Goal: Task Accomplishment & Management: Complete application form

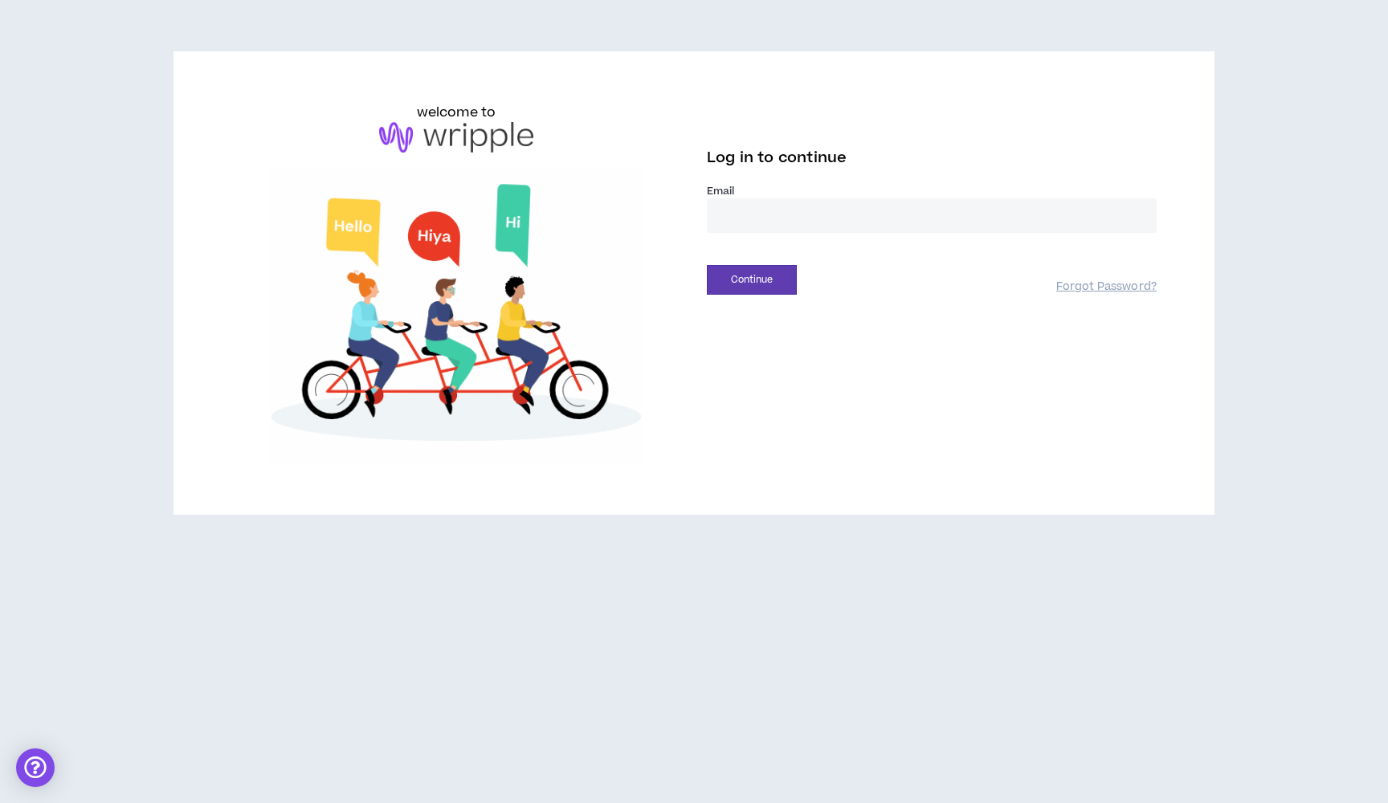
type input "**********"
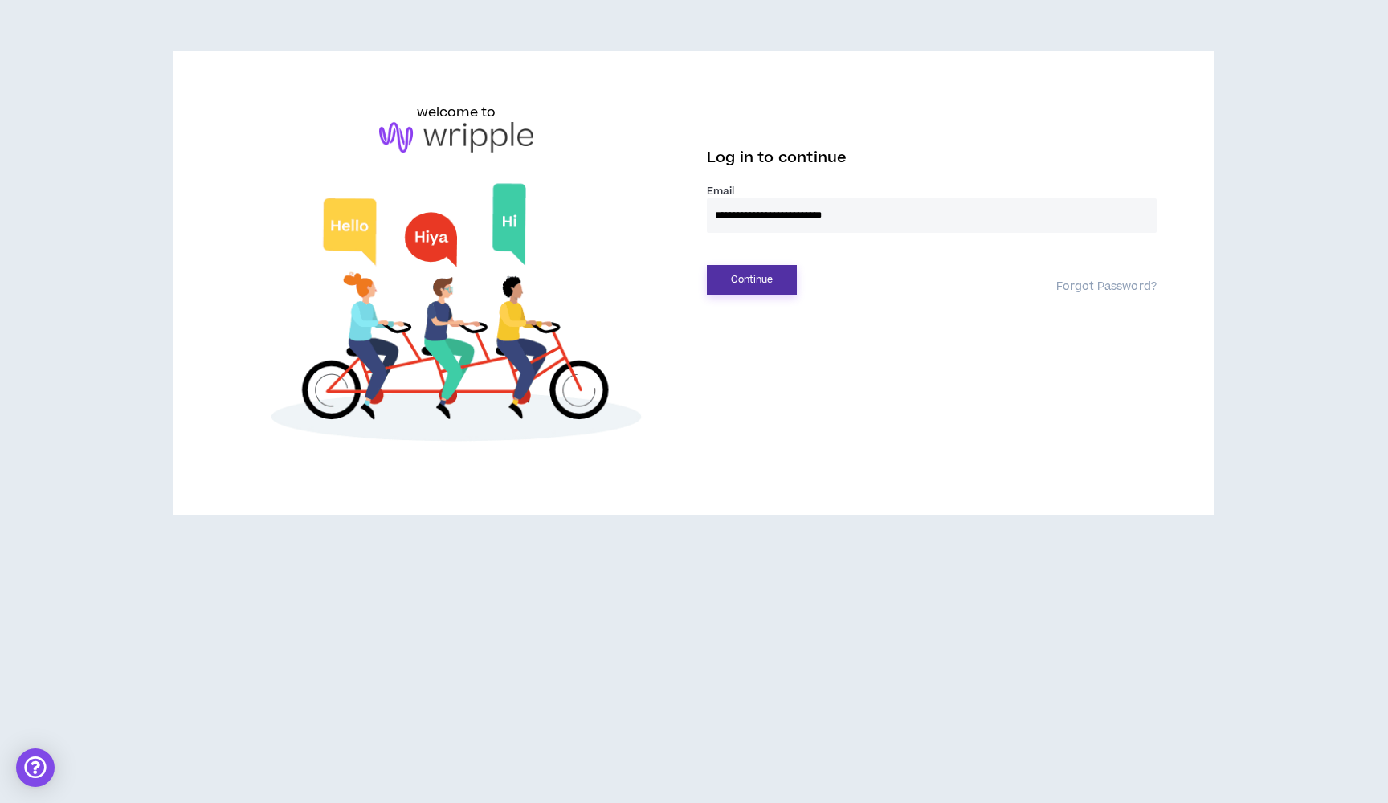
click at [752, 280] on button "Continue" at bounding box center [752, 280] width 90 height 30
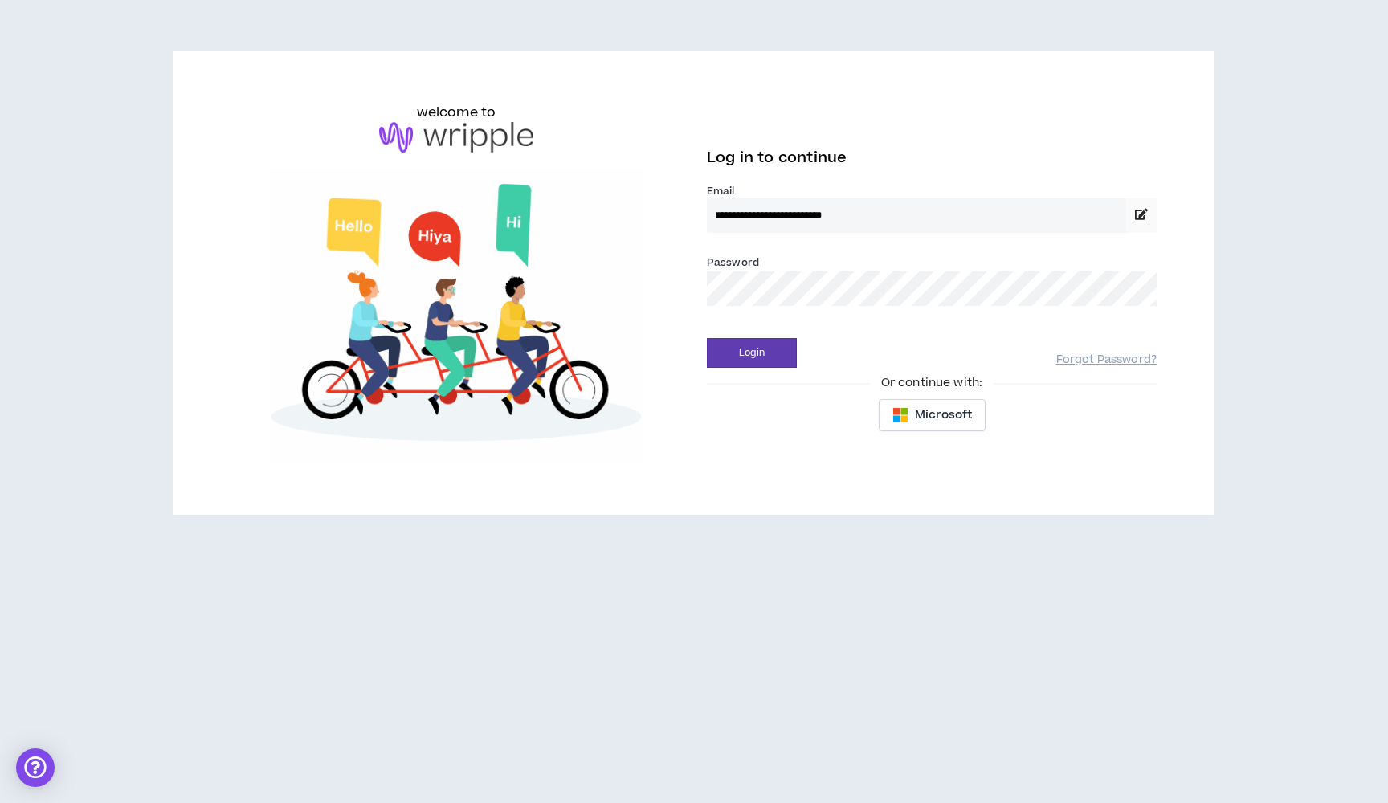
click at [752, 353] on button "Login" at bounding box center [752, 353] width 90 height 30
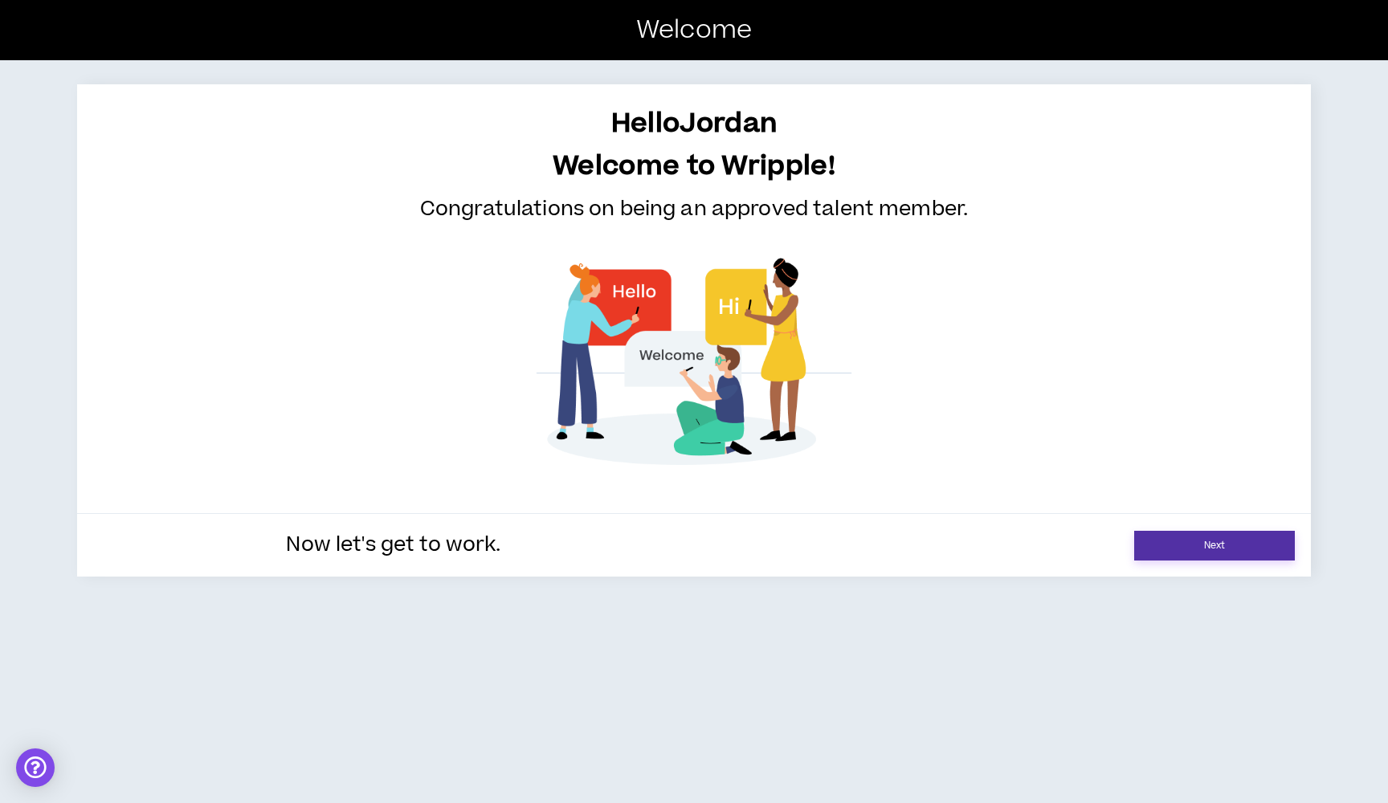
click at [1159, 543] on link "Next" at bounding box center [1214, 546] width 161 height 30
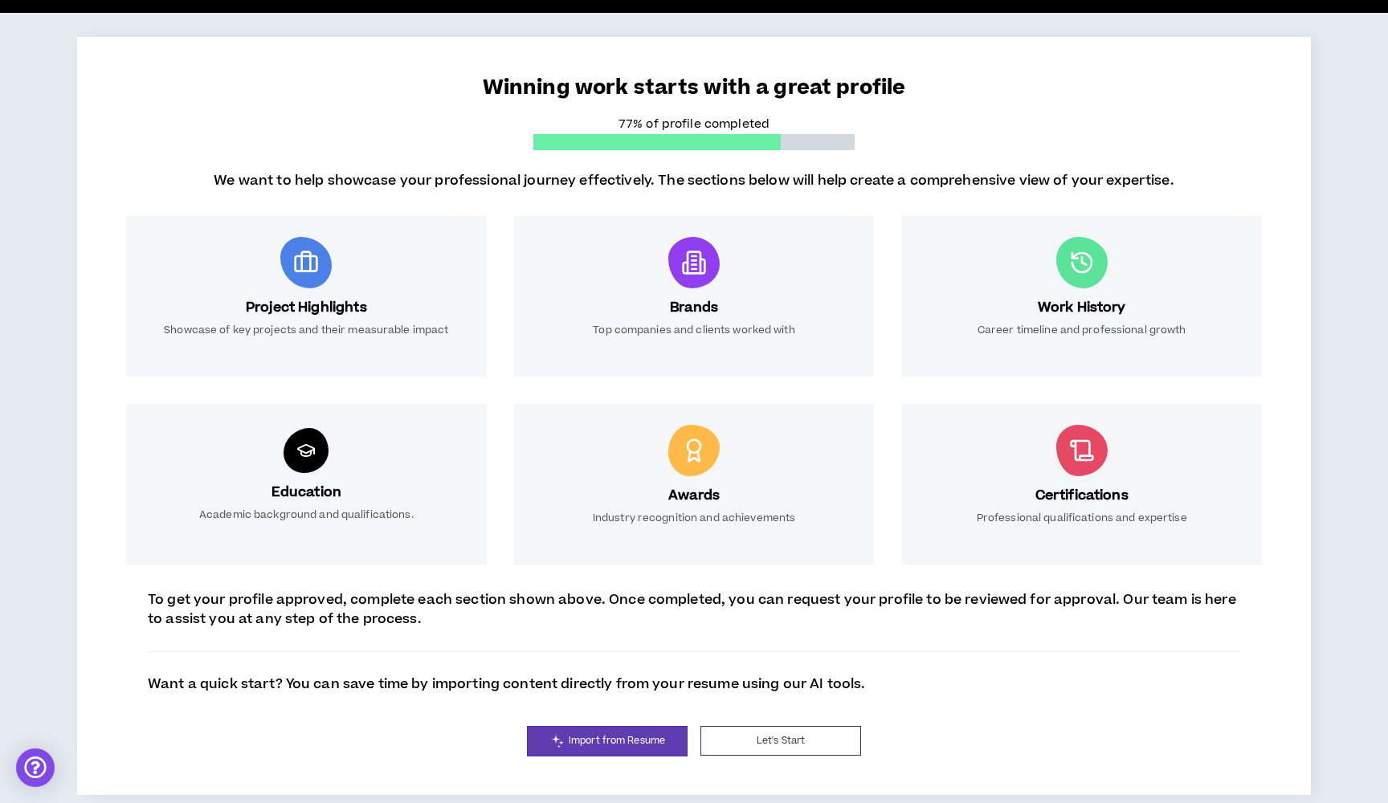
scroll to position [96, 0]
click at [623, 732] on link "Import from Resume" at bounding box center [607, 741] width 161 height 31
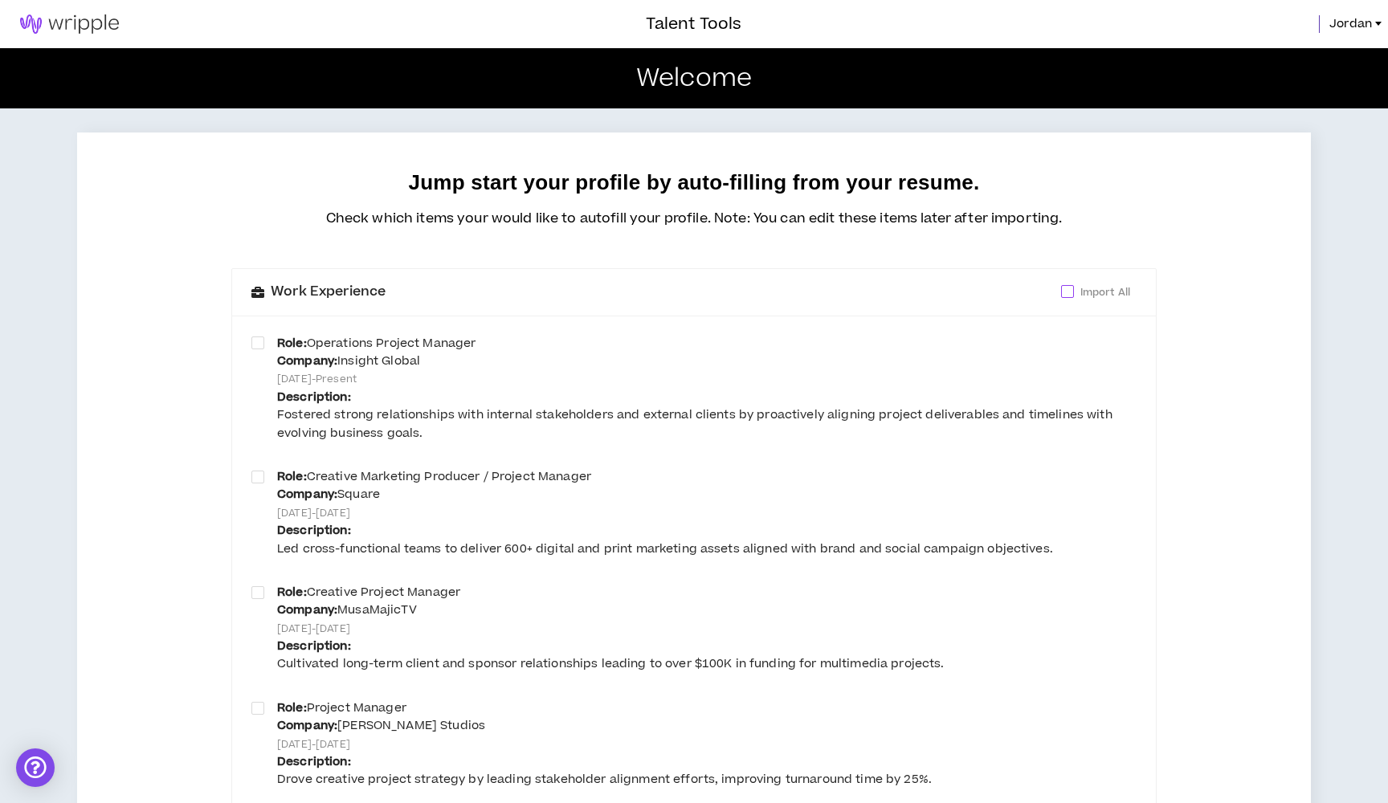
click at [1074, 284] on span "Import All" at bounding box center [1105, 293] width 63 height 18
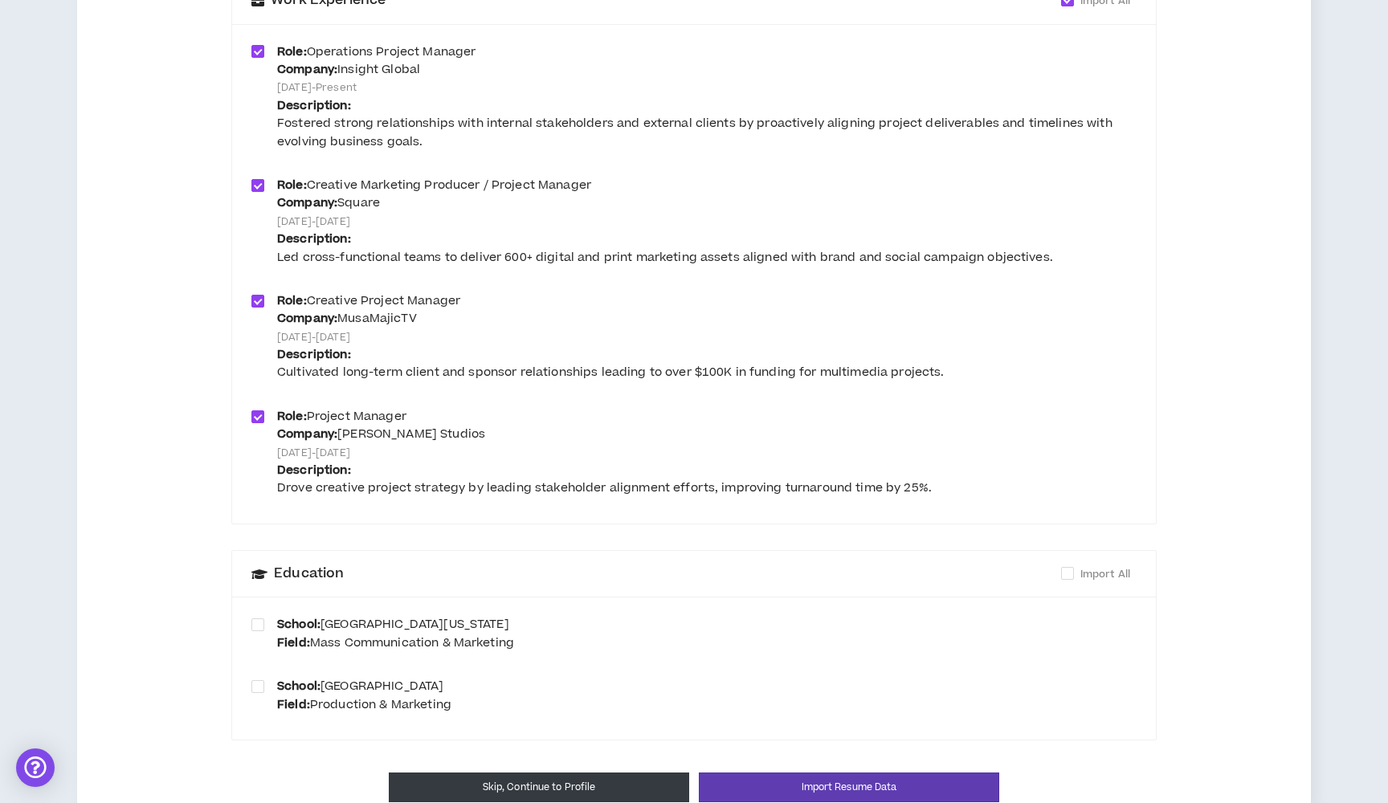
scroll to position [291, 0]
click at [1076, 566] on span "Import All" at bounding box center [1105, 575] width 63 height 18
click at [894, 774] on button "Import Resume Data" at bounding box center [849, 789] width 300 height 30
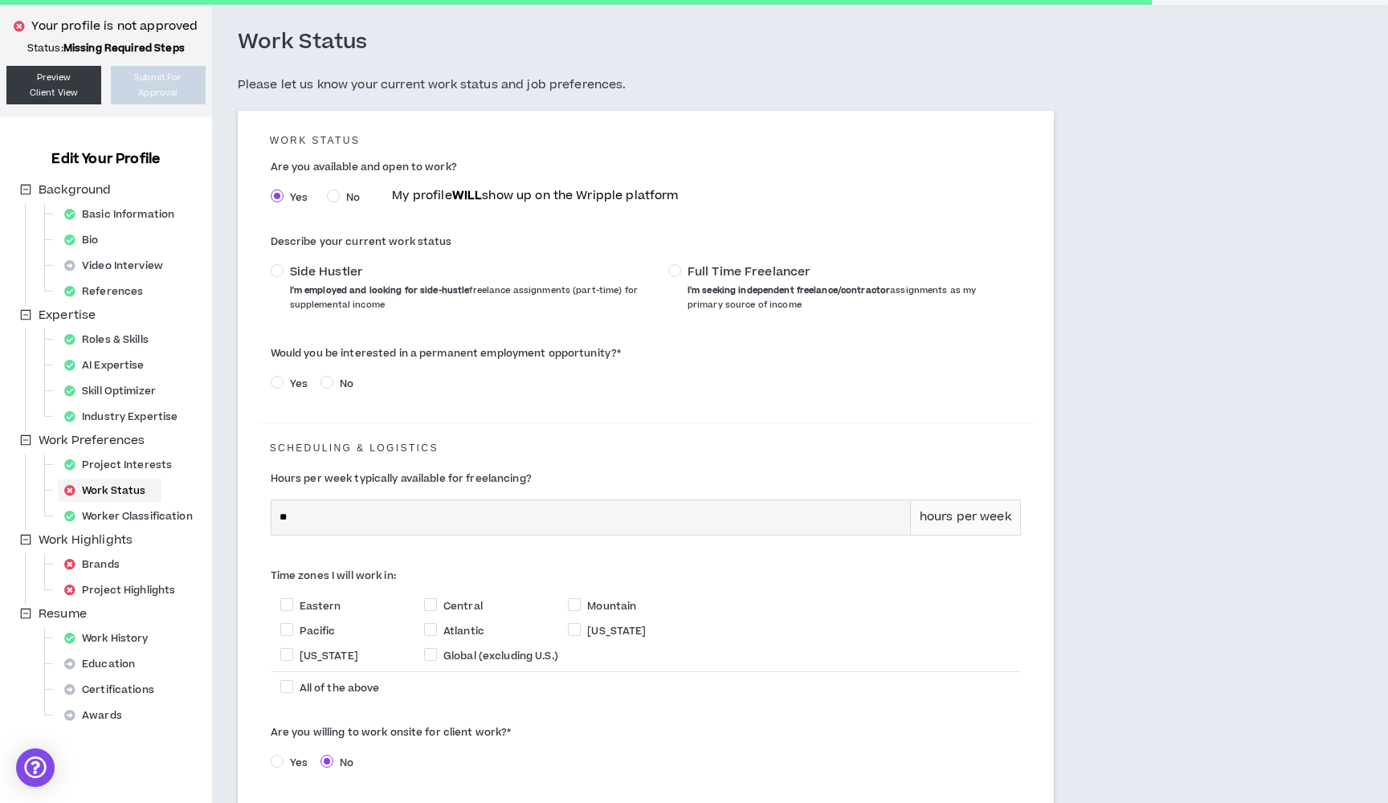
scroll to position [67, 0]
click at [694, 276] on span "Full Time Freelancer" at bounding box center [749, 272] width 123 height 16
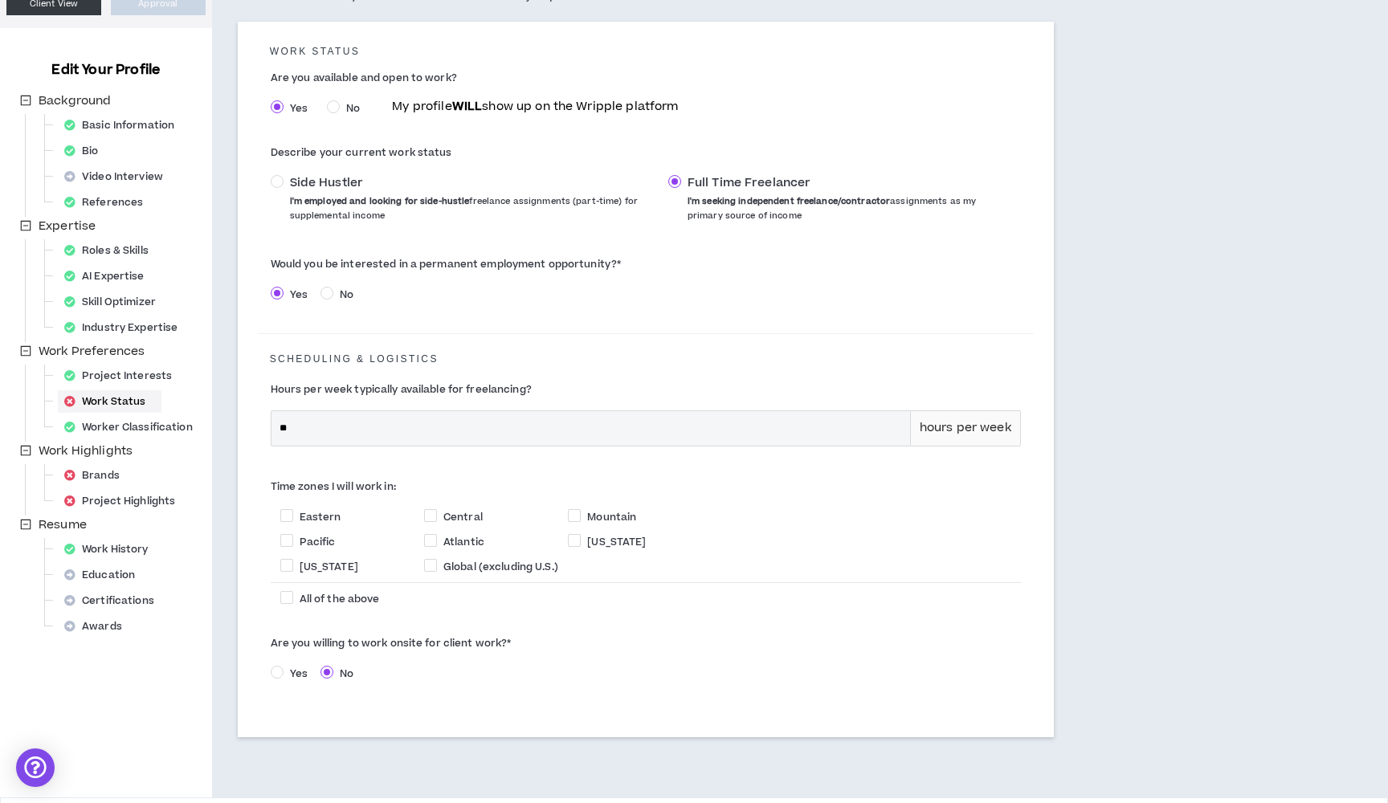
scroll to position [182, 0]
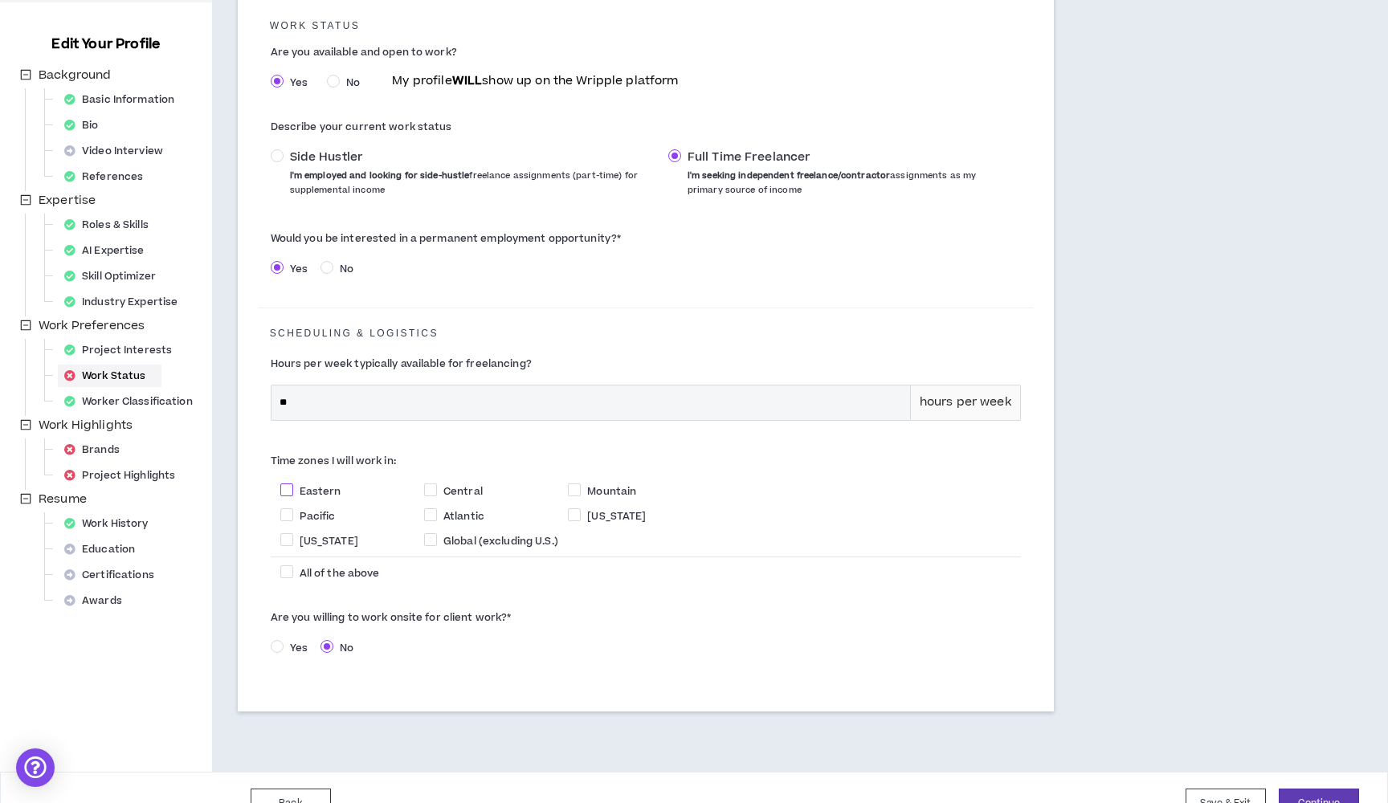
click at [289, 492] on span at bounding box center [286, 490] width 13 height 13
checkbox input "****"
click at [434, 494] on span at bounding box center [430, 490] width 13 height 13
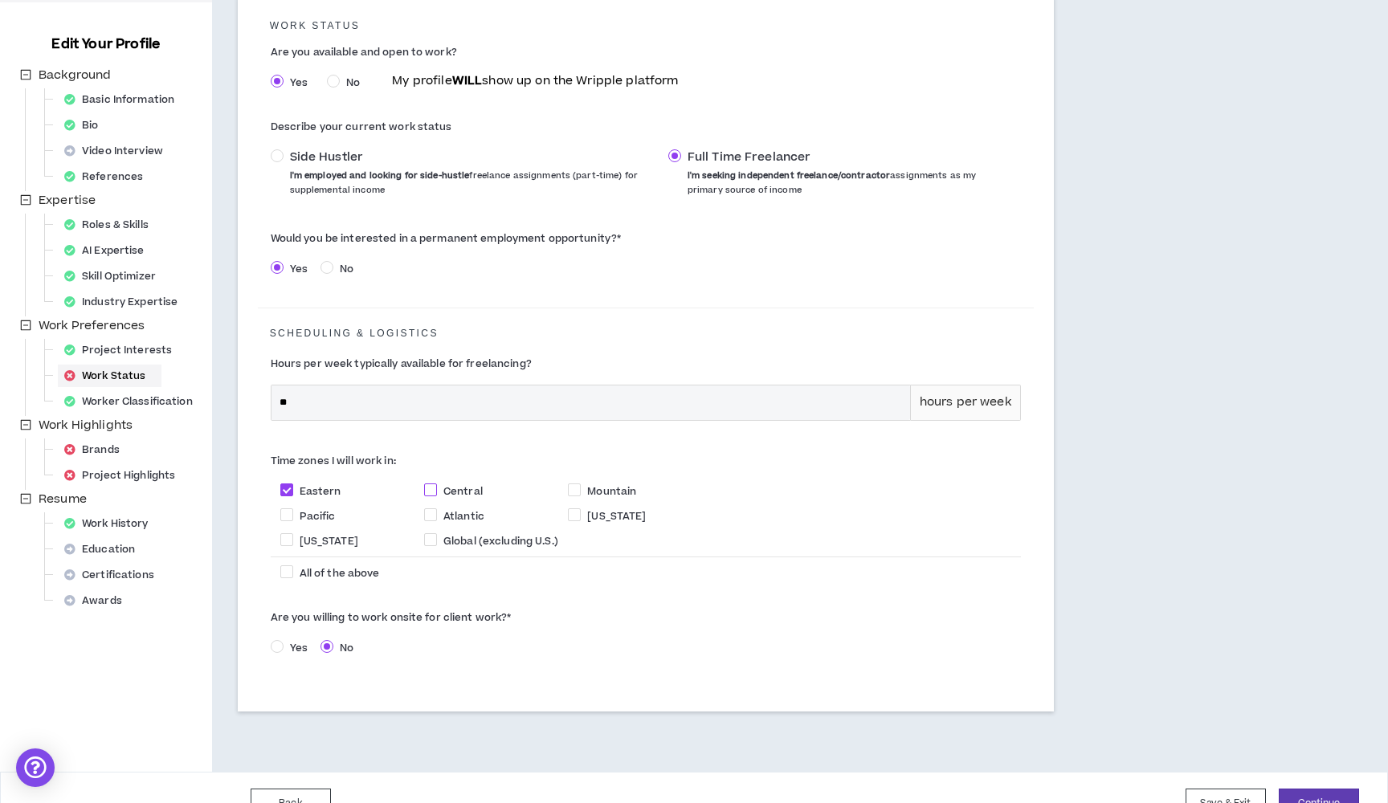
checkbox input "****"
click at [283, 513] on span at bounding box center [286, 515] width 13 height 13
checkbox input "****"
click at [284, 566] on span at bounding box center [286, 572] width 13 height 13
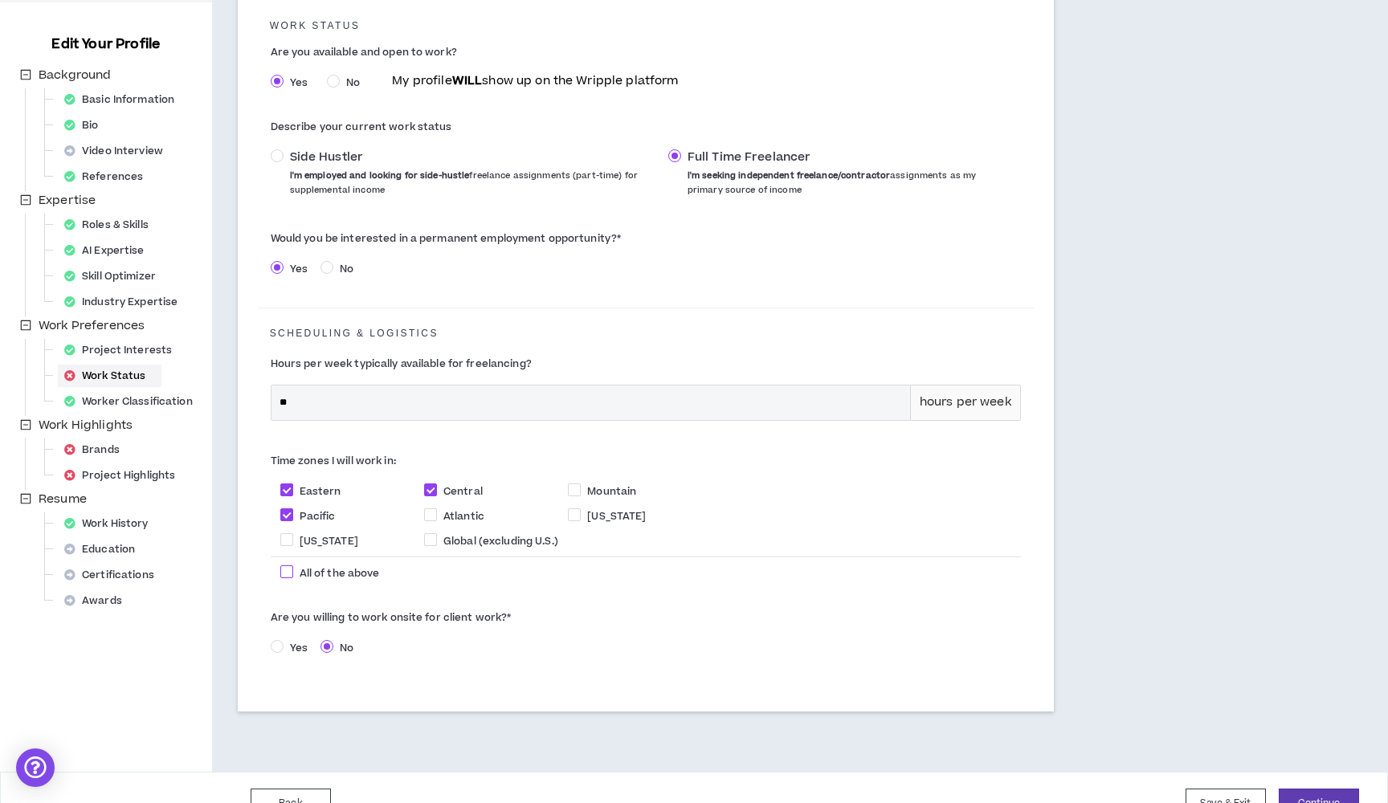
checkbox input "****"
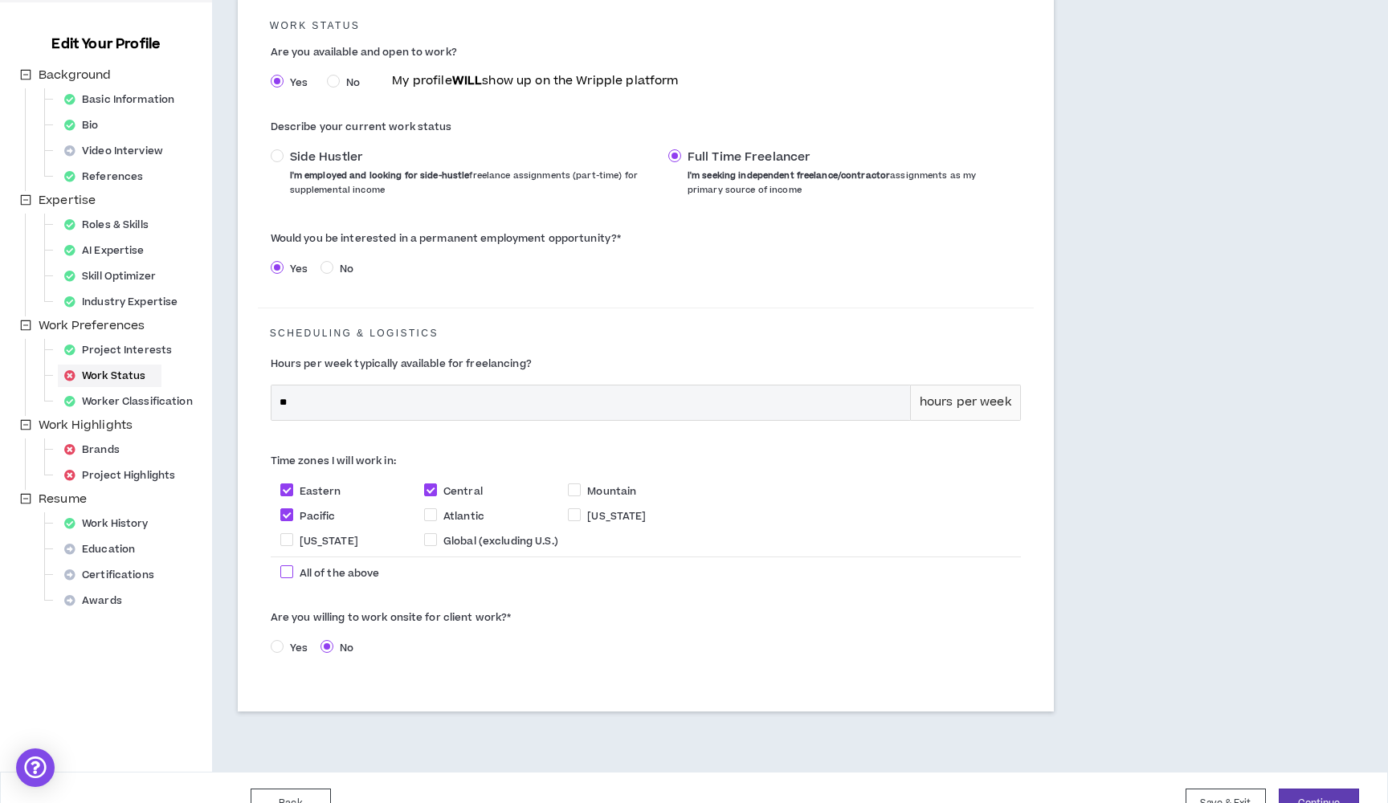
checkbox input "****"
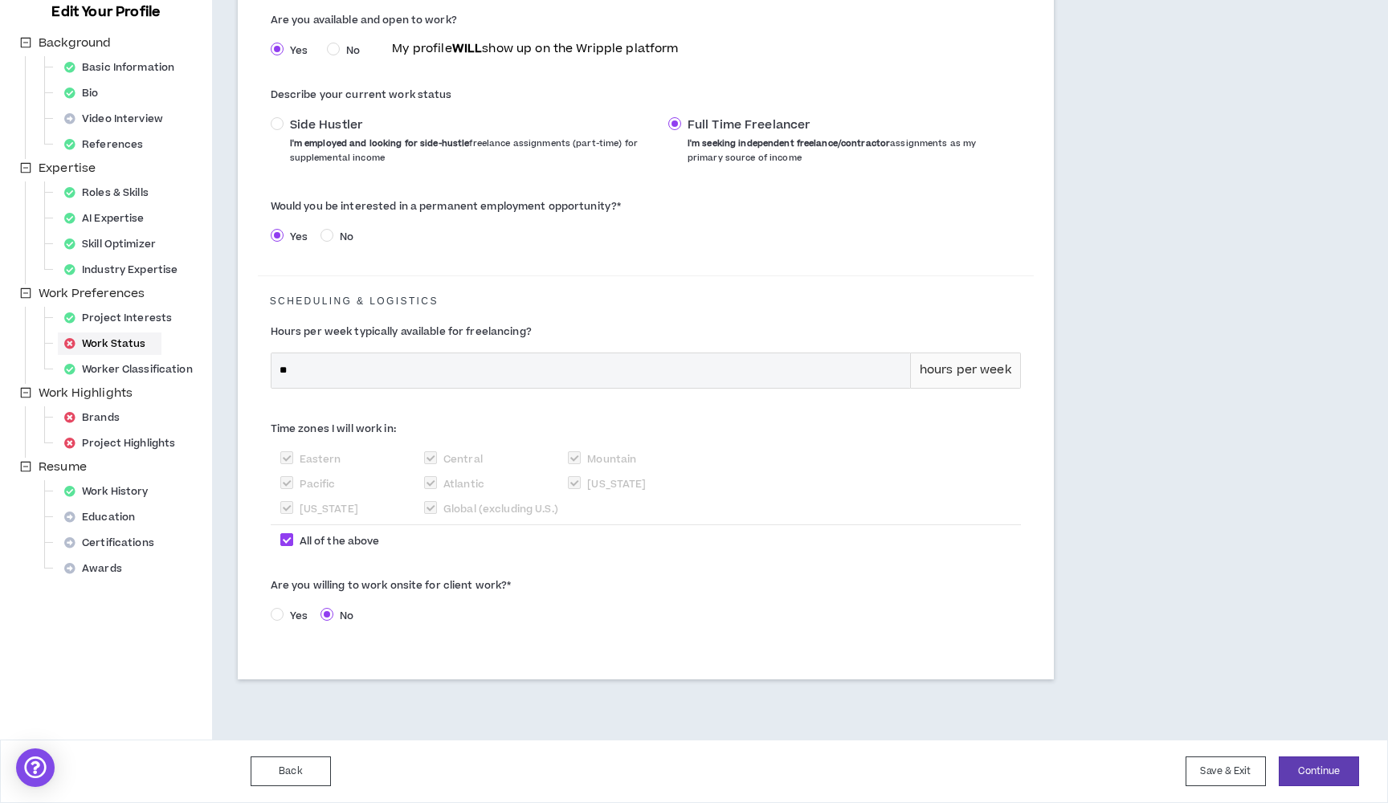
scroll to position [213, 0]
click at [280, 617] on span at bounding box center [277, 616] width 13 height 13
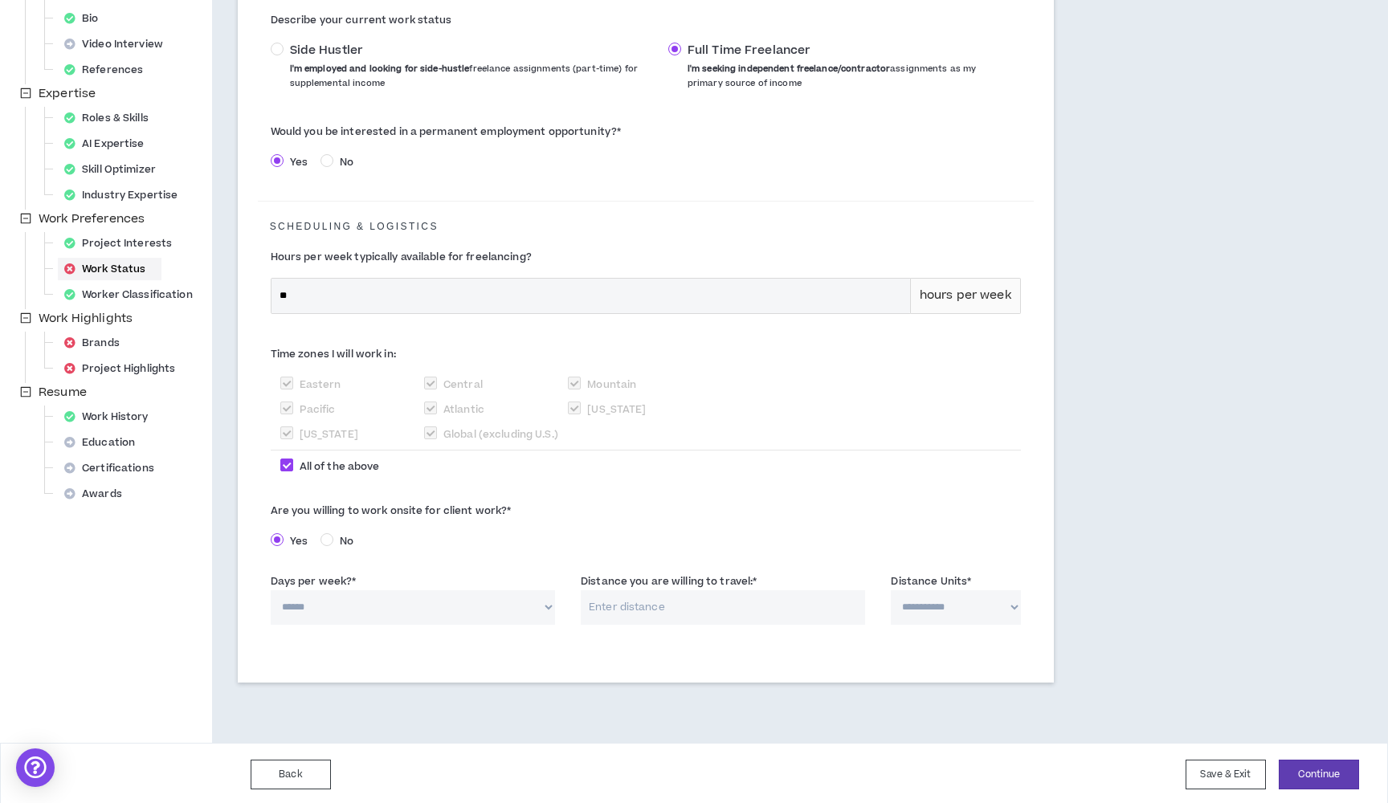
scroll to position [291, 0]
select select "*"
click at [654, 607] on input "Distance you are willing to travel: *" at bounding box center [723, 606] width 284 height 35
type input "20"
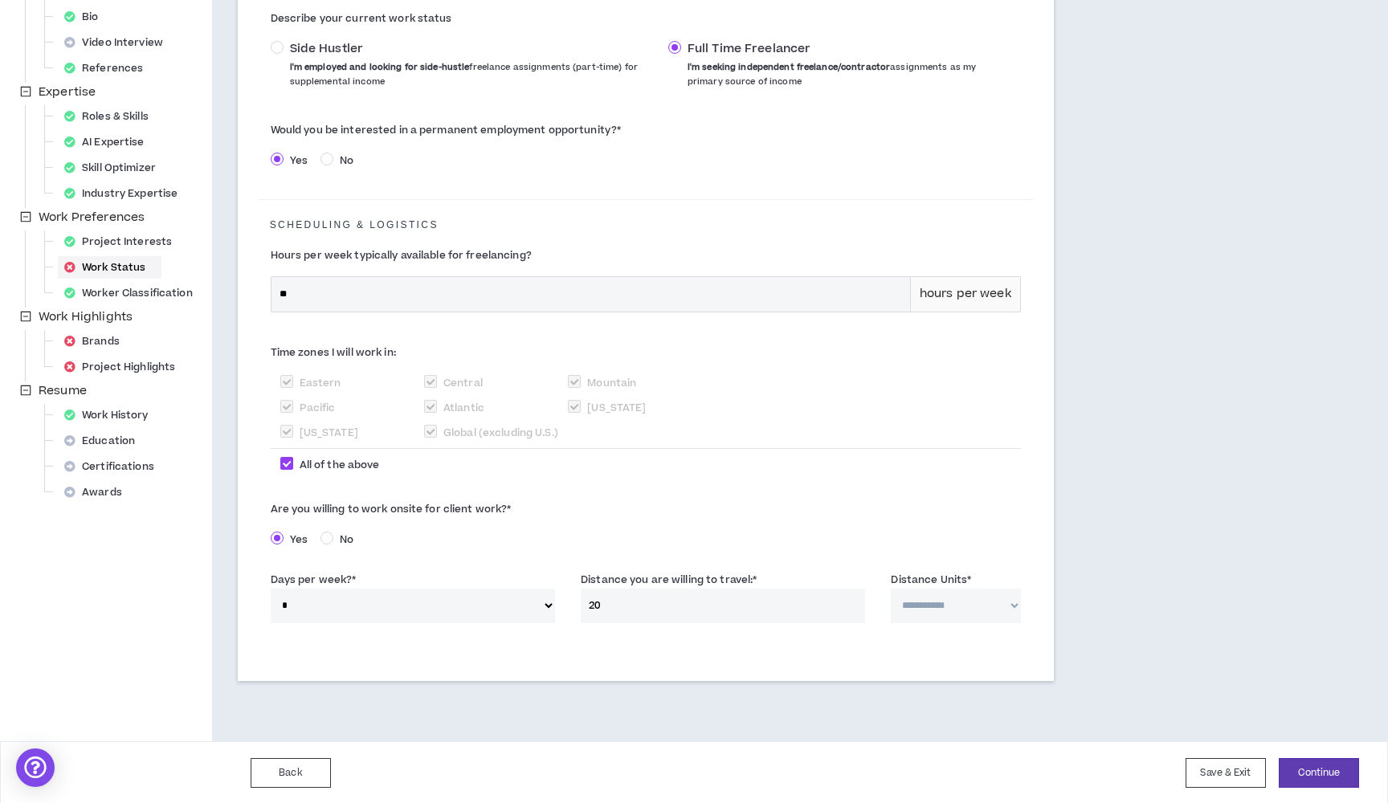
select select "*****"
click at [1319, 761] on button "Continue" at bounding box center [1319, 773] width 80 height 30
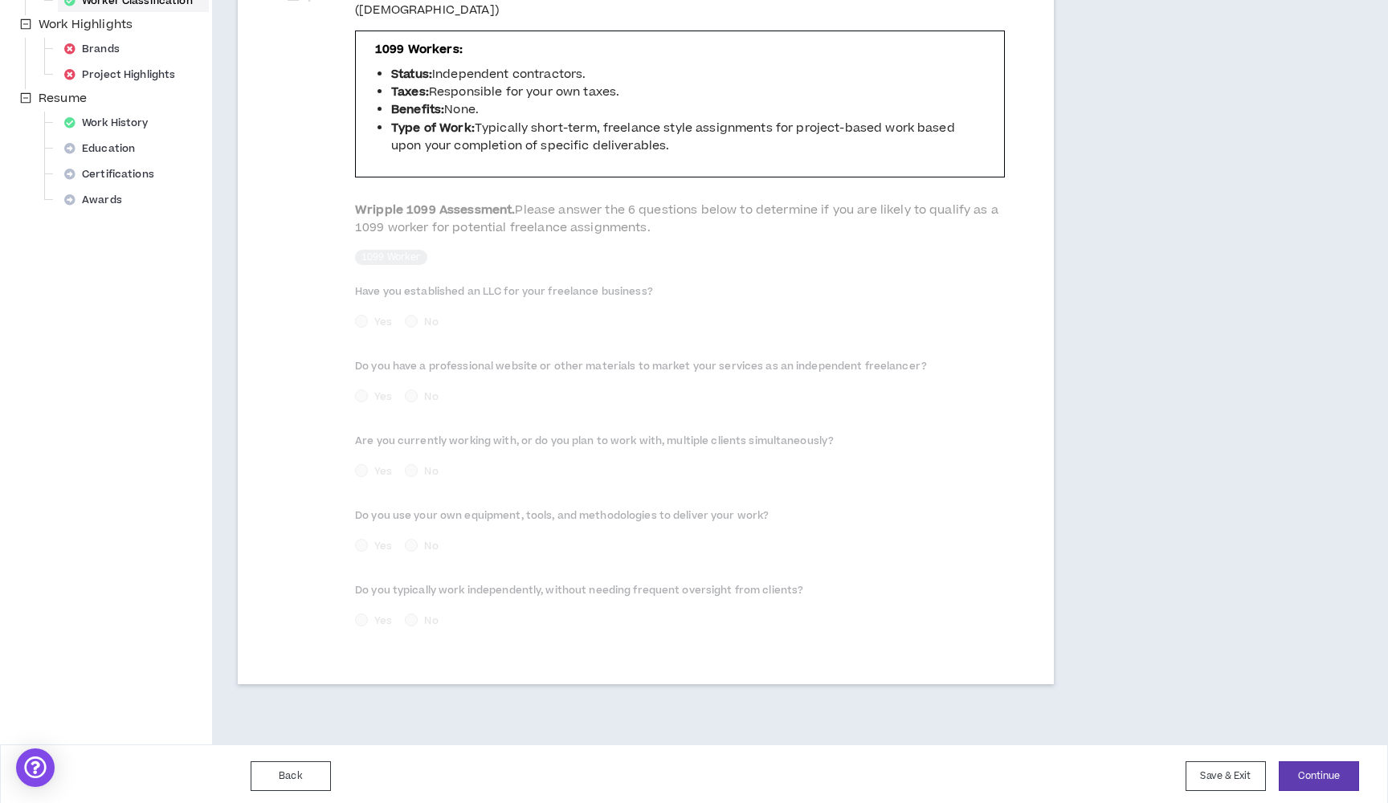
scroll to position [579, 0]
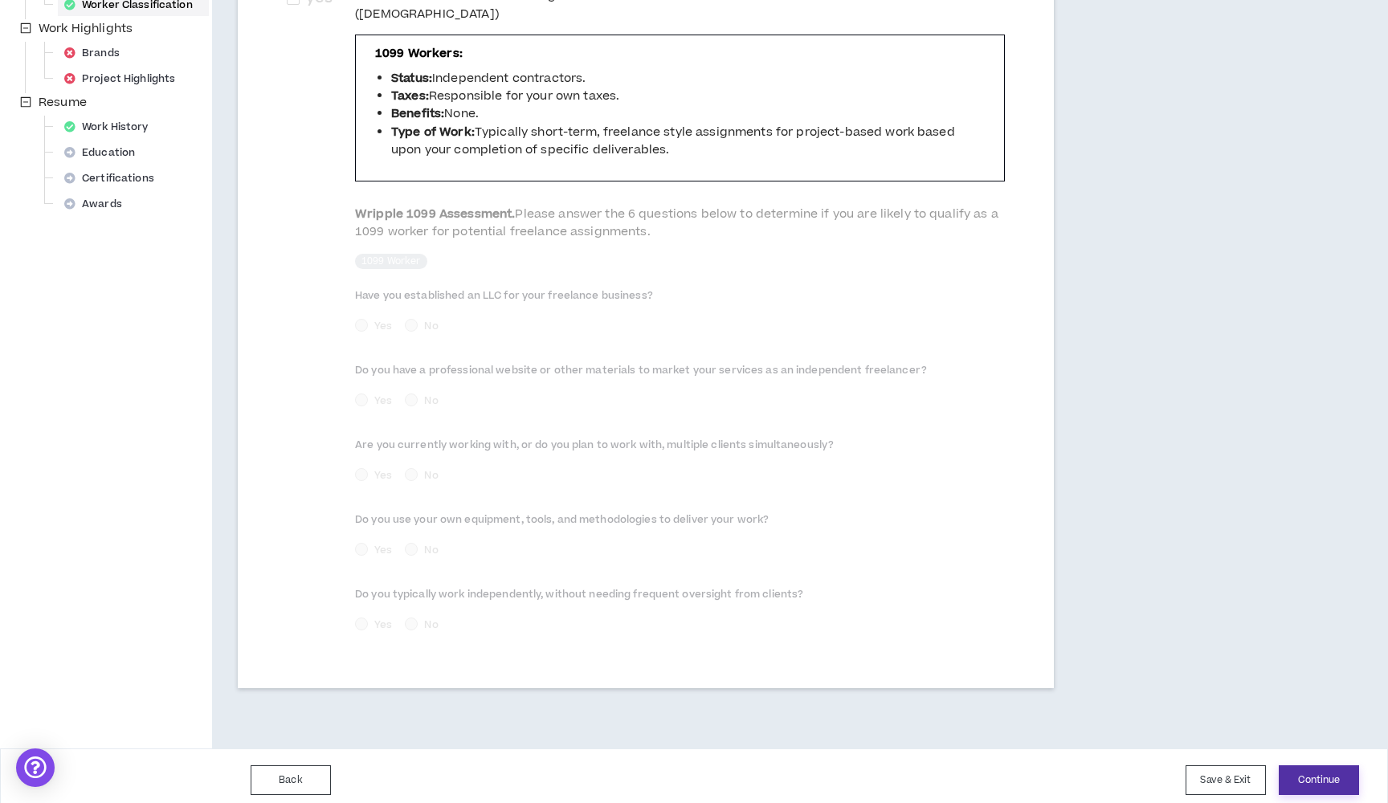
click at [1293, 766] on button "Continue" at bounding box center [1319, 781] width 80 height 30
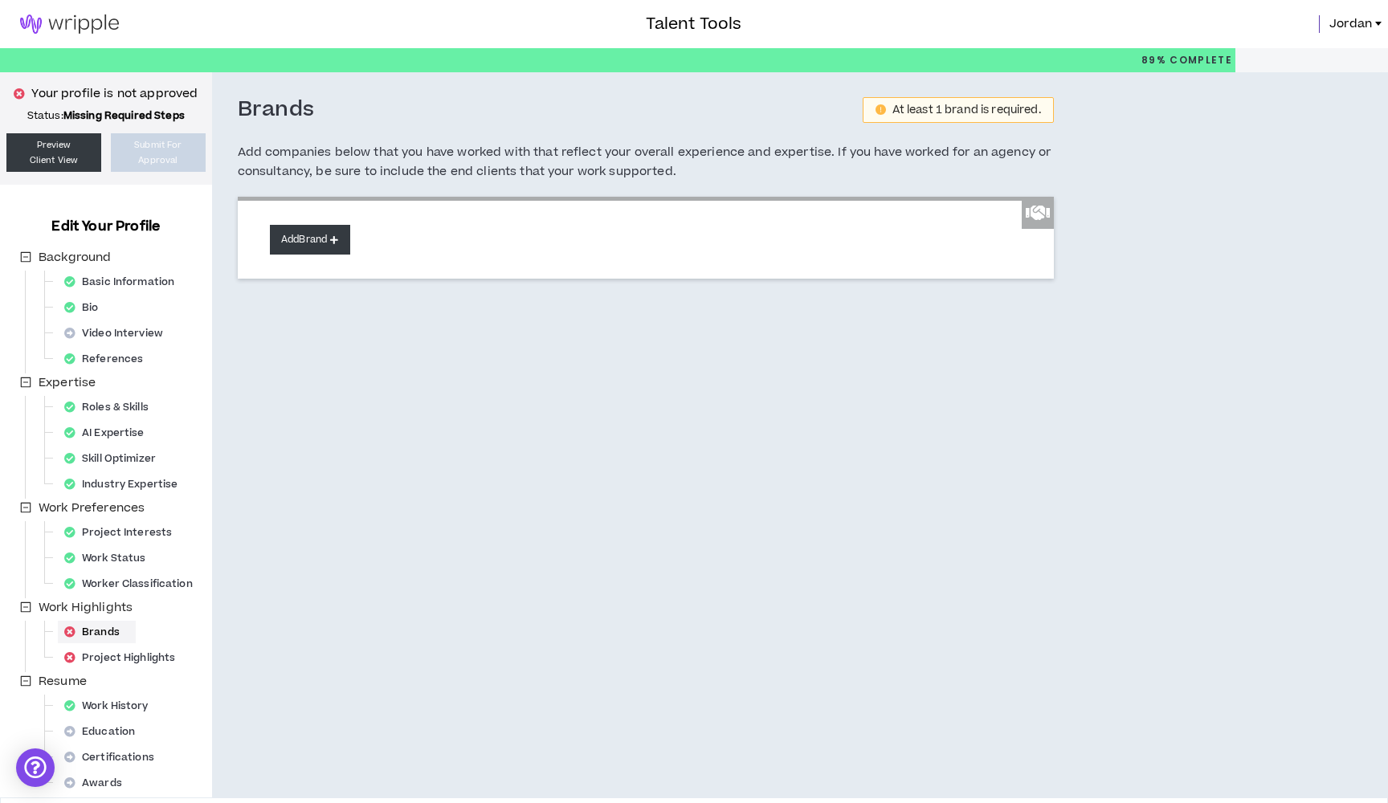
click at [326, 239] on button "Add Brand" at bounding box center [310, 240] width 80 height 30
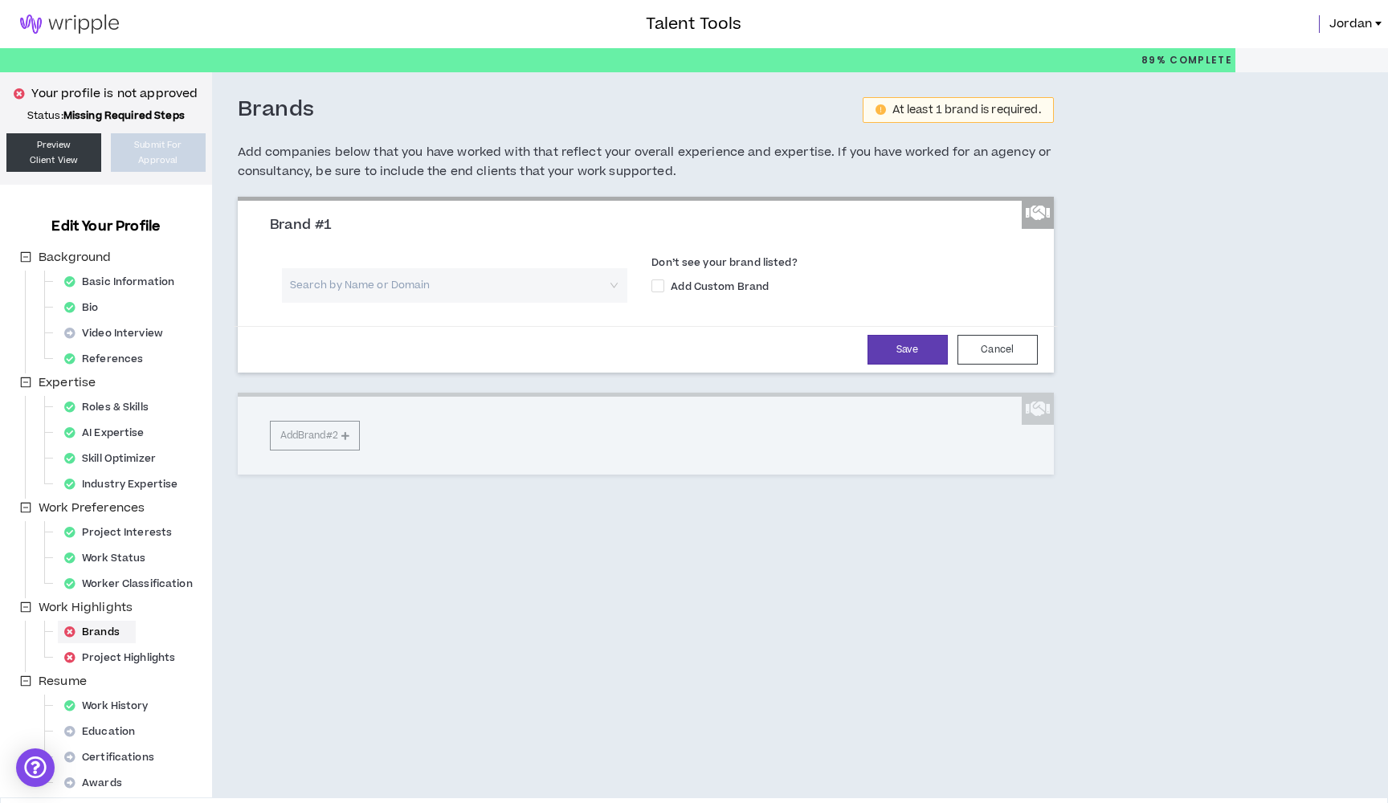
click at [367, 288] on input "search" at bounding box center [449, 285] width 317 height 35
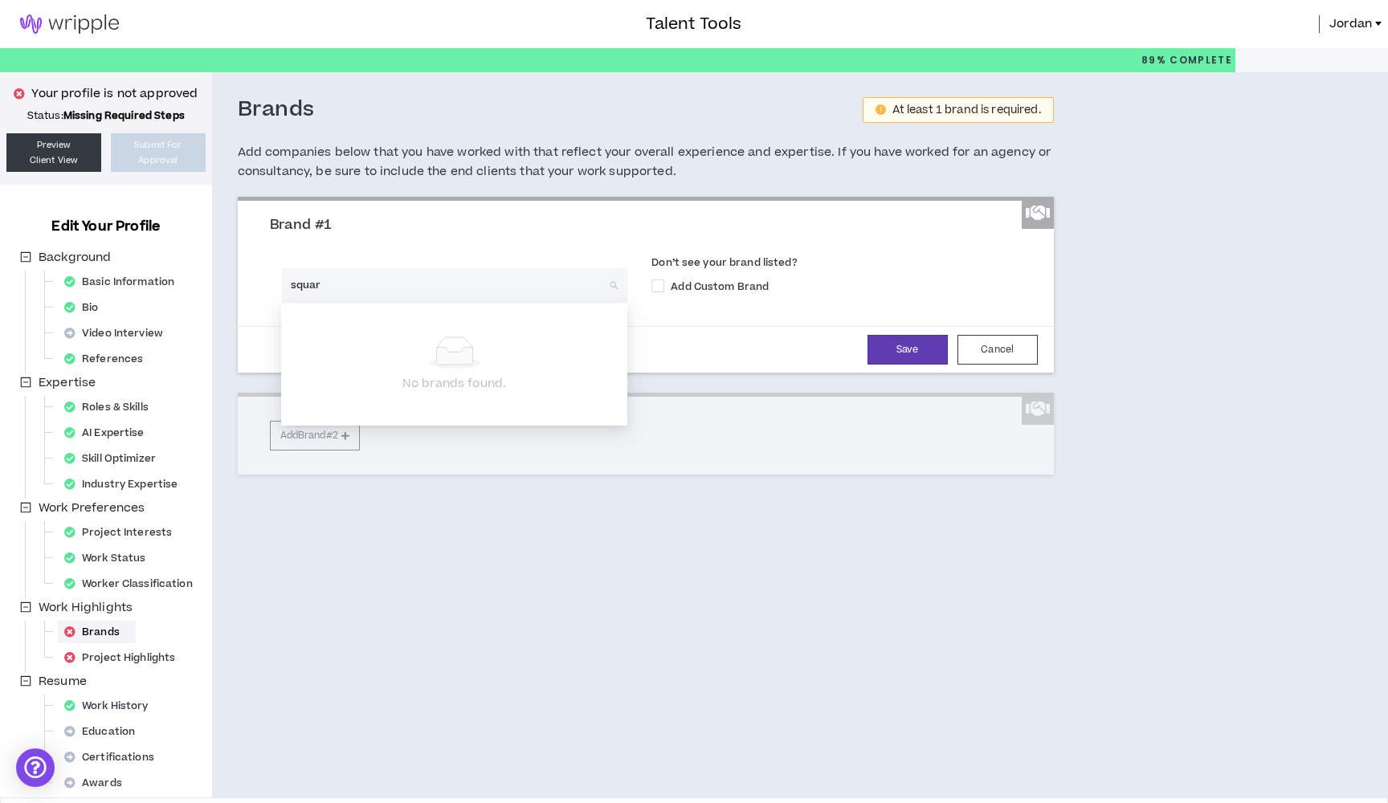
type input "square"
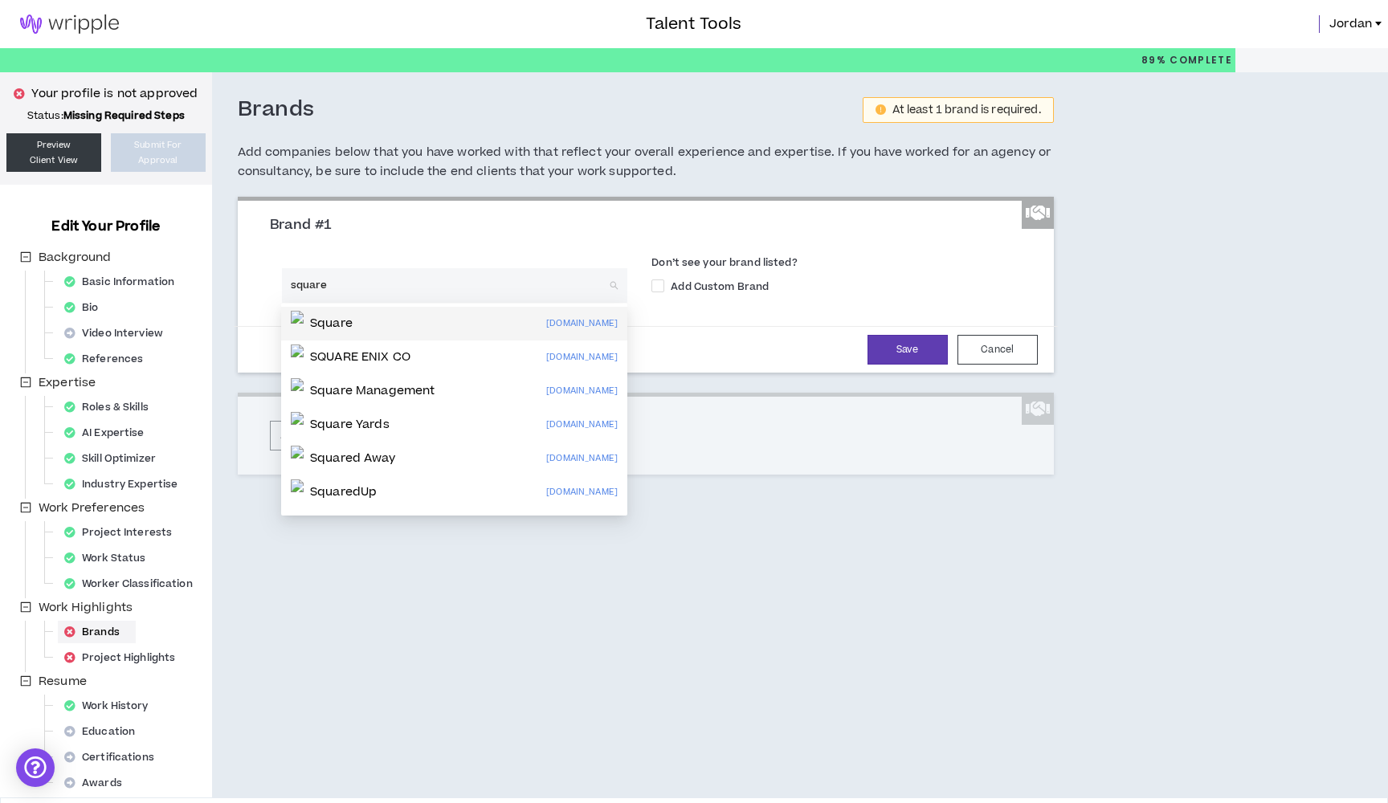
click at [353, 316] on p "Square" at bounding box center [331, 324] width 43 height 16
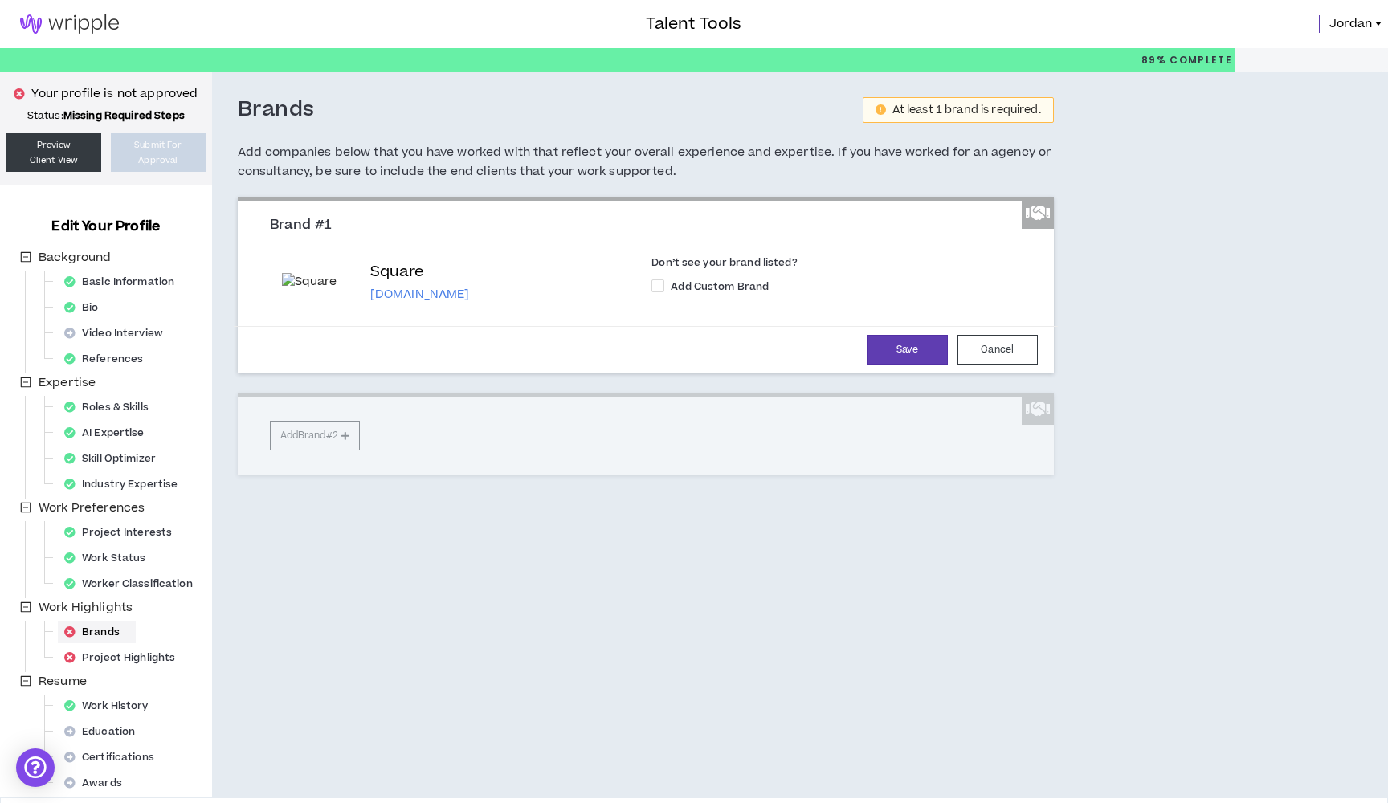
click at [339, 447] on div "Brand #1 Square [DOMAIN_NAME] Don’t see your brand listed? Add Custom Brand Sav…" at bounding box center [646, 336] width 816 height 278
click at [353, 447] on div "Brand #1 Square [DOMAIN_NAME] Don’t see your brand listed? Add Custom Brand Sav…" at bounding box center [646, 336] width 816 height 278
click at [925, 359] on button "Save" at bounding box center [908, 350] width 80 height 30
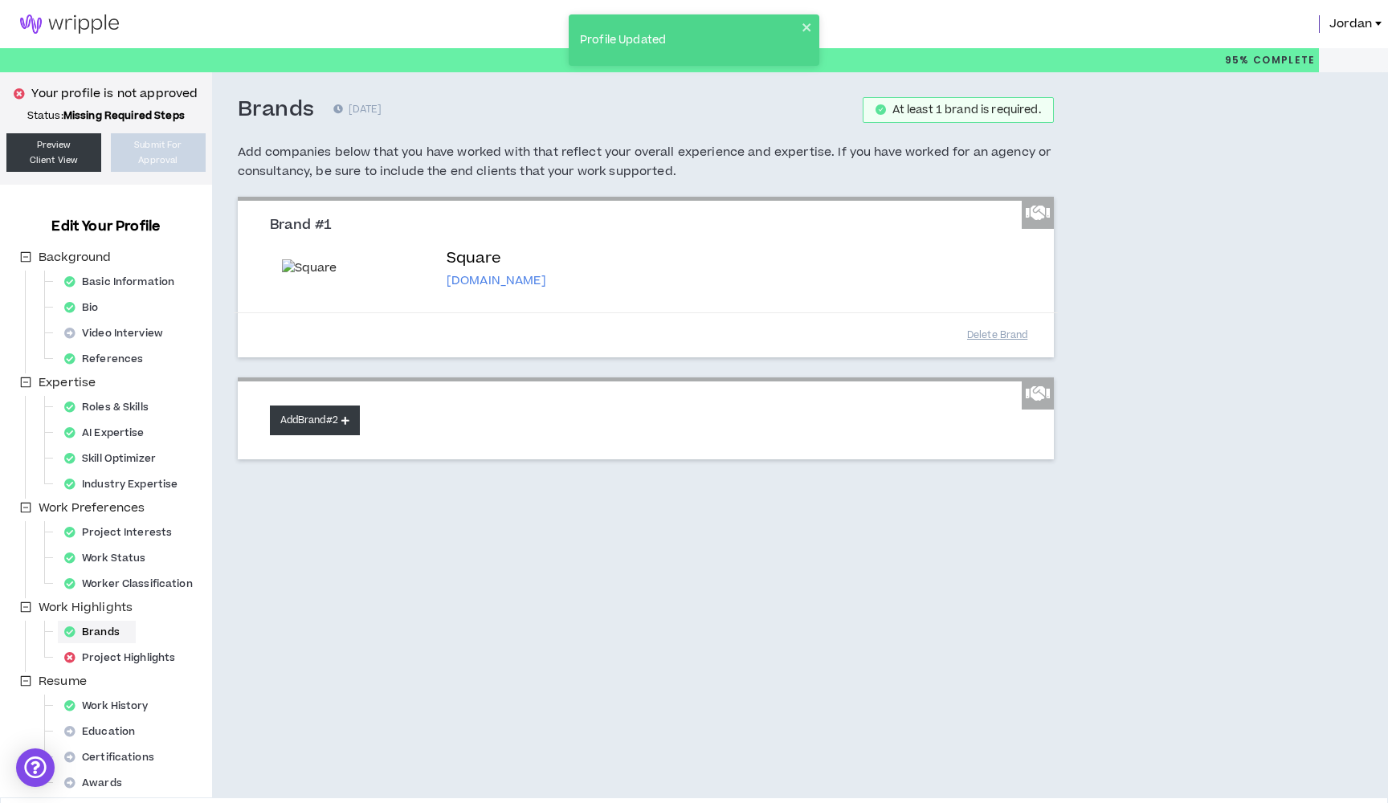
click at [344, 435] on button "Add Brand #2" at bounding box center [315, 421] width 90 height 30
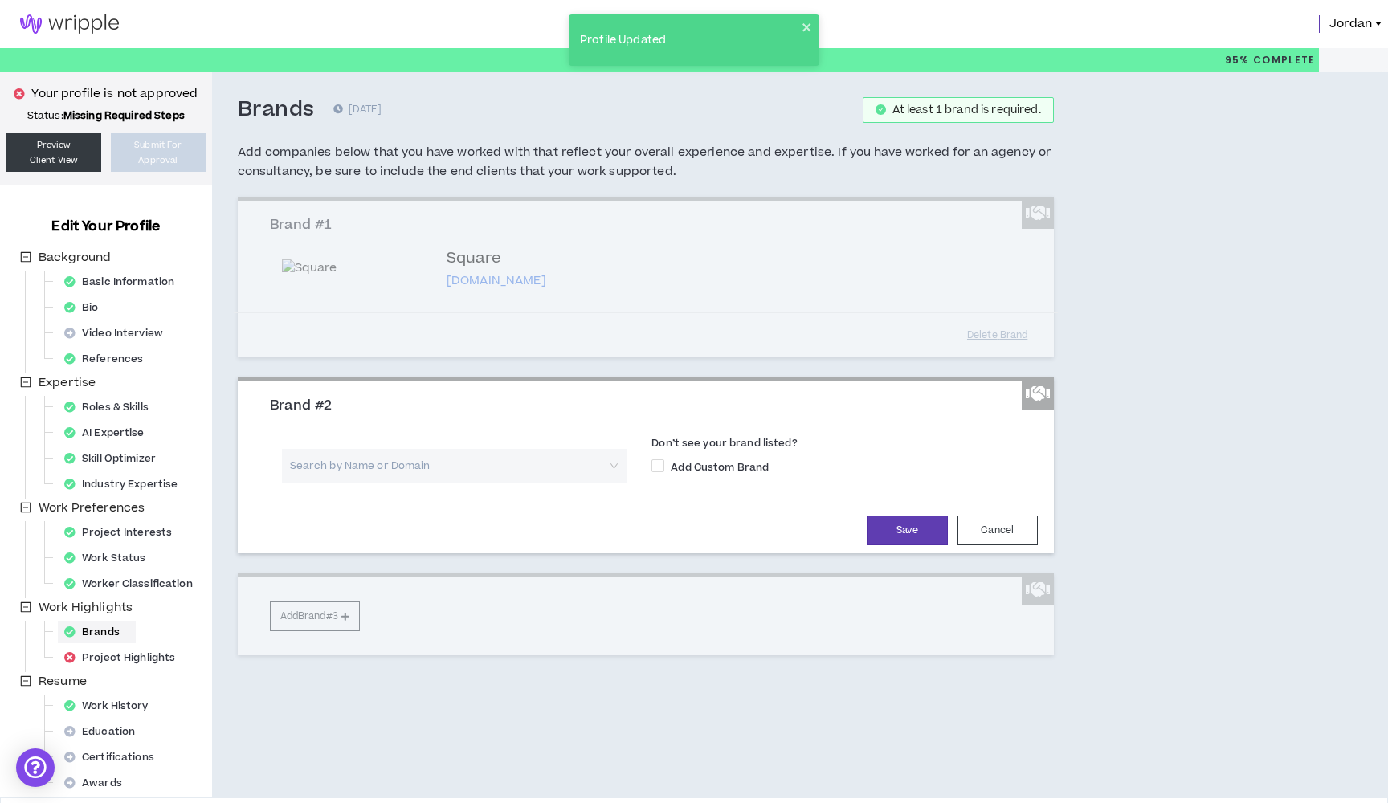
click at [374, 484] on input "search" at bounding box center [449, 466] width 317 height 35
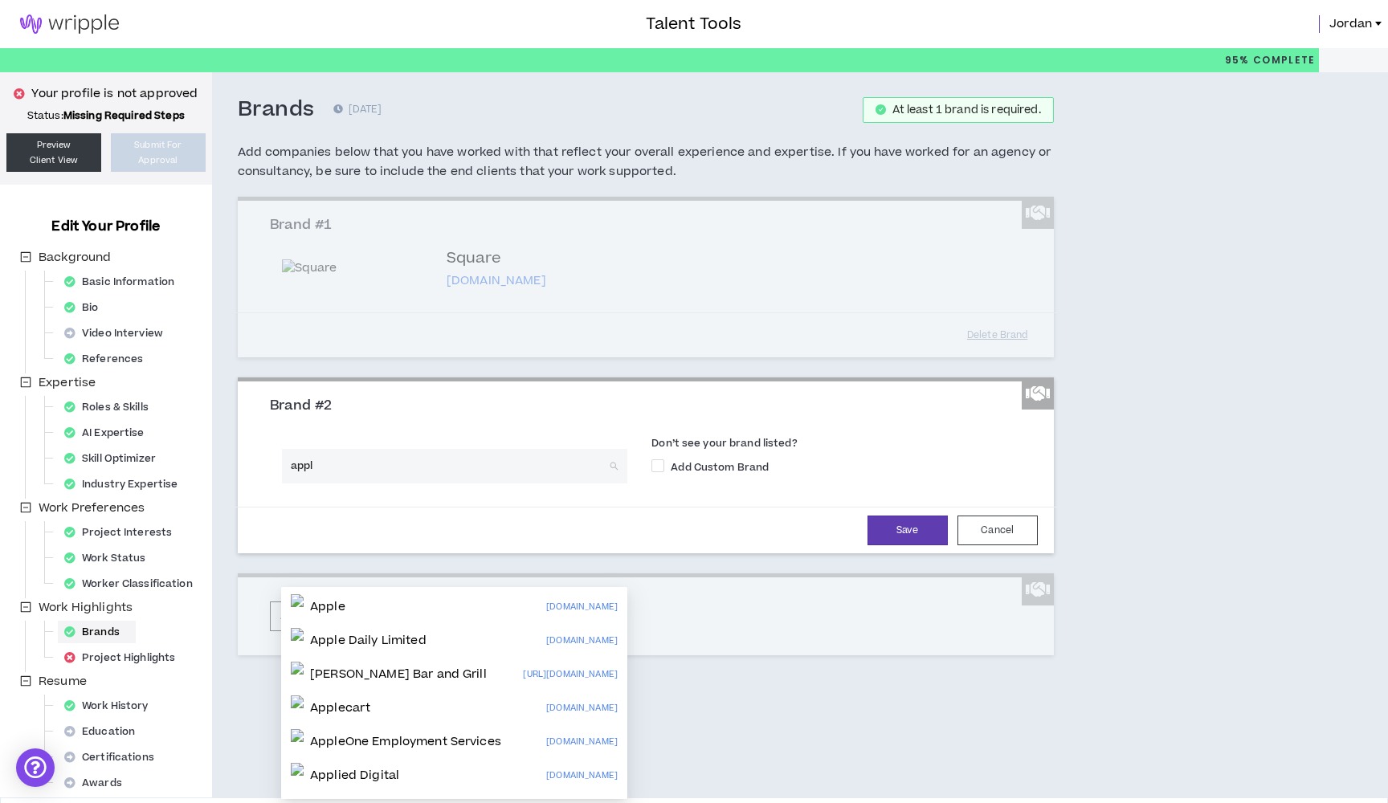
type input "app"
drag, startPoint x: 374, startPoint y: 562, endPoint x: 373, endPoint y: 607, distance: 44.2
click at [373, 607] on div "Apple [DOMAIN_NAME]" at bounding box center [454, 608] width 327 height 26
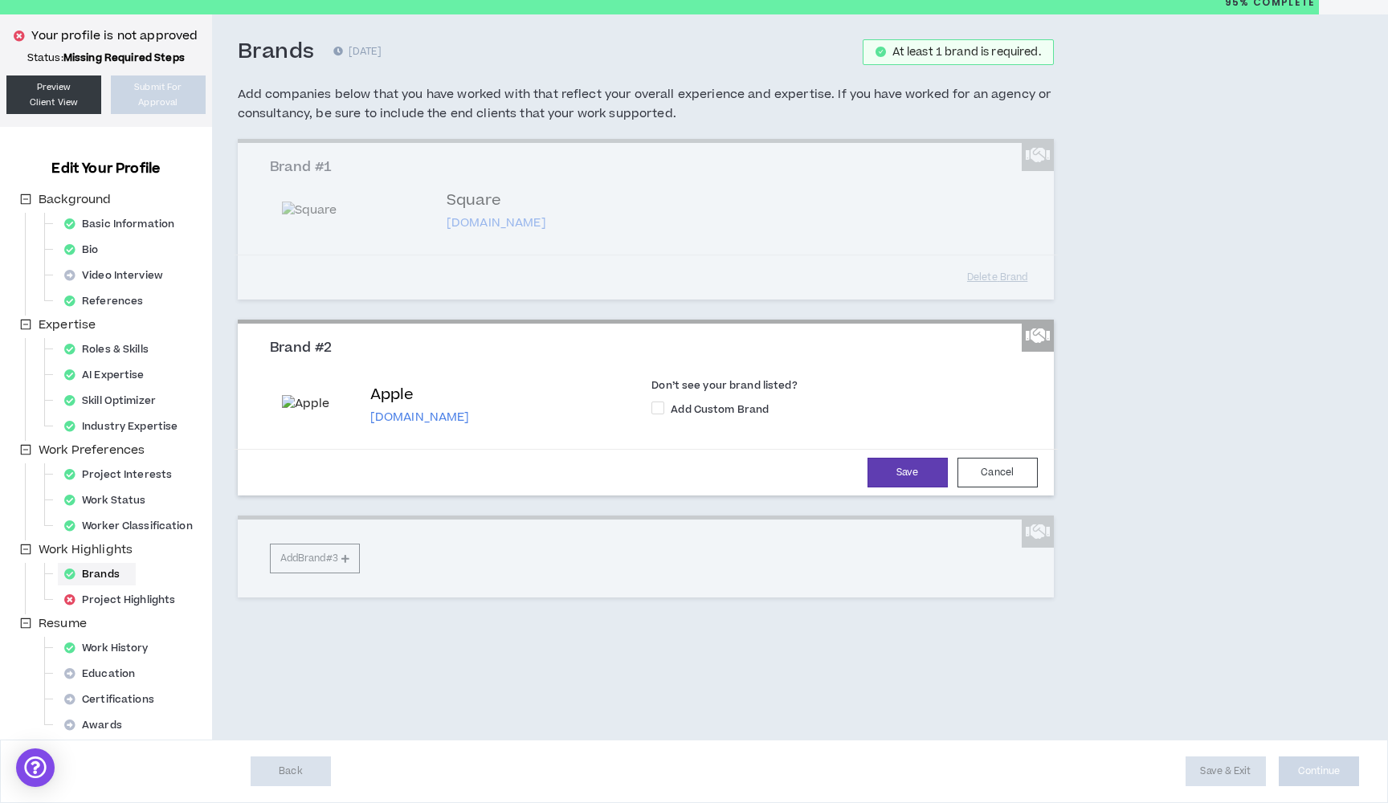
scroll to position [125, 0]
click at [325, 597] on div "Brand #1 Square [DOMAIN_NAME] Don’t see your brand listed? Add Custom Brand Del…" at bounding box center [646, 368] width 816 height 458
click at [909, 488] on button "Save" at bounding box center [908, 473] width 80 height 30
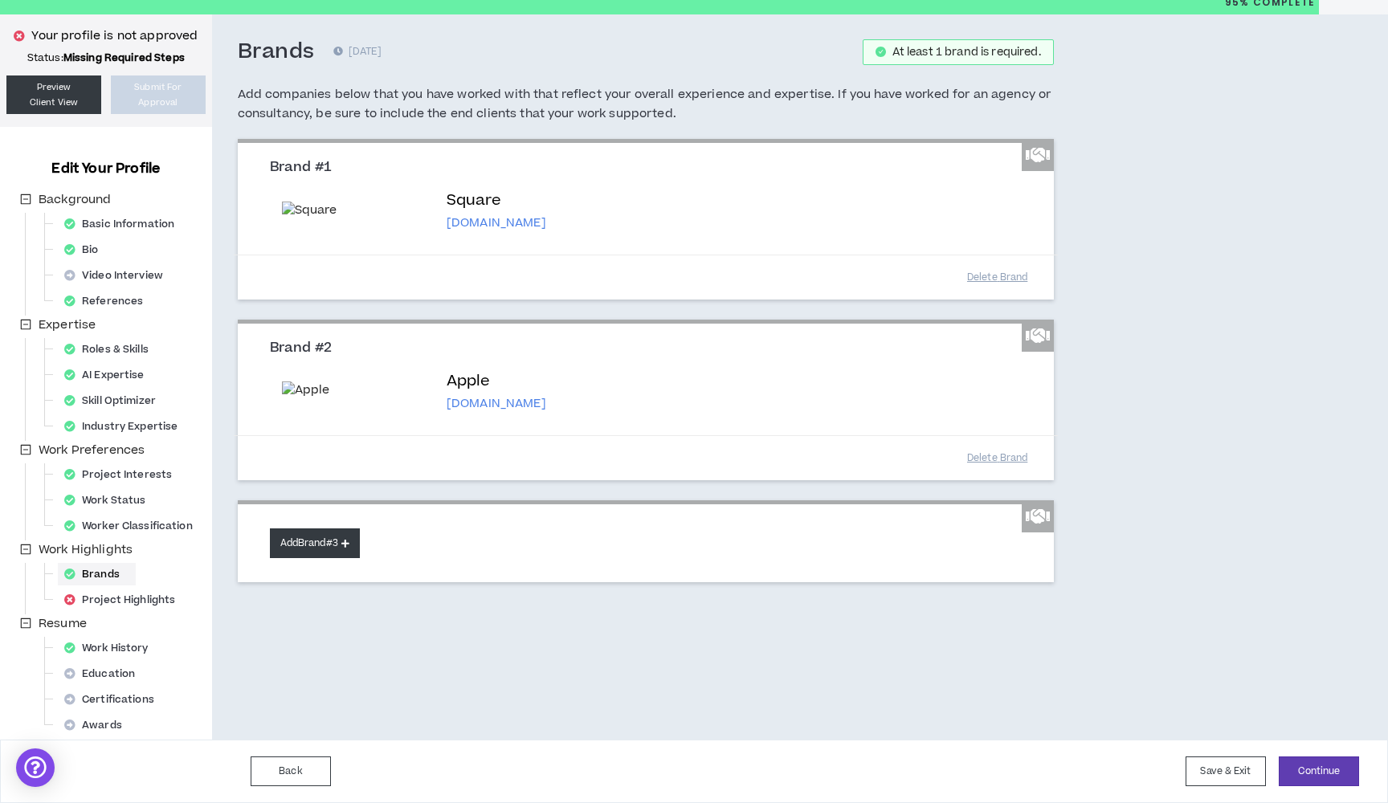
click at [317, 558] on button "Add Brand #3" at bounding box center [315, 544] width 90 height 30
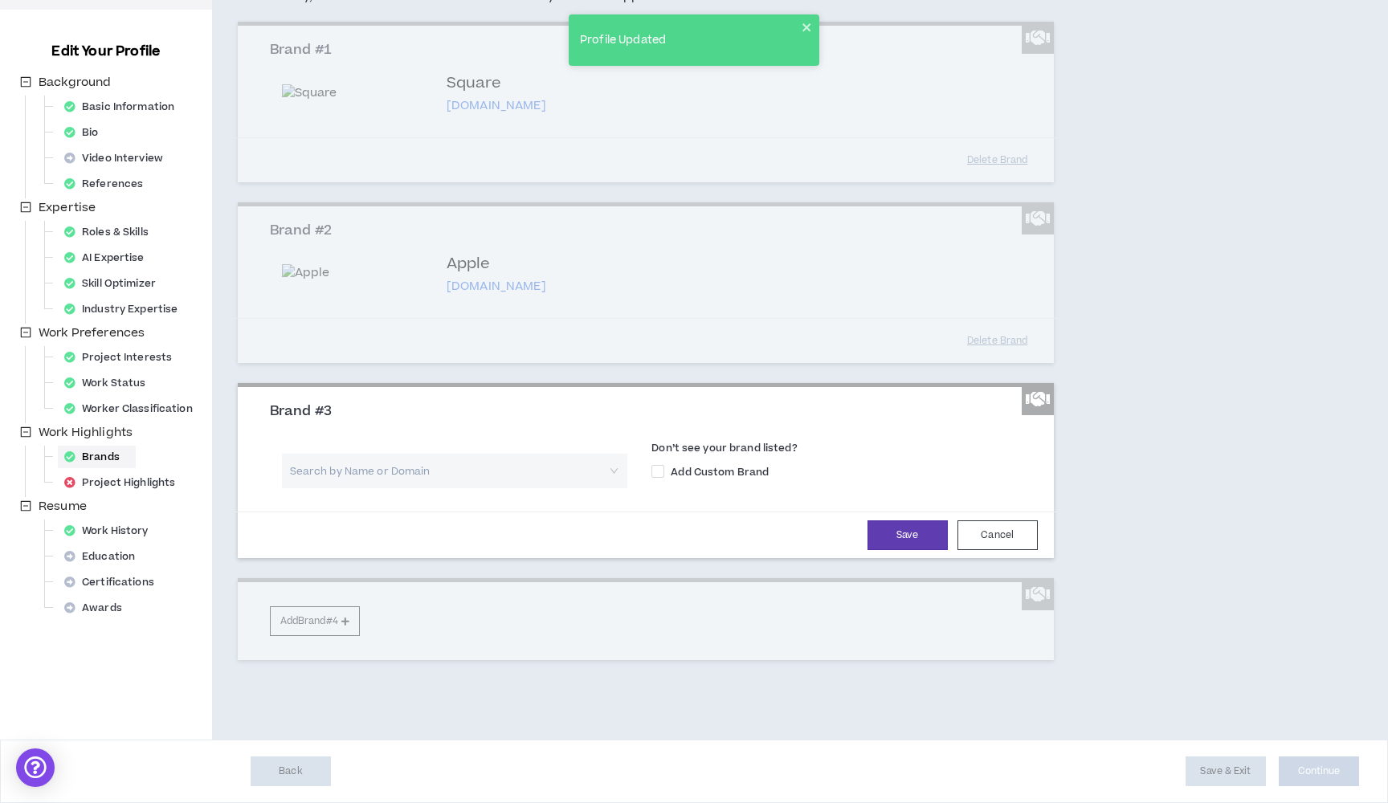
scroll to position [356, 0]
click at [364, 488] on input "search" at bounding box center [449, 471] width 317 height 35
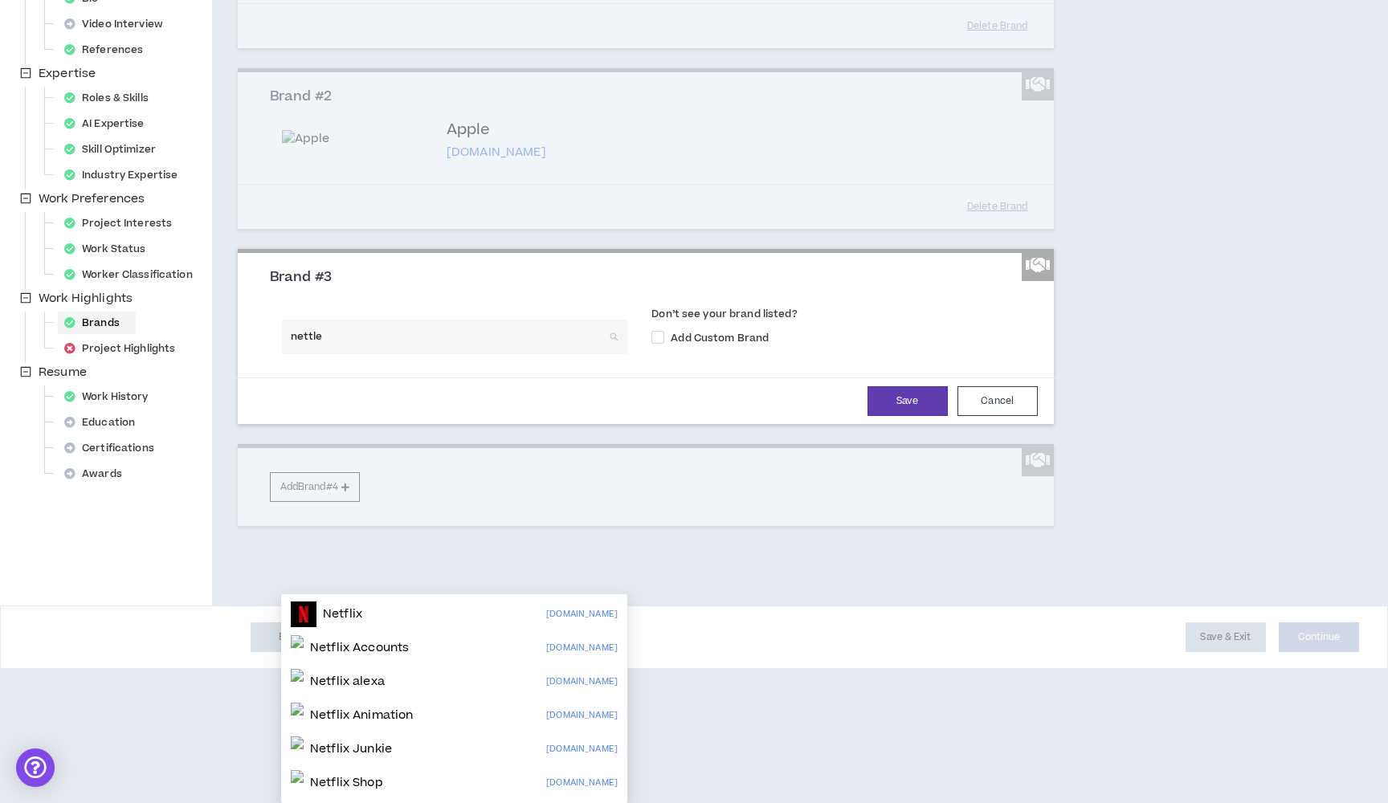
drag, startPoint x: 364, startPoint y: 511, endPoint x: 384, endPoint y: 575, distance: 67.3
click at [281, 598] on div "1042" at bounding box center [281, 598] width 0 height 0
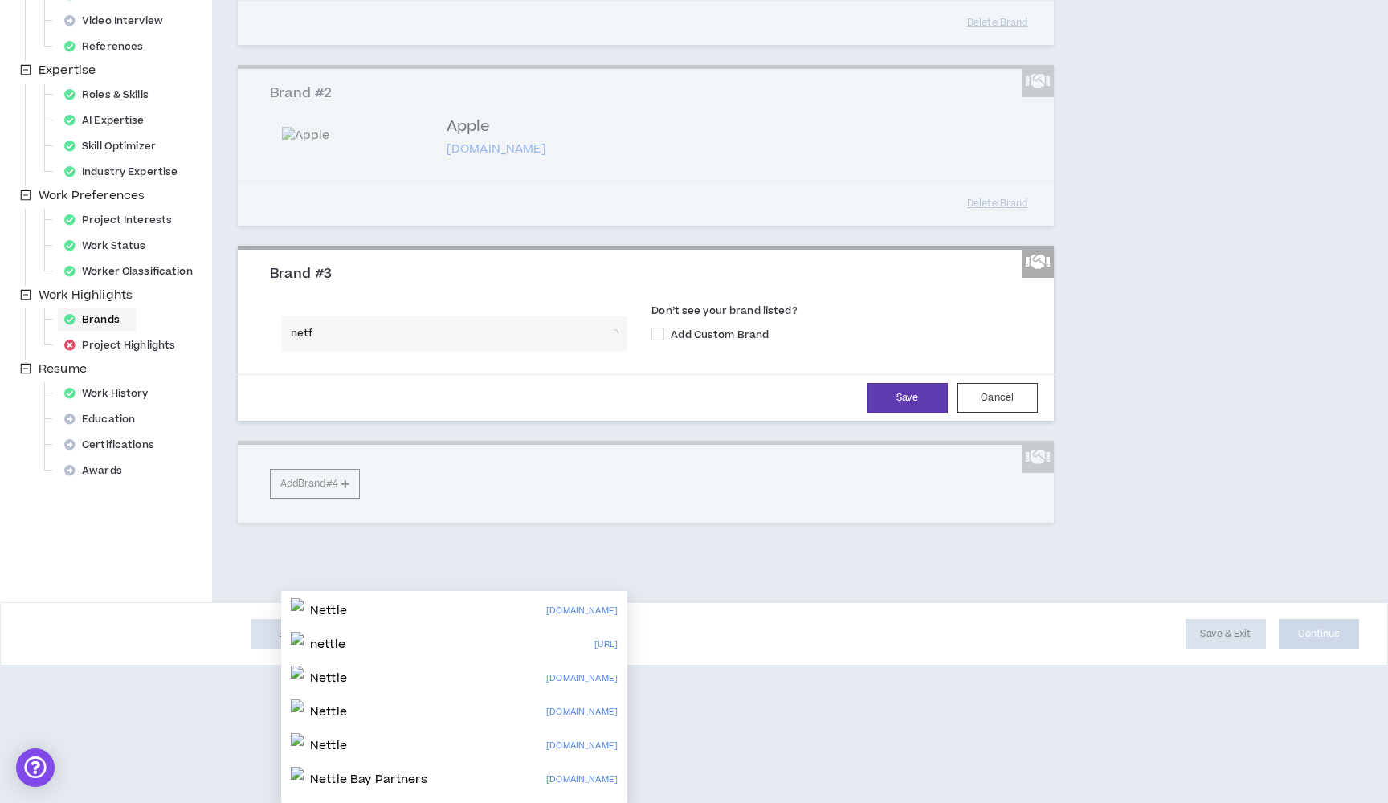
type input "netfl"
click at [348, 603] on p "Netflix" at bounding box center [342, 611] width 39 height 16
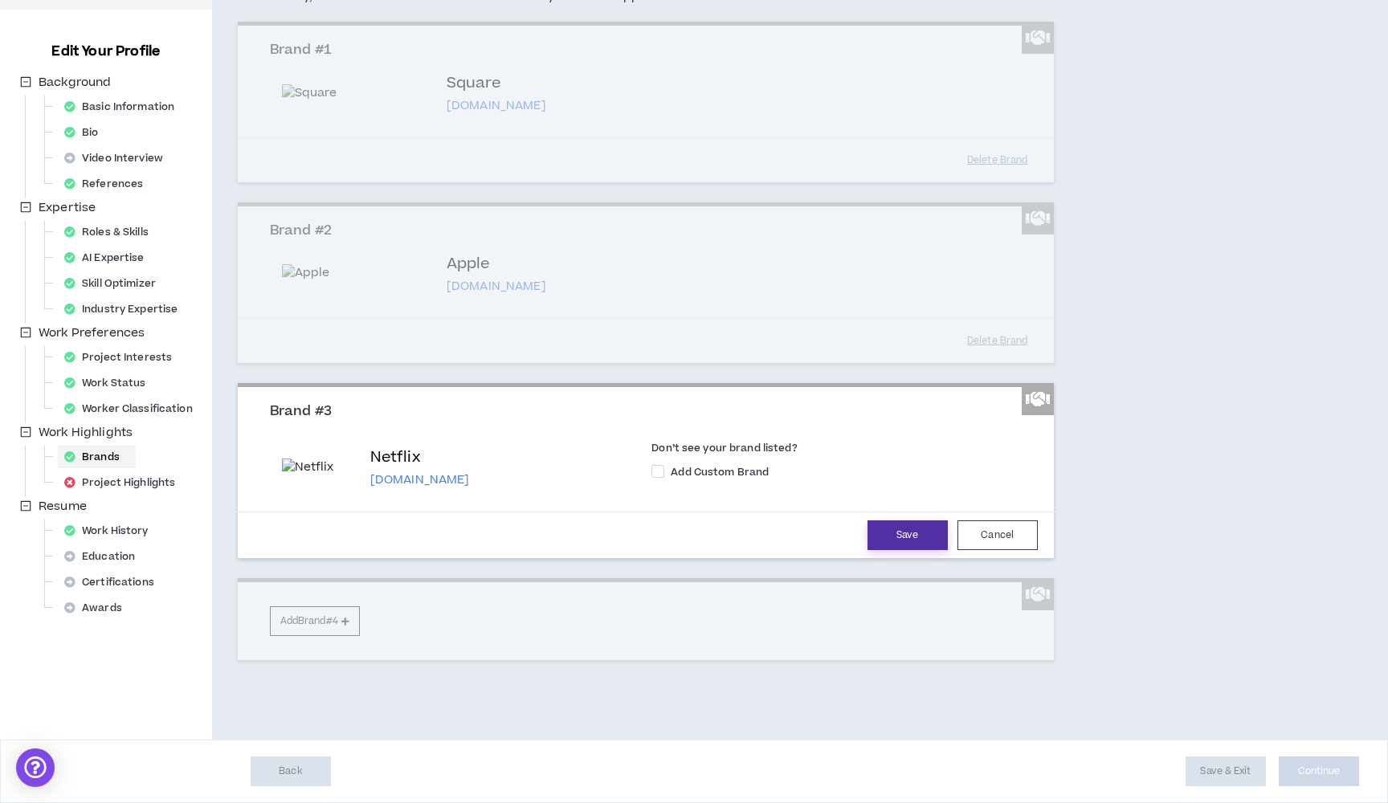
click at [927, 550] on button "Save" at bounding box center [908, 536] width 80 height 30
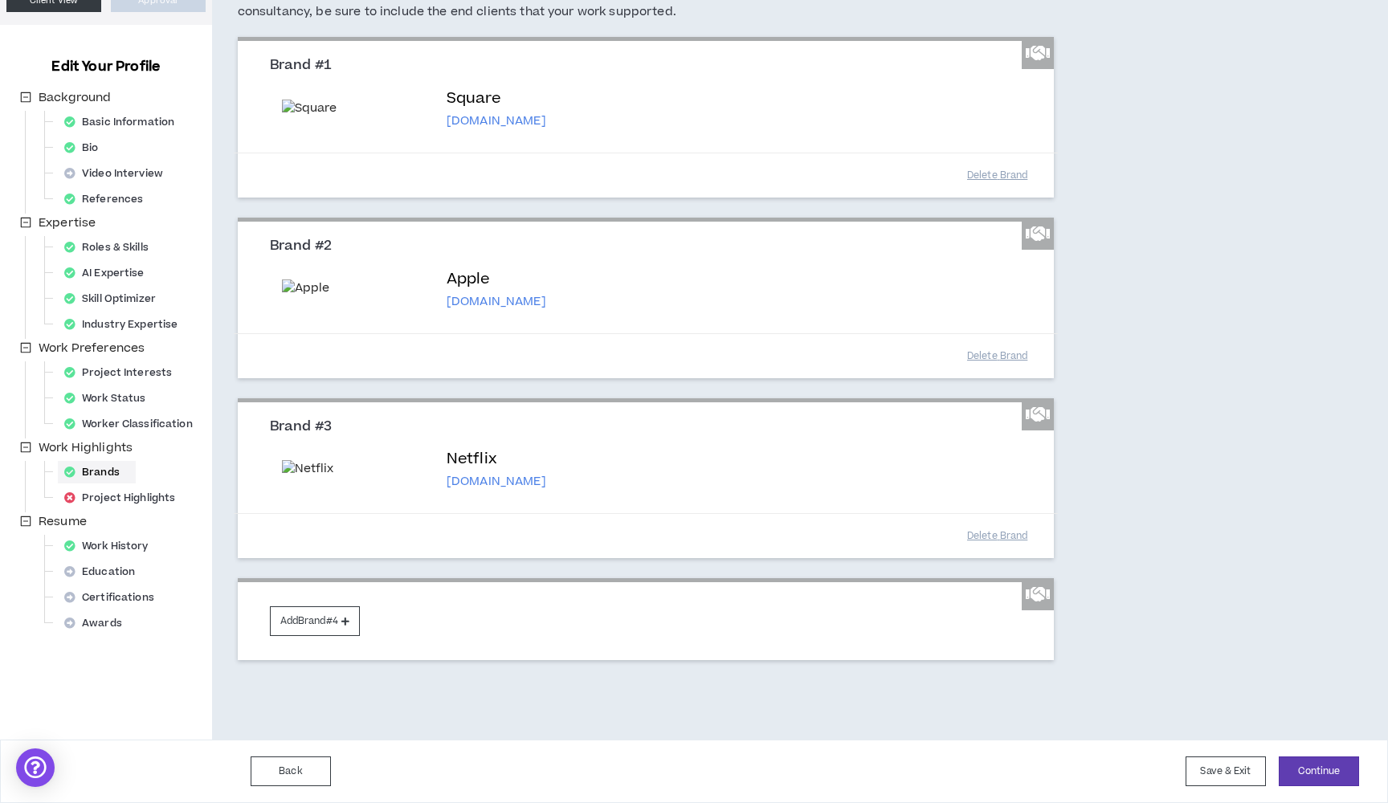
scroll to position [398, 0]
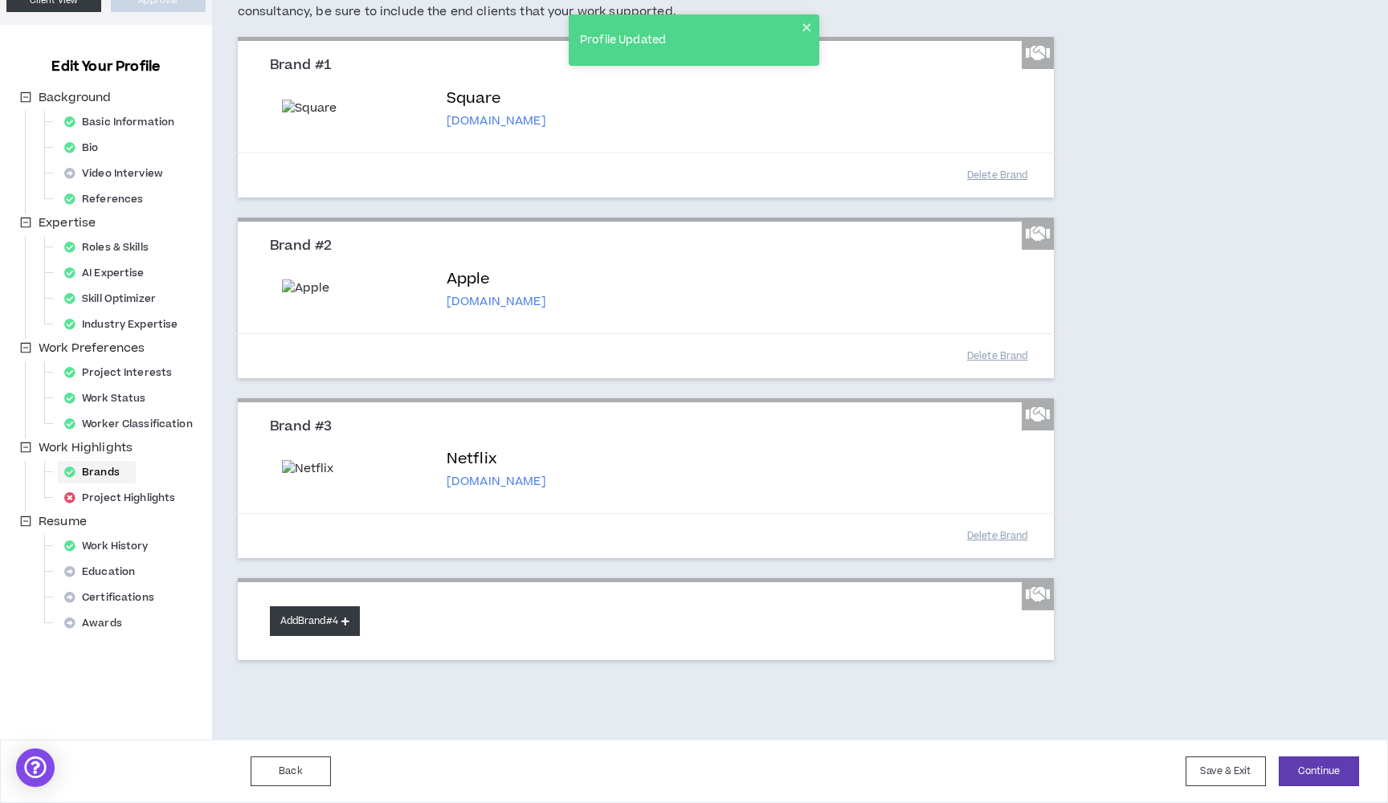
click at [330, 625] on button "Add Brand #4" at bounding box center [315, 622] width 90 height 30
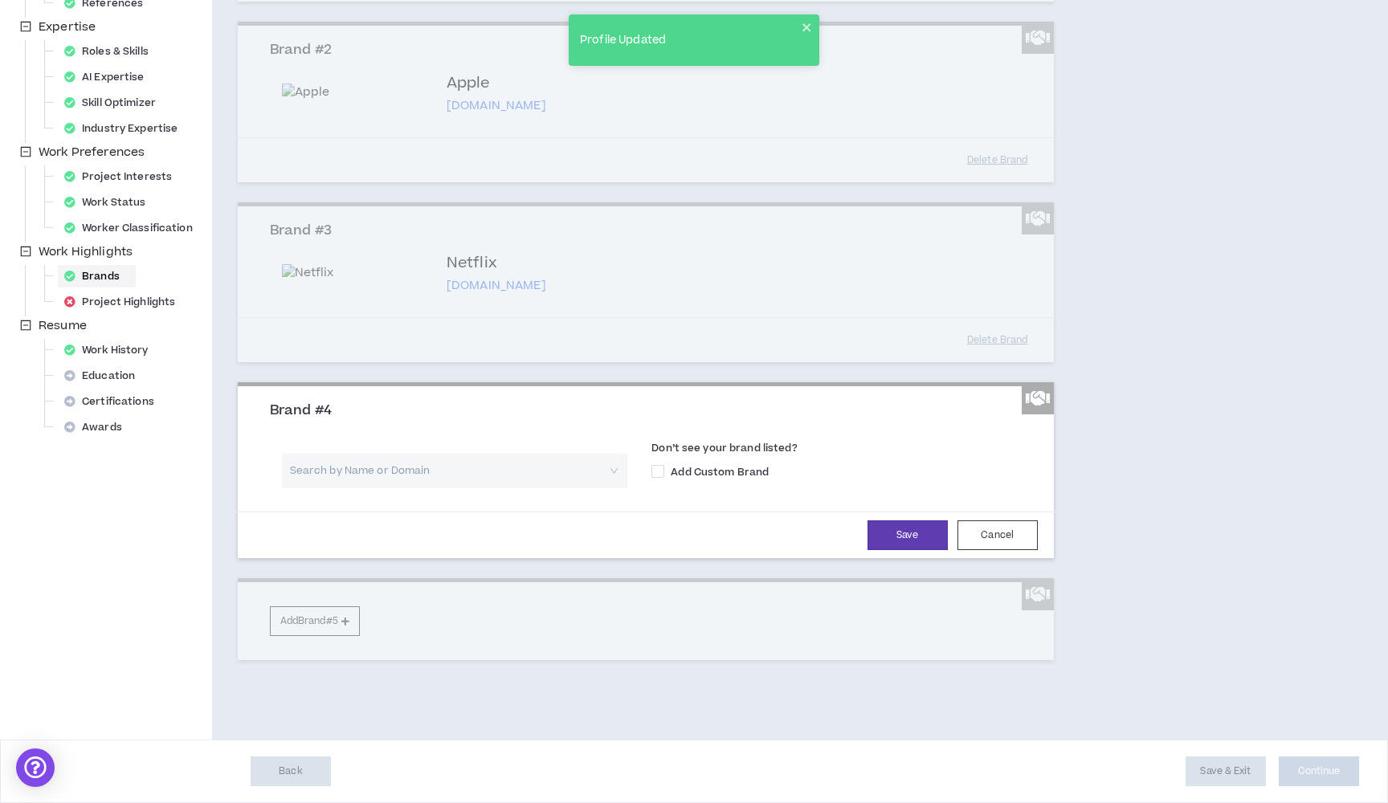
scroll to position [533, 0]
click at [471, 488] on input "search" at bounding box center [449, 471] width 317 height 35
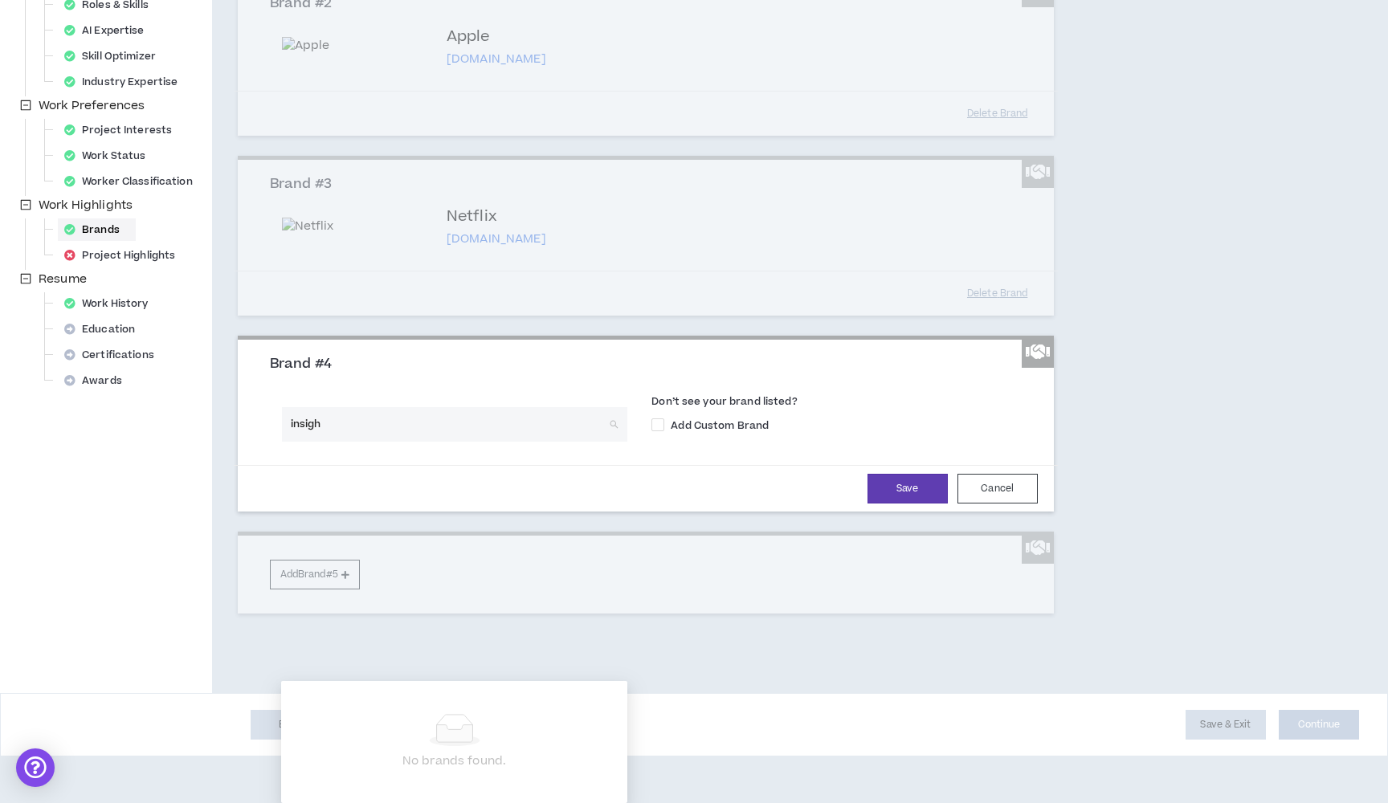
type input "insight"
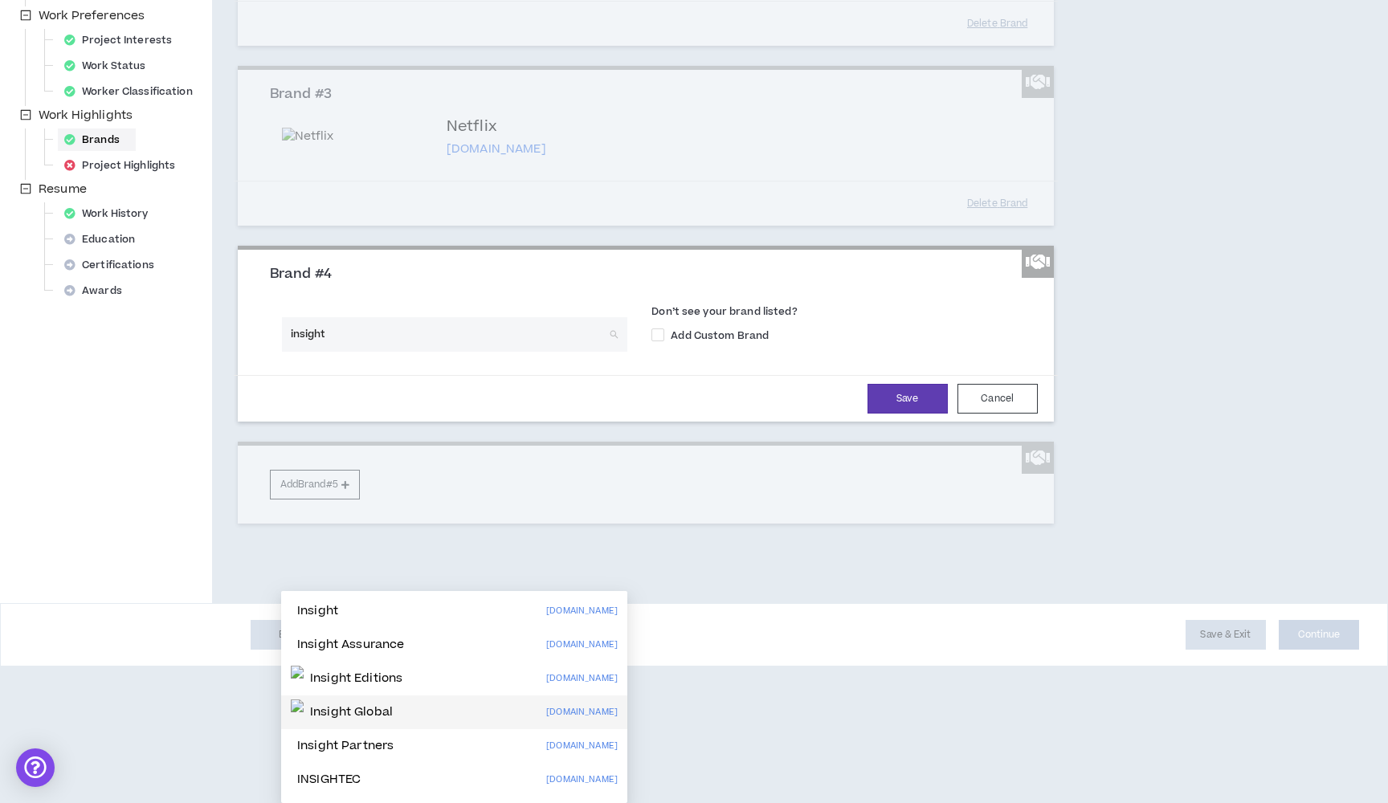
click at [393, 705] on p "Insight Global" at bounding box center [351, 713] width 83 height 16
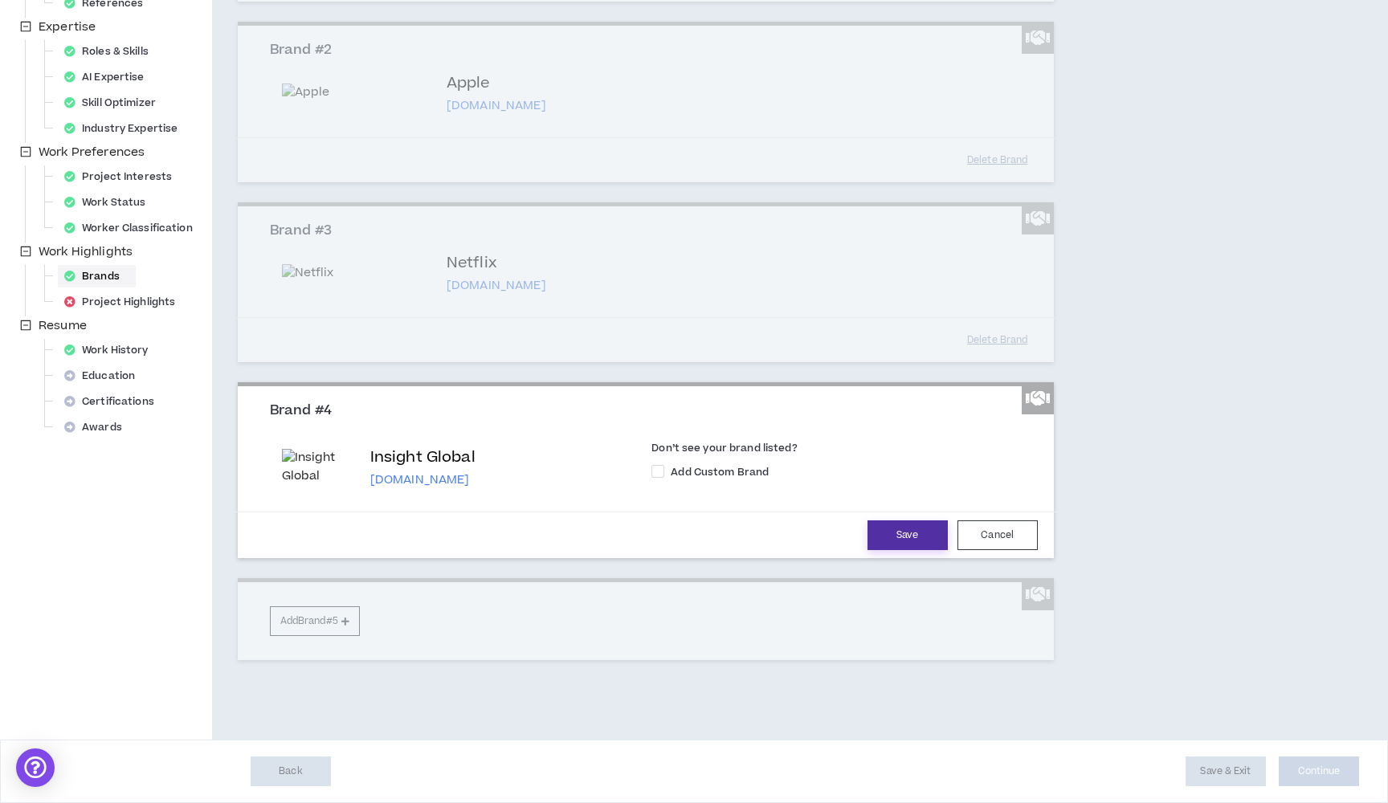
click at [914, 550] on button "Save" at bounding box center [908, 536] width 80 height 30
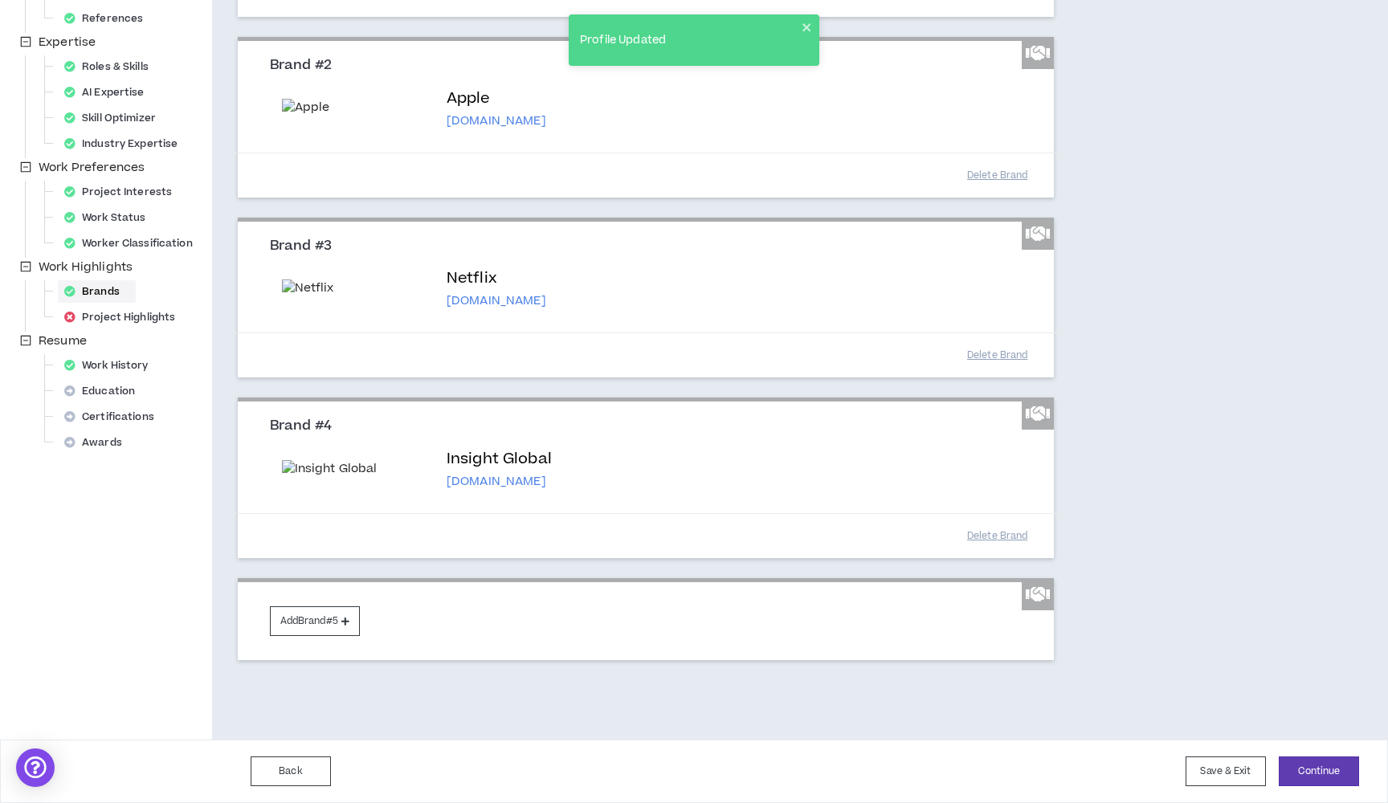
scroll to position [681, 0]
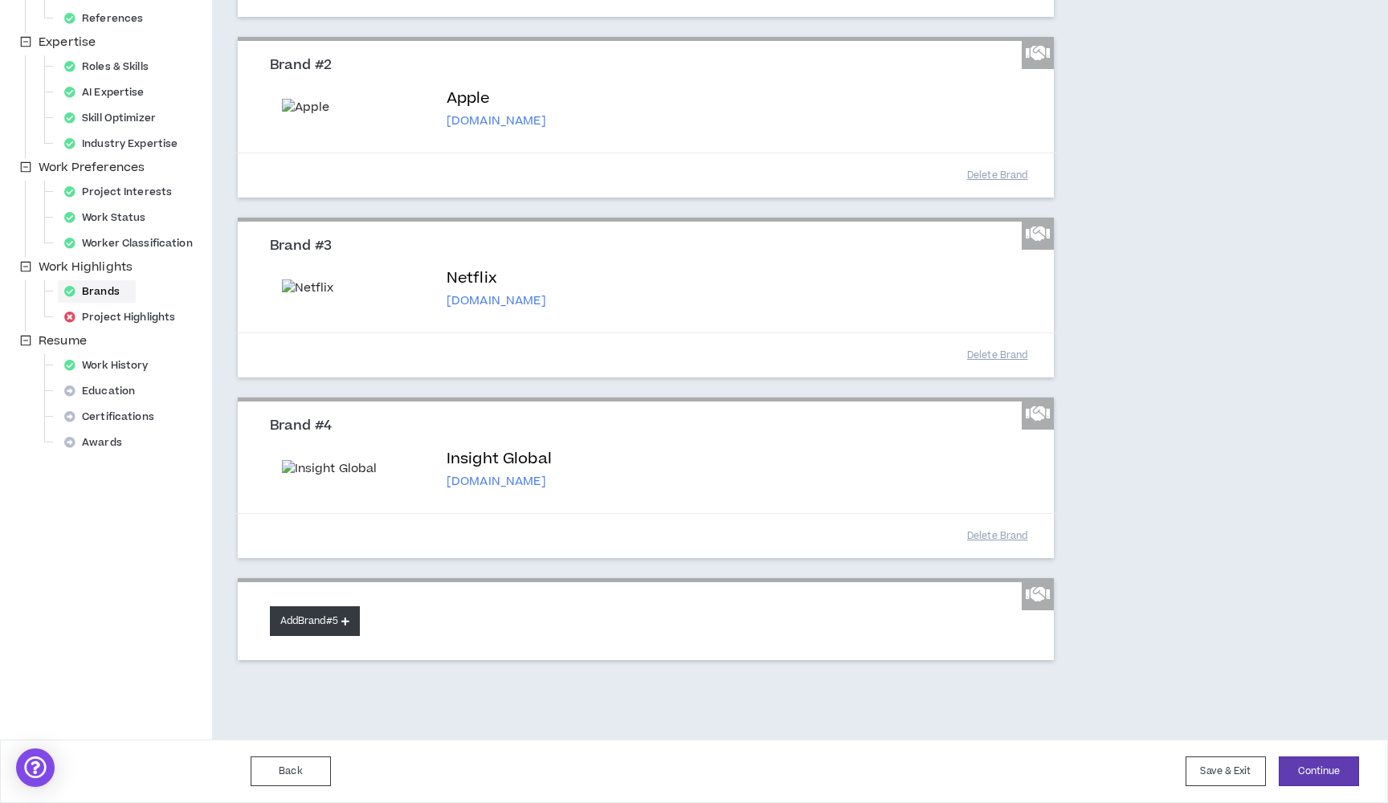
click at [338, 618] on button "Add Brand #5" at bounding box center [315, 622] width 90 height 30
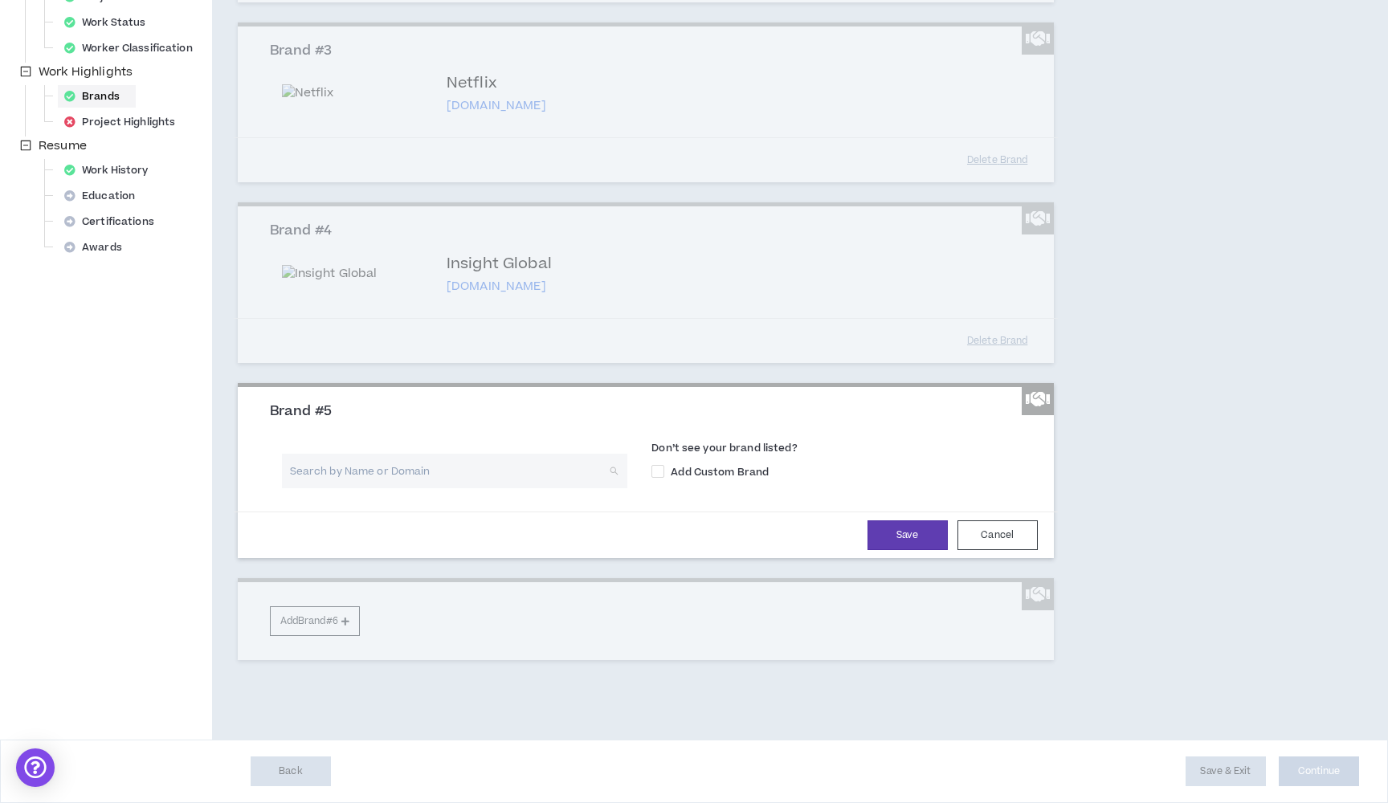
click at [390, 488] on input "search" at bounding box center [449, 471] width 317 height 35
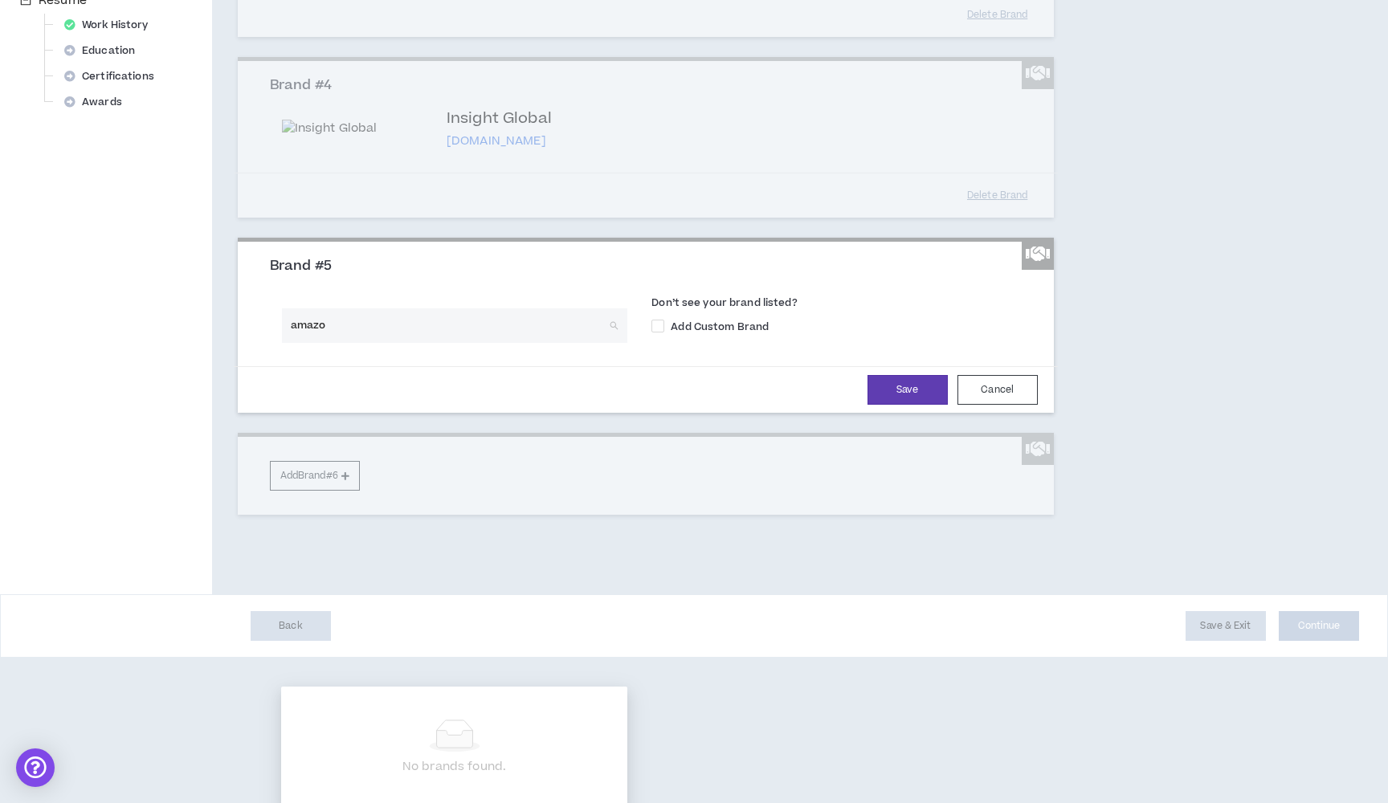
type input "amazon"
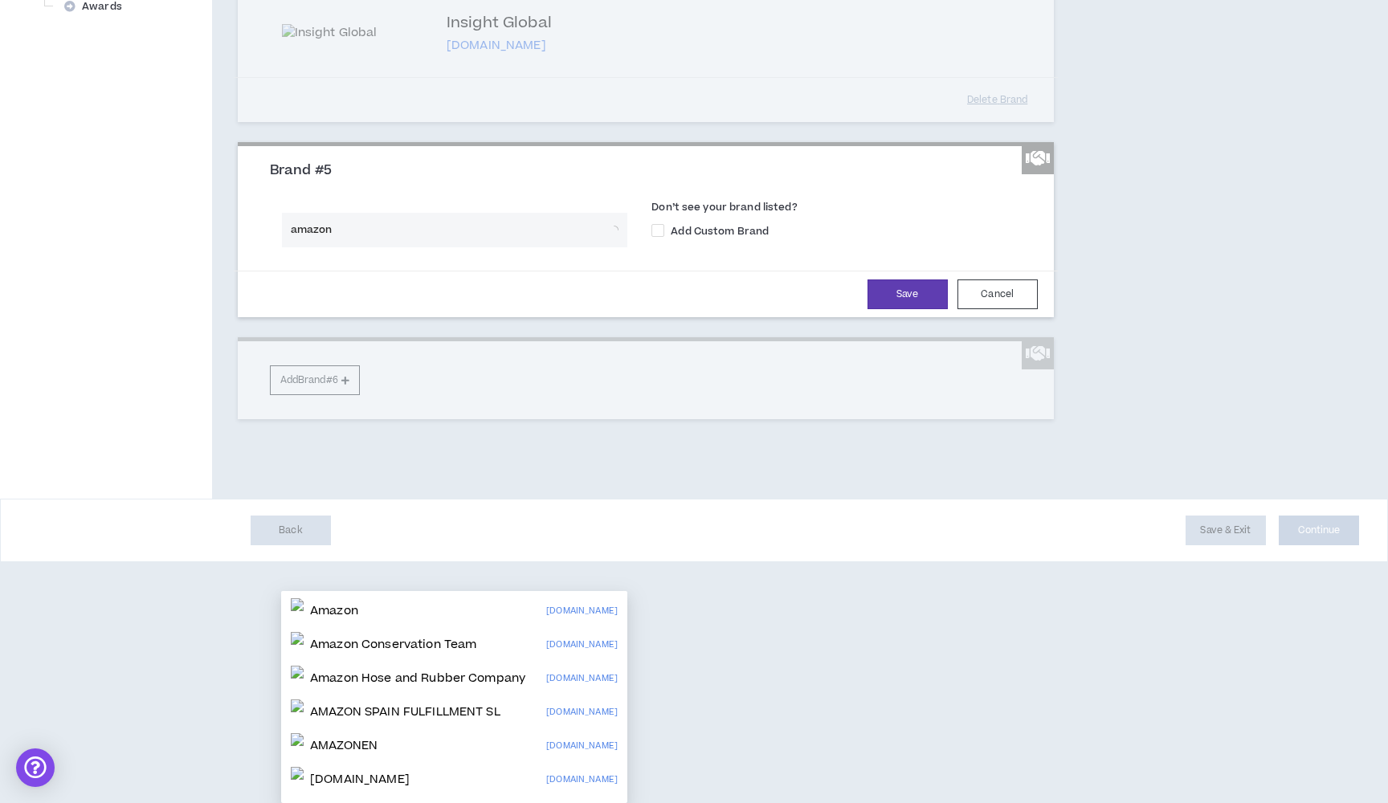
scroll to position [796, 0]
click at [386, 599] on div "Amazon [DOMAIN_NAME]" at bounding box center [454, 612] width 327 height 26
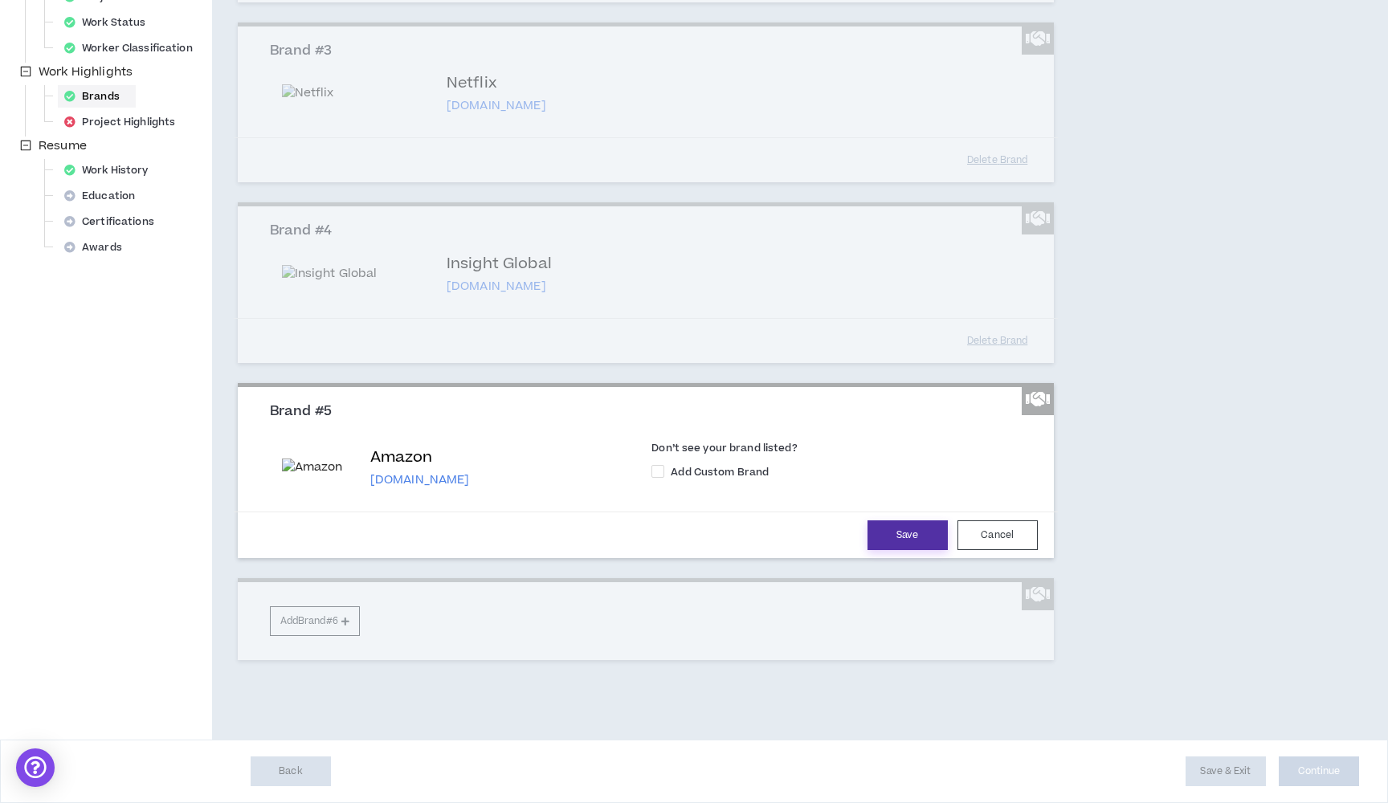
click at [901, 550] on button "Save" at bounding box center [908, 536] width 80 height 30
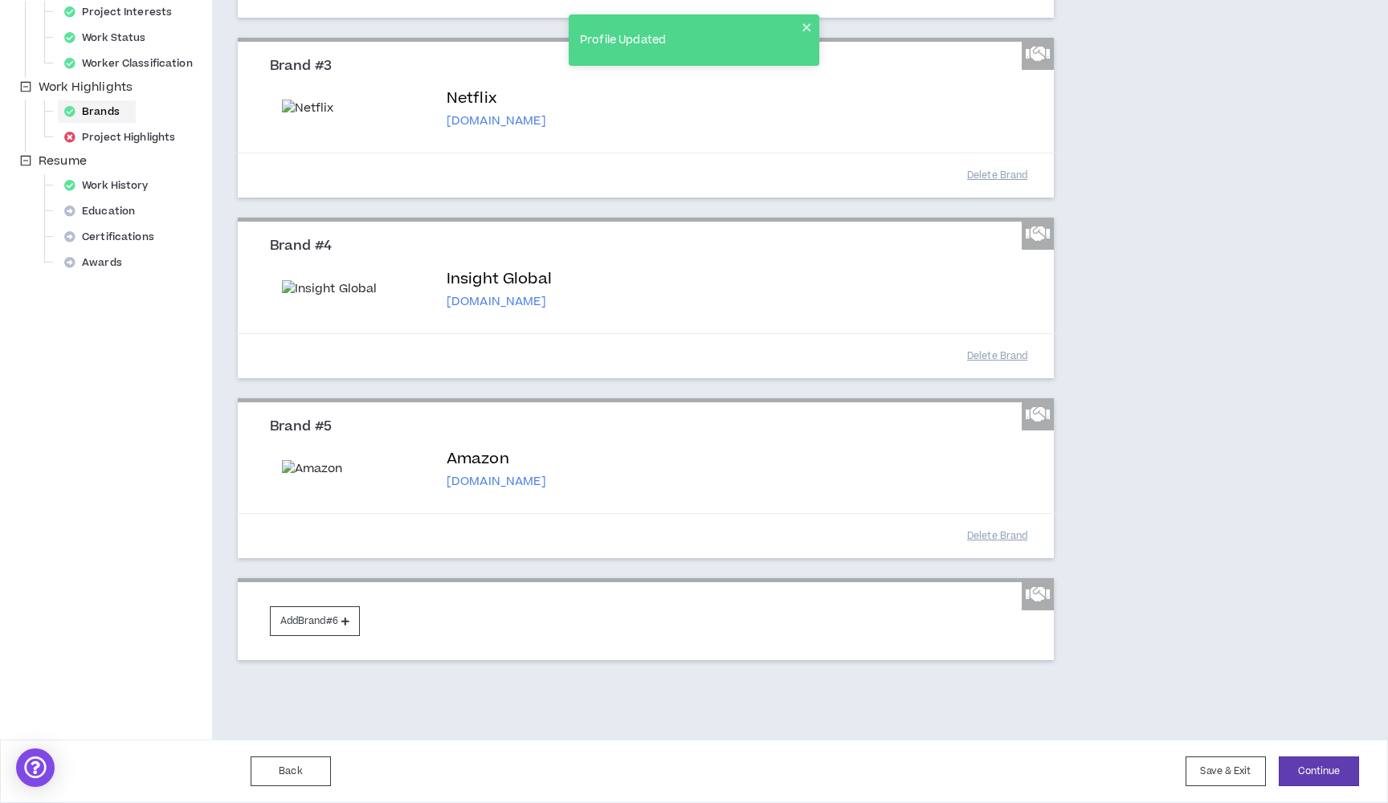
scroll to position [863, 0]
click at [336, 625] on button "Add Brand #6" at bounding box center [315, 622] width 90 height 30
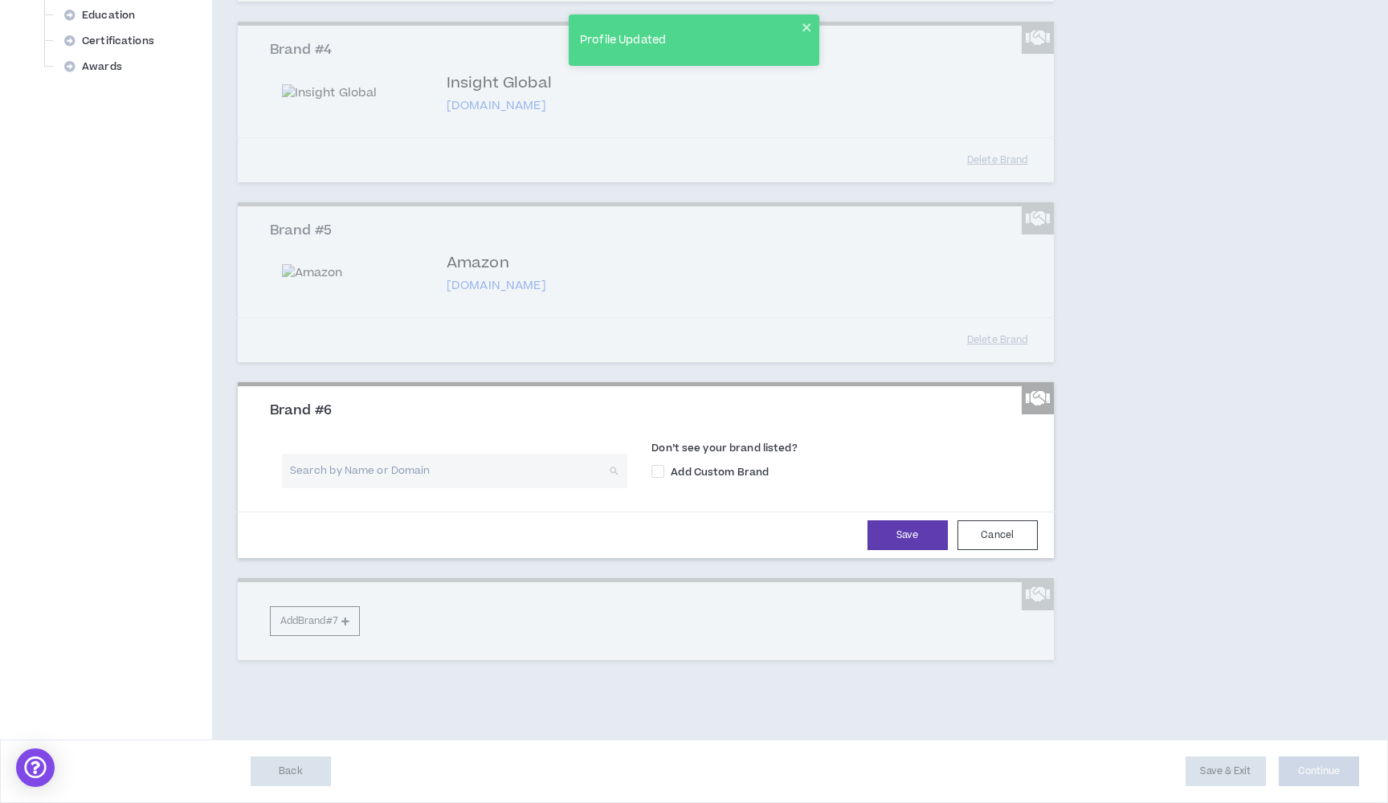
click at [393, 488] on input "search" at bounding box center [449, 471] width 317 height 35
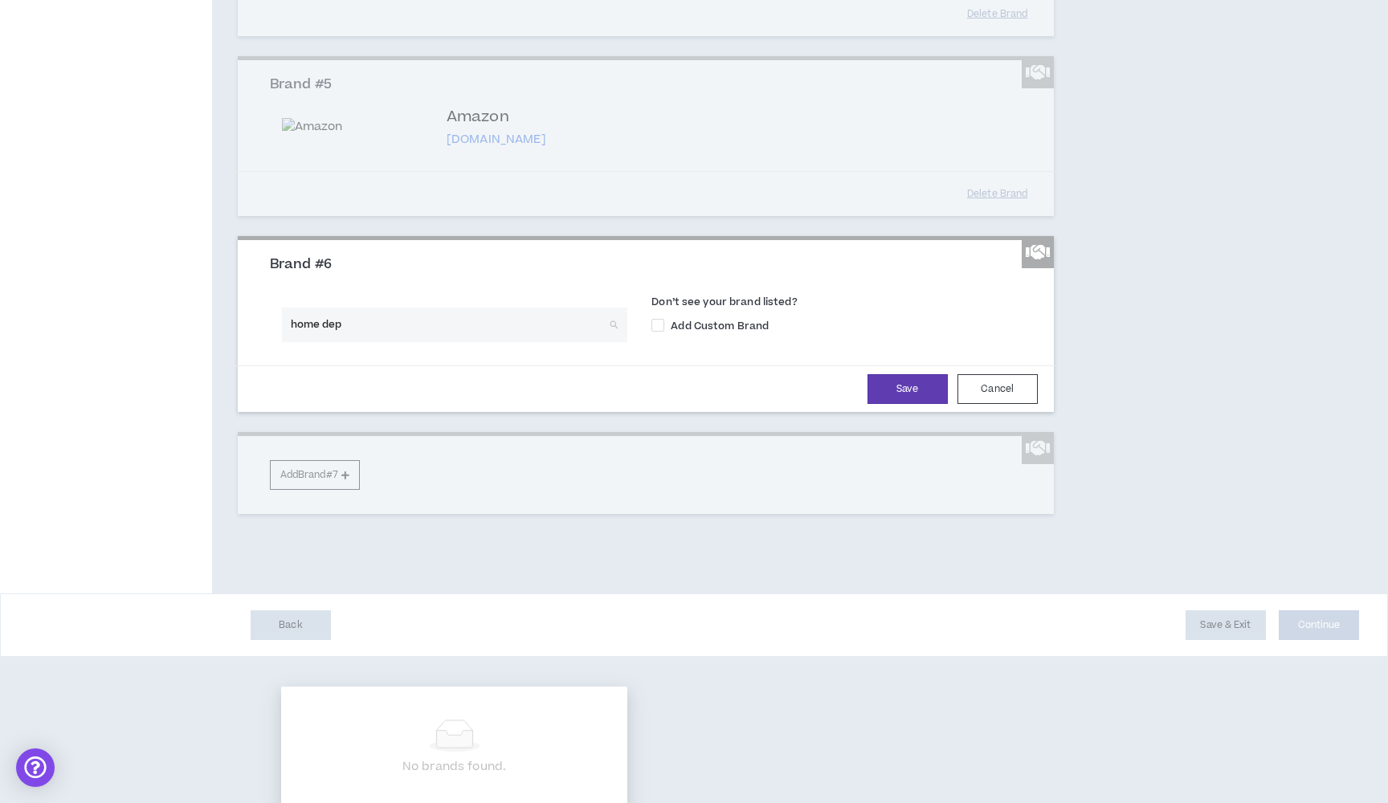
type input "home depo"
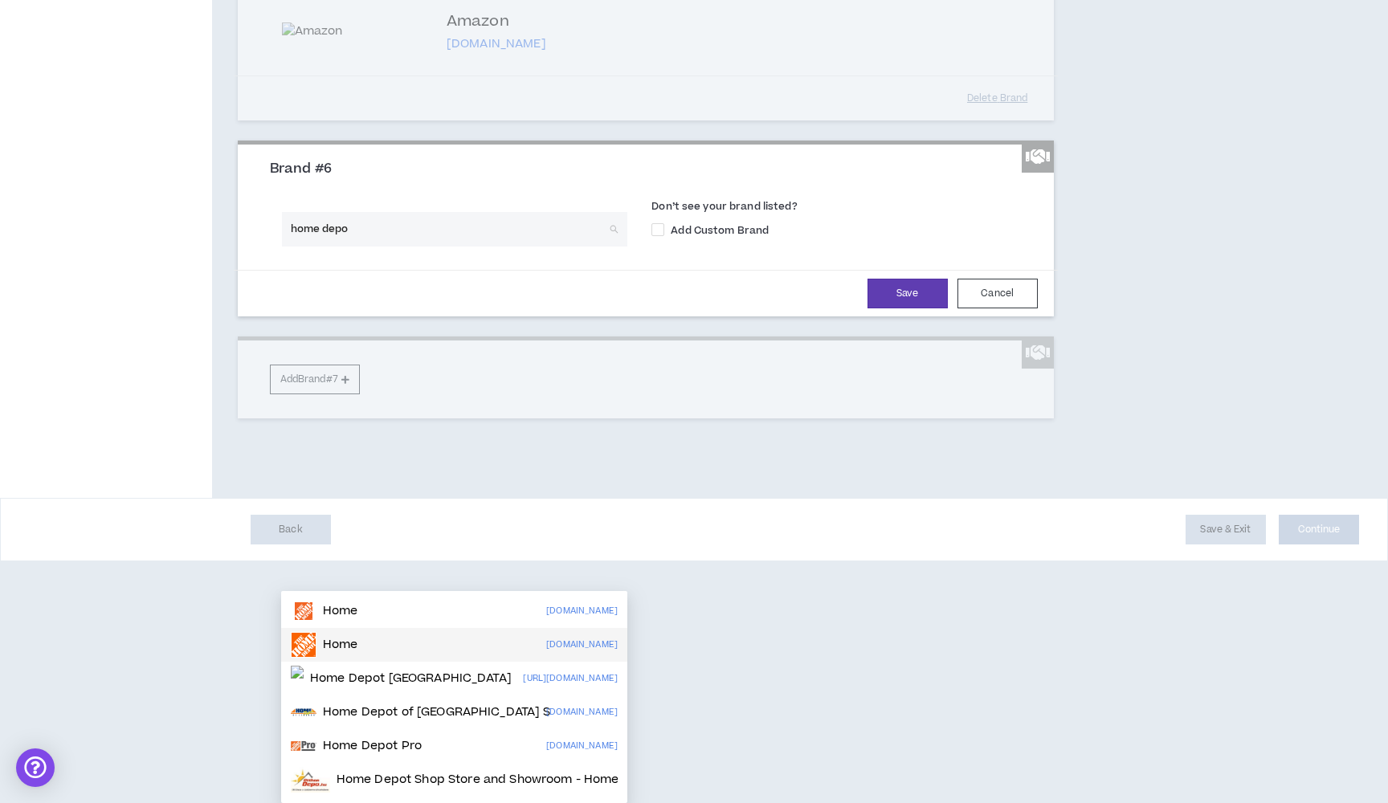
scroll to position [31, 0]
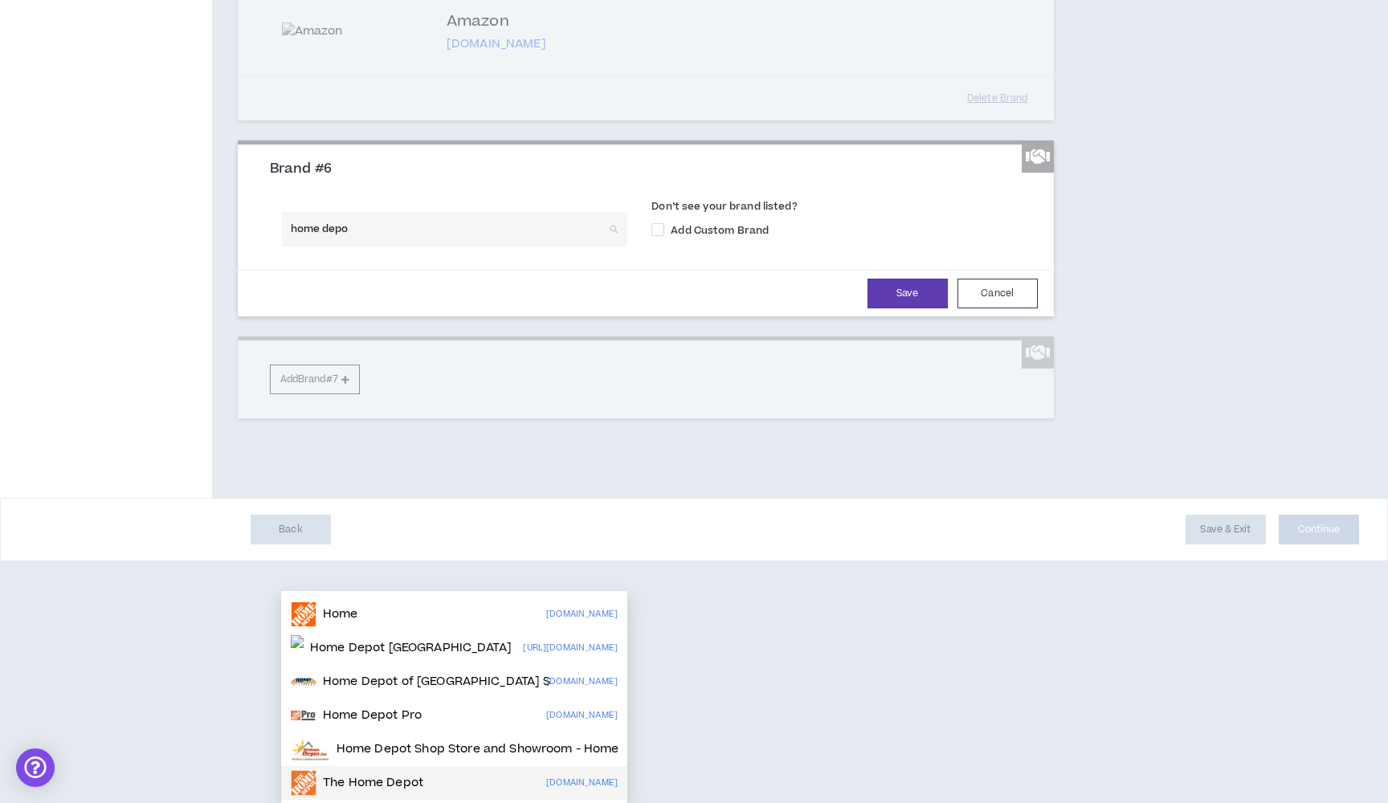
click at [428, 770] on div "The Home Depot [DOMAIN_NAME]" at bounding box center [454, 783] width 327 height 26
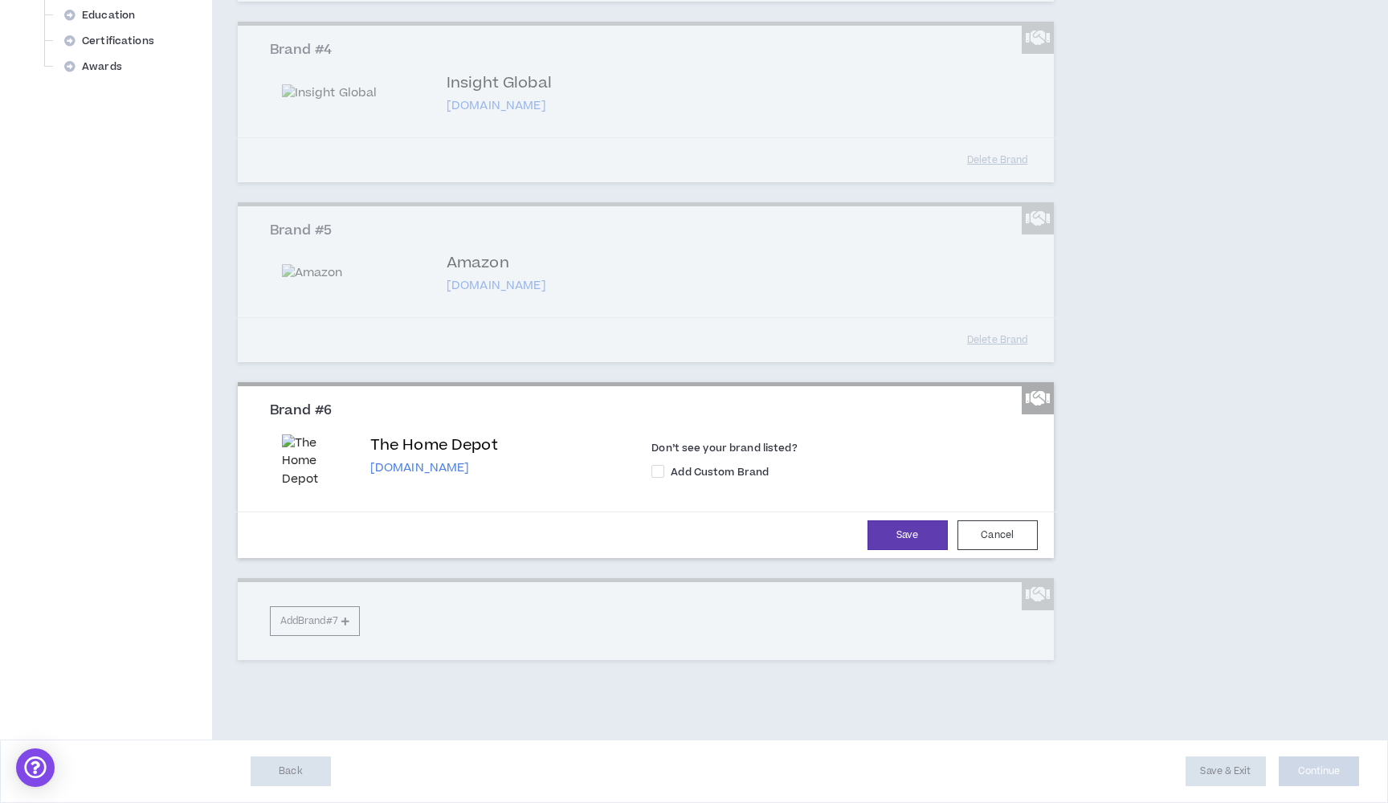
scroll to position [1073, 0]
click at [901, 540] on button "Save" at bounding box center [908, 536] width 80 height 30
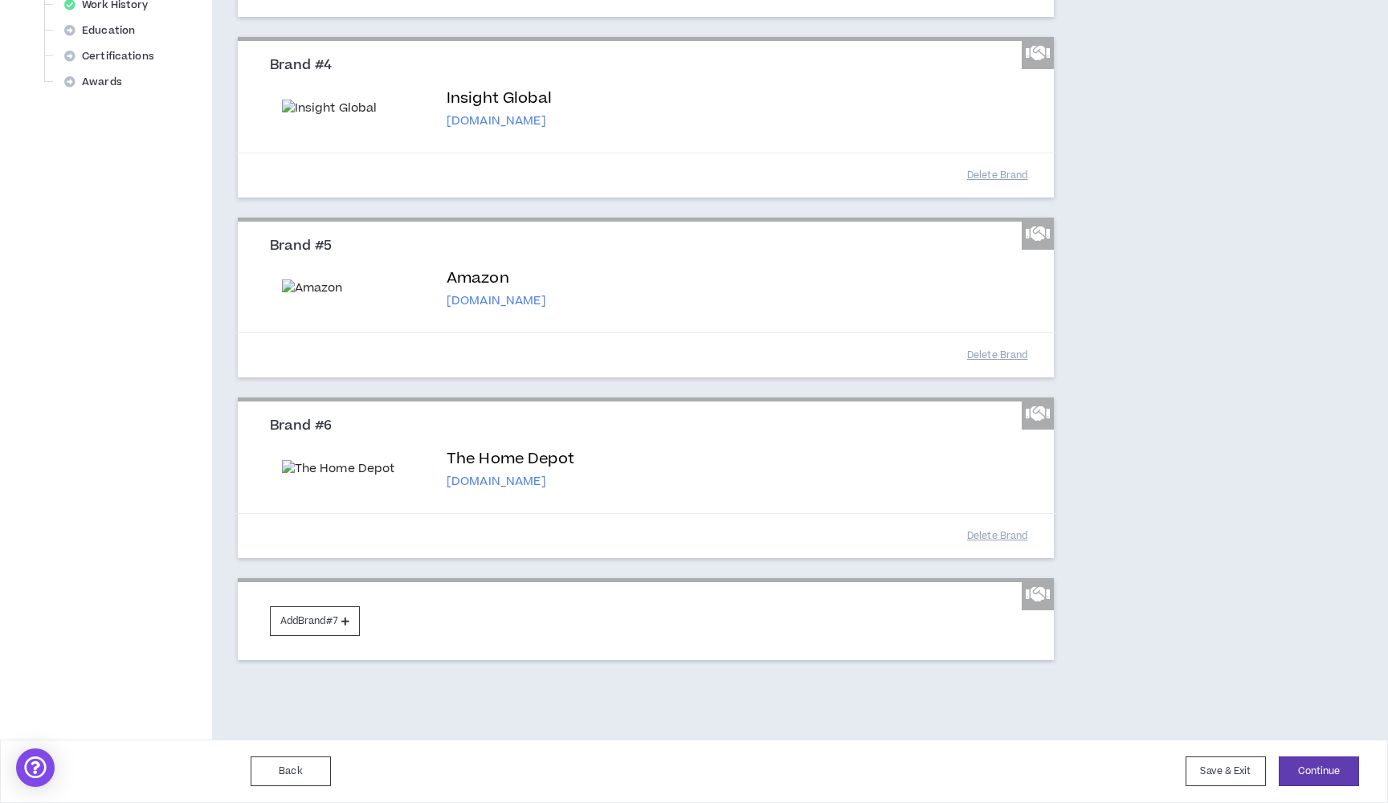
scroll to position [1147, 0]
click at [349, 625] on icon at bounding box center [345, 621] width 8 height 9
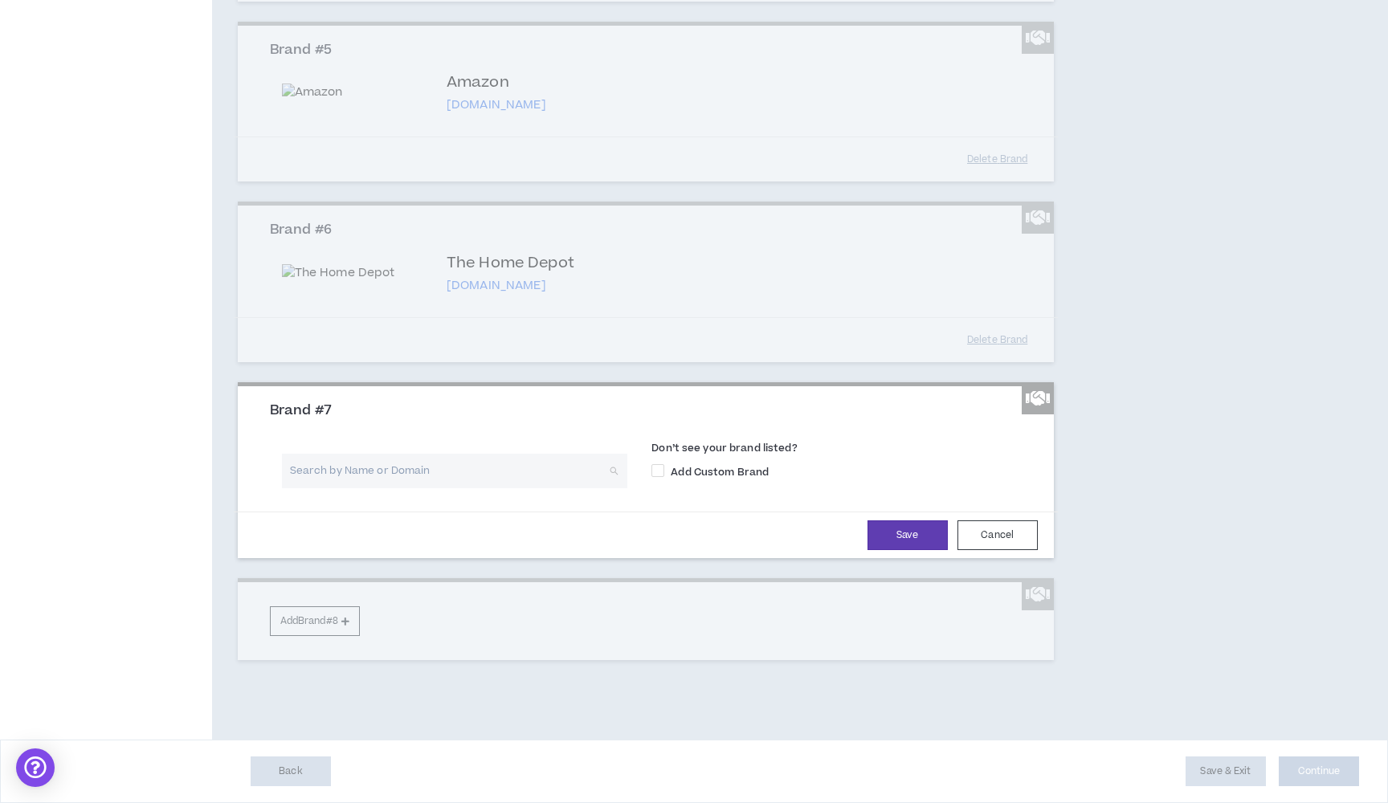
click at [554, 488] on input "search" at bounding box center [449, 471] width 317 height 35
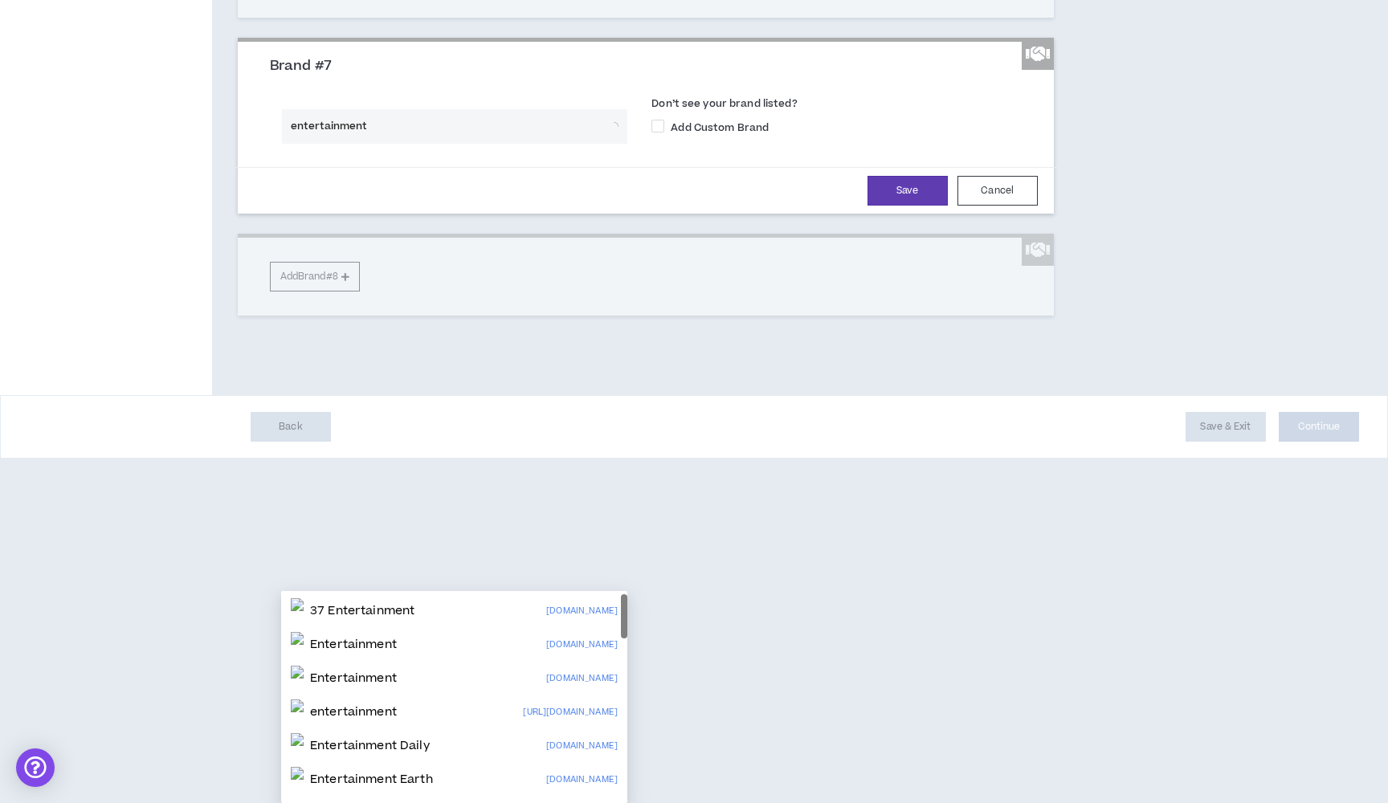
scroll to position [1330, 0]
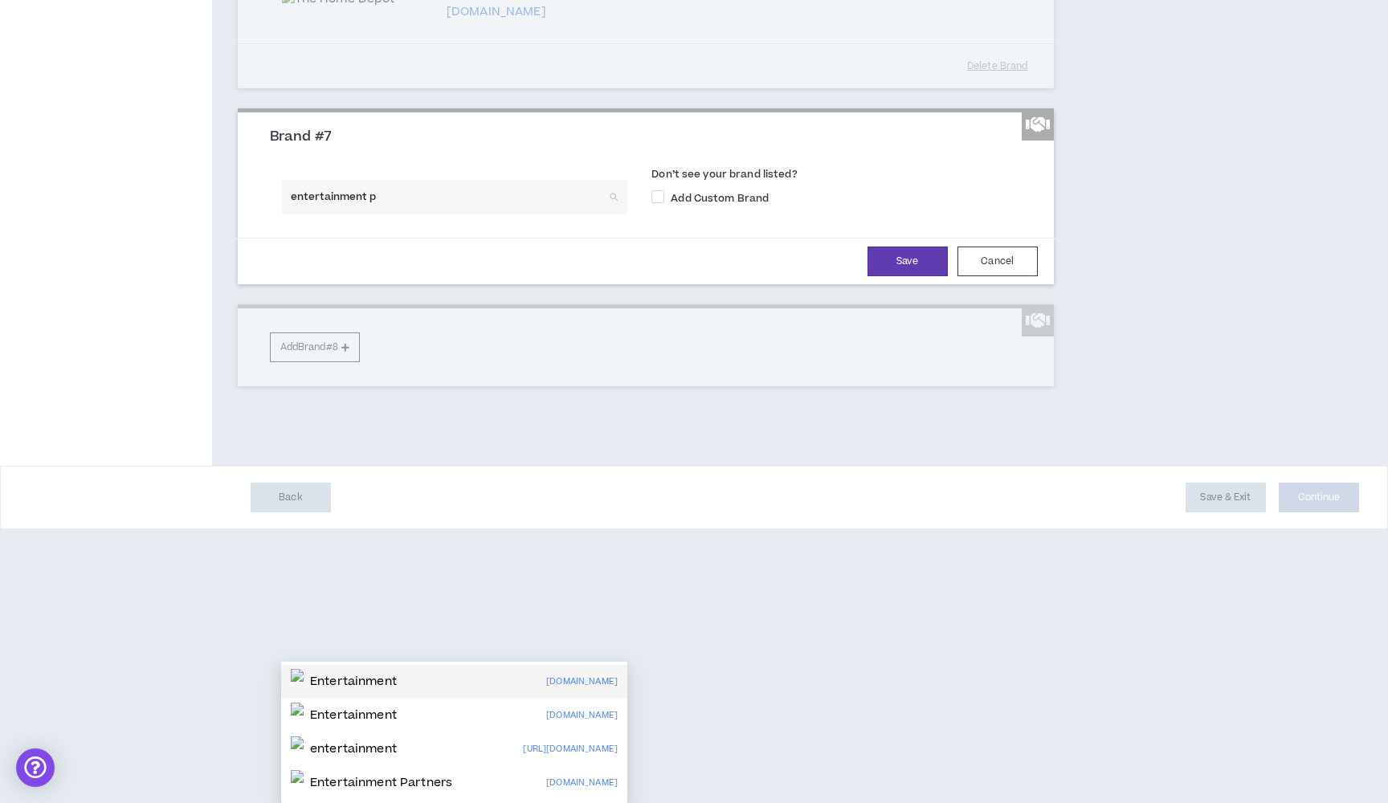
type input "entertainment pa"
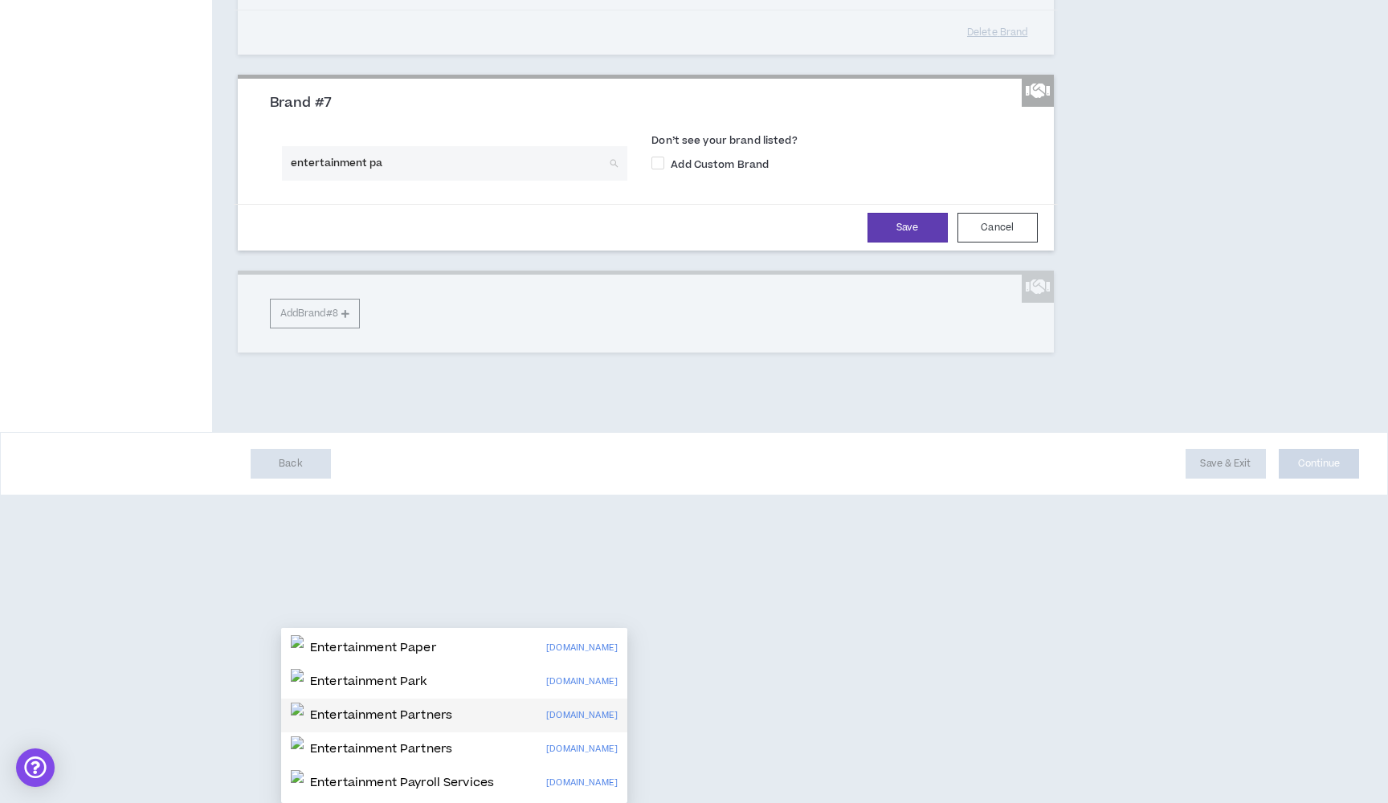
click at [473, 703] on div "Entertainment Partners [DOMAIN_NAME]" at bounding box center [454, 716] width 327 height 26
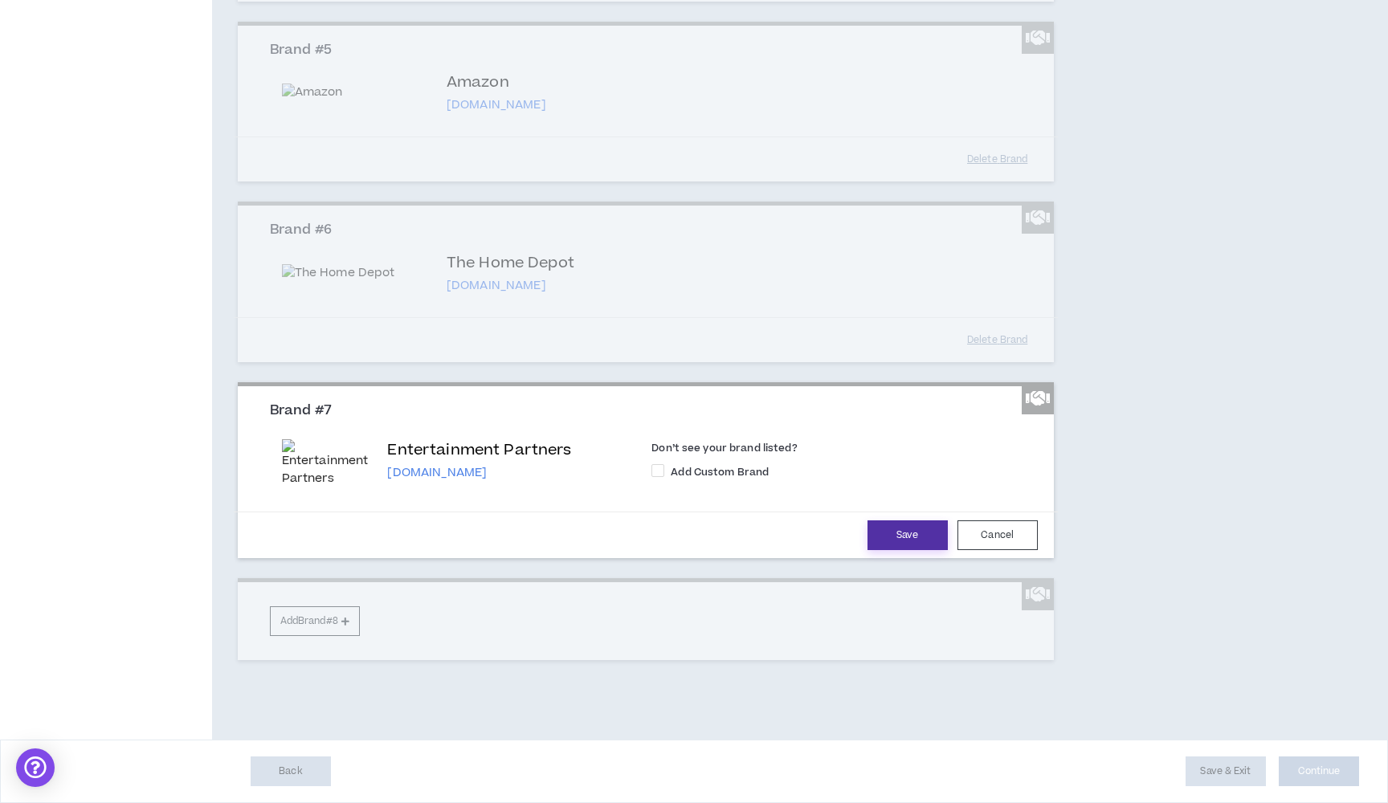
click at [898, 550] on button "Save" at bounding box center [908, 536] width 80 height 30
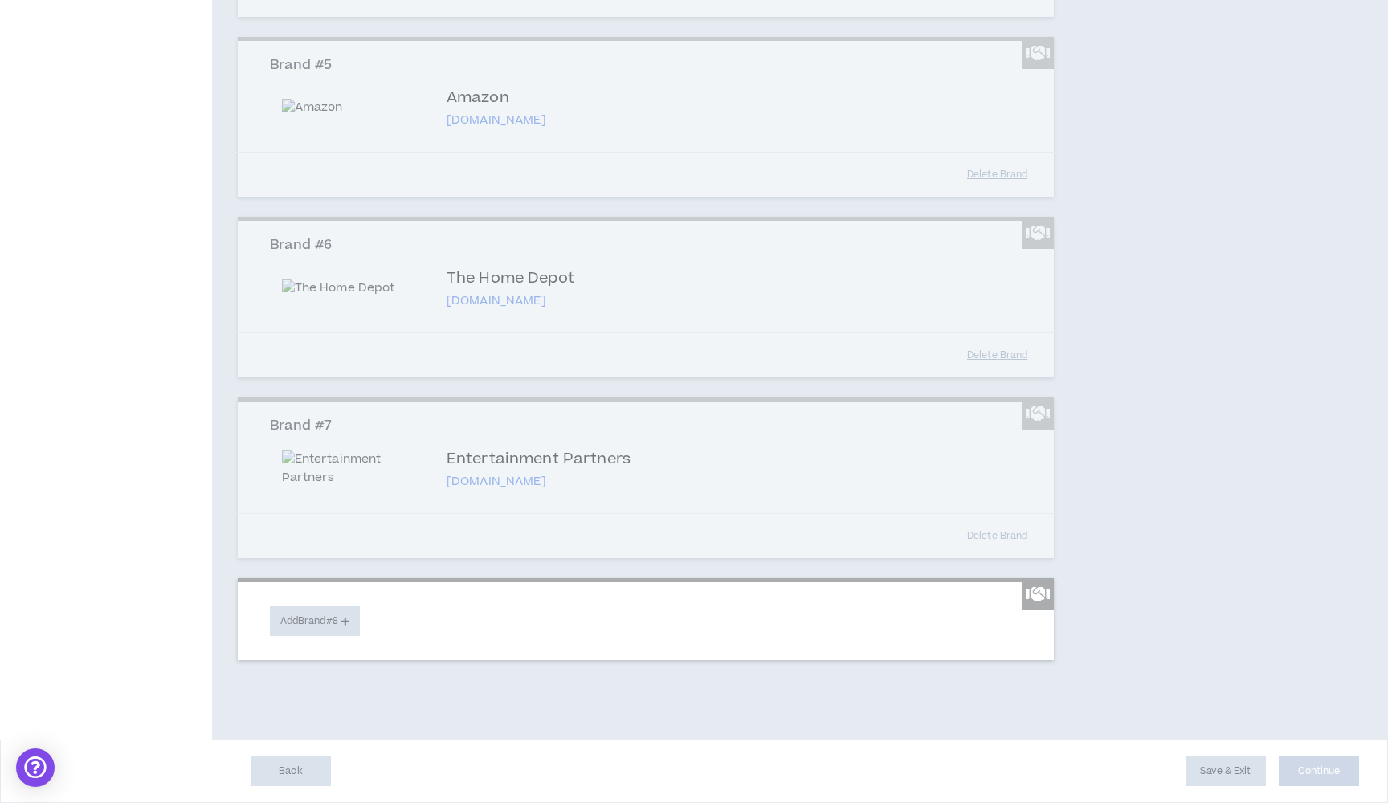
scroll to position [1427, 0]
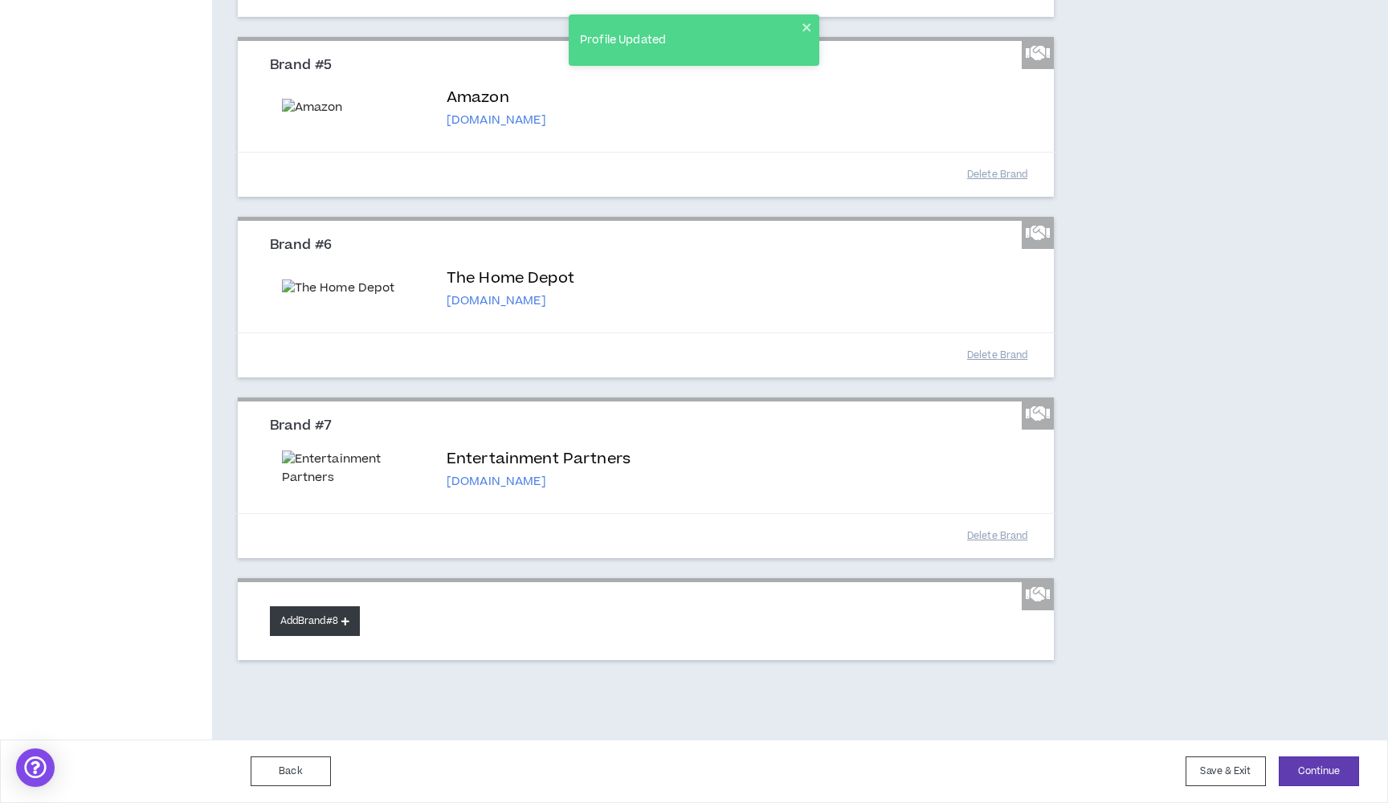
click at [349, 626] on icon at bounding box center [345, 621] width 8 height 9
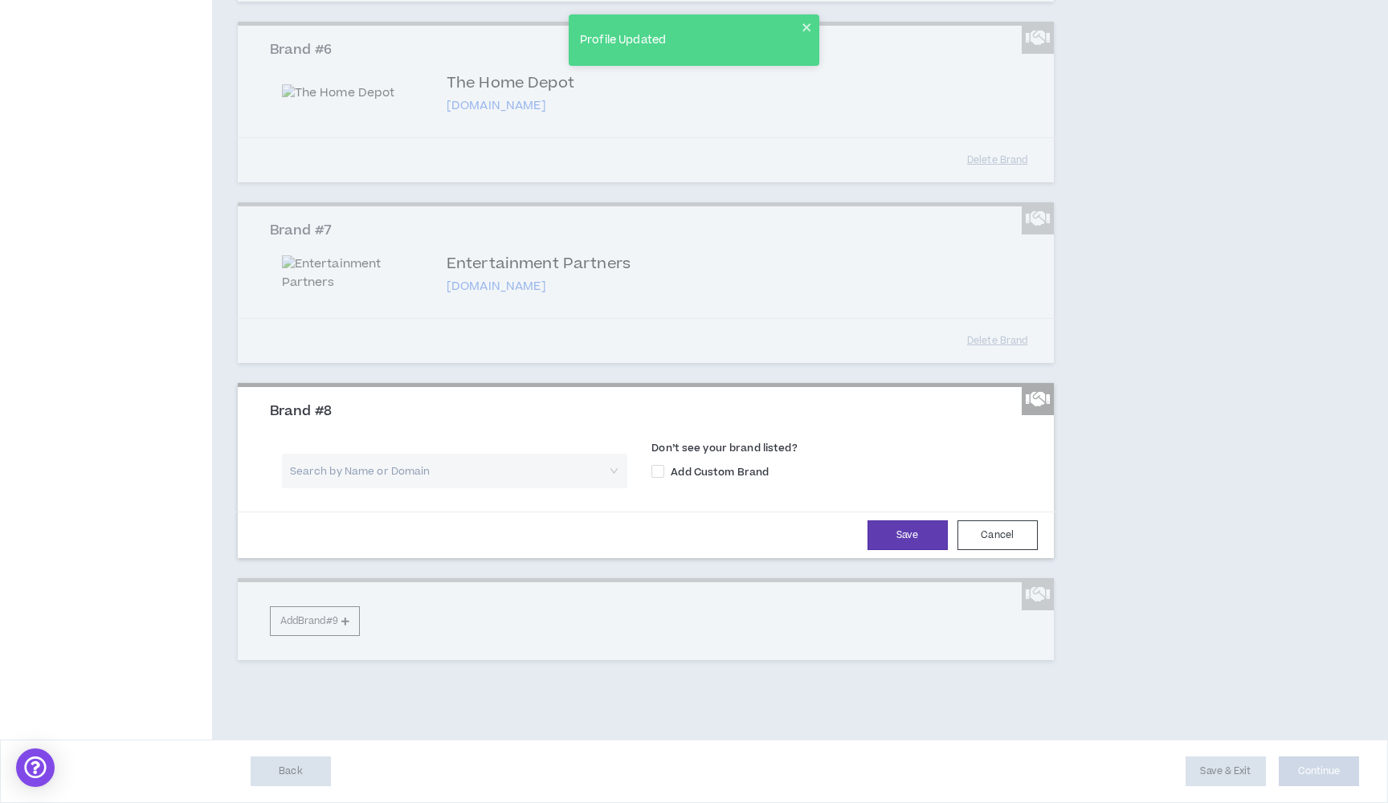
click at [539, 488] on input "search" at bounding box center [449, 471] width 317 height 35
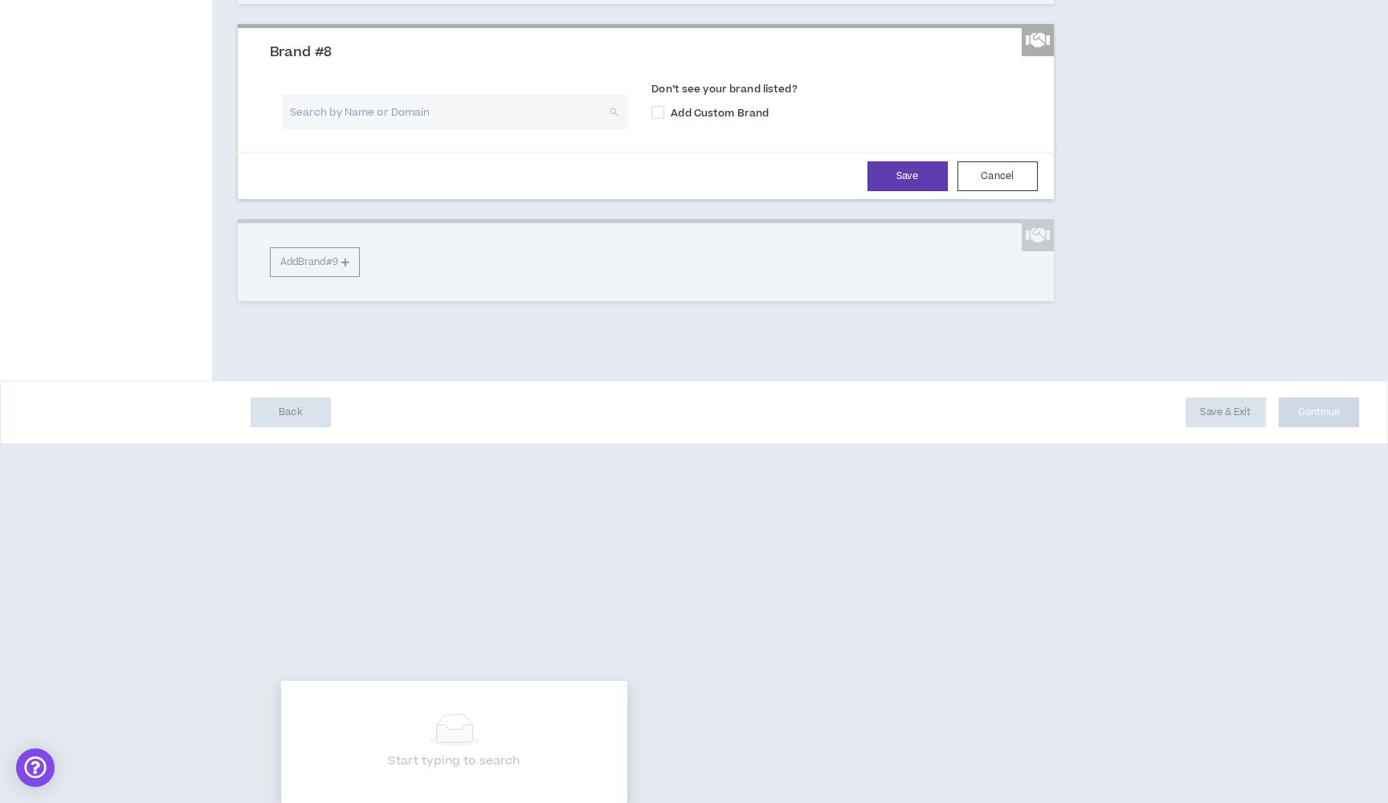
scroll to position [1604, 0]
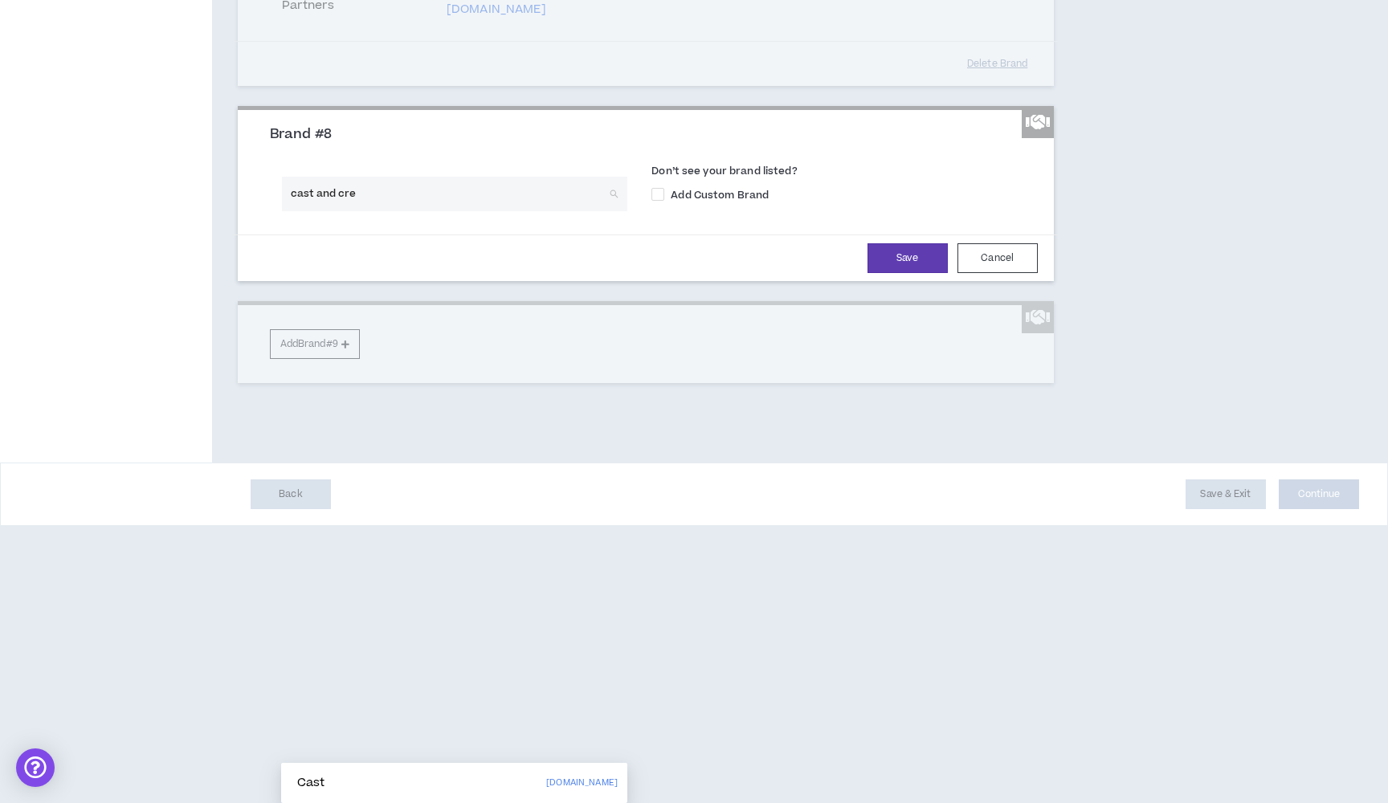
type input "cast and crew"
drag, startPoint x: 539, startPoint y: 676, endPoint x: 582, endPoint y: 535, distance: 147.9
click at [582, 775] on p "[DOMAIN_NAME]" at bounding box center [582, 784] width 72 height 18
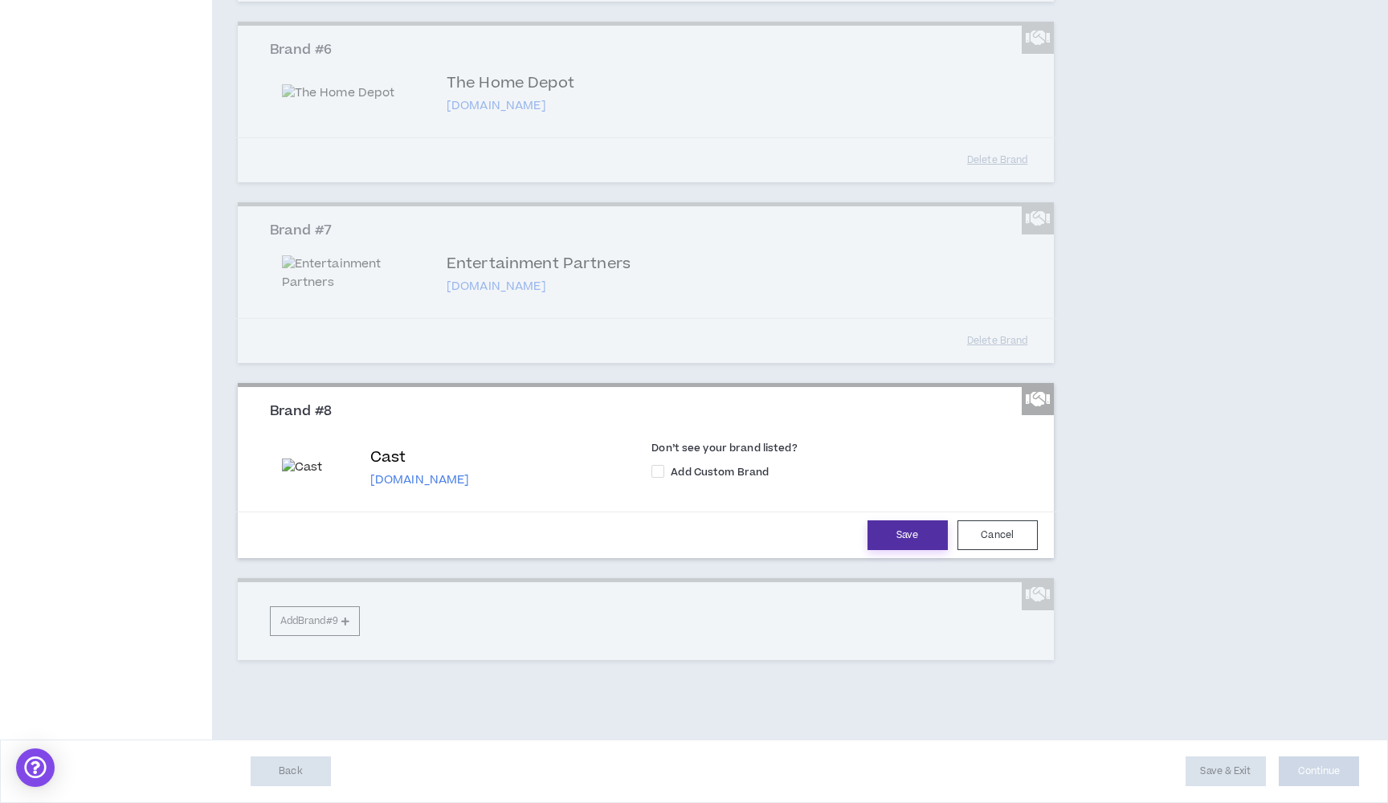
click at [895, 550] on button "Save" at bounding box center [908, 536] width 80 height 30
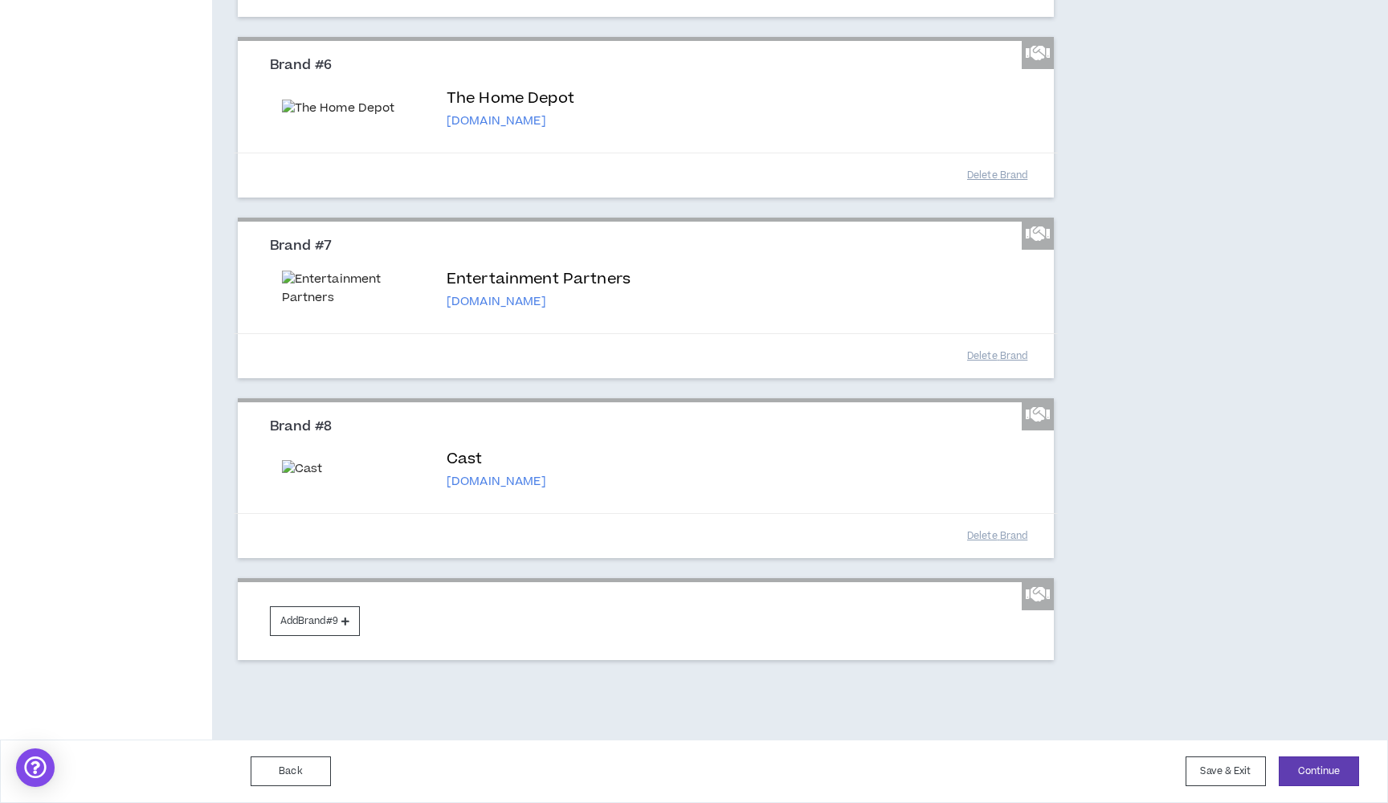
scroll to position [1715, 0]
click at [1318, 775] on button "Continue" at bounding box center [1319, 772] width 80 height 30
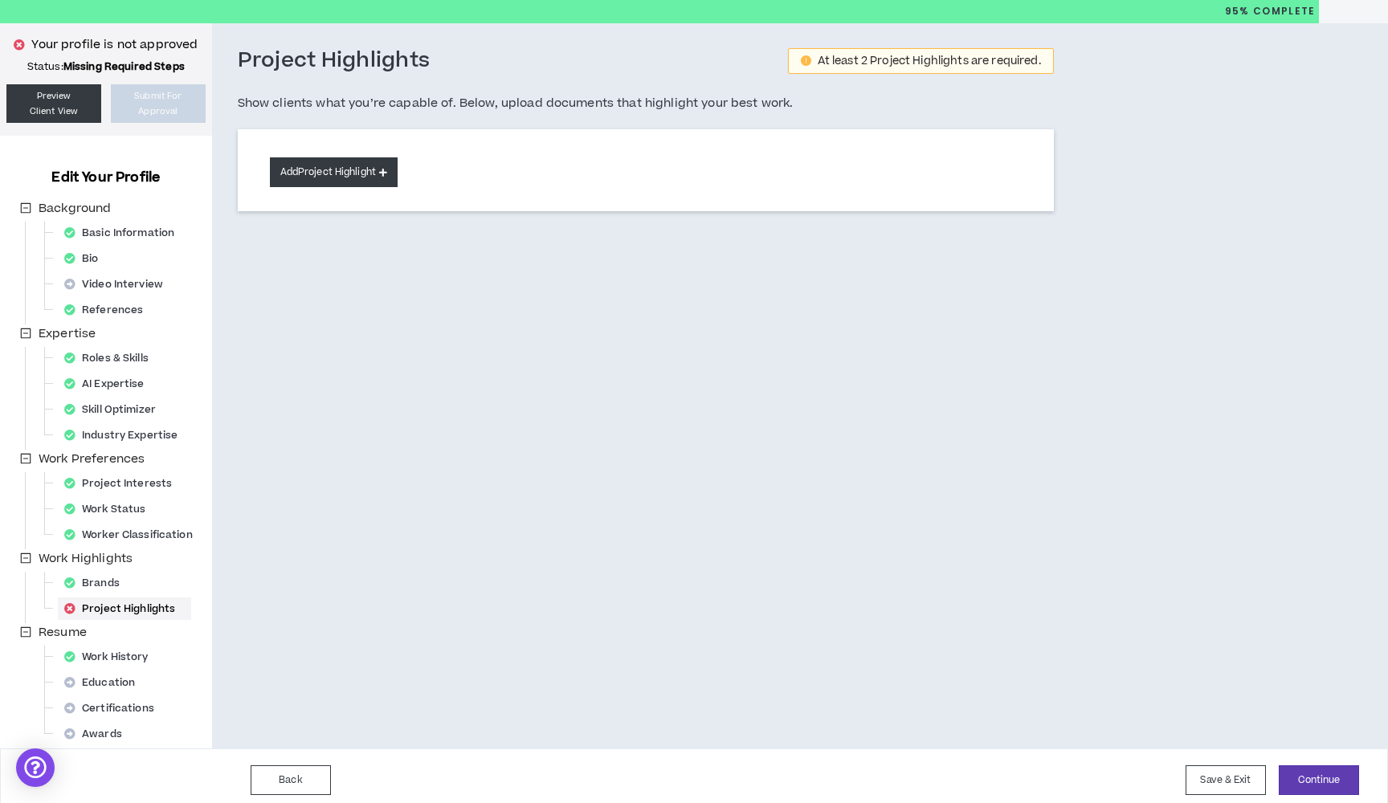
scroll to position [51, 0]
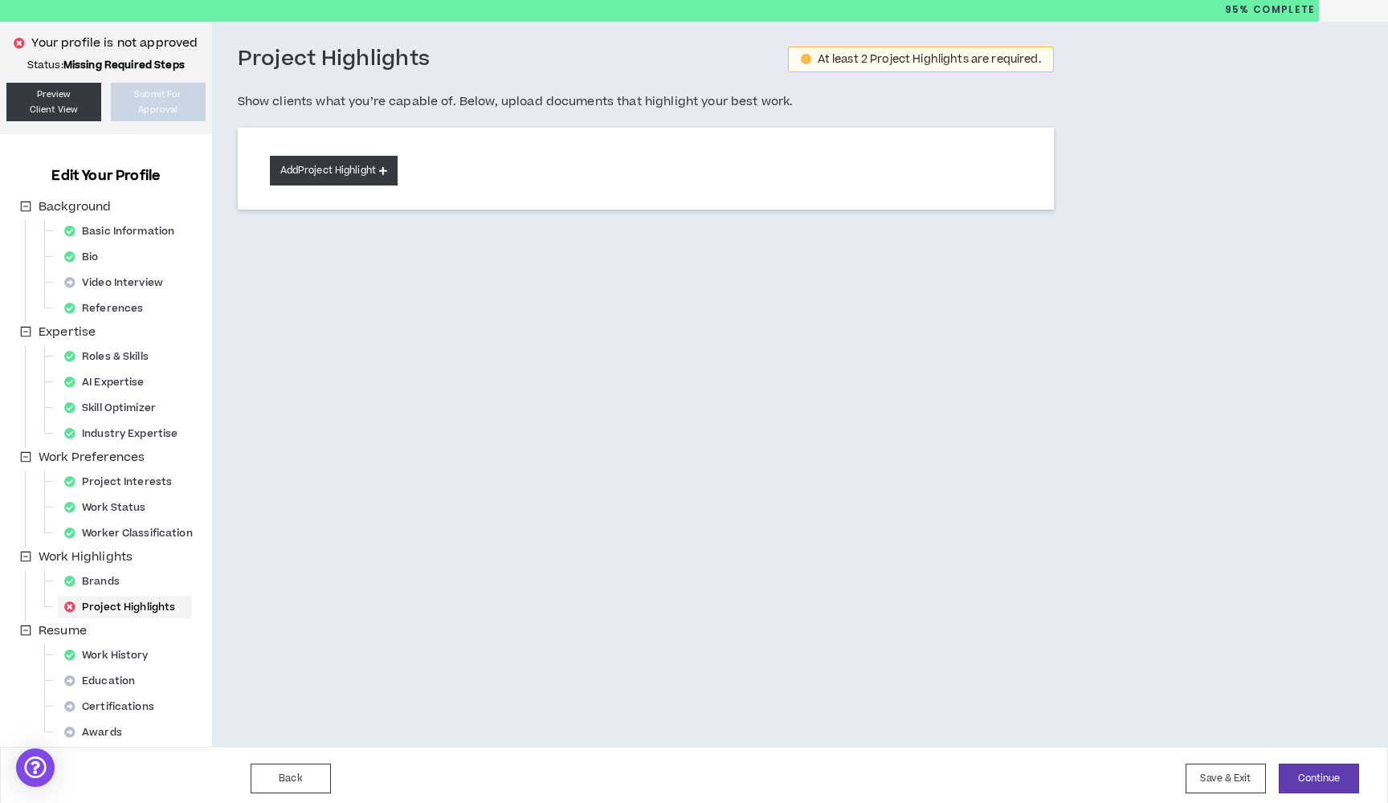
click at [382, 172] on icon at bounding box center [383, 170] width 8 height 9
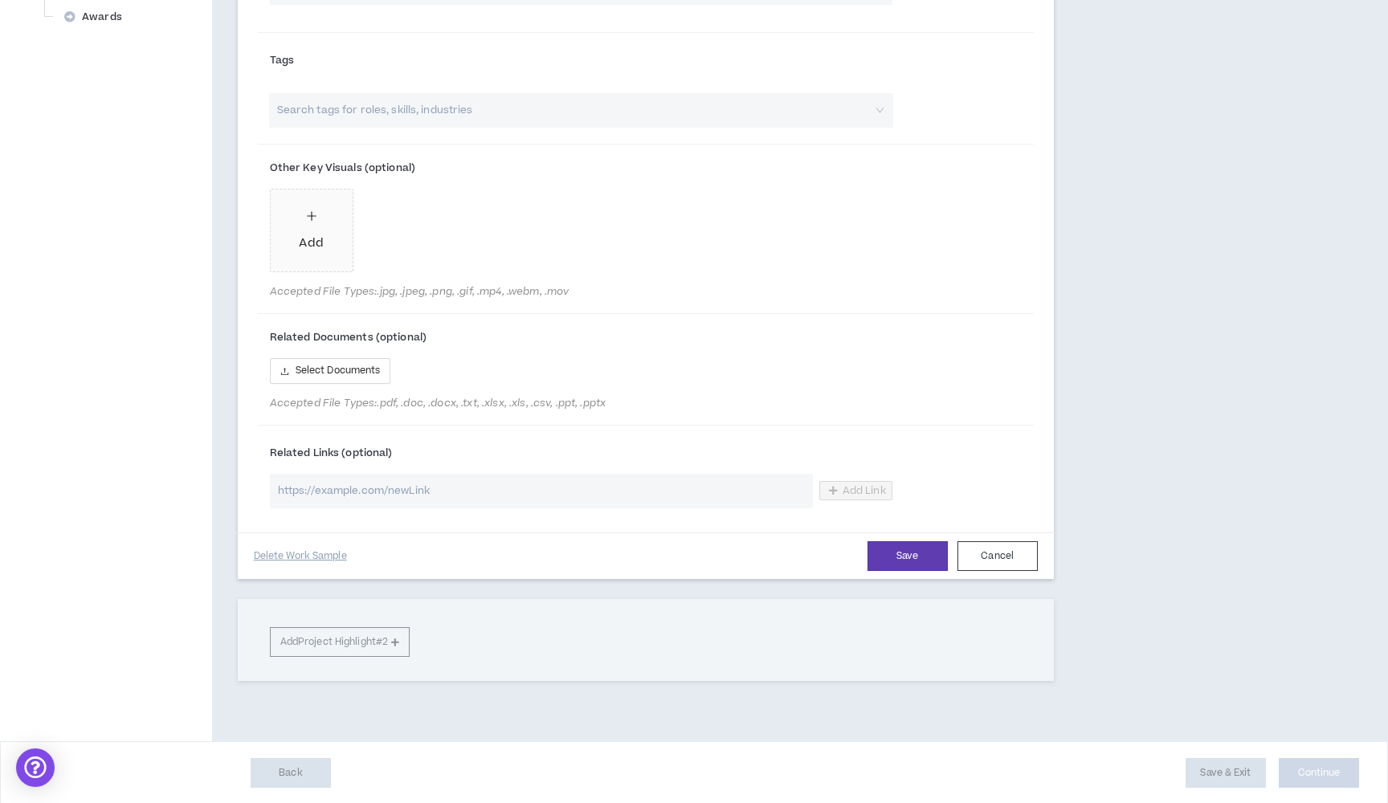
scroll to position [766, 0]
click at [991, 557] on button "Cancel" at bounding box center [998, 557] width 80 height 30
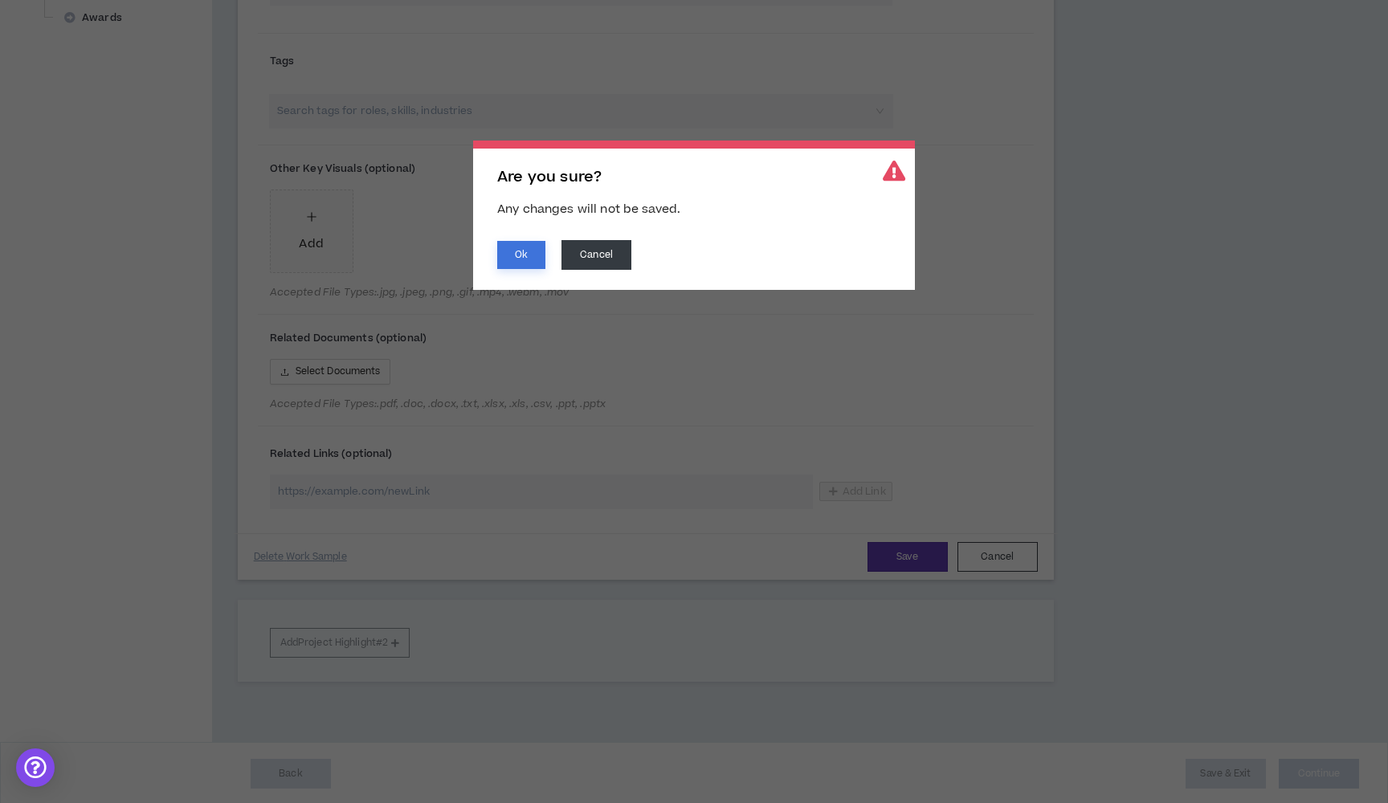
click at [535, 260] on button "Ok" at bounding box center [521, 255] width 48 height 28
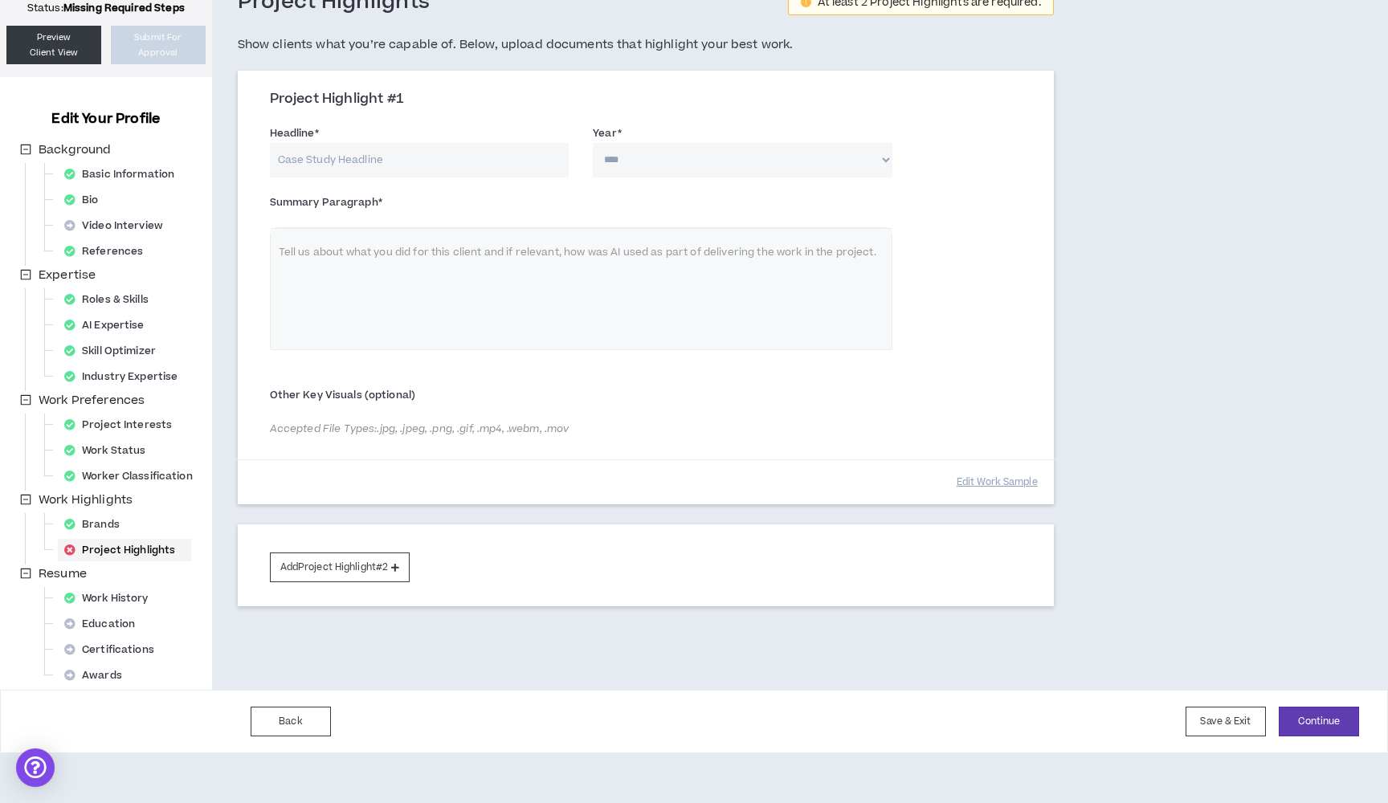
scroll to position [108, 0]
click at [164, 170] on div "Basic Information" at bounding box center [124, 174] width 133 height 22
select select "*"
select select "US"
select select "*******"
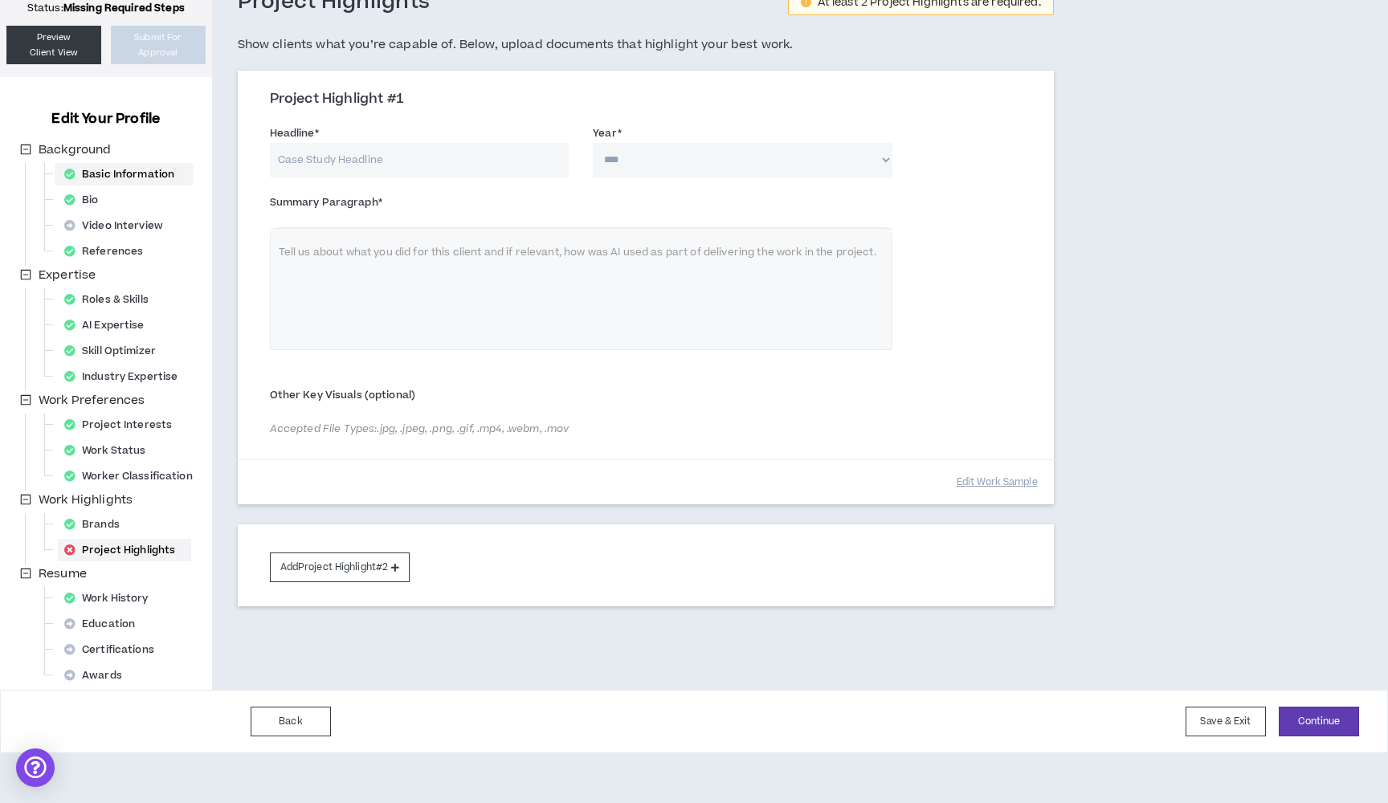
select select "*"
select select "**********"
select select "*****"
select select "**********"
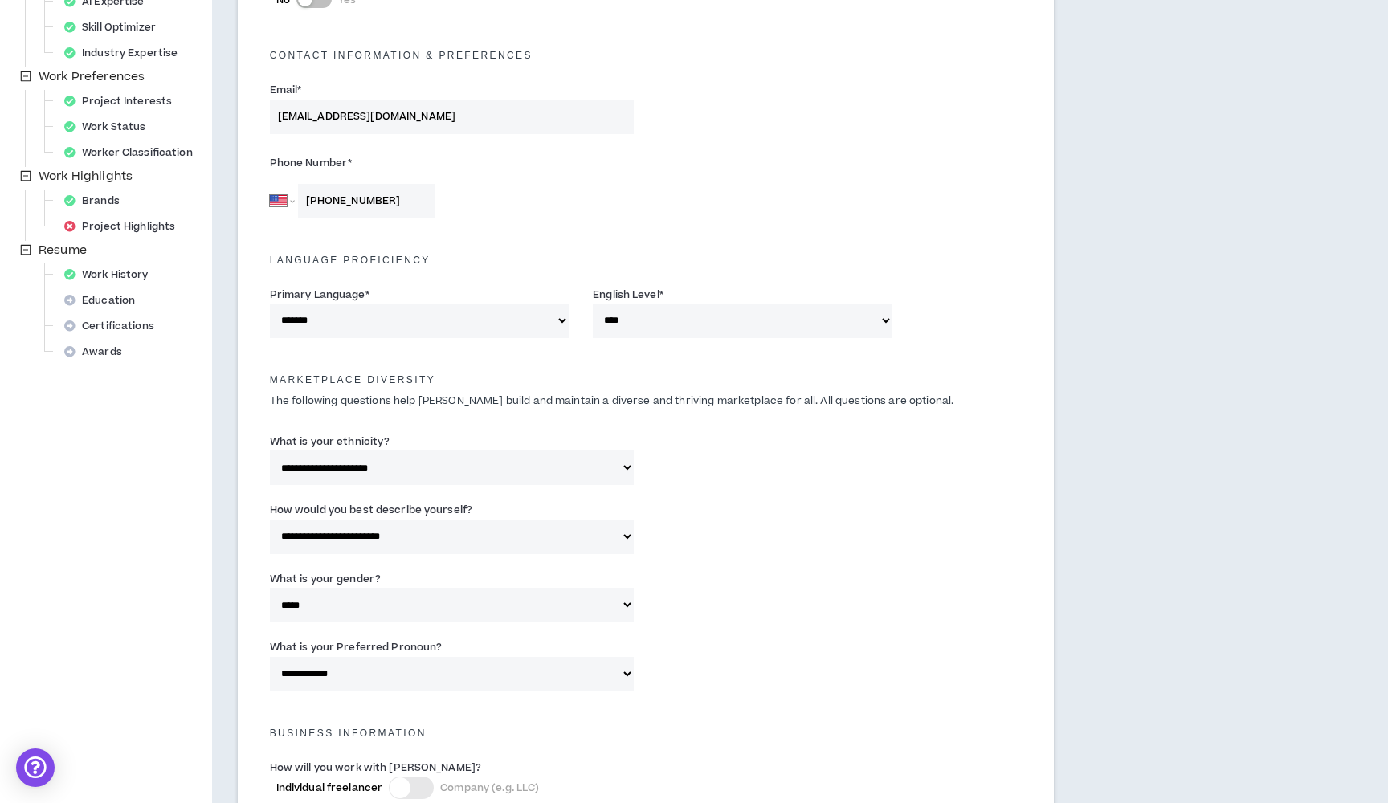
scroll to position [190, 0]
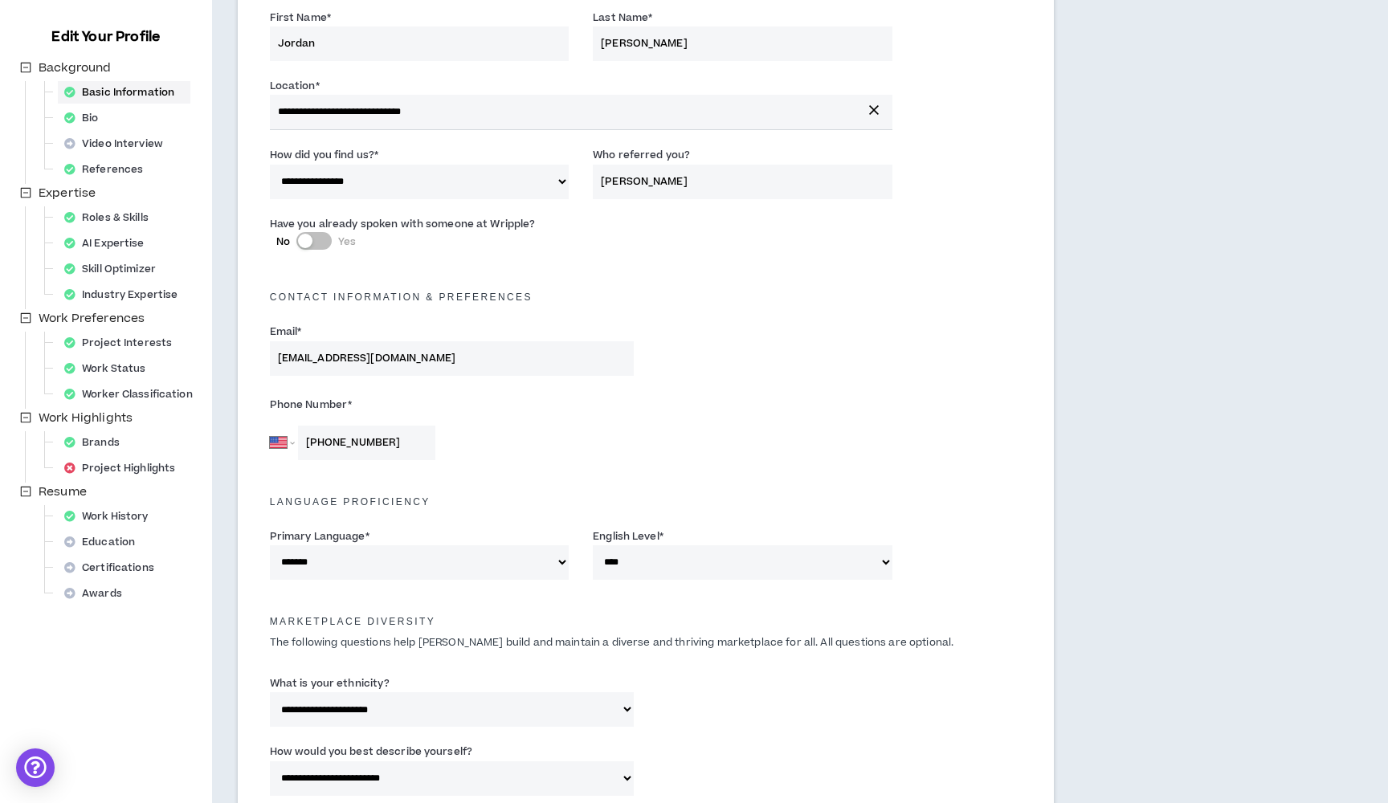
click at [133, 113] on div "Background Basic Information Bio Video Interview References Expertise Roles & S…" at bounding box center [114, 334] width 196 height 550
click at [121, 119] on div "Background Basic Information Bio Video Interview References Expertise Roles & S…" at bounding box center [114, 334] width 196 height 550
click at [84, 119] on div "Bio" at bounding box center [86, 118] width 57 height 22
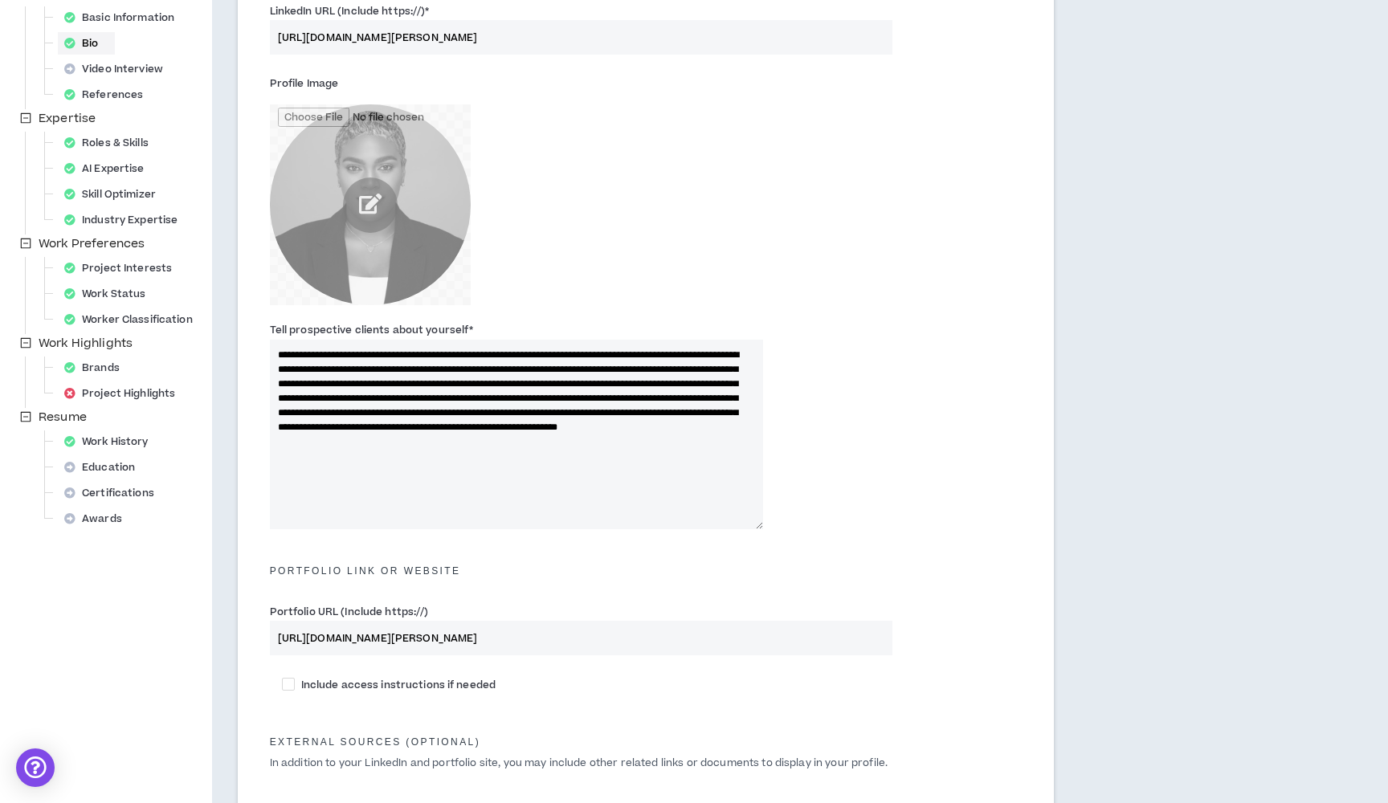
scroll to position [255, 0]
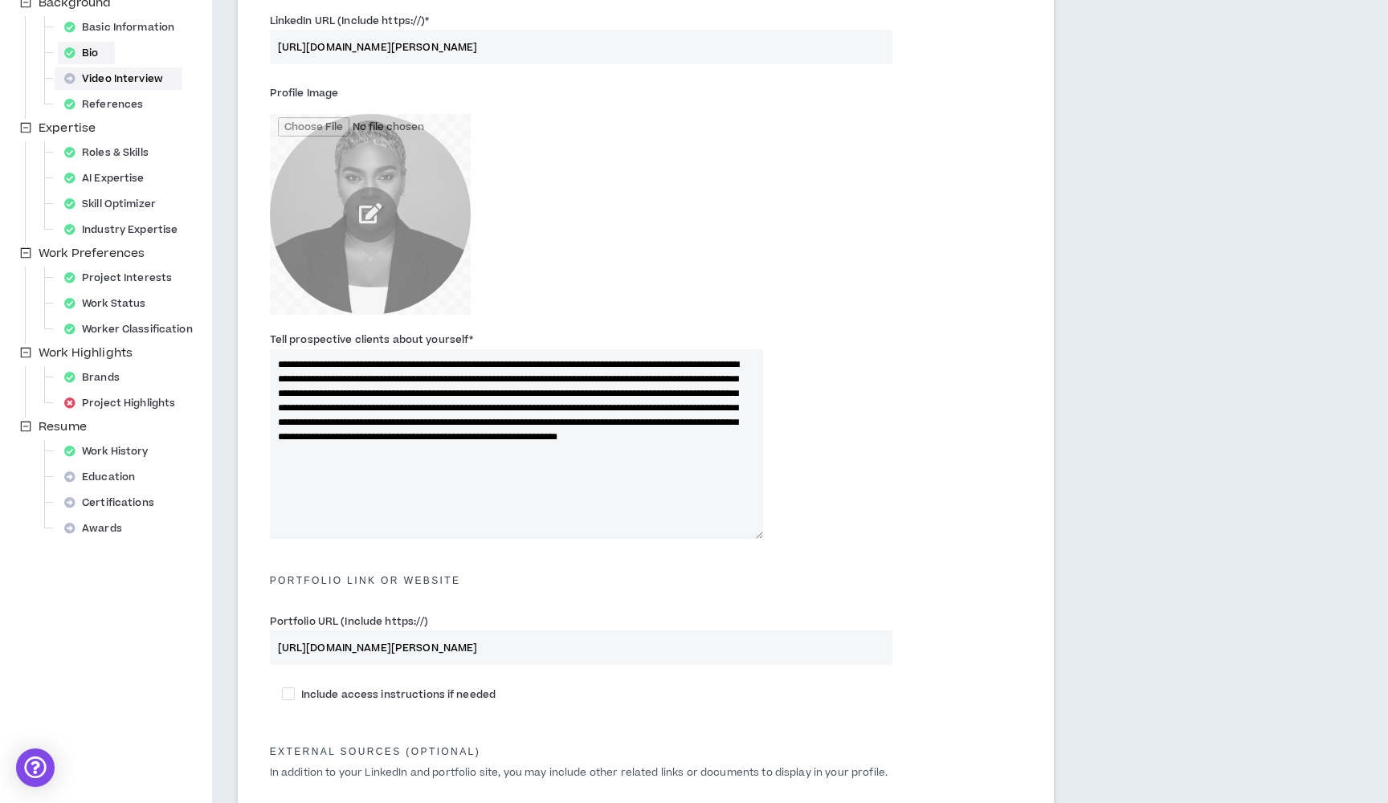
click at [142, 77] on div "Video Interview" at bounding box center [118, 78] width 121 height 22
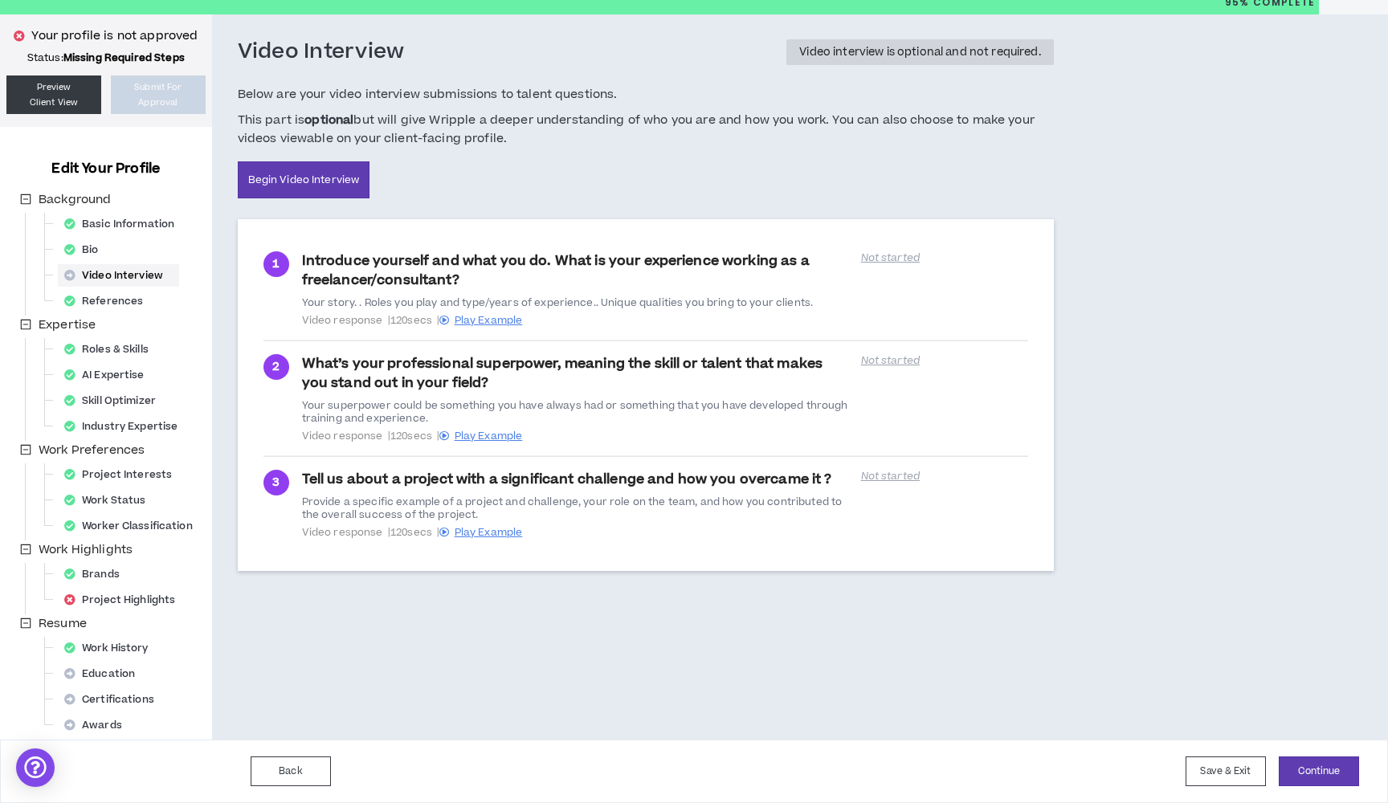
scroll to position [58, 0]
click at [128, 299] on div "References" at bounding box center [108, 301] width 101 height 22
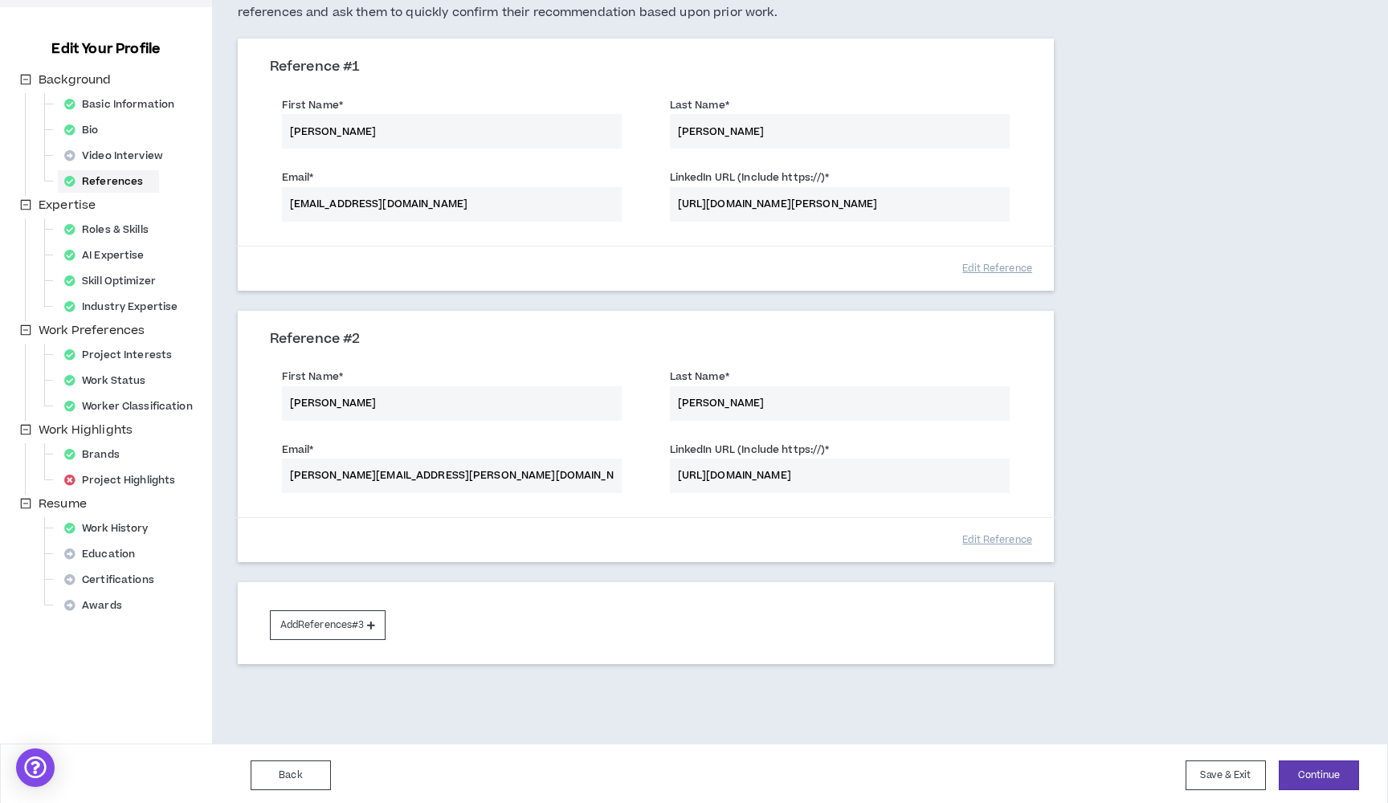
scroll to position [177, 0]
click at [120, 228] on div "Roles & Skills" at bounding box center [111, 230] width 107 height 22
select select "**"
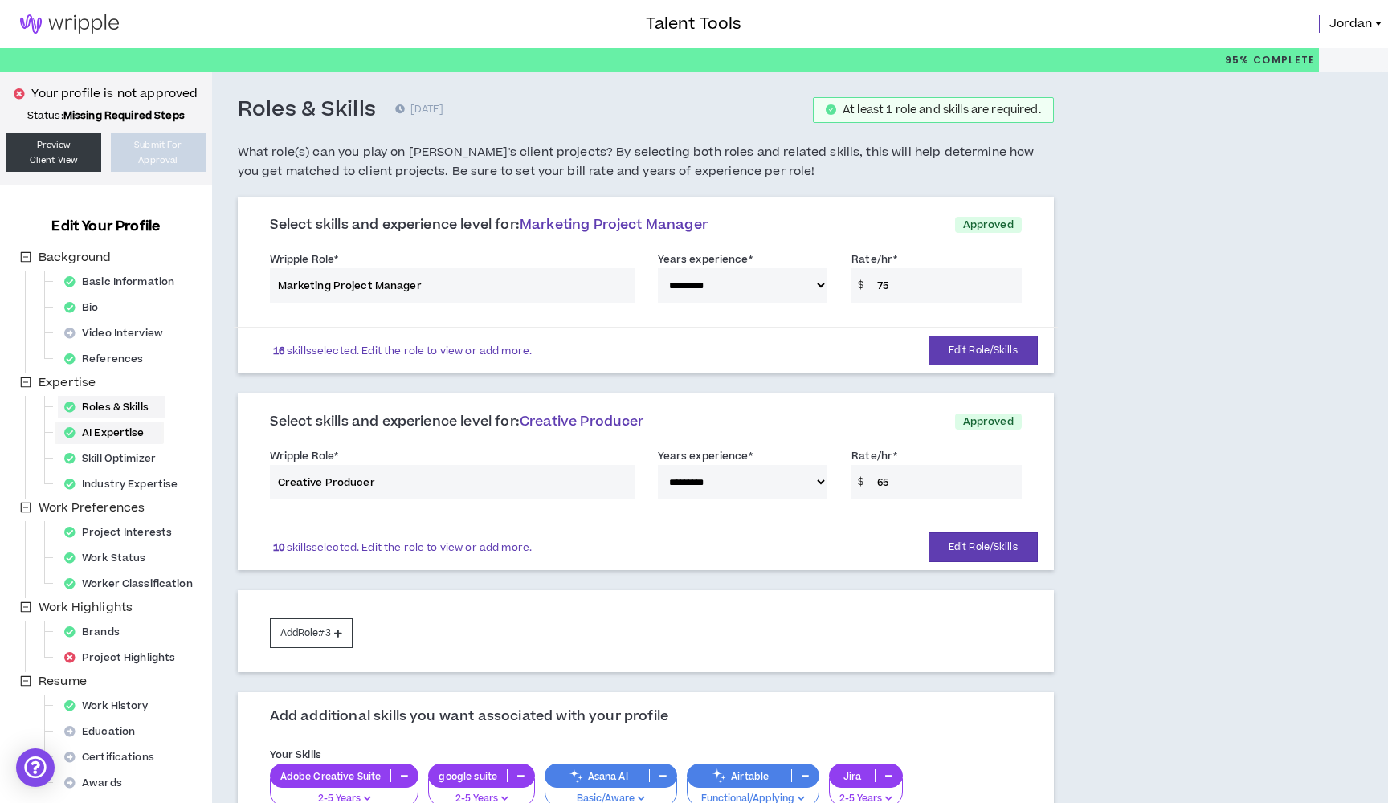
click at [129, 438] on div "AI Expertise" at bounding box center [109, 433] width 103 height 22
select select "*"
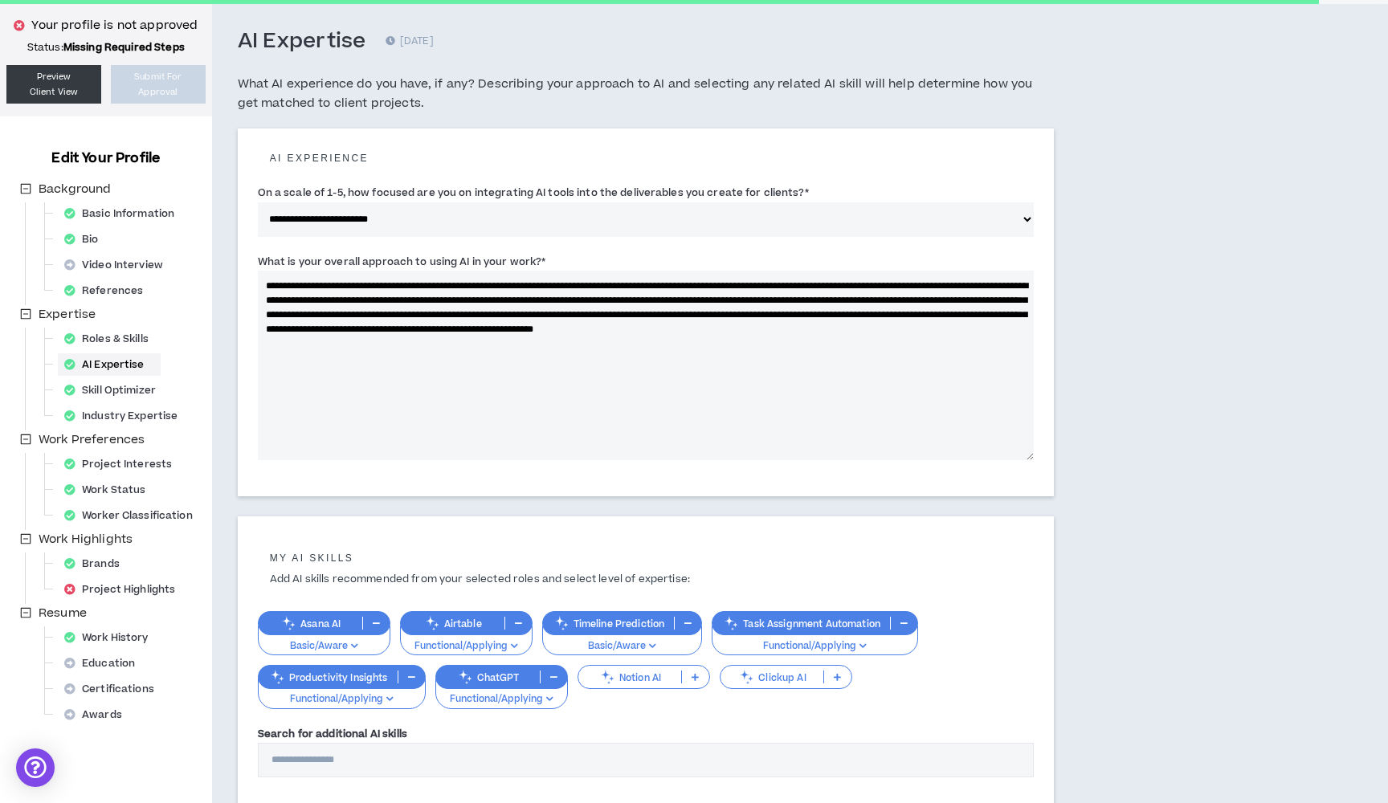
scroll to position [127, 0]
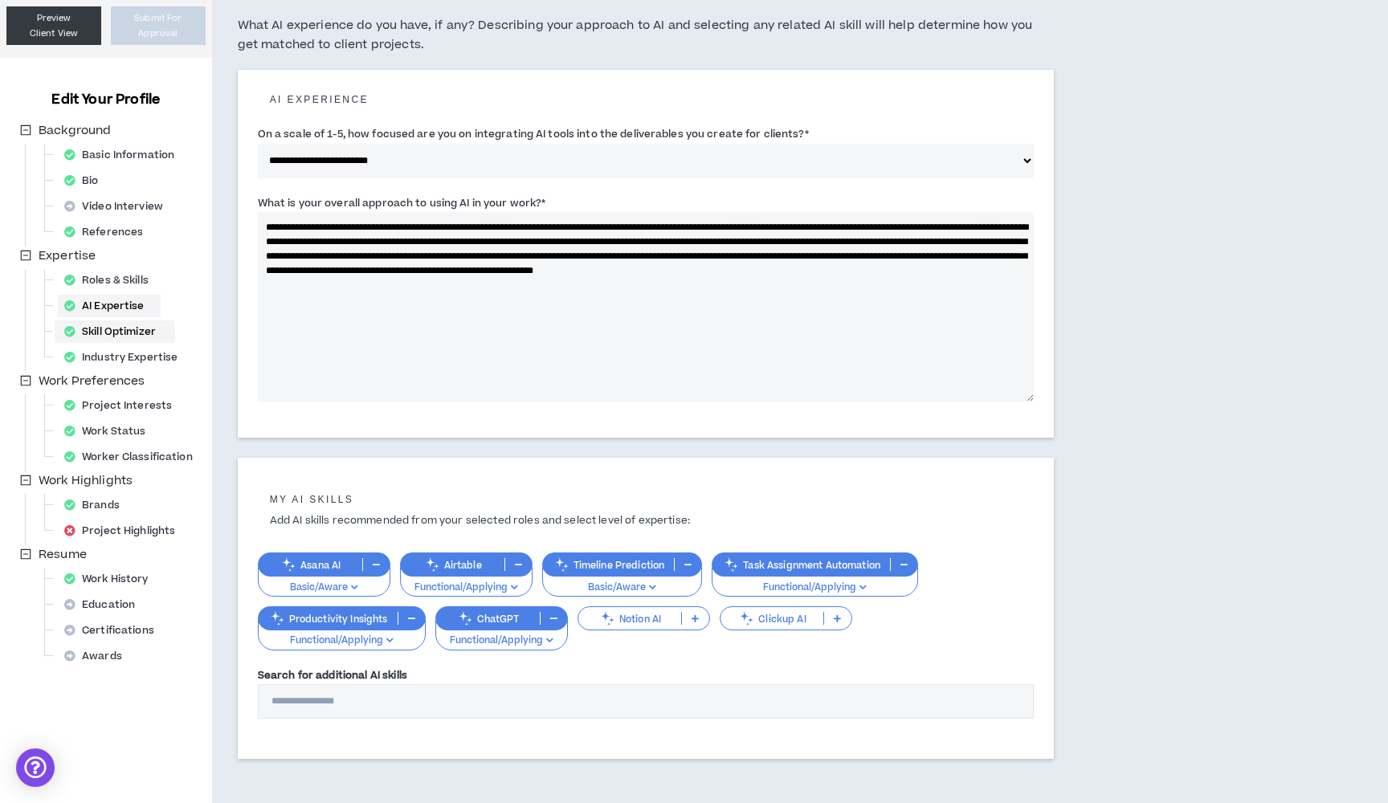
click at [117, 336] on div "Skill Optimizer" at bounding box center [115, 332] width 114 height 22
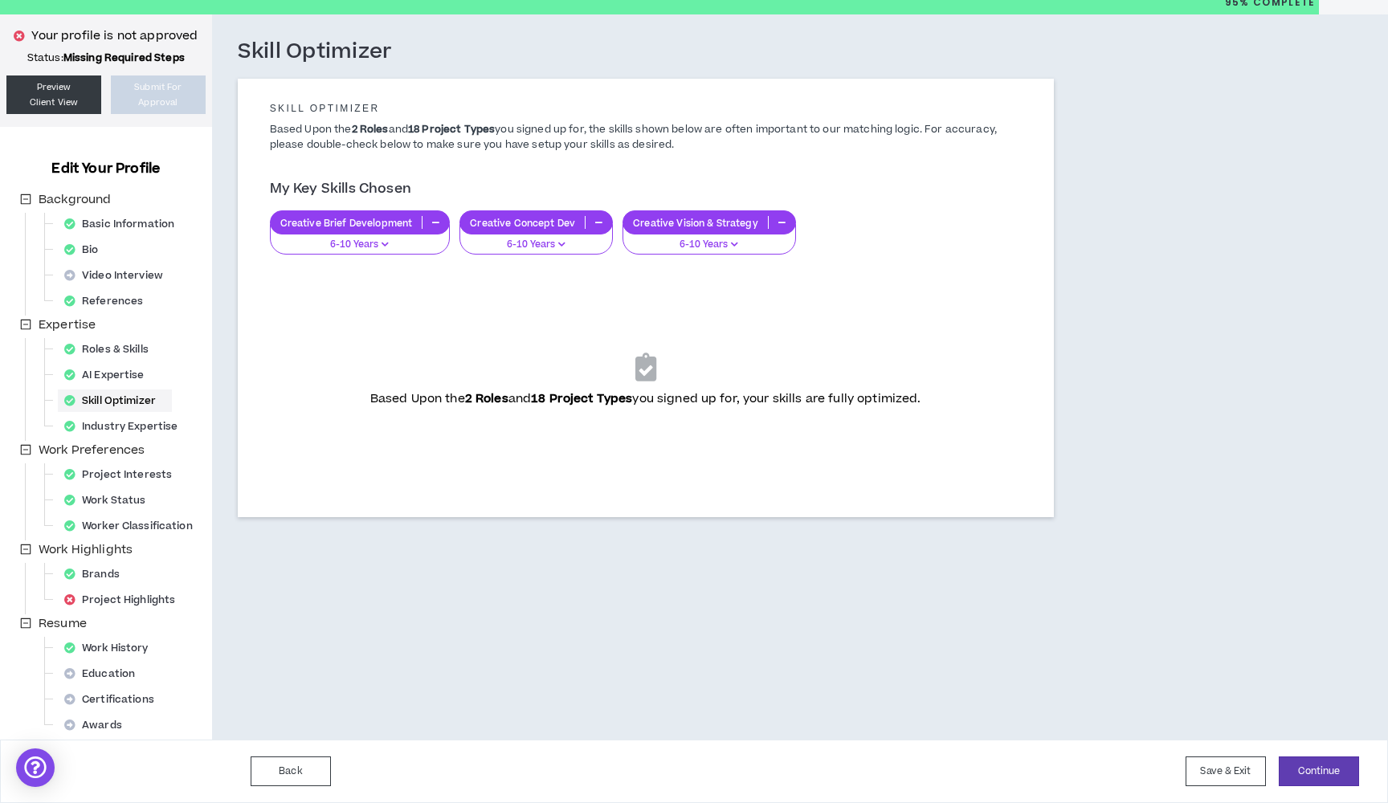
scroll to position [58, 0]
click at [122, 471] on div "Project Interests" at bounding box center [123, 475] width 130 height 22
select select "*"
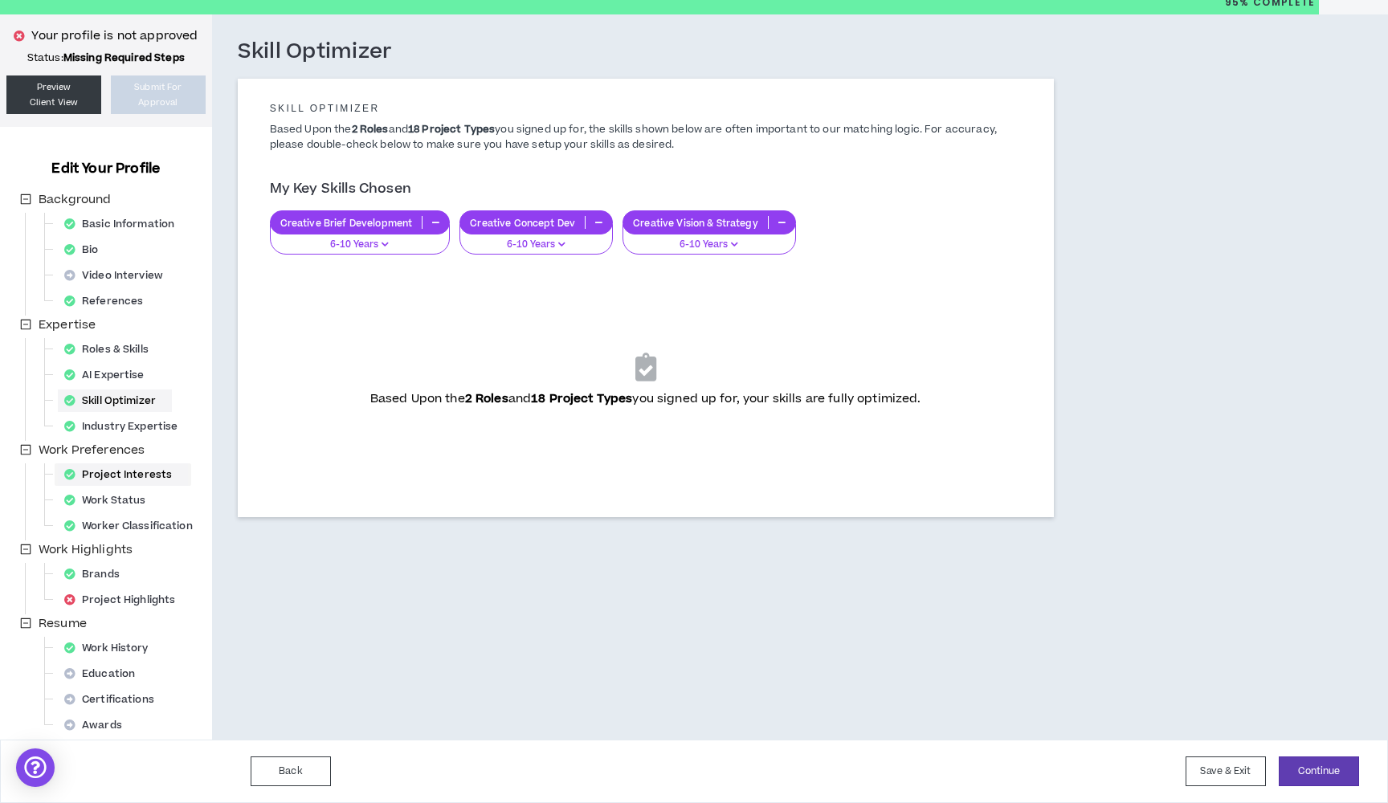
select select "*"
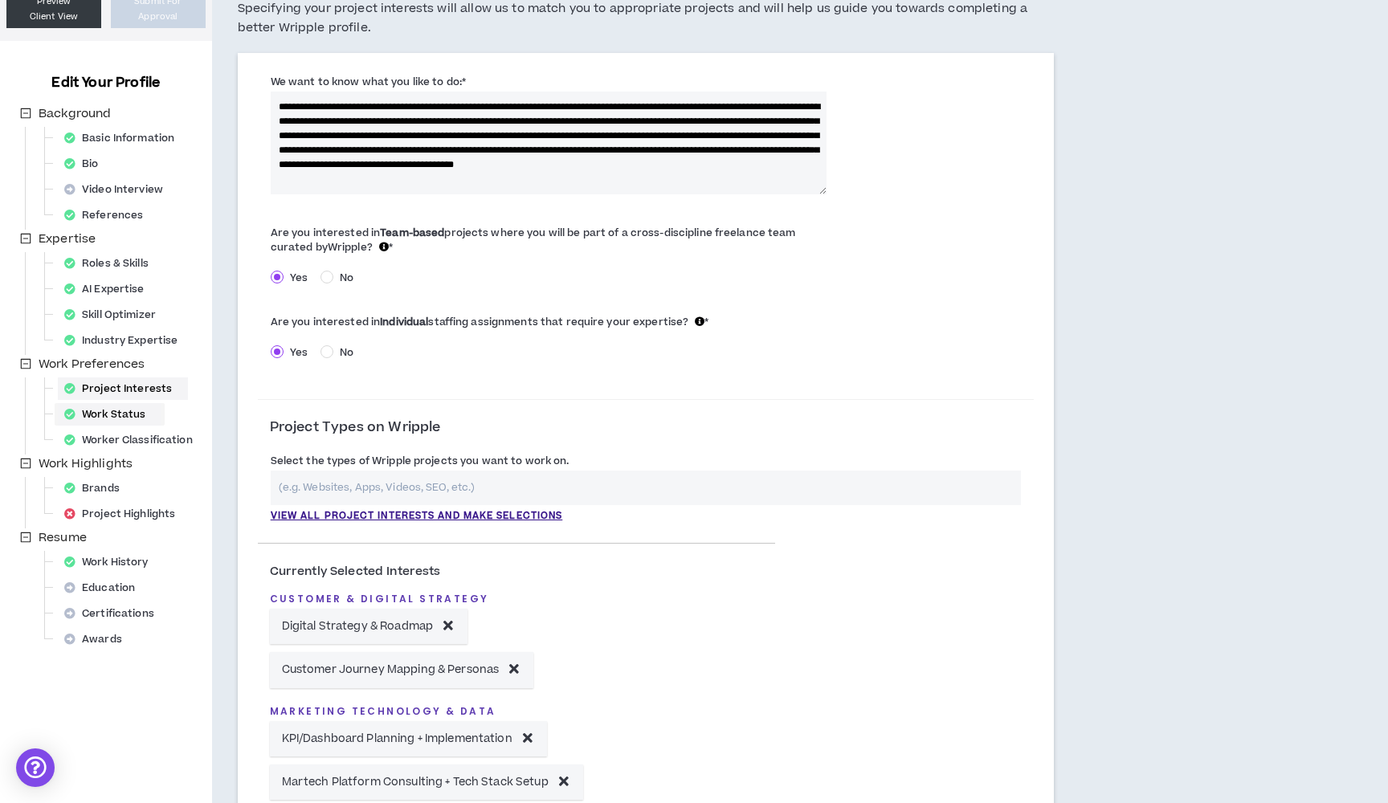
click at [143, 420] on div "Work Status" at bounding box center [110, 414] width 104 height 22
select select "*"
select select "*****"
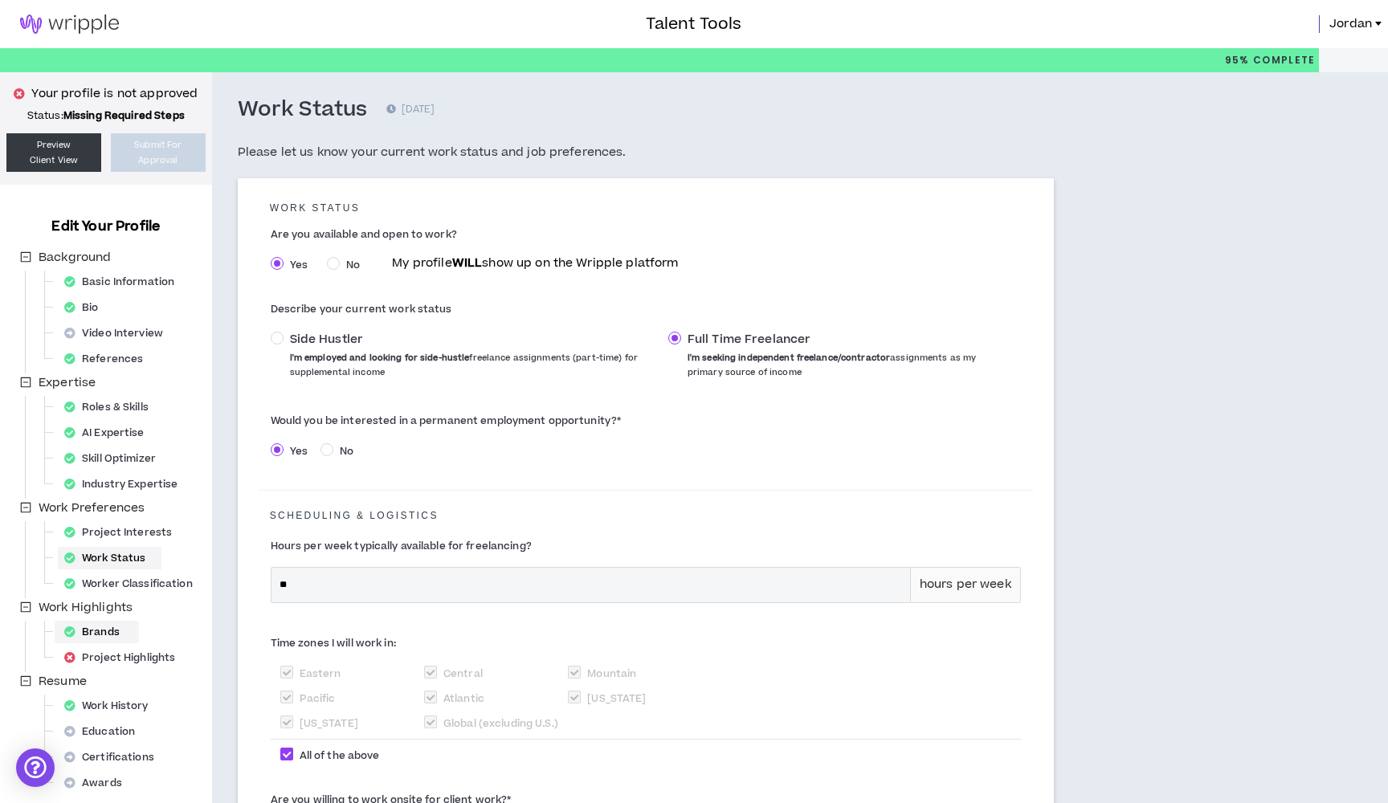
click at [116, 639] on div "Brands" at bounding box center [97, 632] width 78 height 22
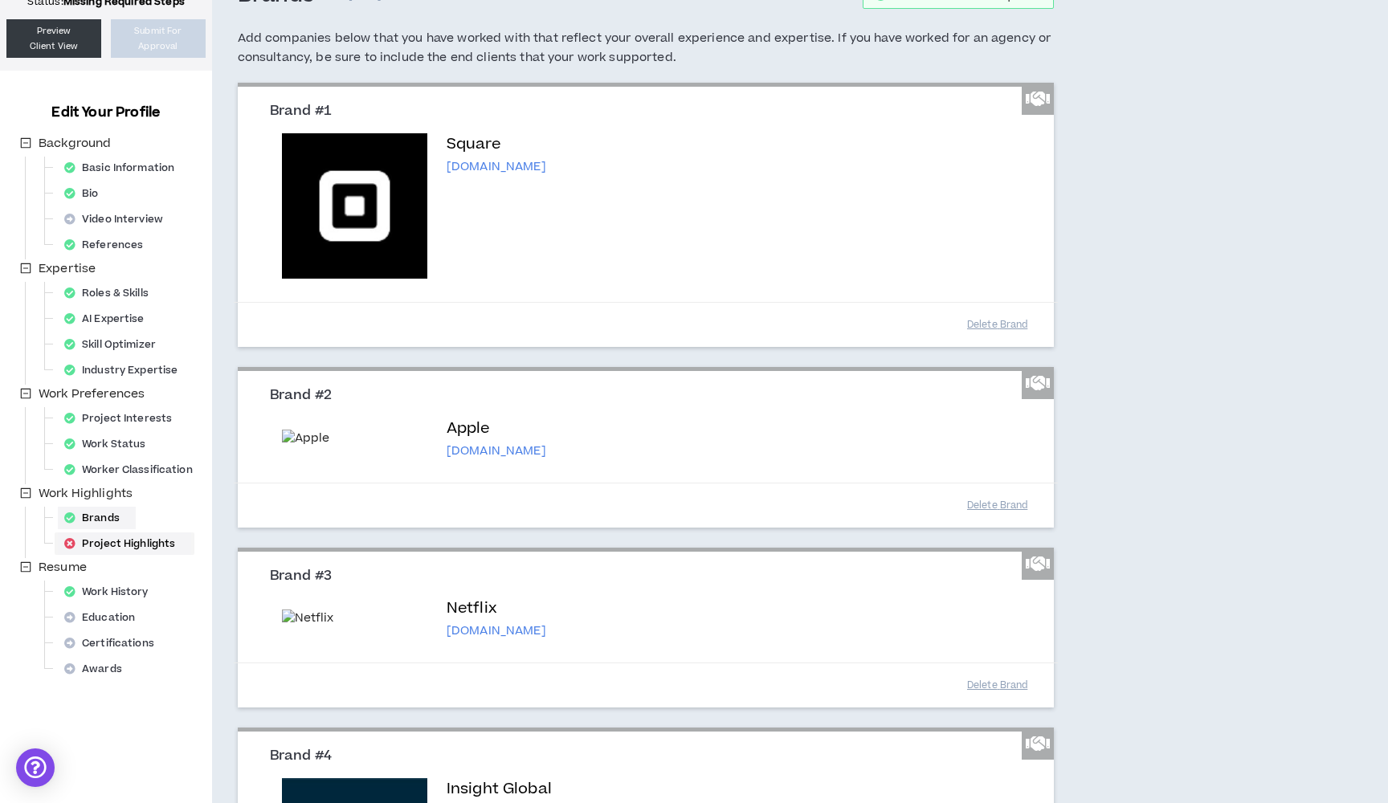
click at [157, 546] on div "Project Highlights" at bounding box center [124, 544] width 133 height 22
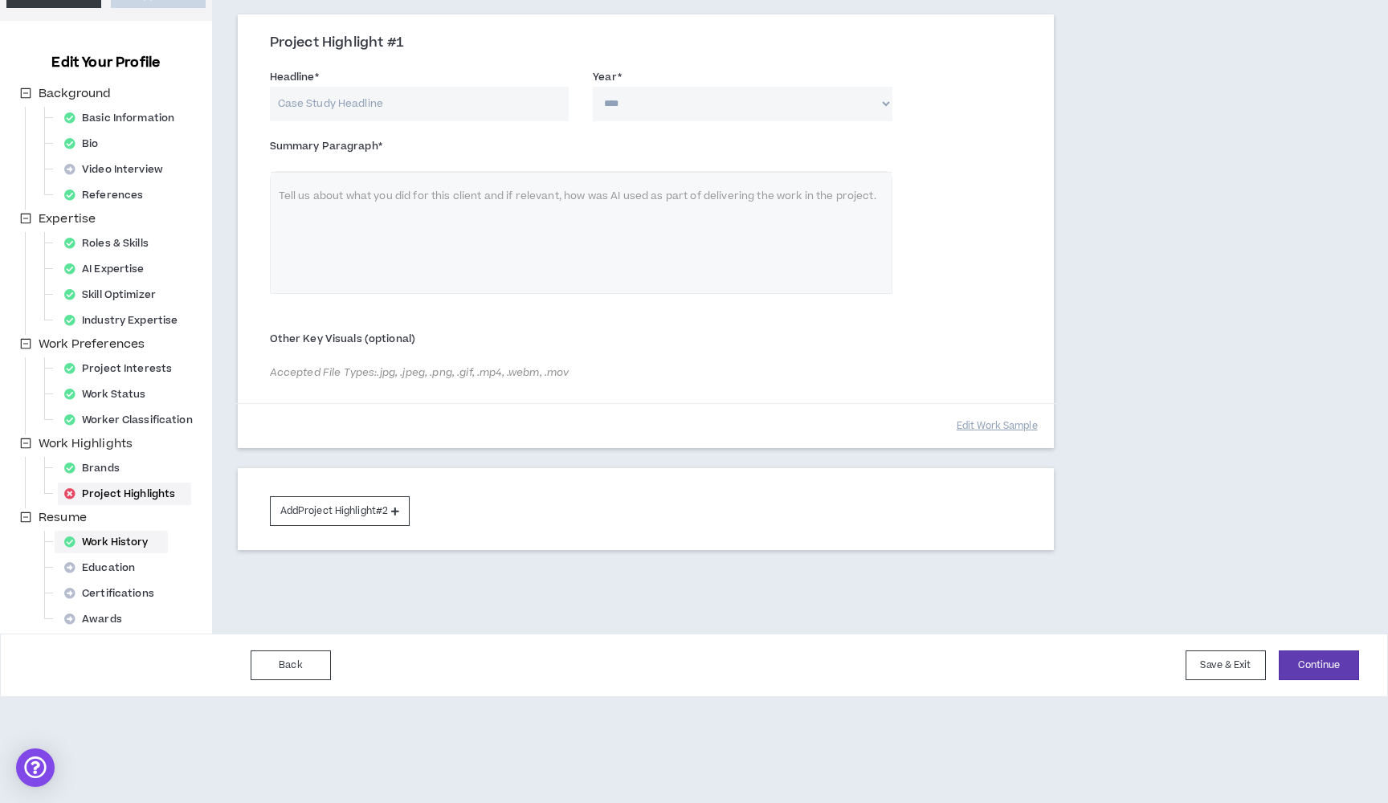
click at [124, 546] on div "Work History" at bounding box center [111, 542] width 107 height 22
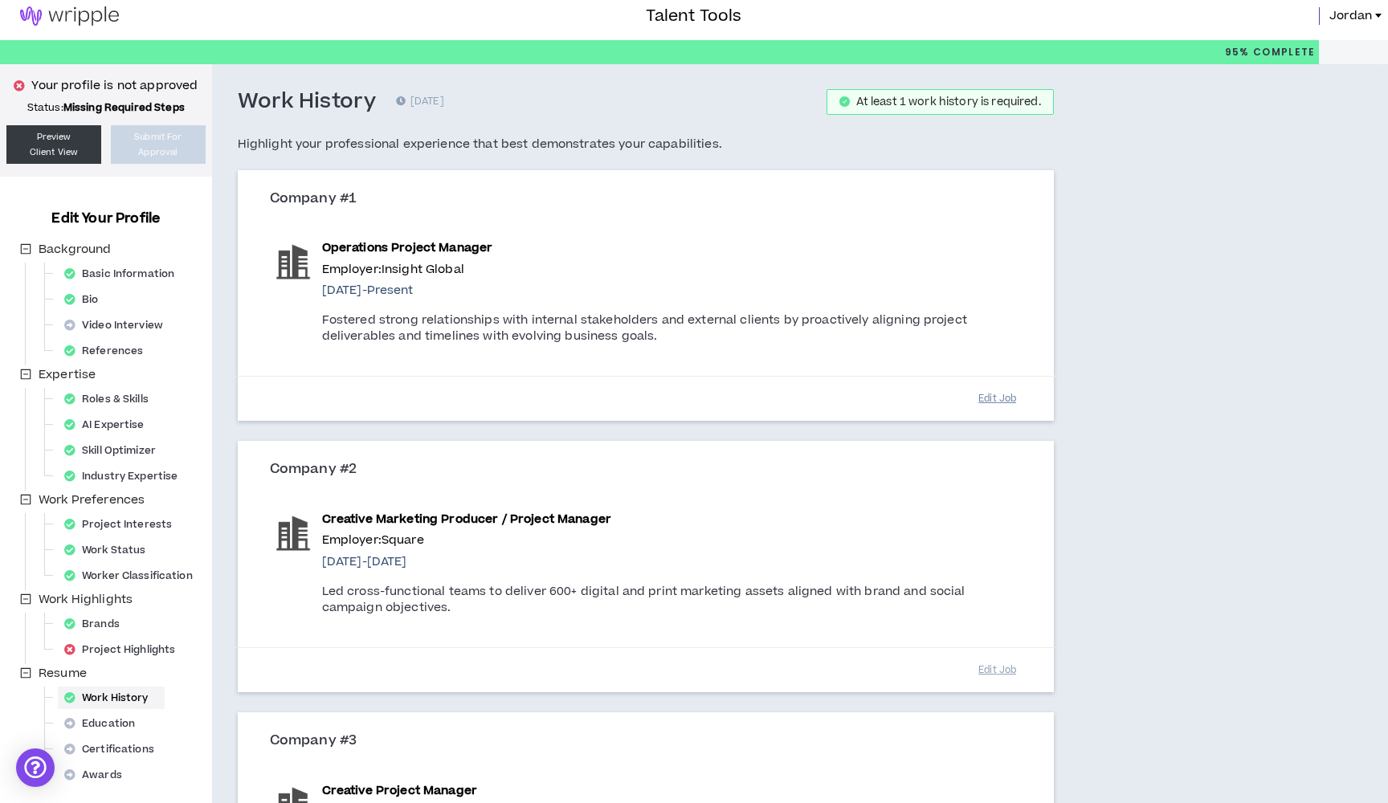
click at [1002, 392] on button "Edit Job" at bounding box center [998, 399] width 80 height 28
select select "*"
select select "****"
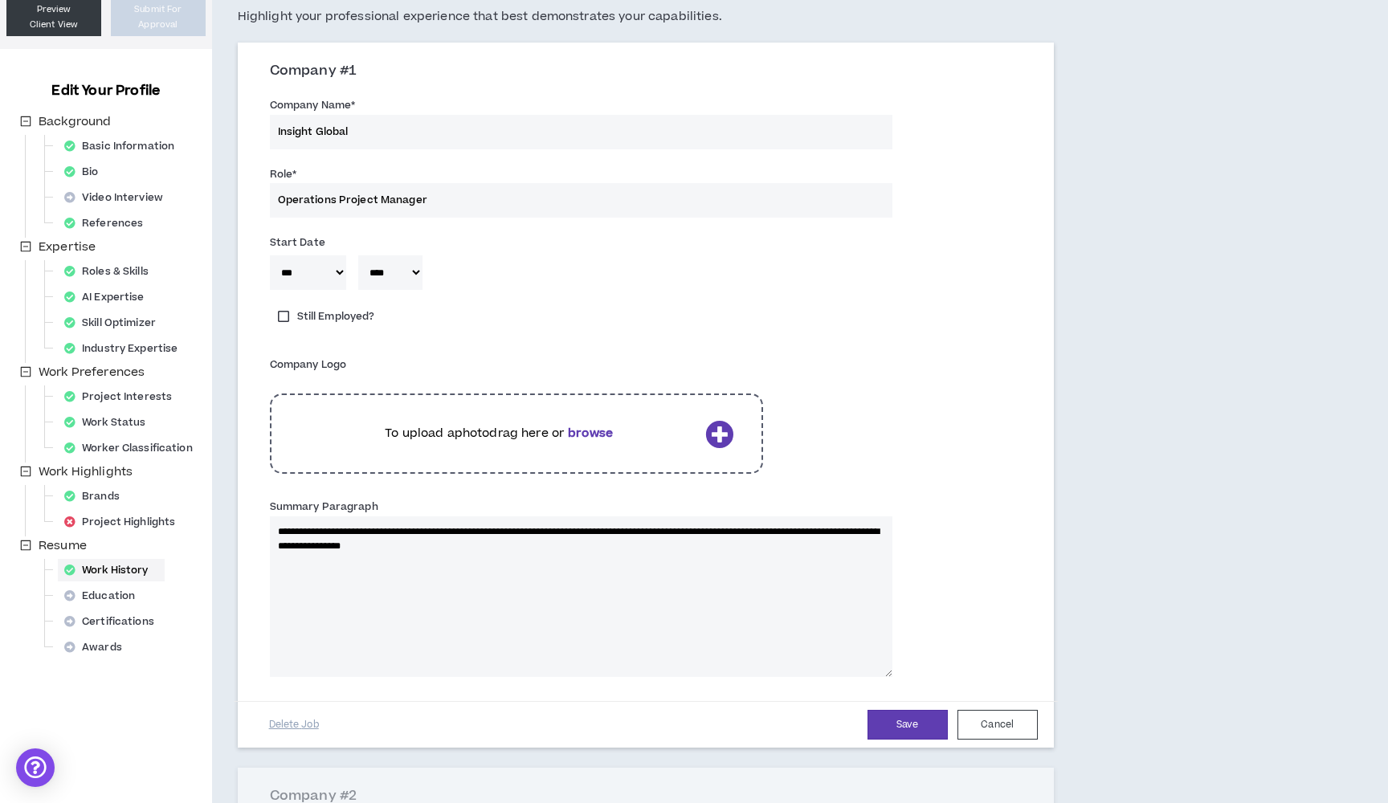
scroll to position [146, 0]
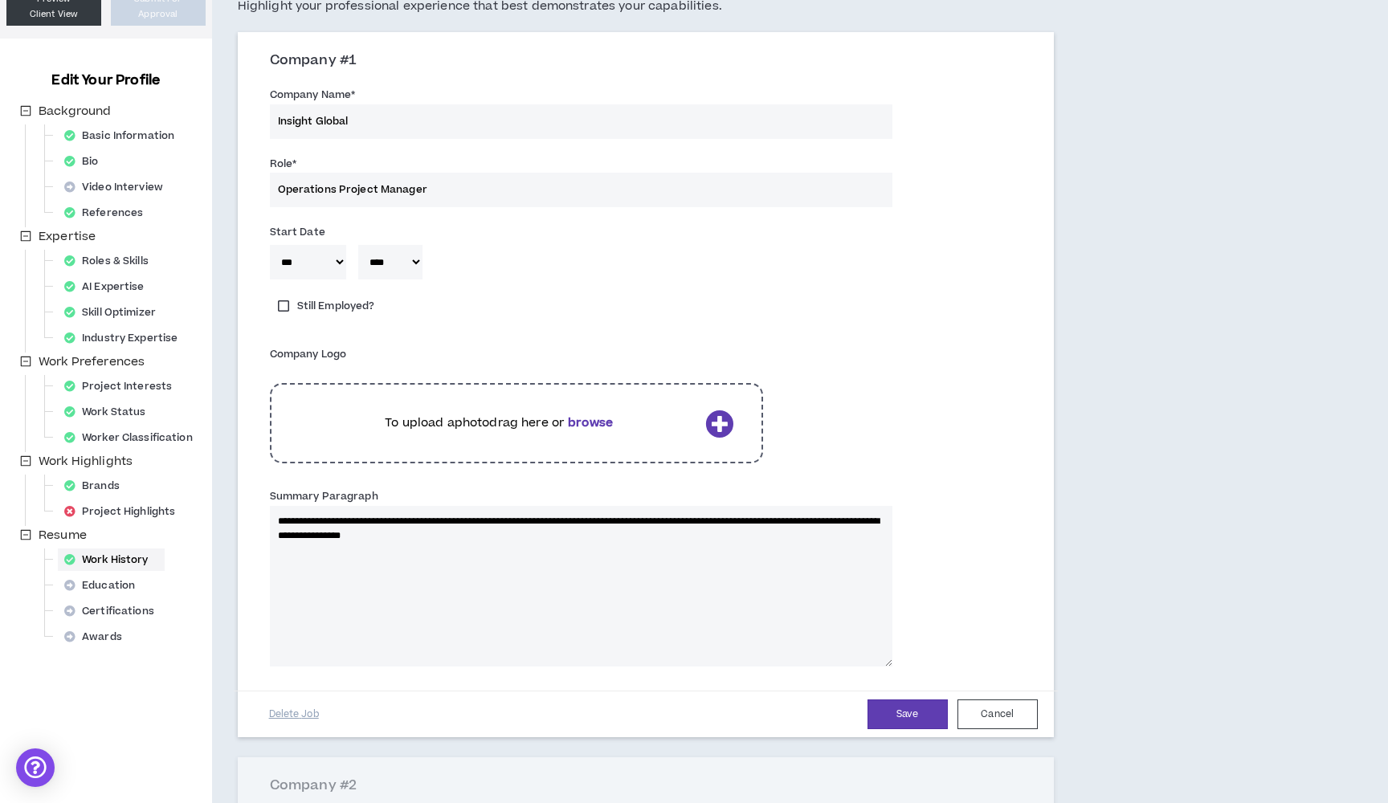
drag, startPoint x: 583, startPoint y: 530, endPoint x: 300, endPoint y: 501, distance: 284.4
click at [300, 501] on div "**********" at bounding box center [581, 577] width 623 height 178
paste textarea "**********"
type textarea "**********"
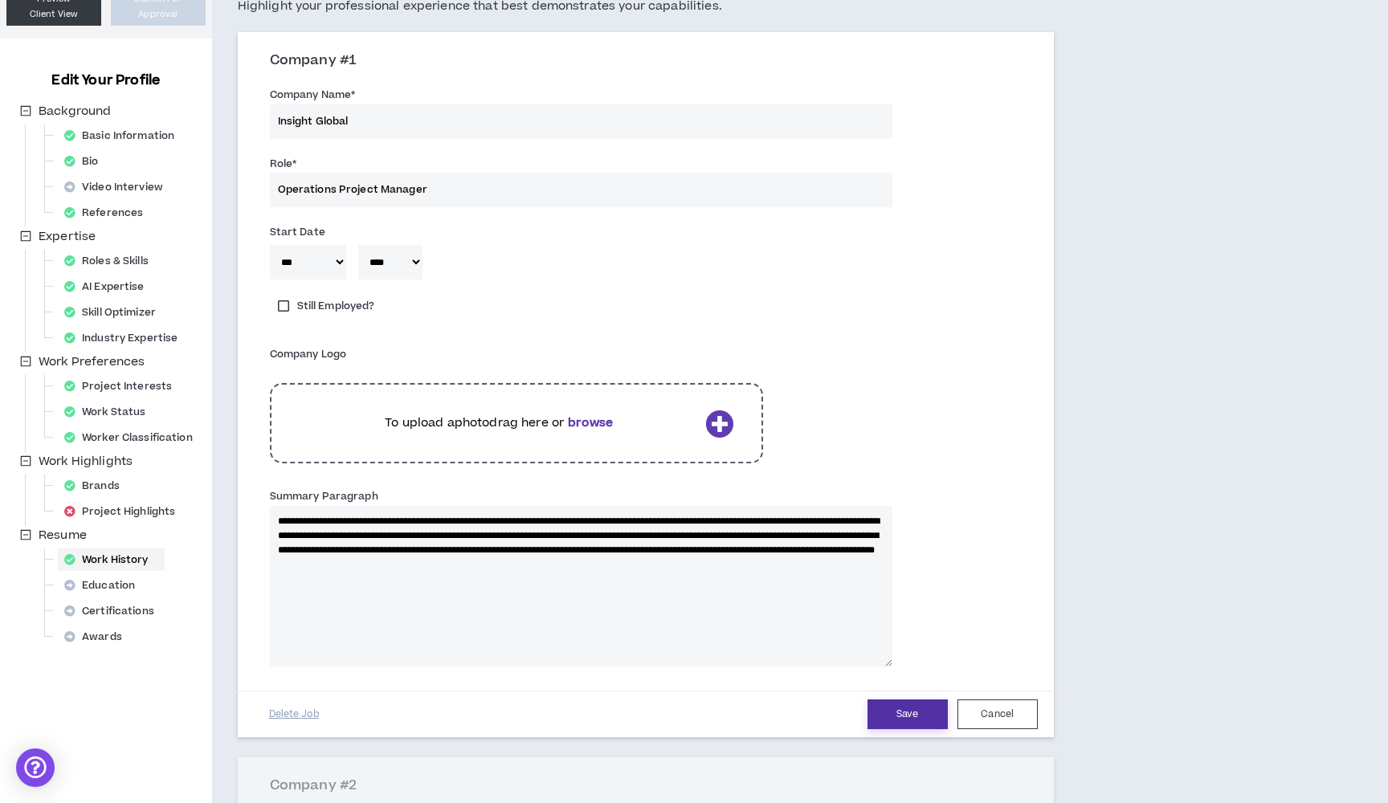
type textarea "**********"
click at [924, 710] on button "Save" at bounding box center [908, 715] width 80 height 30
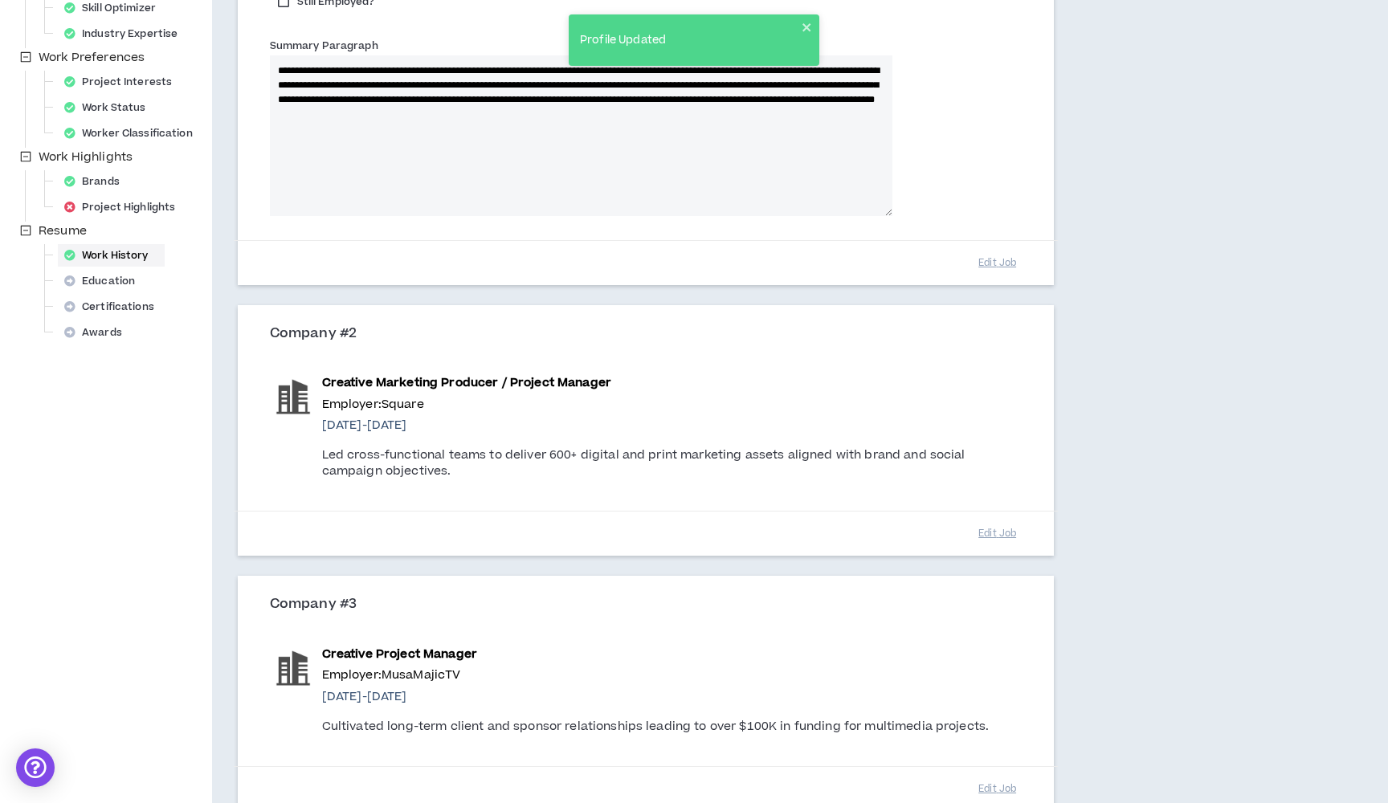
scroll to position [451, 0]
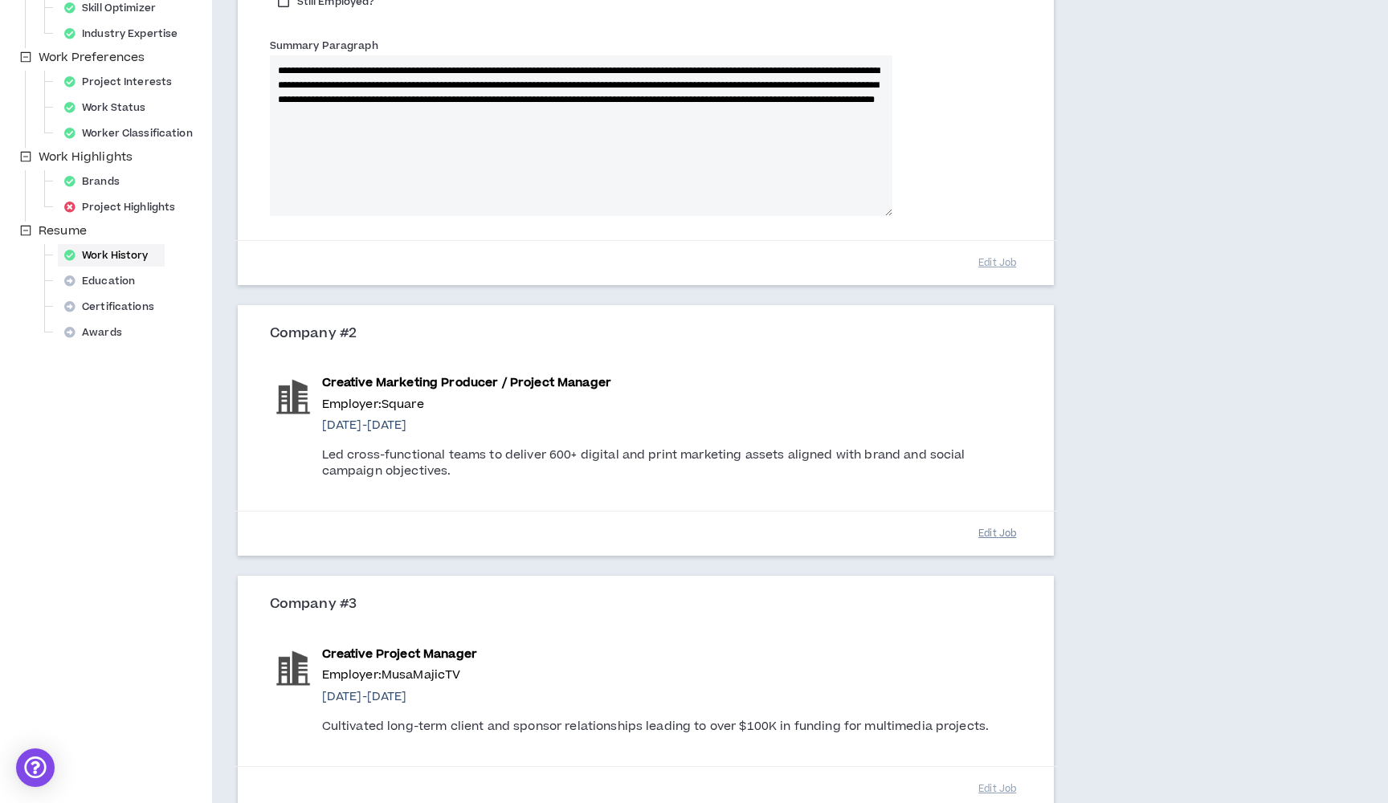
click at [985, 529] on button "Edit Job" at bounding box center [998, 534] width 80 height 28
select select "*"
select select "****"
select select "**"
select select "****"
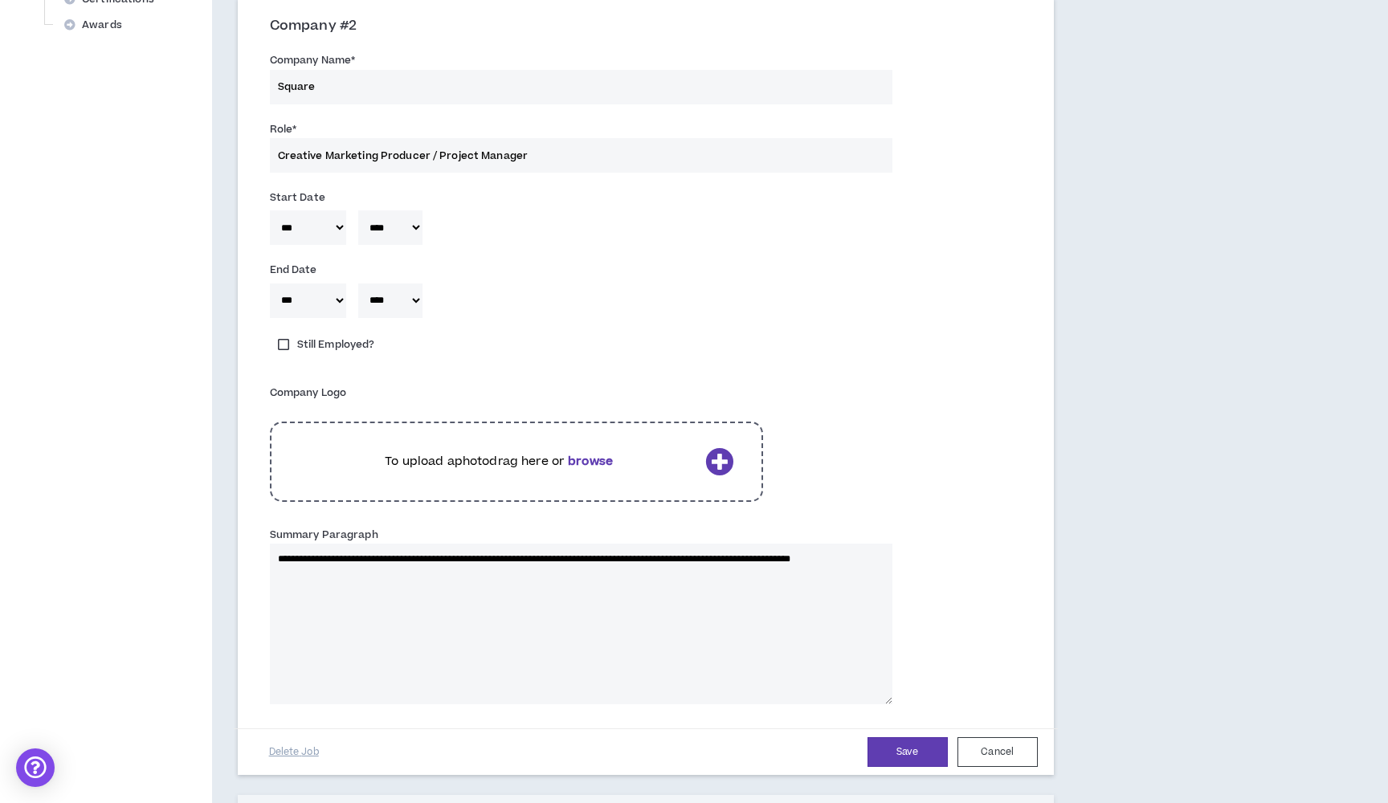
scroll to position [758, 0]
select select "*"
select select "**"
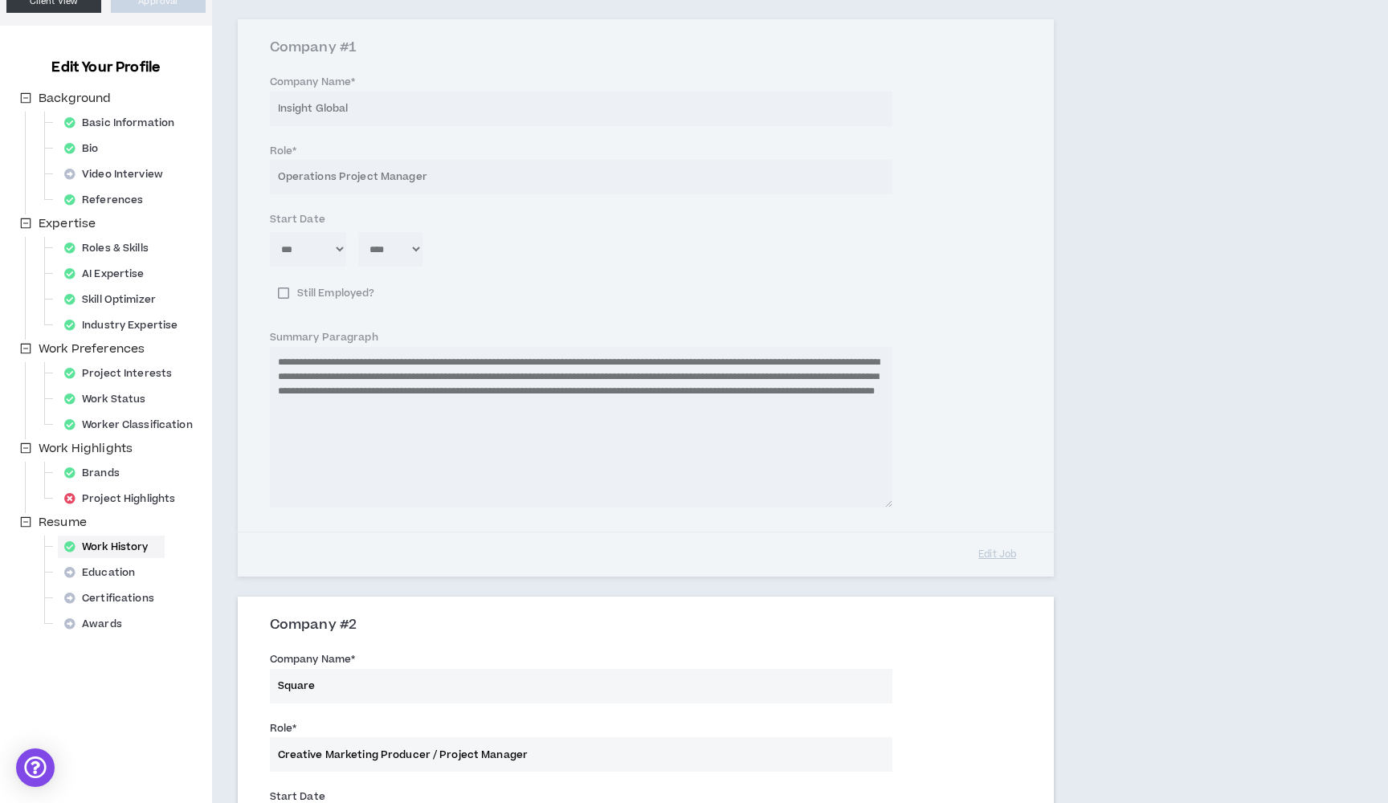
scroll to position [145, 0]
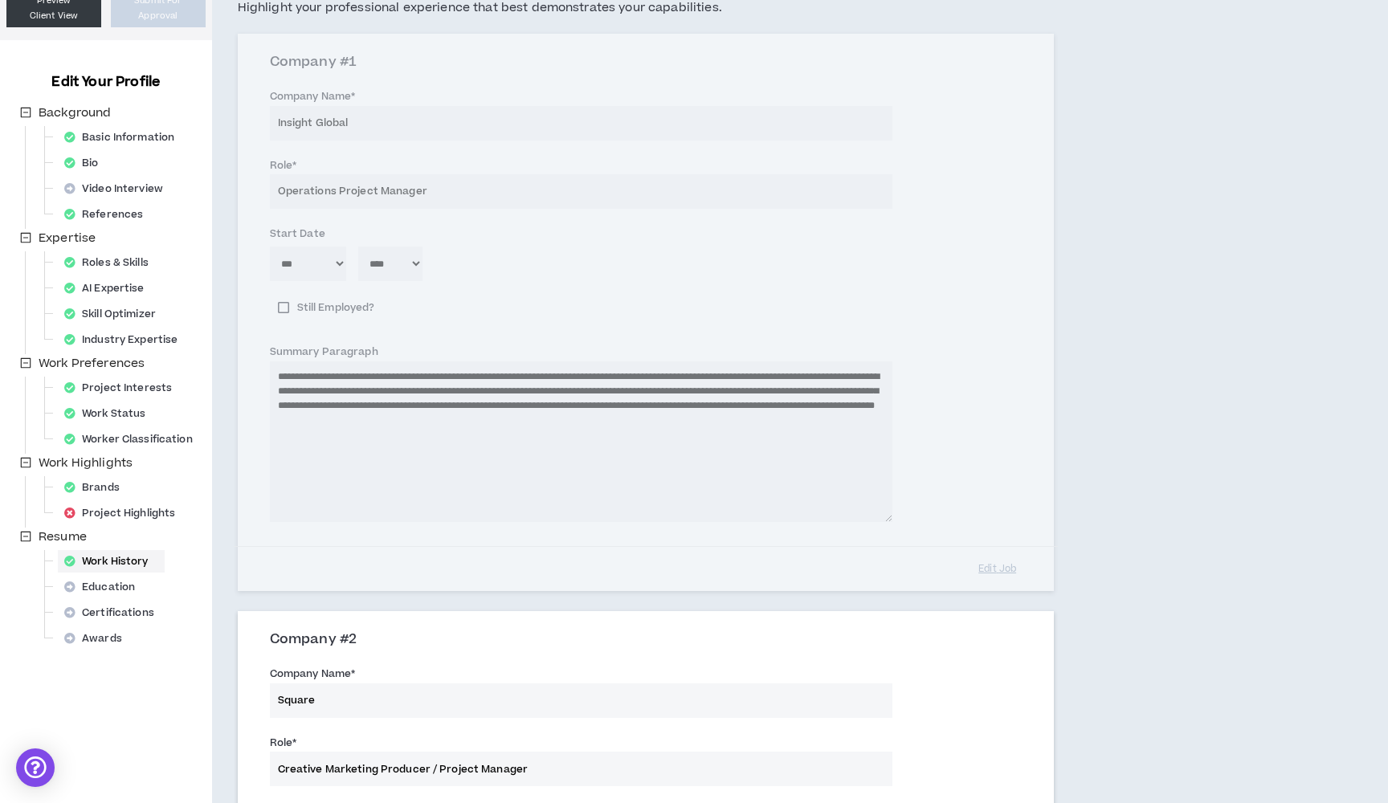
click at [333, 267] on div "Company #1 Company Name * Insight Global Role * Operations Project Manager Star…" at bounding box center [646, 313] width 816 height 558
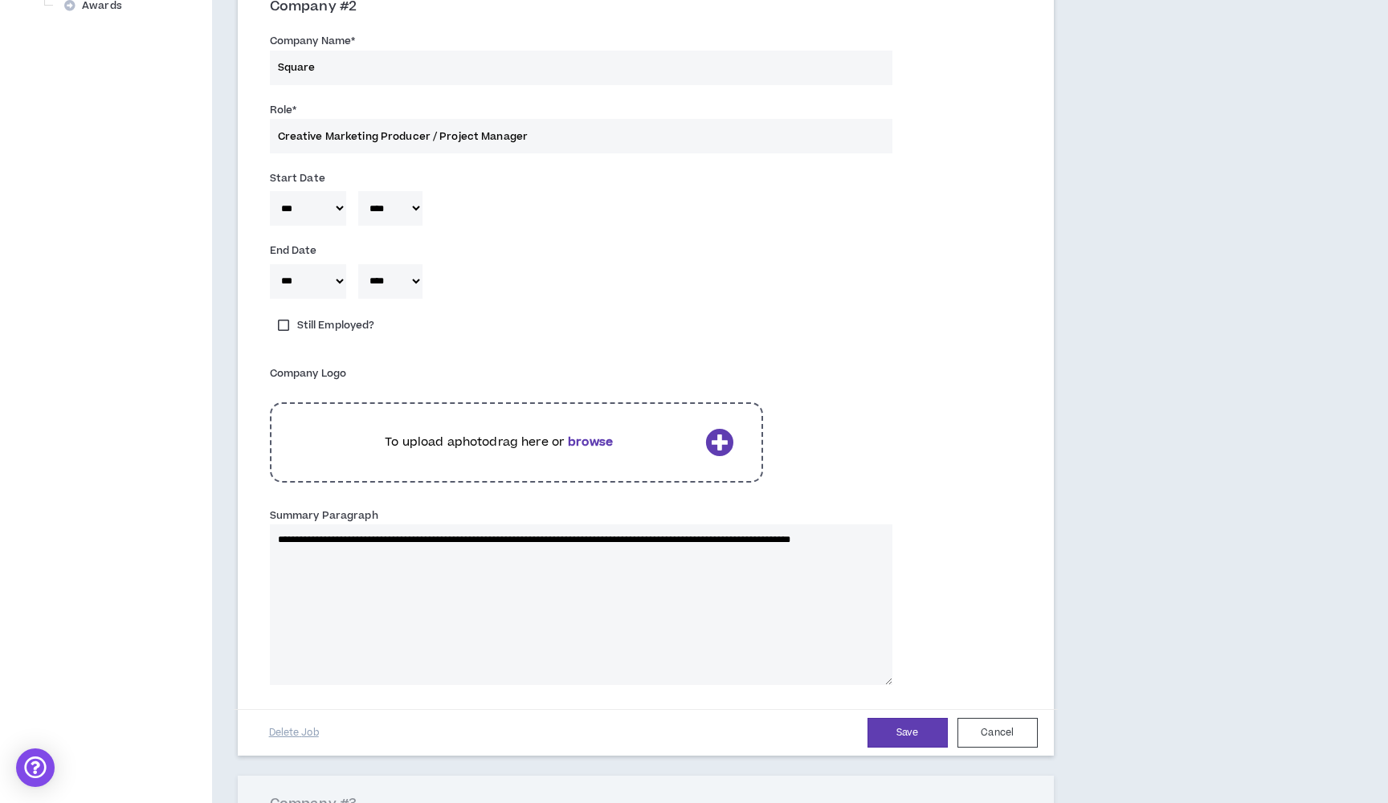
scroll to position [851, 0]
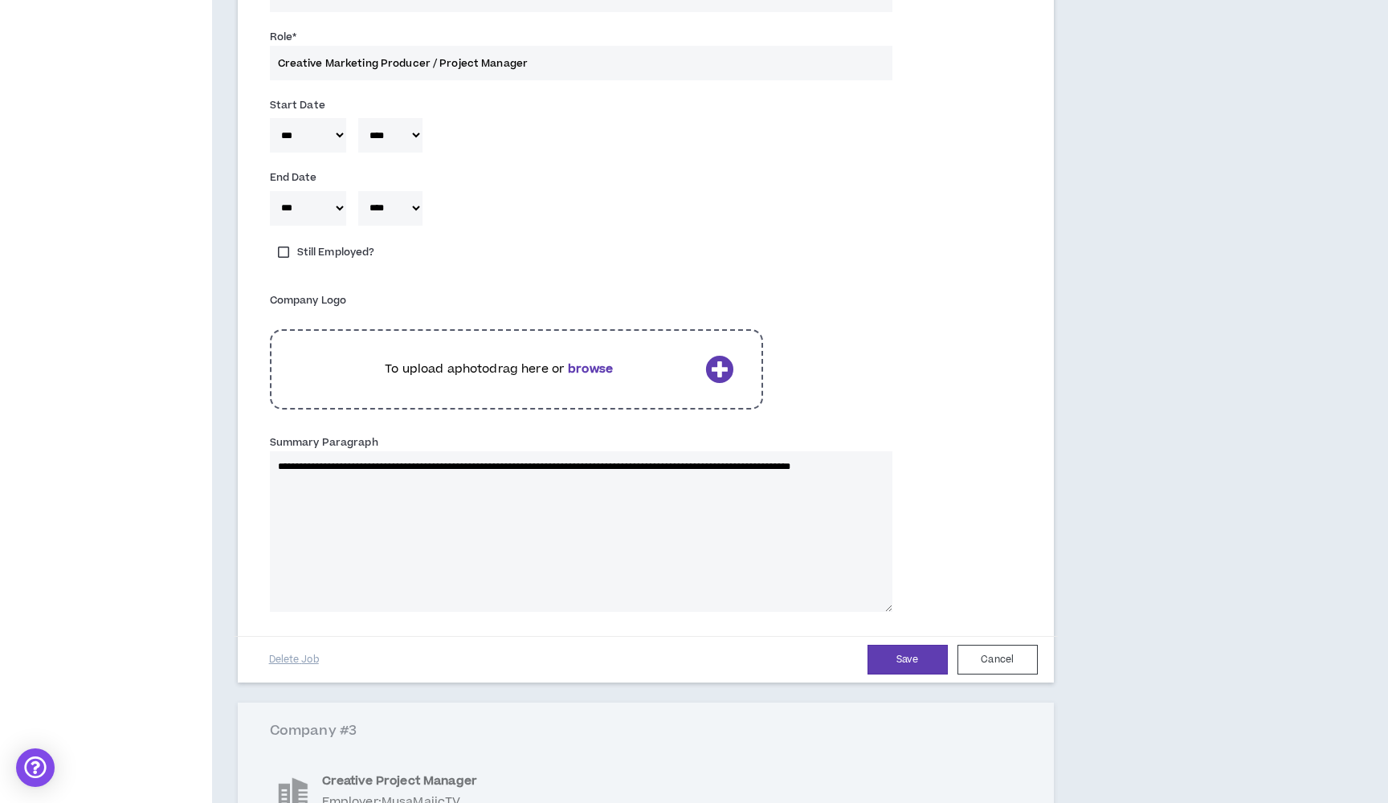
drag, startPoint x: 342, startPoint y: 480, endPoint x: 272, endPoint y: 462, distance: 72.1
click at [273, 462] on textarea "**********" at bounding box center [581, 532] width 623 height 161
paste textarea "**********"
type textarea "**********"
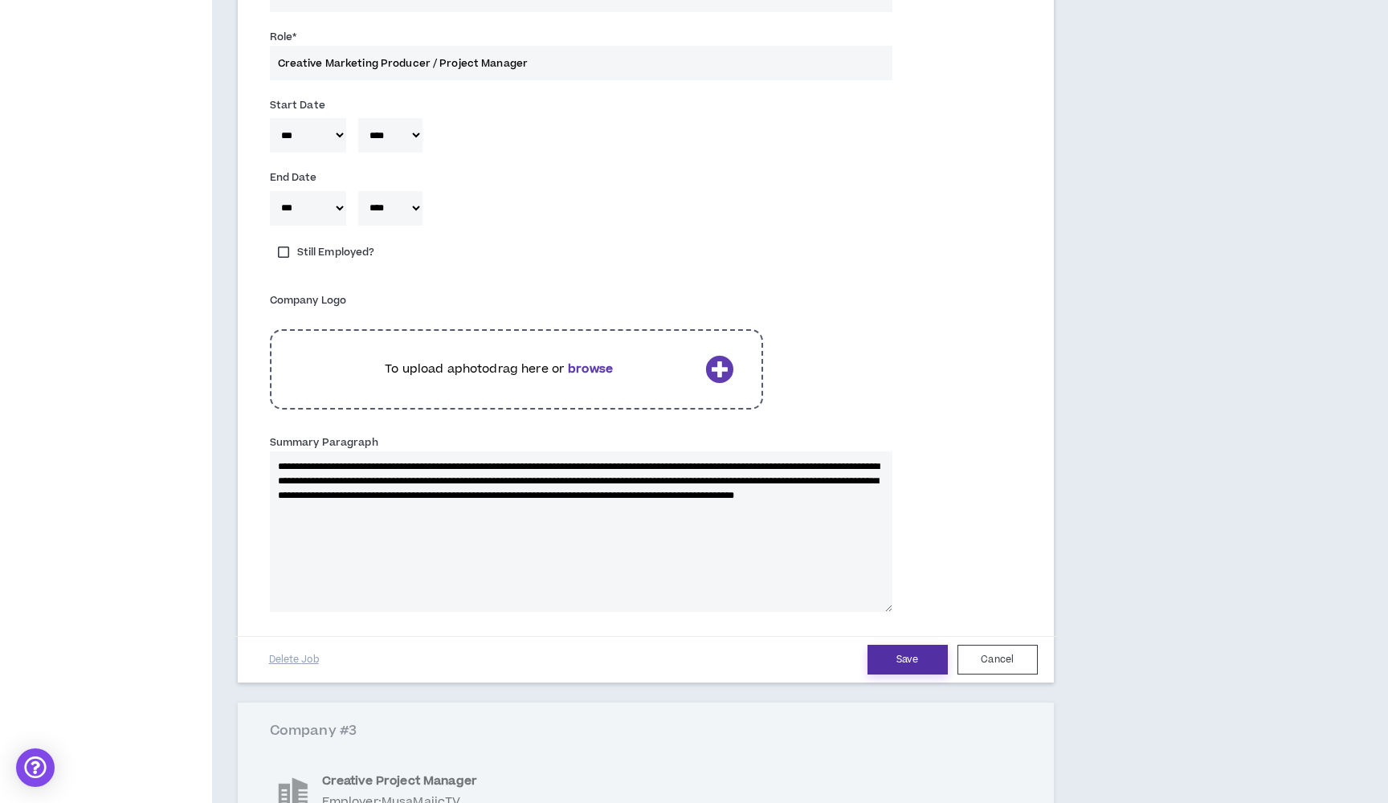
type textarea "**********"
click at [889, 652] on button "Save" at bounding box center [908, 660] width 80 height 30
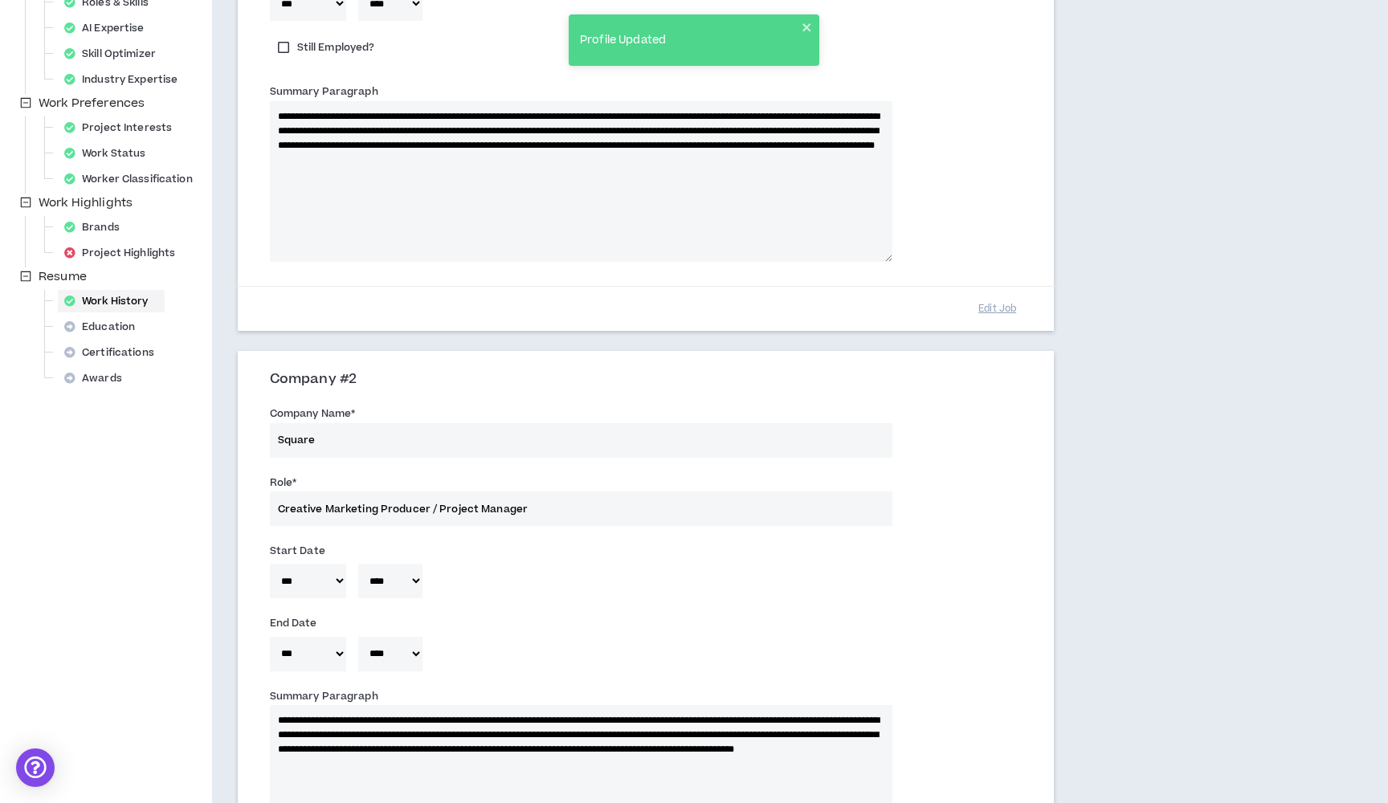
scroll to position [400, 0]
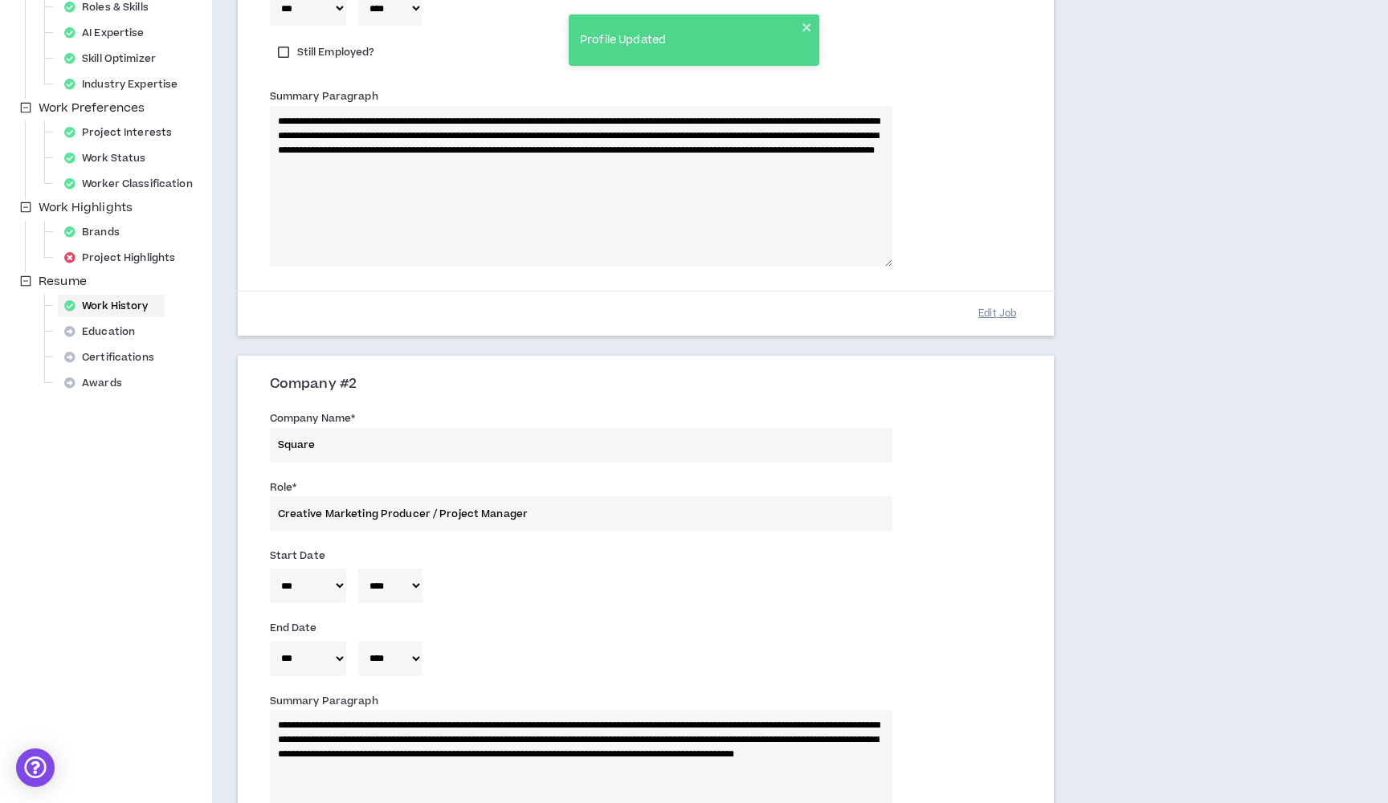
click at [1000, 311] on button "Edit Job" at bounding box center [998, 314] width 80 height 28
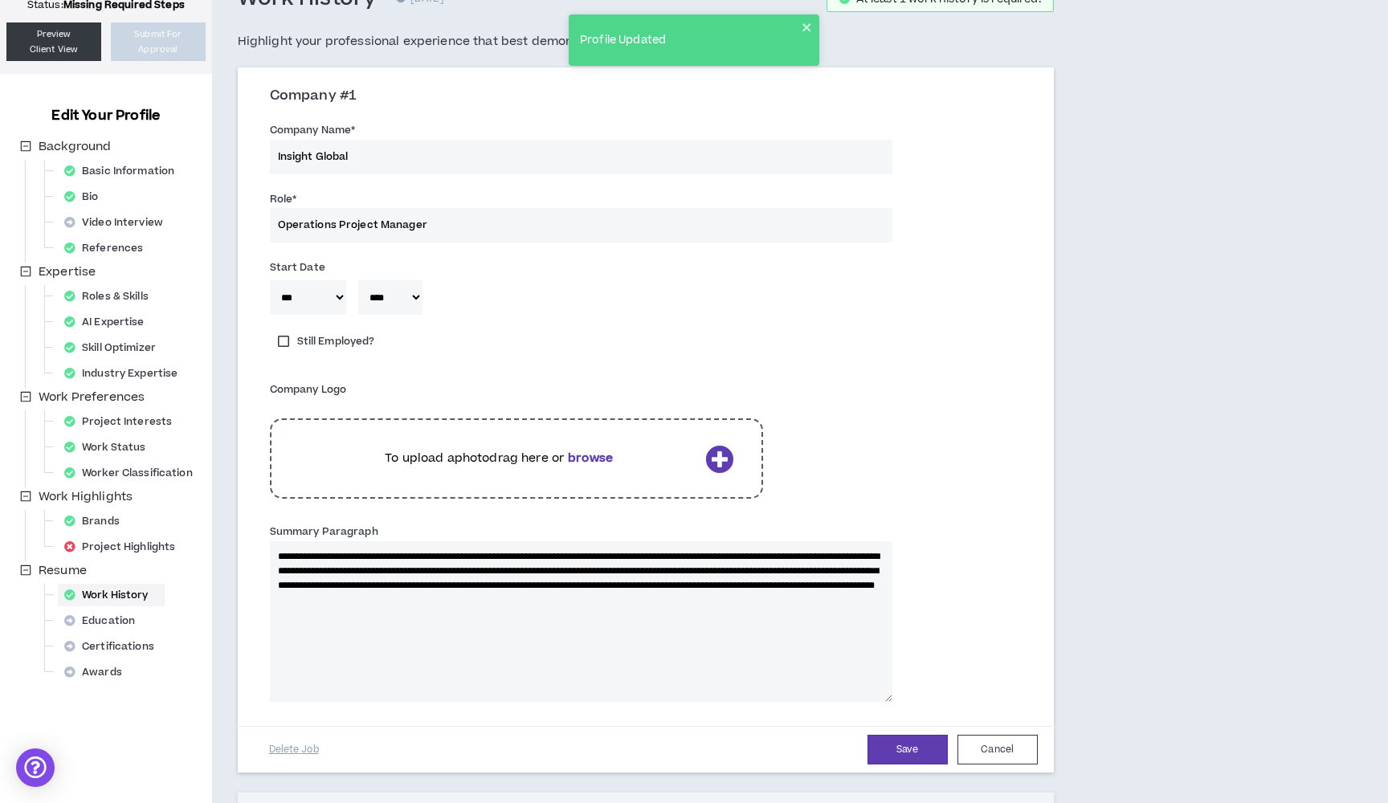
scroll to position [108, 0]
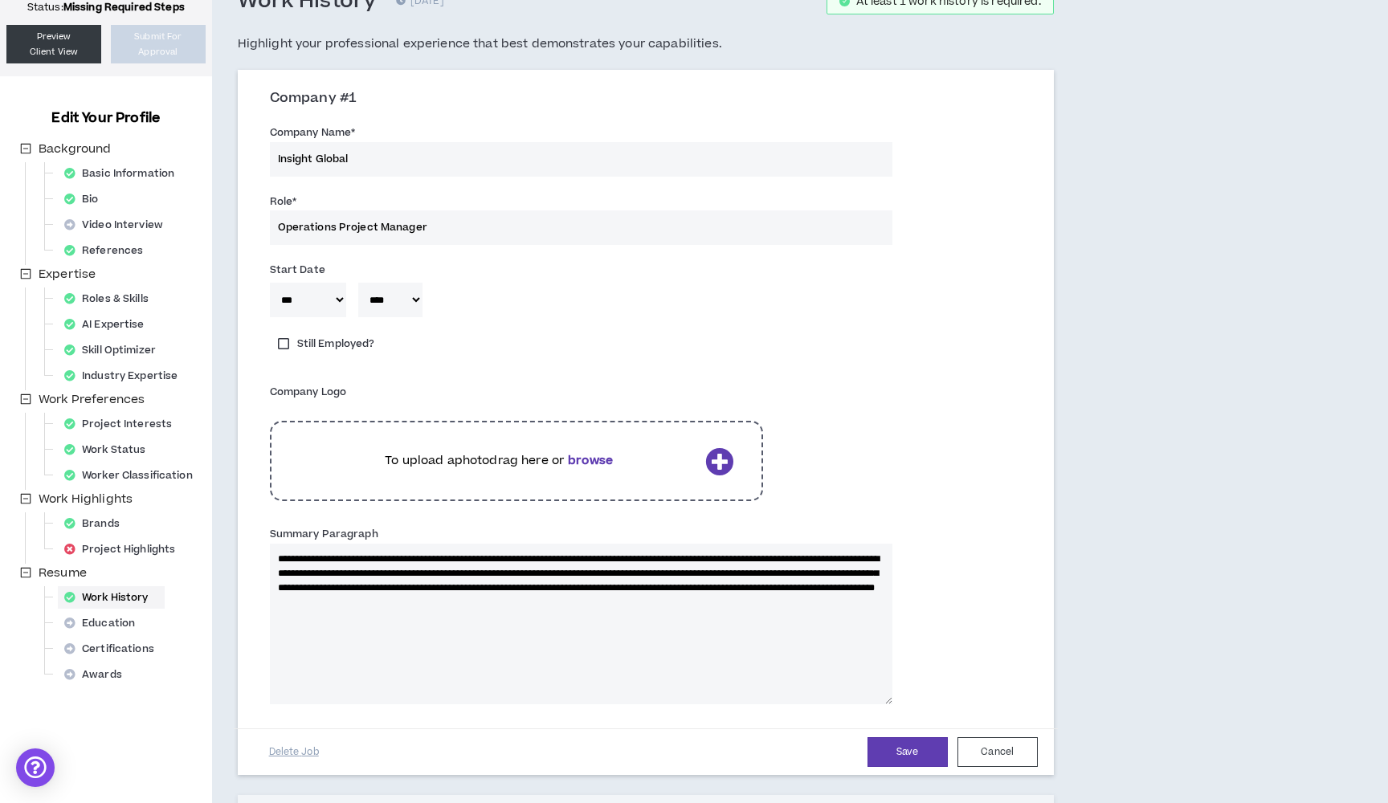
select select "*"
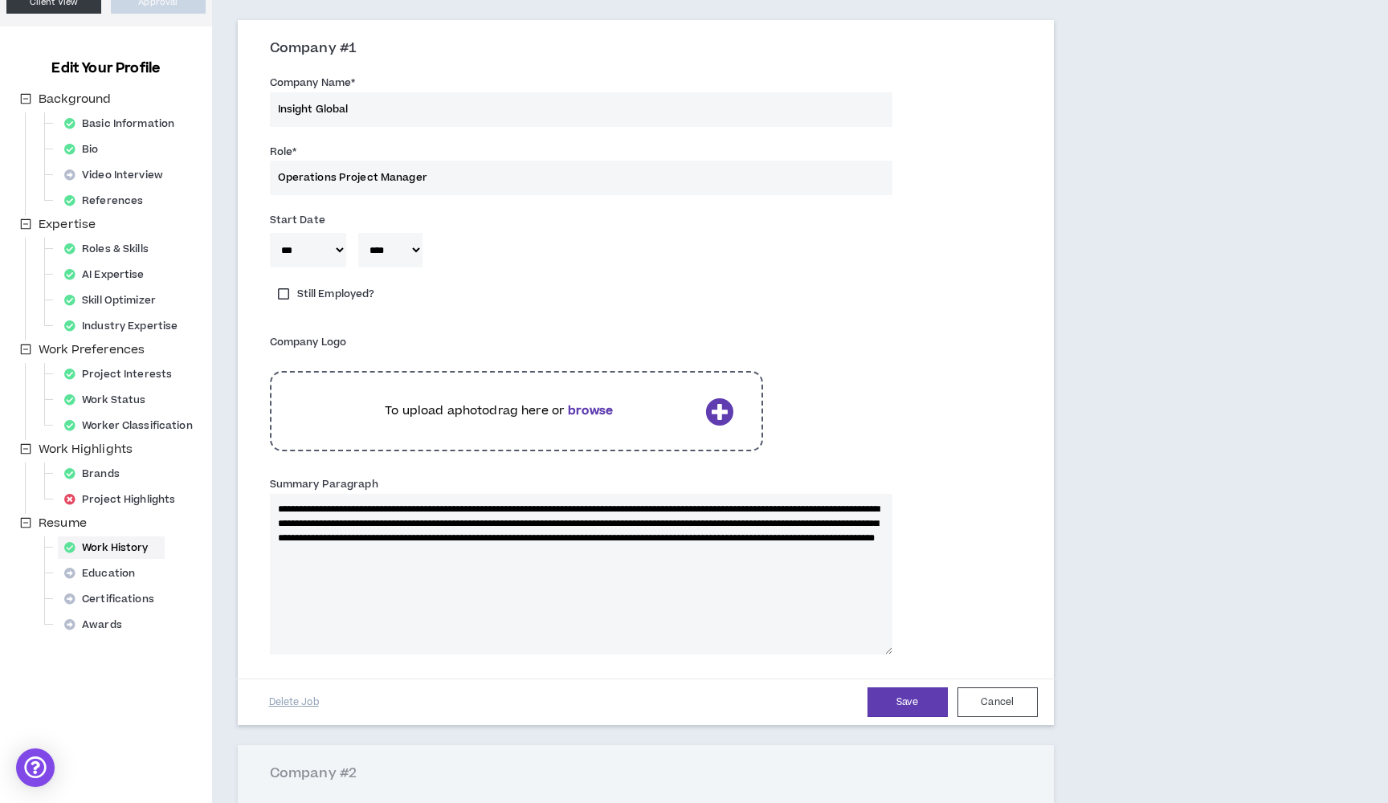
scroll to position [169, 0]
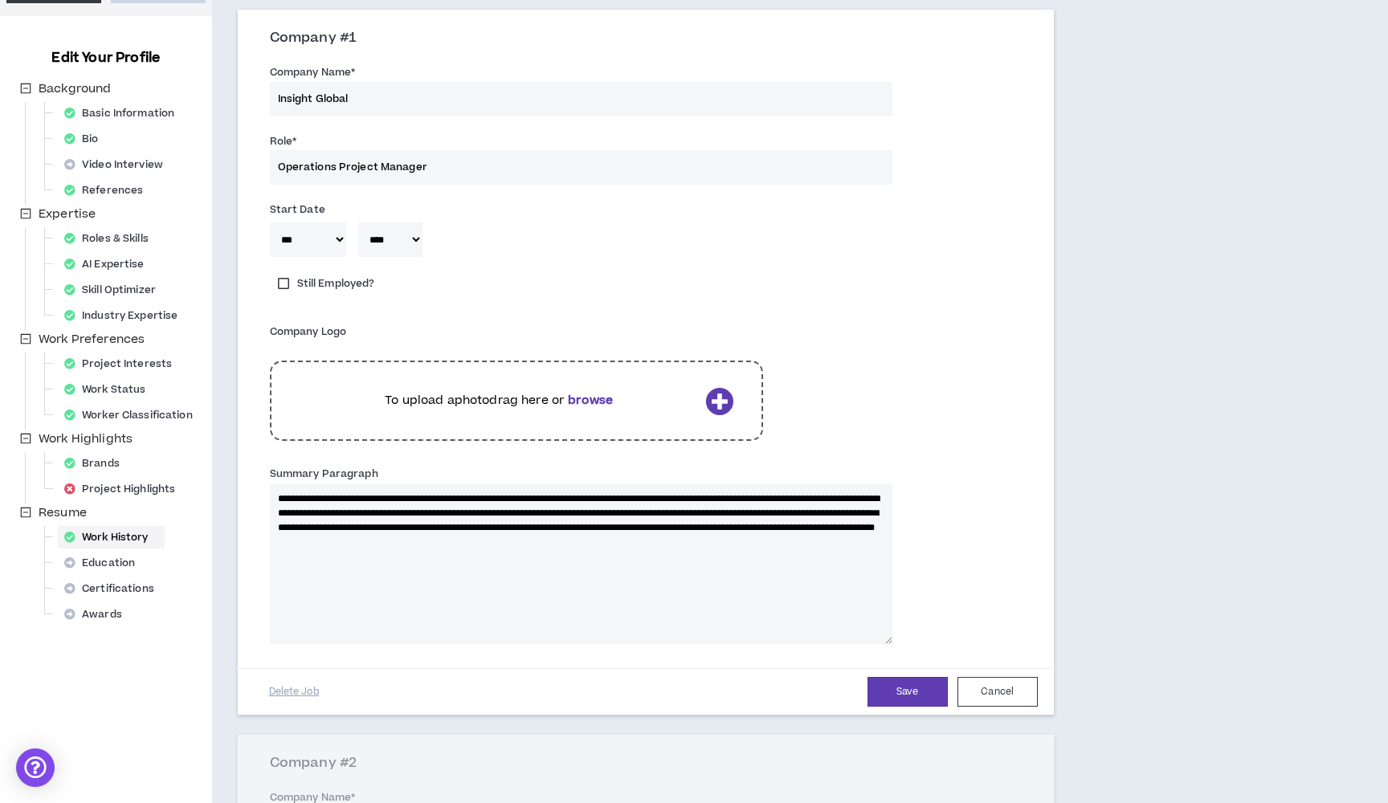
click at [897, 696] on button "Save" at bounding box center [908, 692] width 80 height 30
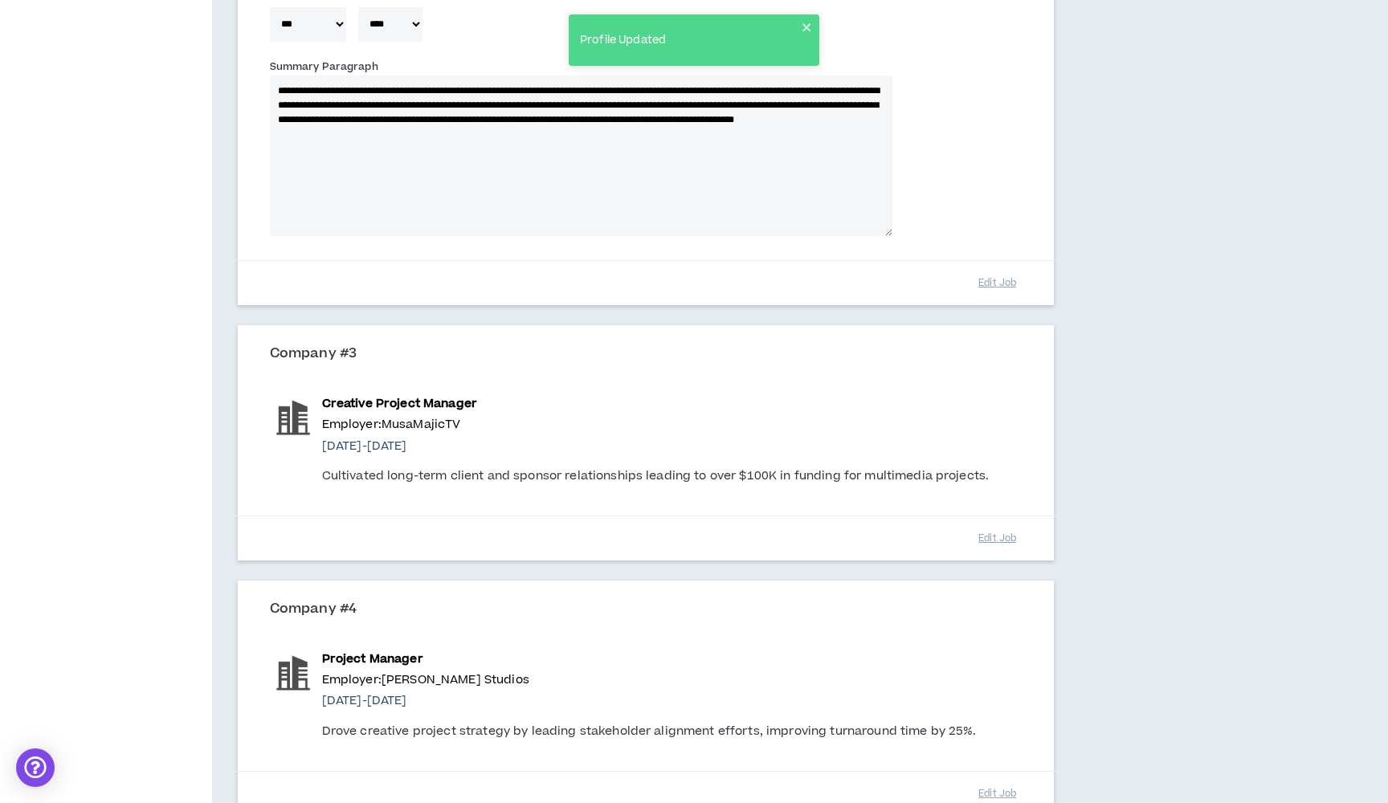
scroll to position [1057, 0]
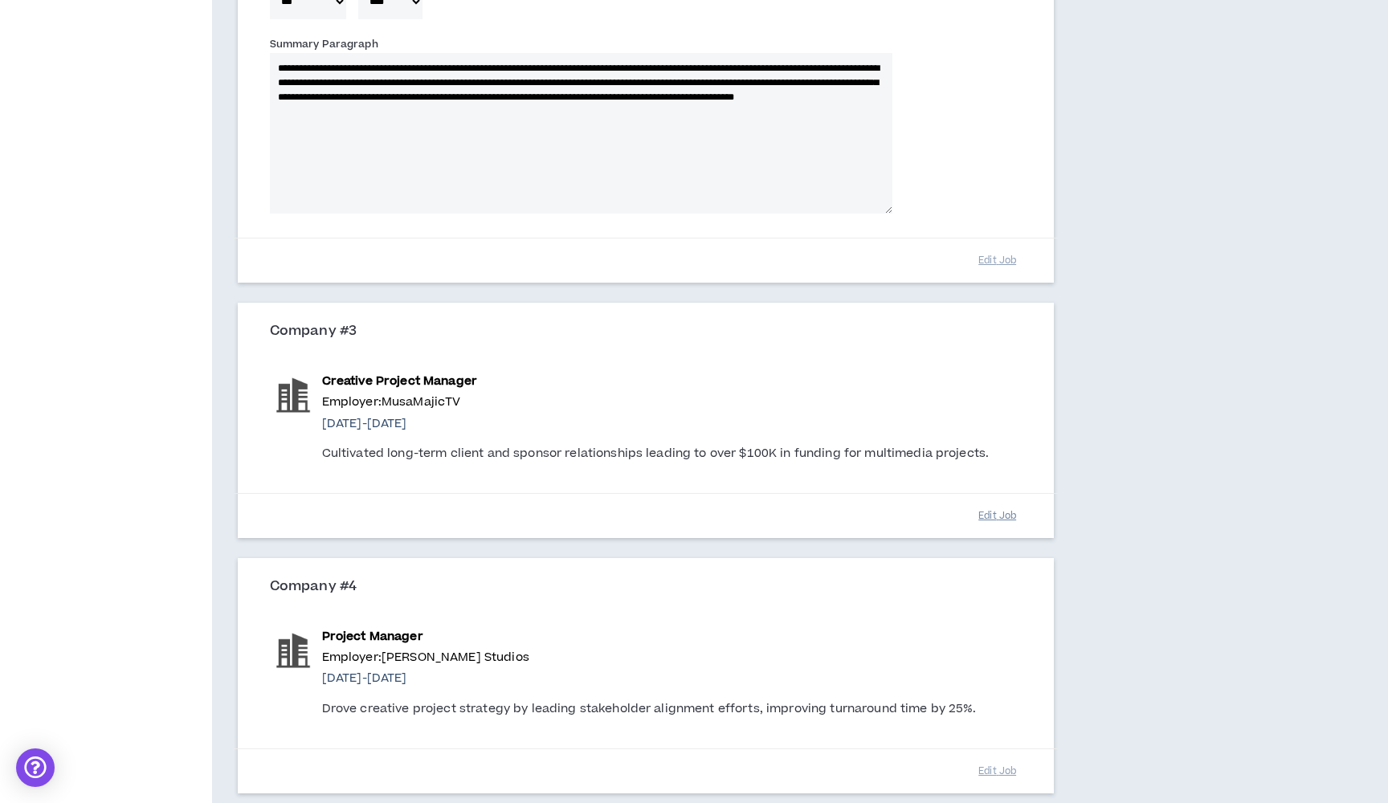
click at [1008, 510] on button "Edit Job" at bounding box center [998, 516] width 80 height 28
select select "*"
select select "****"
select select "**"
select select "****"
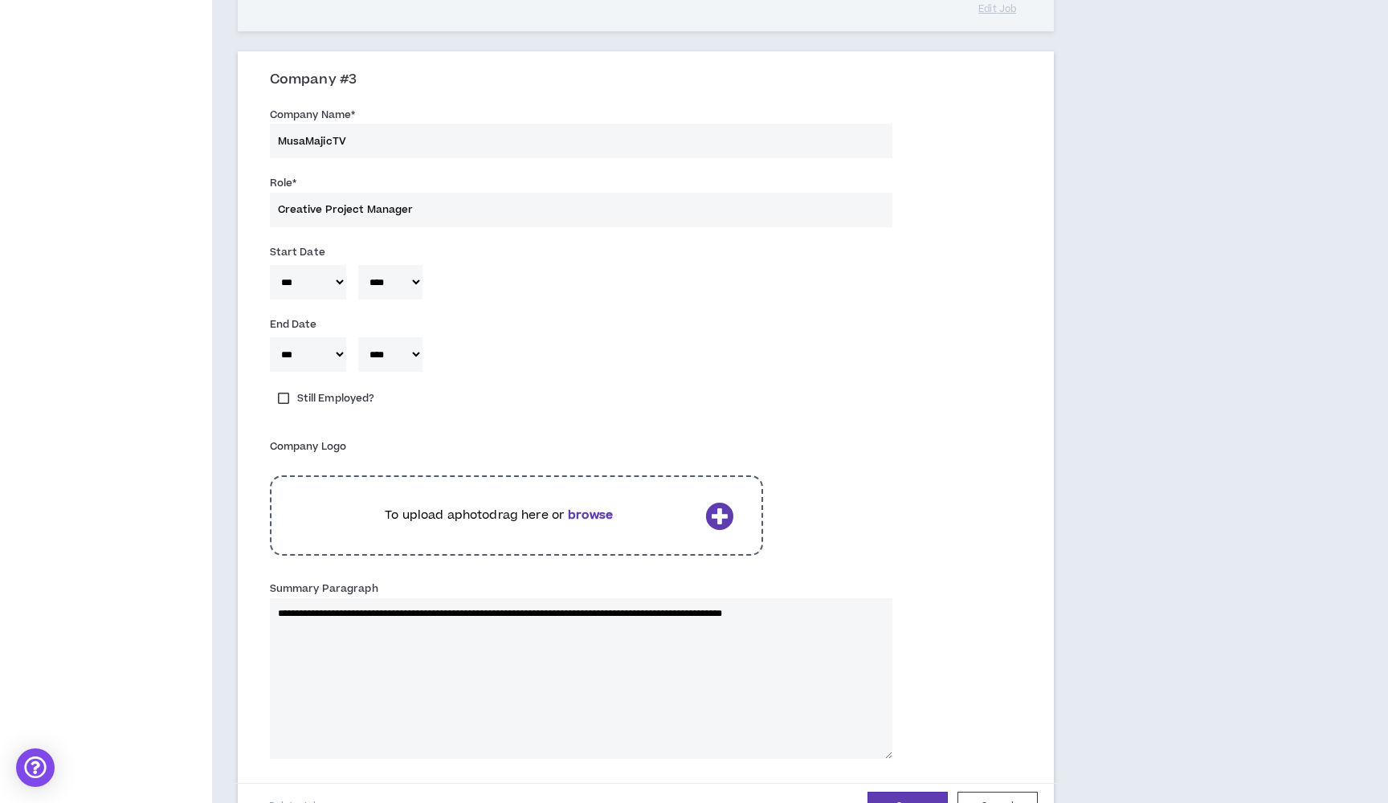
scroll to position [1321, 0]
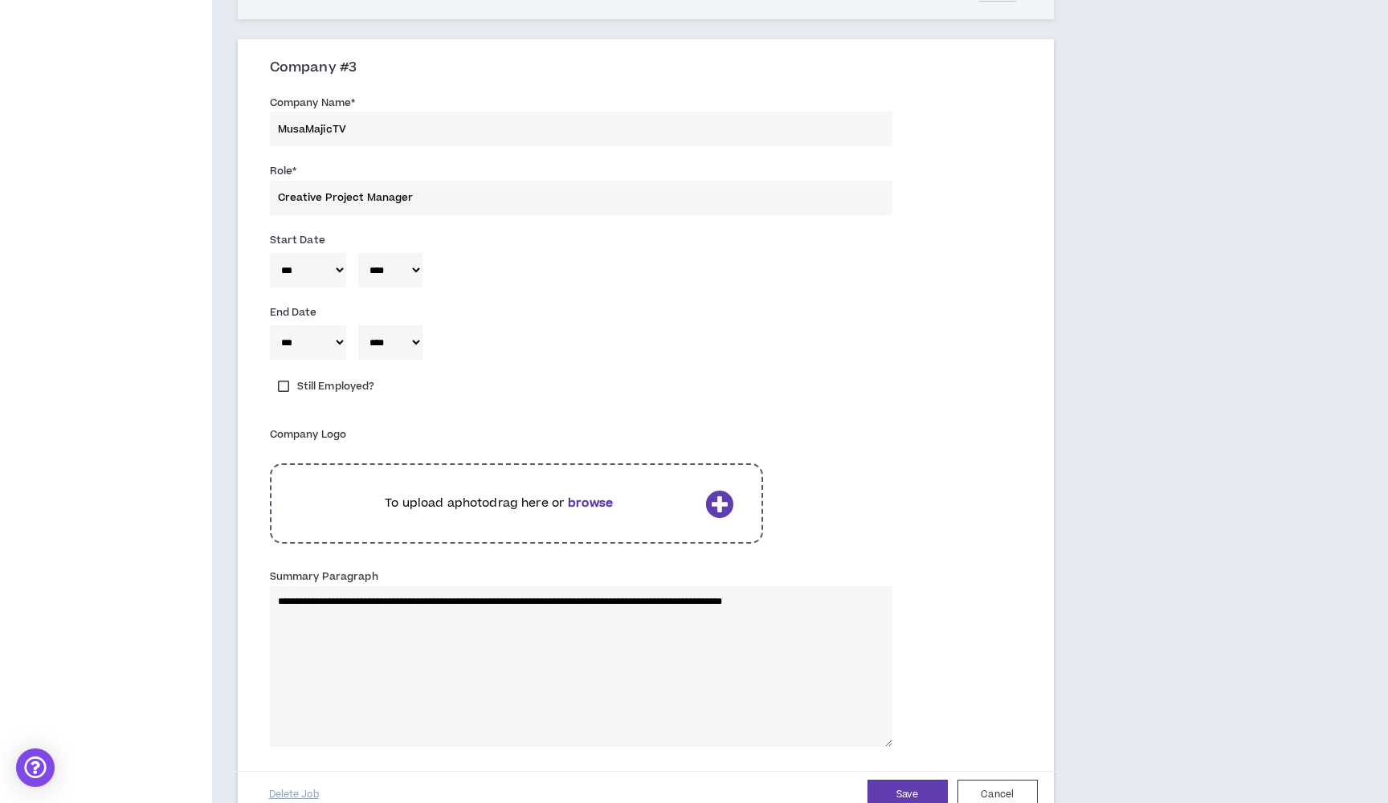
drag, startPoint x: 871, startPoint y: 597, endPoint x: 151, endPoint y: 546, distance: 721.7
click at [151, 546] on div "Your profile is not approved Status: Missing Required Steps Preview Client View…" at bounding box center [694, 2] width 1388 height 2503
paste textarea "**********"
type textarea "**********"
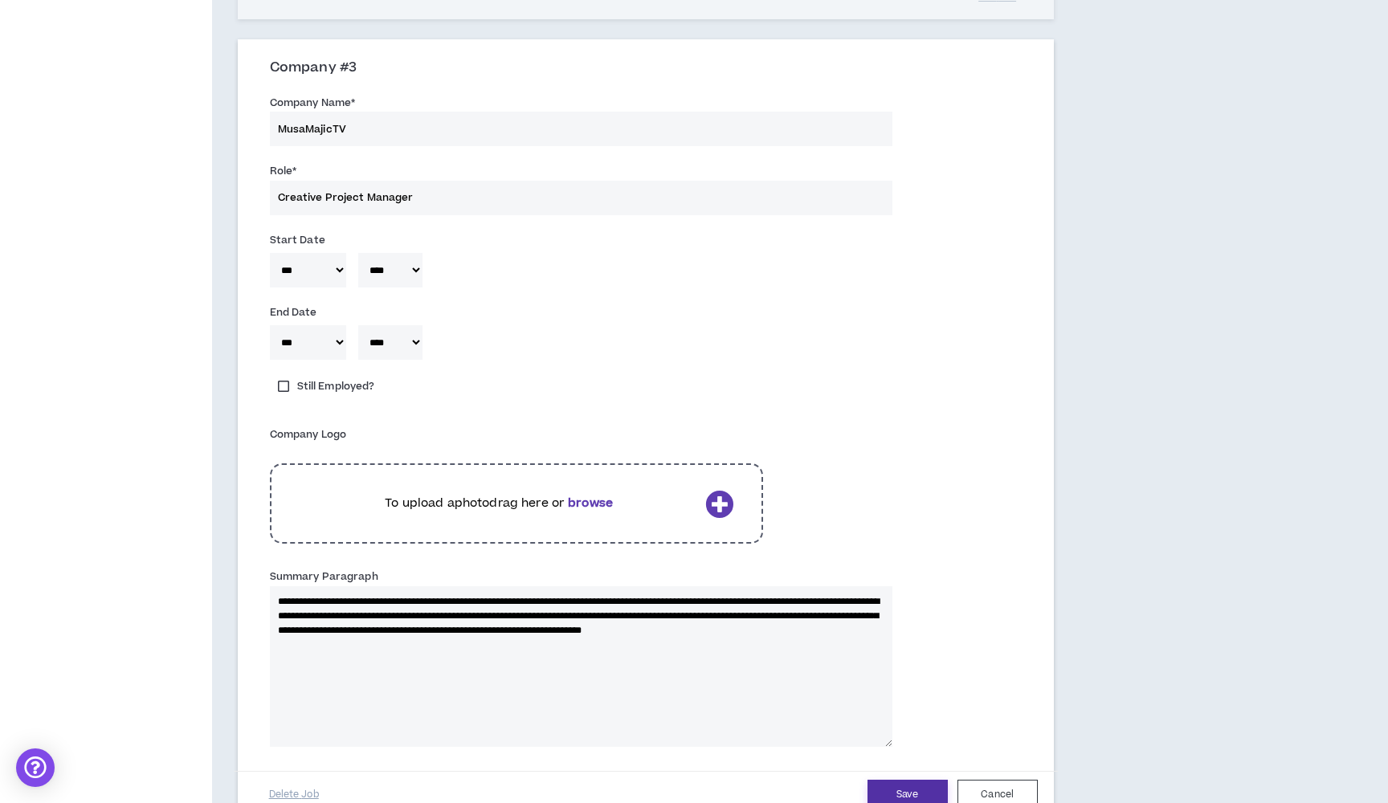
type textarea "**********"
click at [906, 791] on button "Save" at bounding box center [908, 795] width 80 height 30
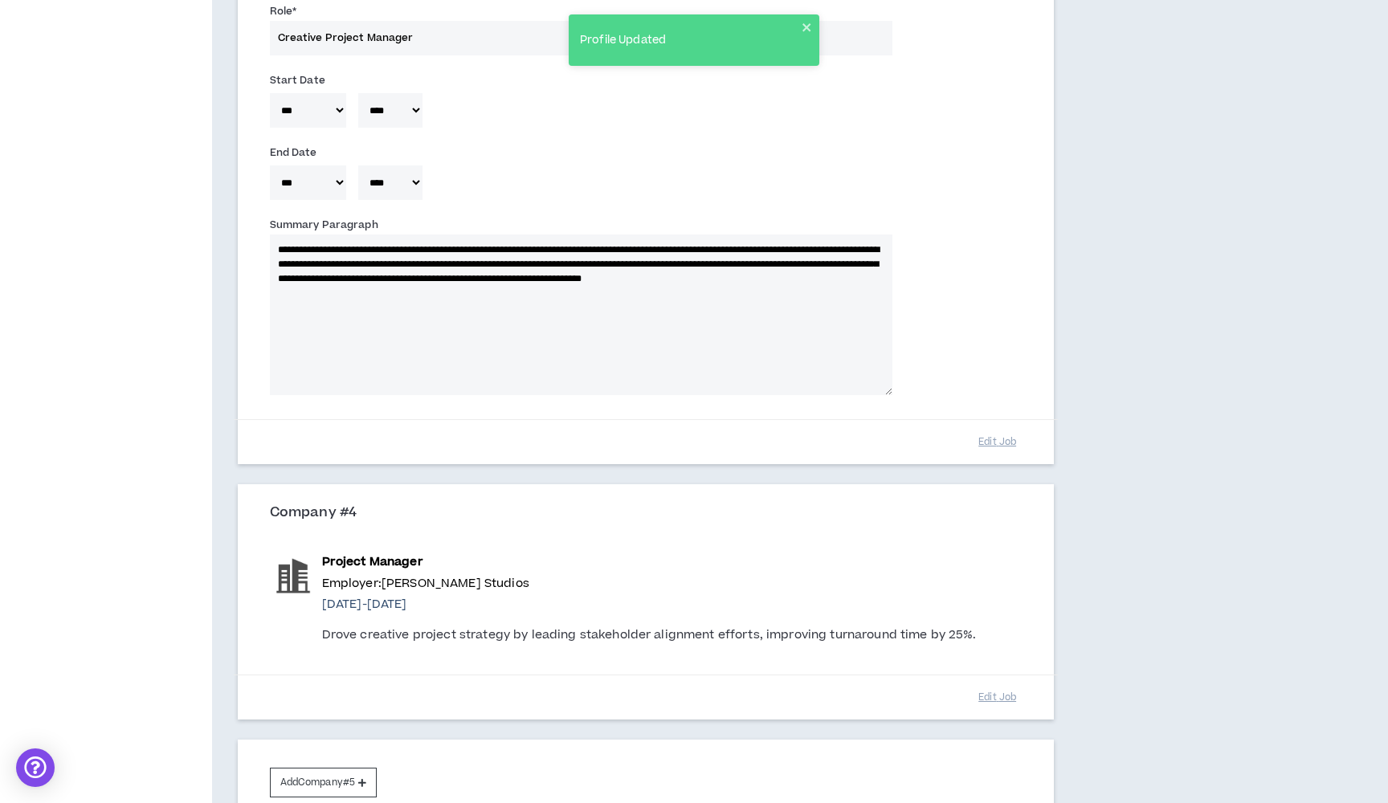
scroll to position [1517, 0]
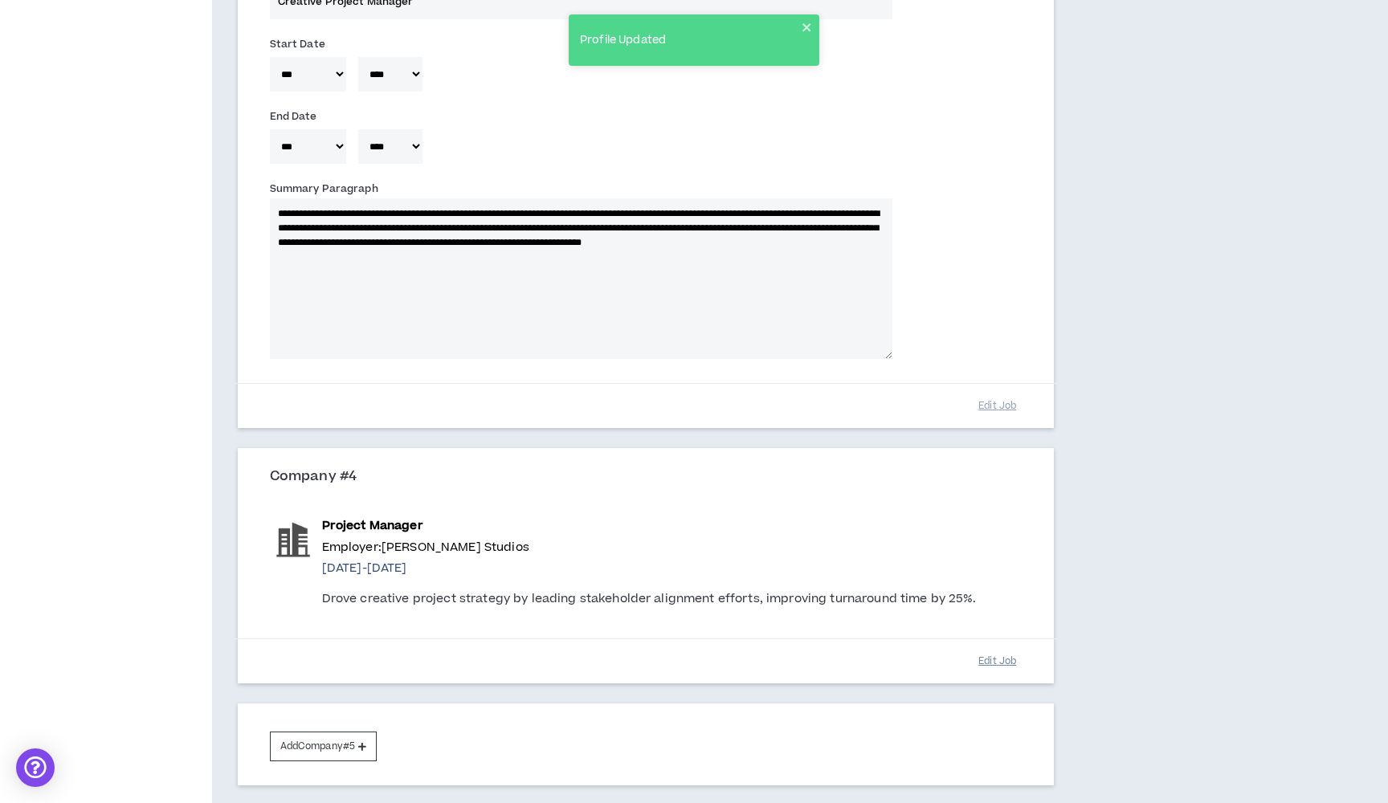
click at [1002, 649] on button "Edit Job" at bounding box center [998, 662] width 80 height 28
select select "*"
select select "****"
select select "**"
select select "****"
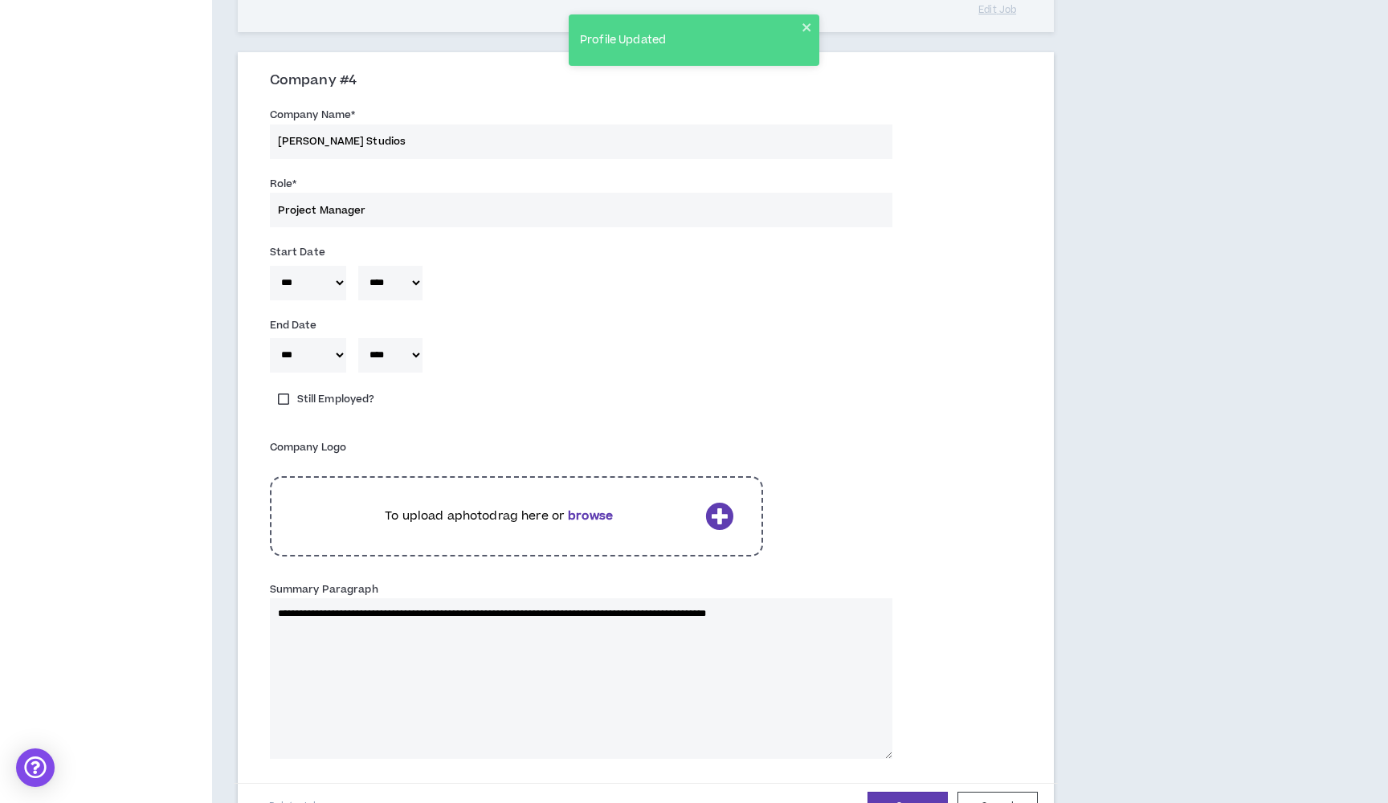
scroll to position [1935, 0]
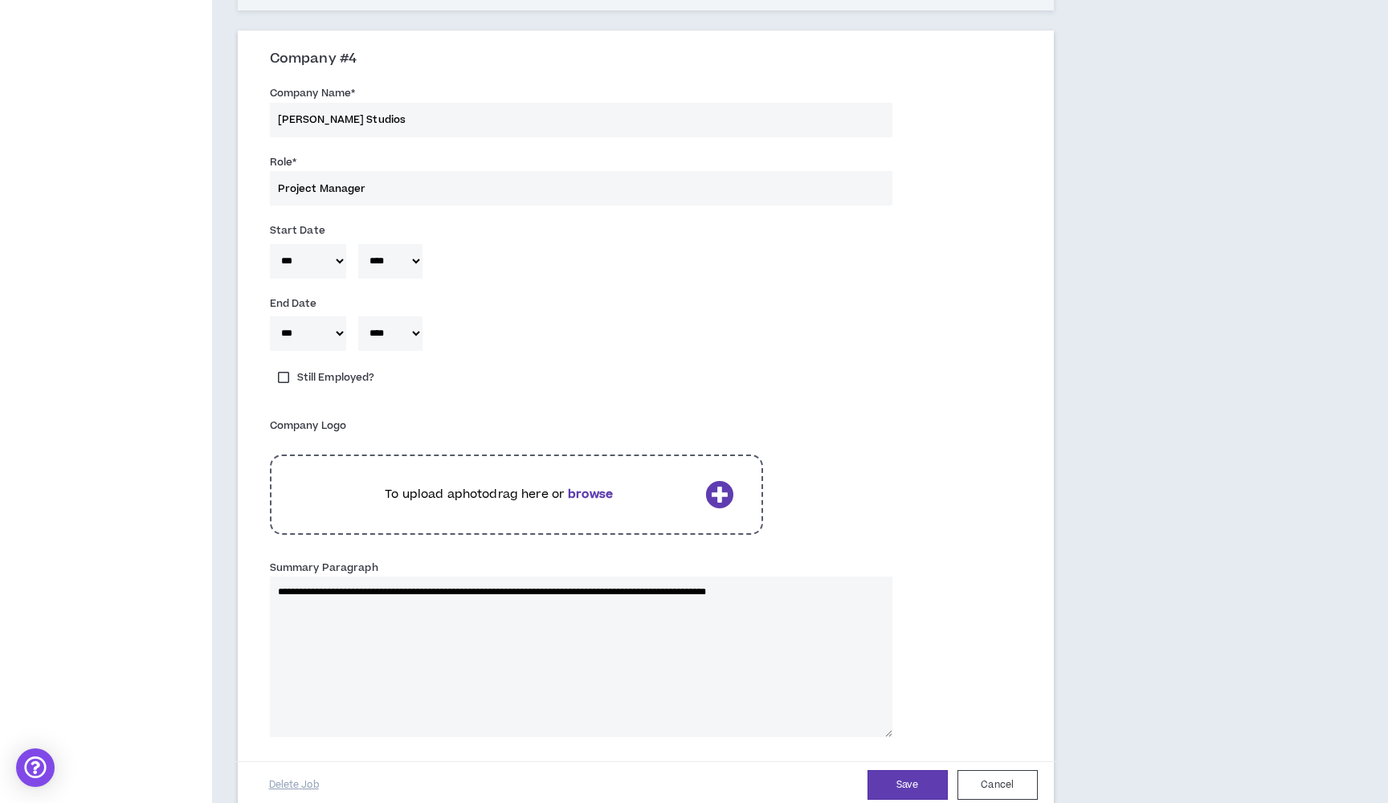
drag, startPoint x: 852, startPoint y: 588, endPoint x: 191, endPoint y: 561, distance: 661.0
paste textarea "**********"
type textarea "**********"
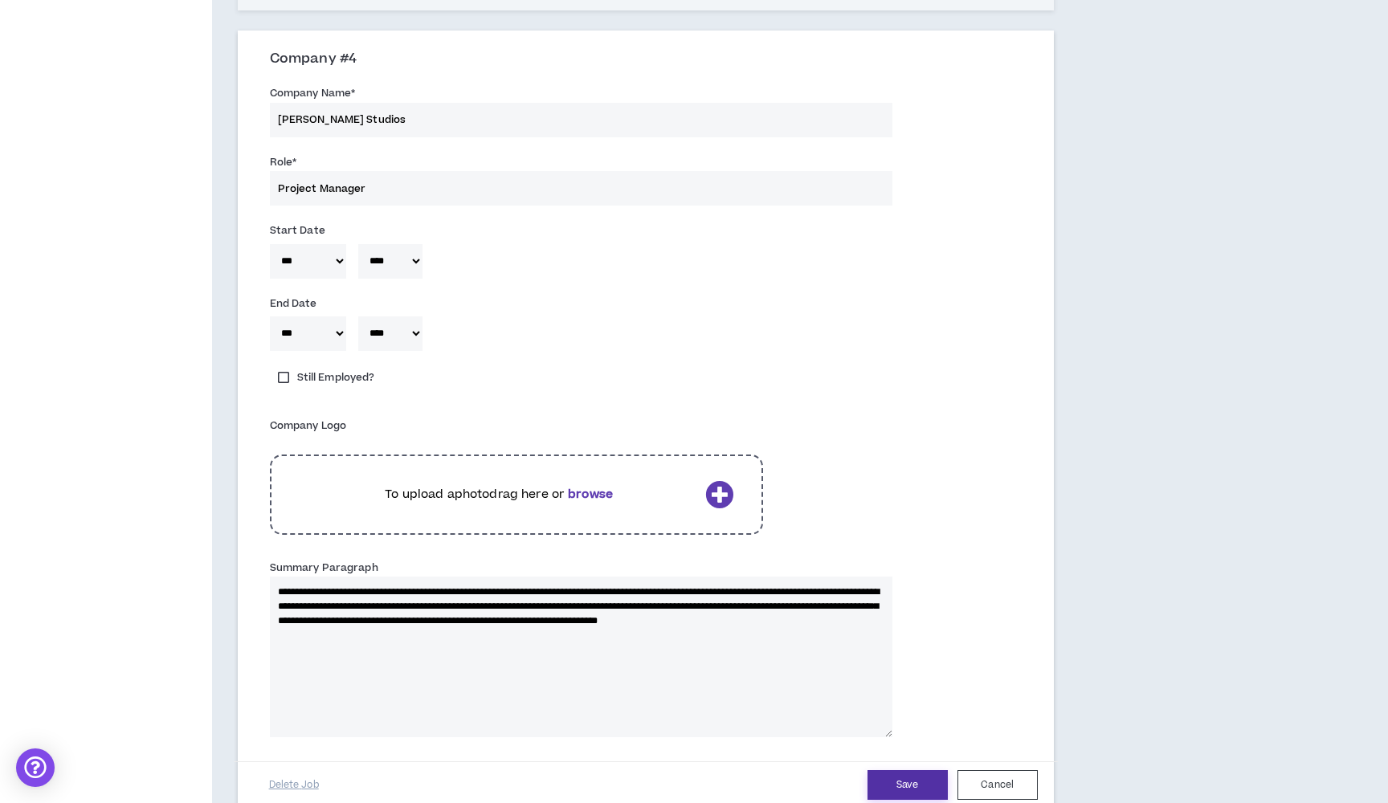
type textarea "**********"
click at [898, 782] on button "Save" at bounding box center [908, 785] width 80 height 30
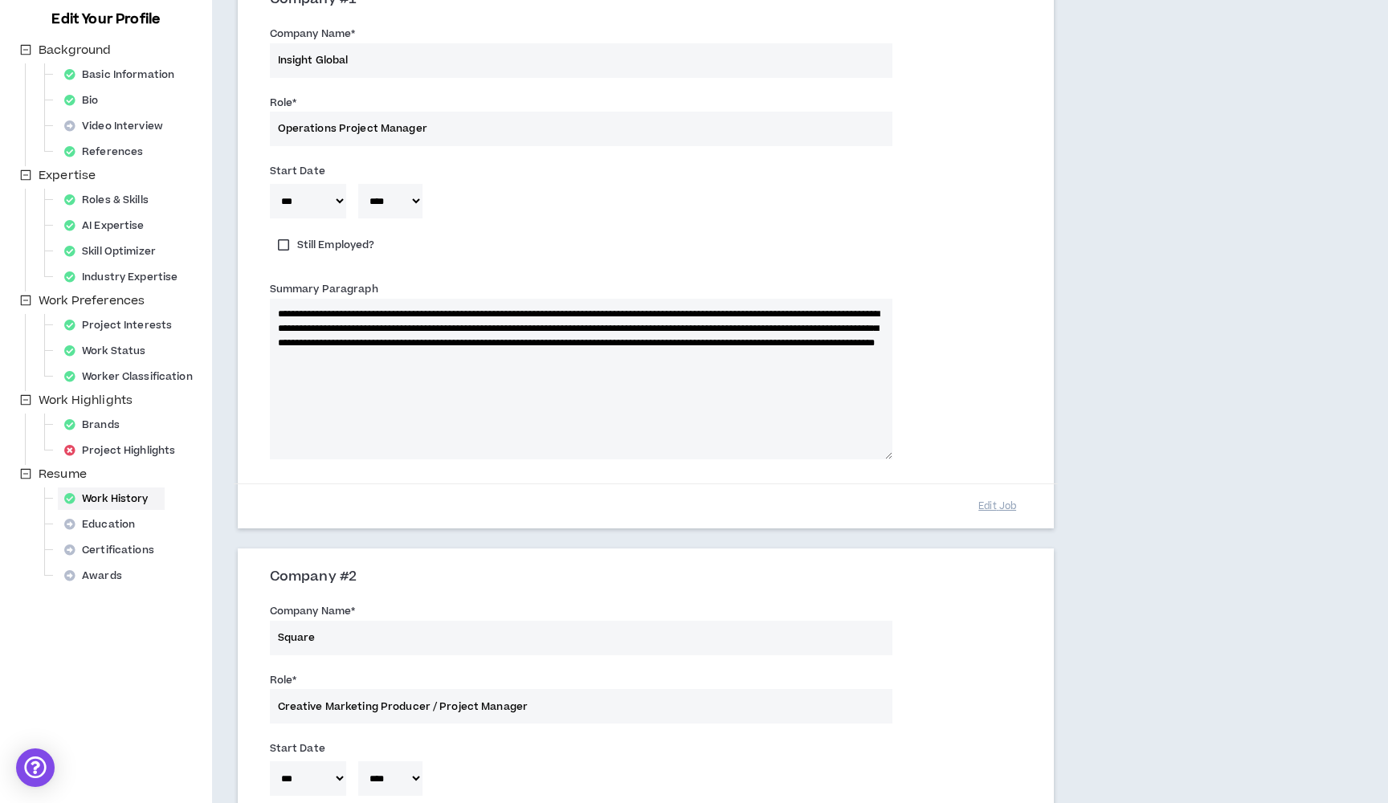
scroll to position [243, 0]
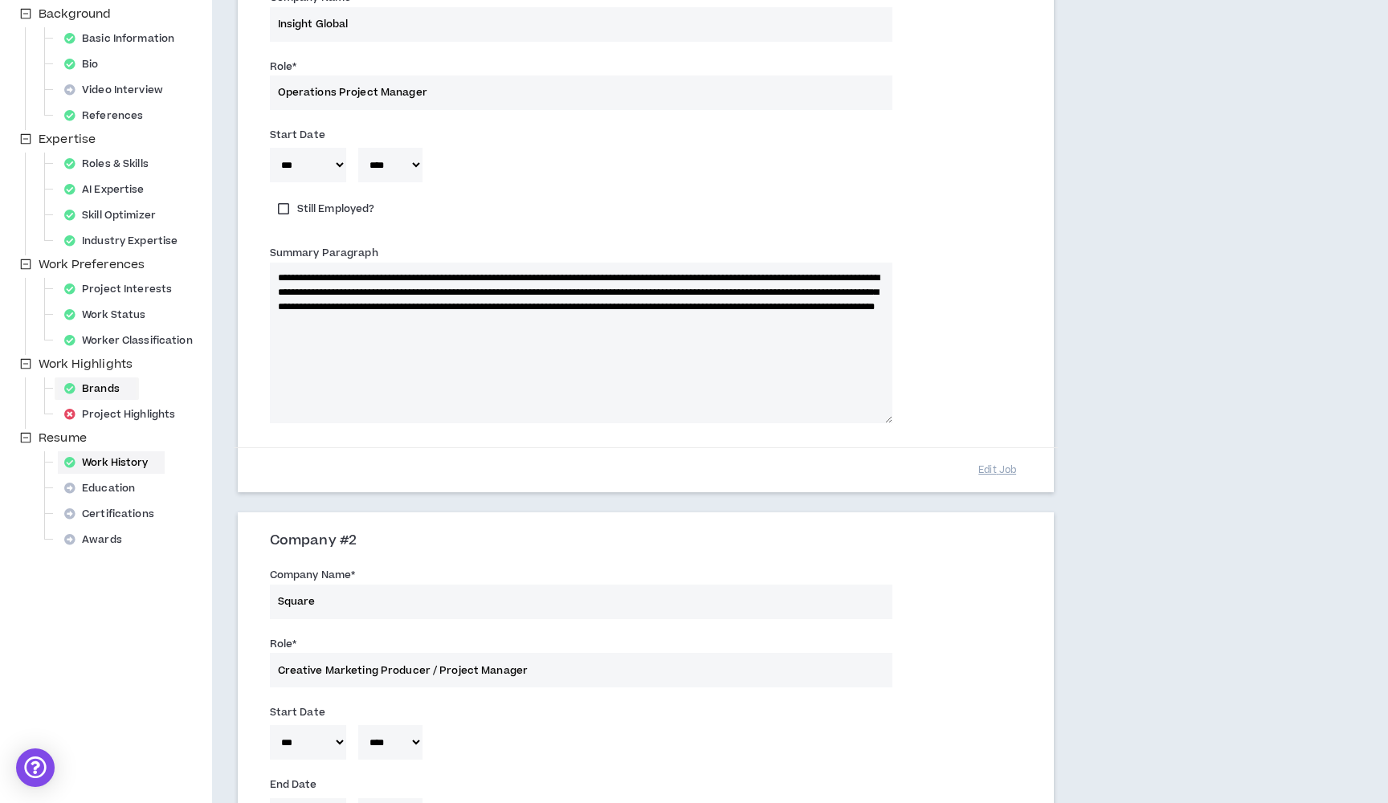
click at [113, 387] on div "Brands" at bounding box center [97, 389] width 78 height 22
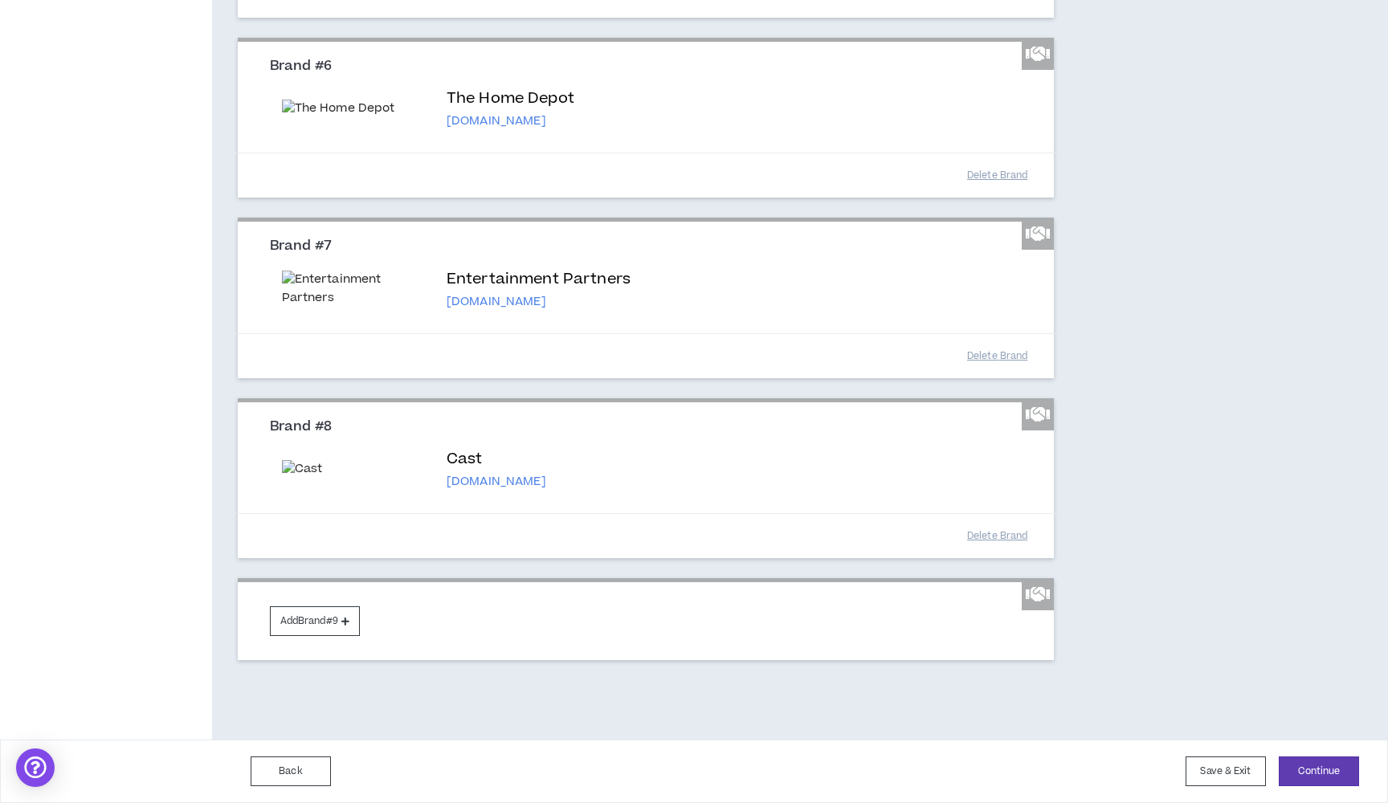
scroll to position [1707, 0]
click at [338, 617] on button "Add Brand #9" at bounding box center [315, 622] width 90 height 30
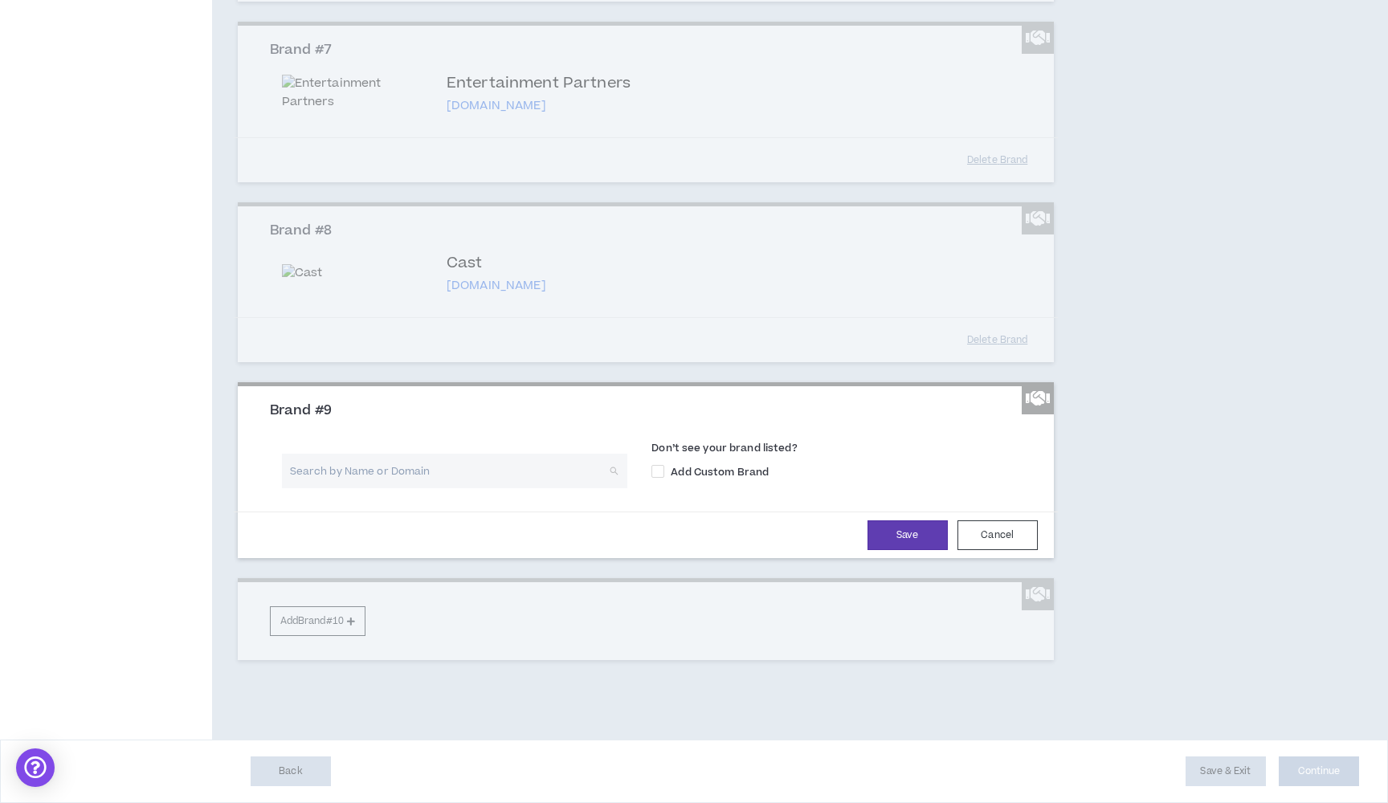
click at [375, 488] on input "search" at bounding box center [449, 471] width 317 height 35
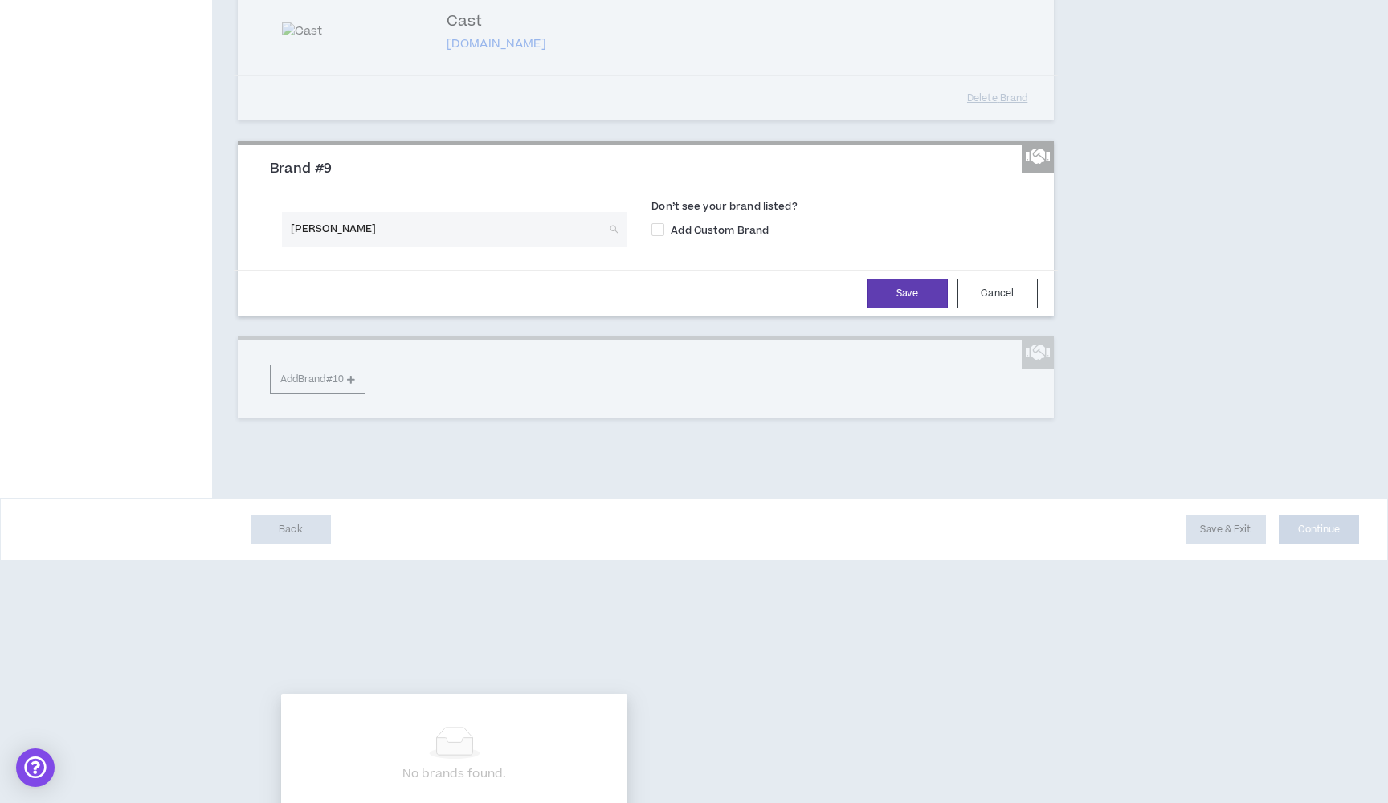
type input "[PERSON_NAME] per"
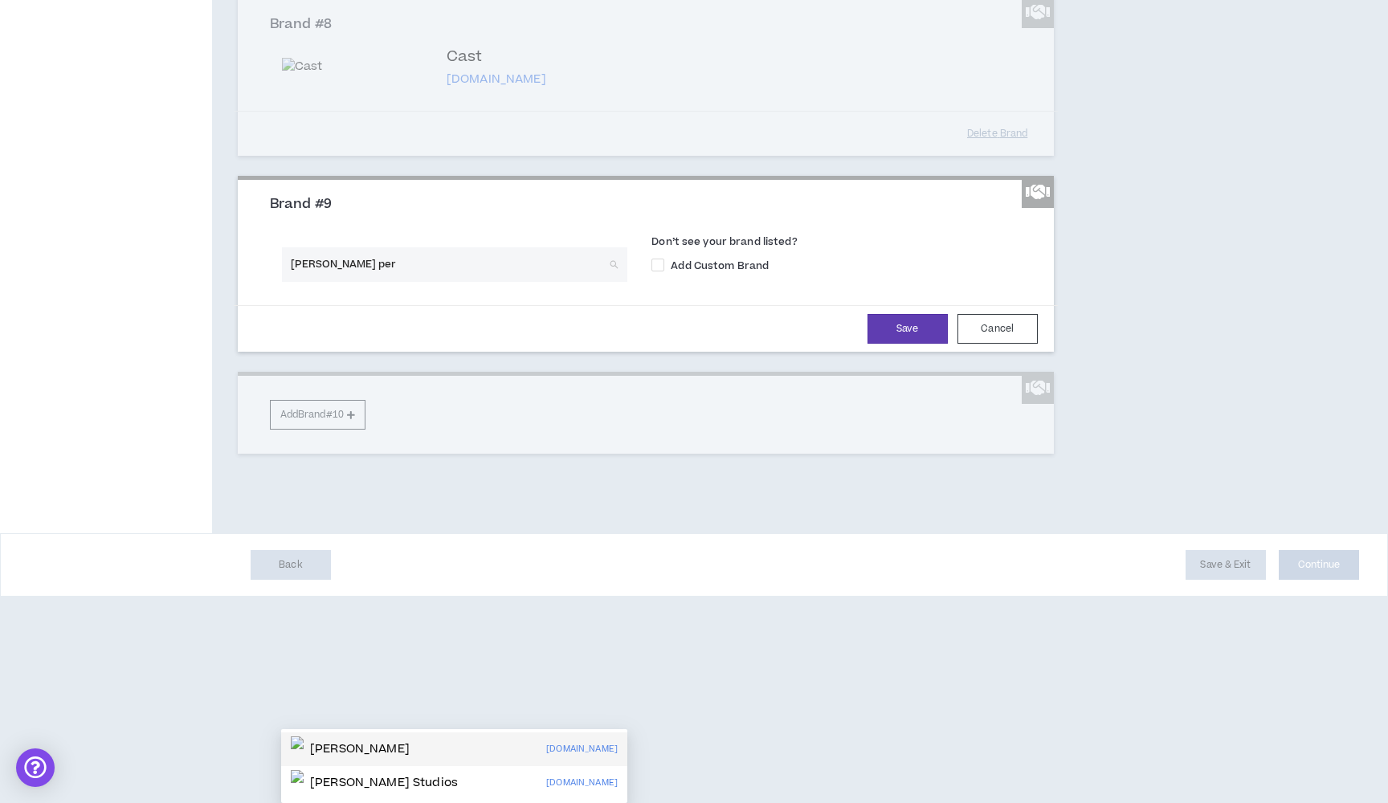
scroll to position [1776, 0]
click at [470, 770] on div "[PERSON_NAME] Studios [DOMAIN_NAME]" at bounding box center [454, 783] width 327 height 26
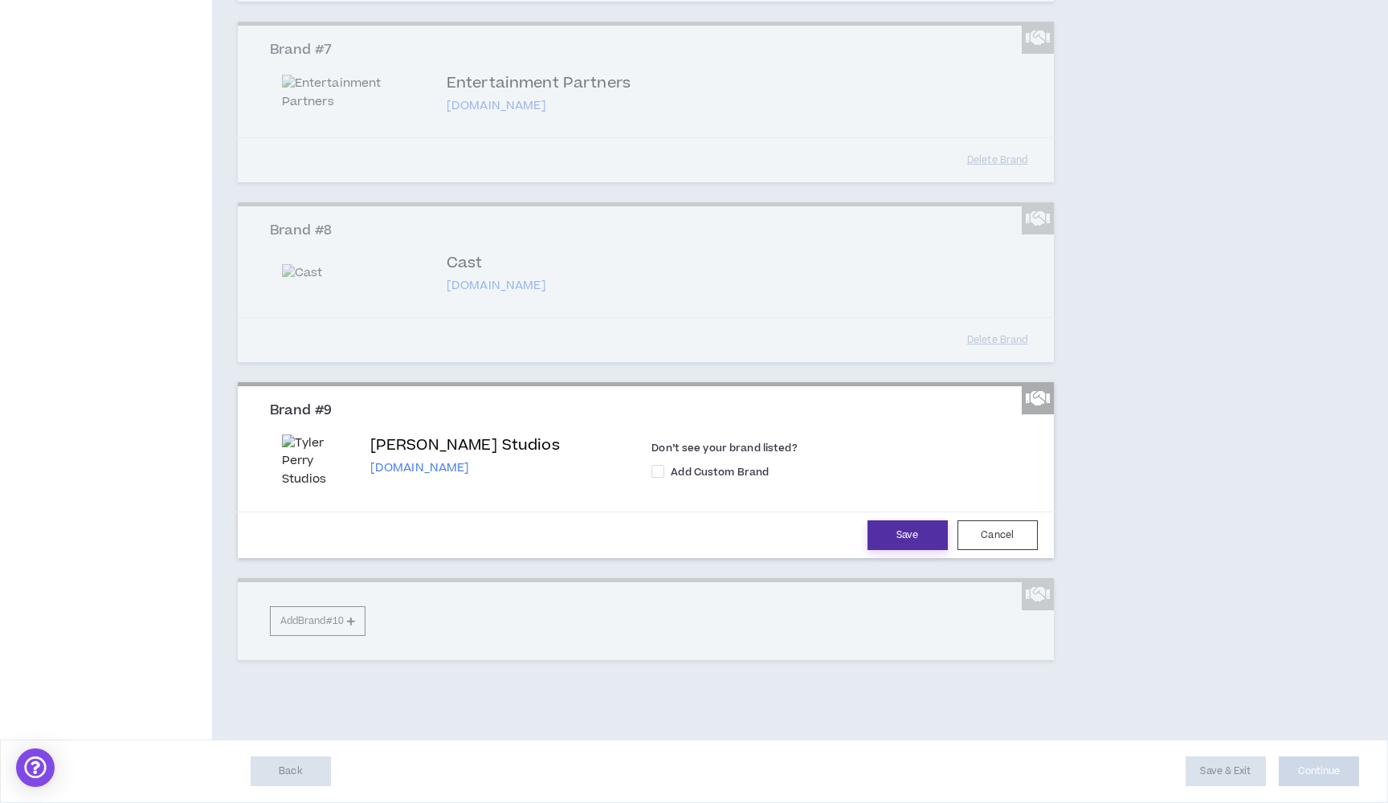
click at [894, 550] on button "Save" at bounding box center [908, 536] width 80 height 30
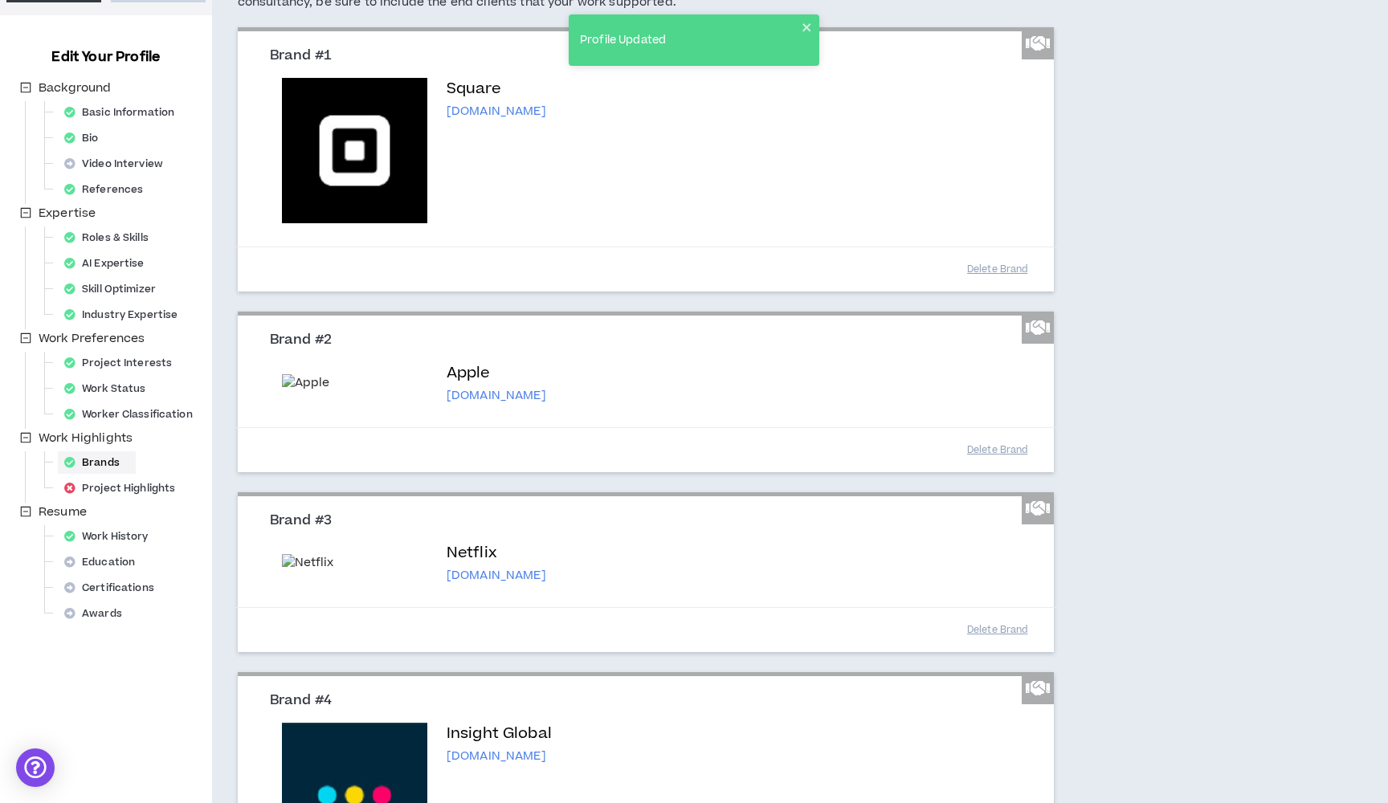
scroll to position [190, 0]
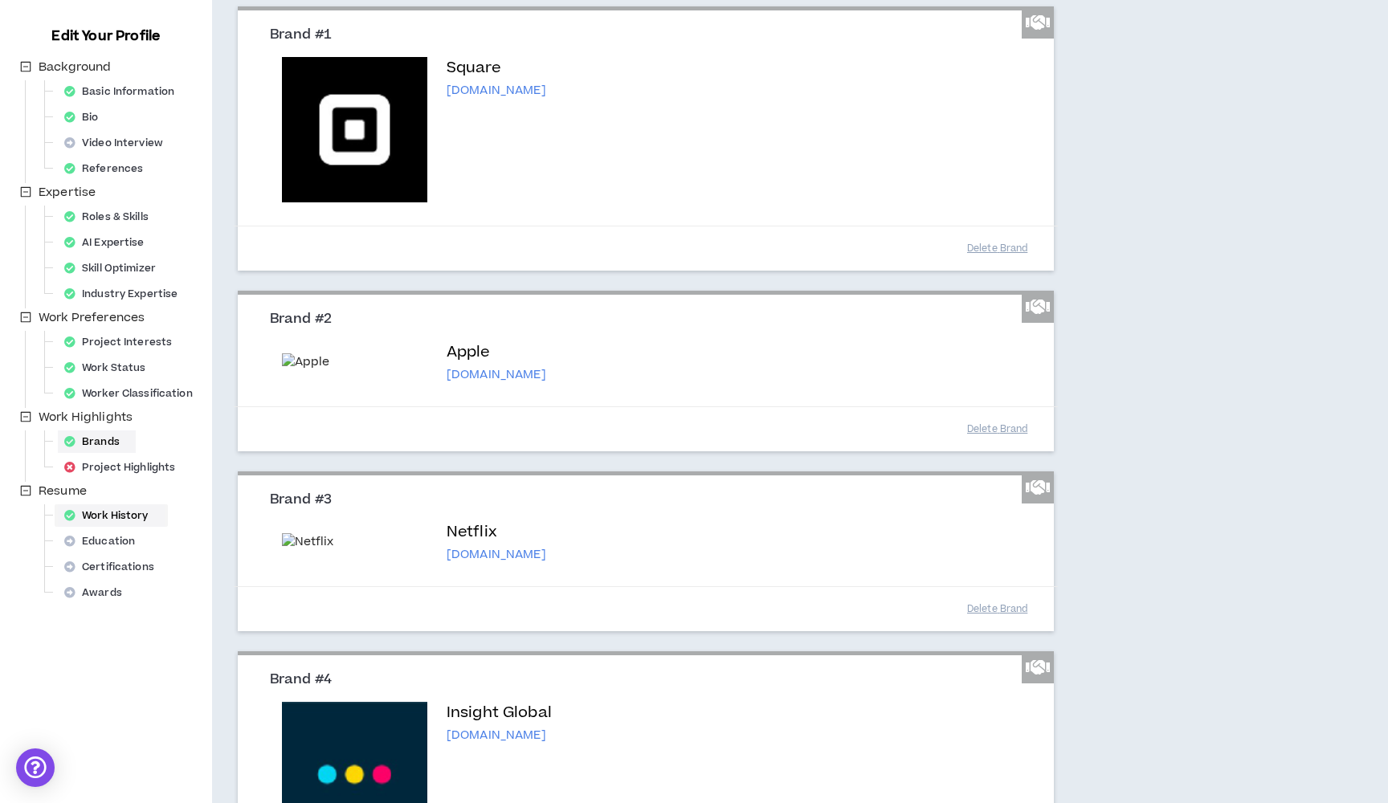
click at [112, 517] on div "Work History" at bounding box center [111, 516] width 107 height 22
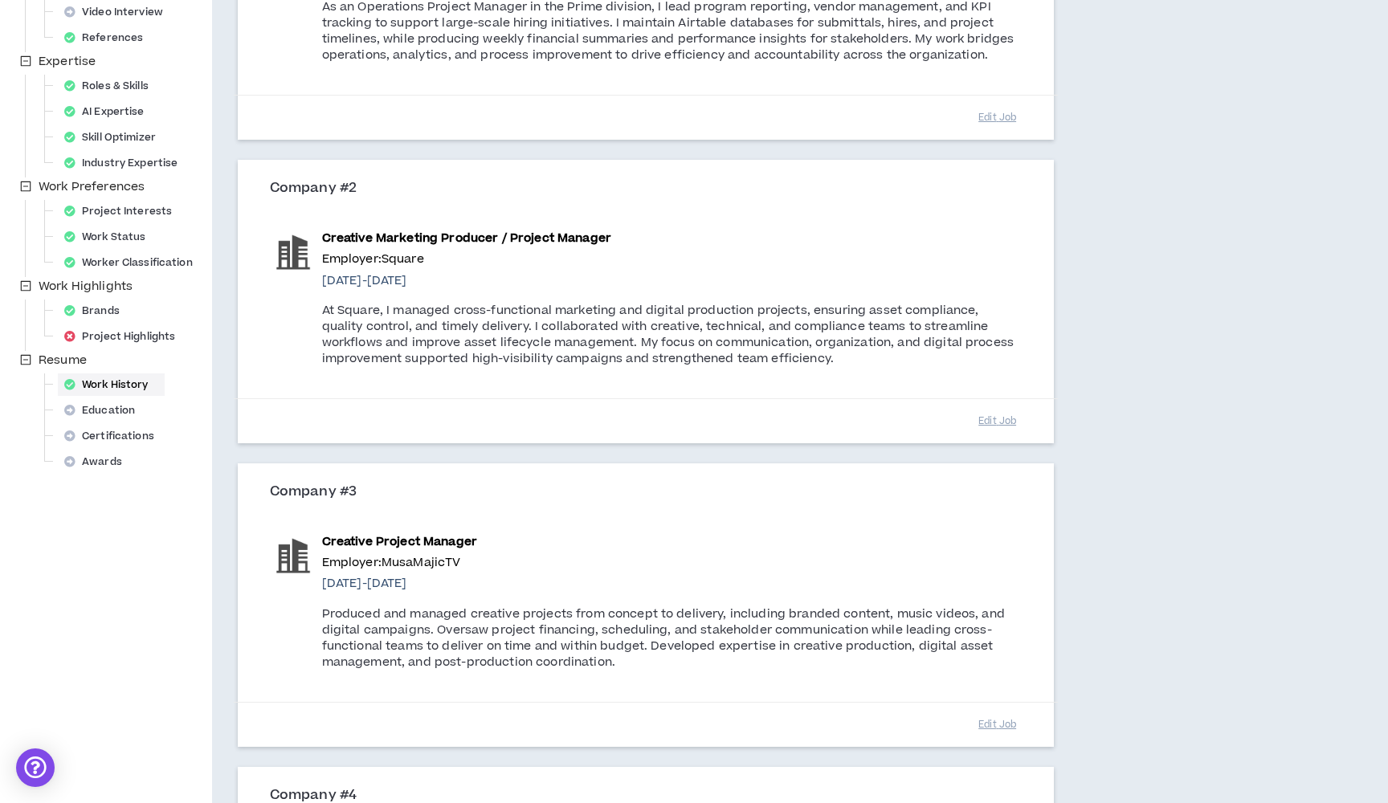
scroll to position [277, 0]
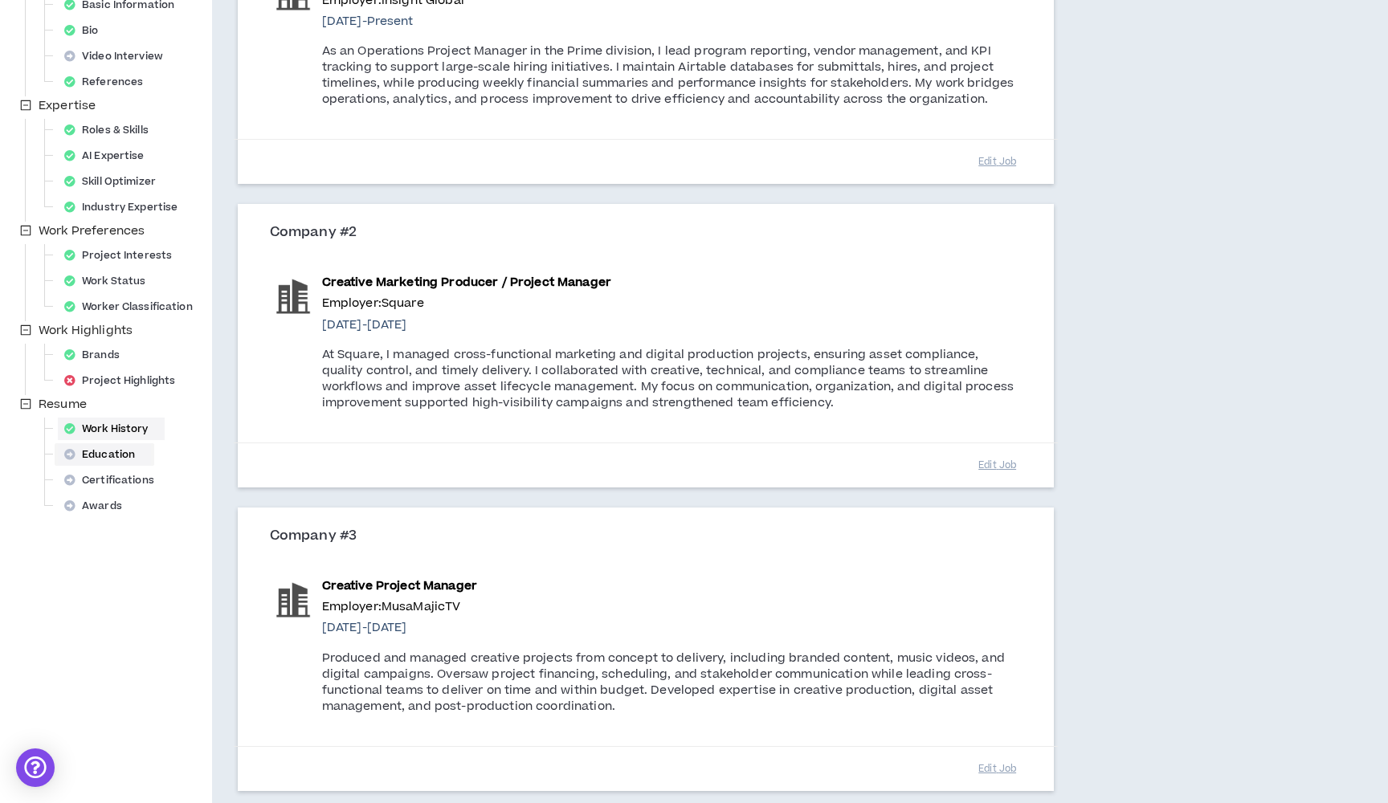
click at [123, 453] on div "Education" at bounding box center [104, 454] width 93 height 22
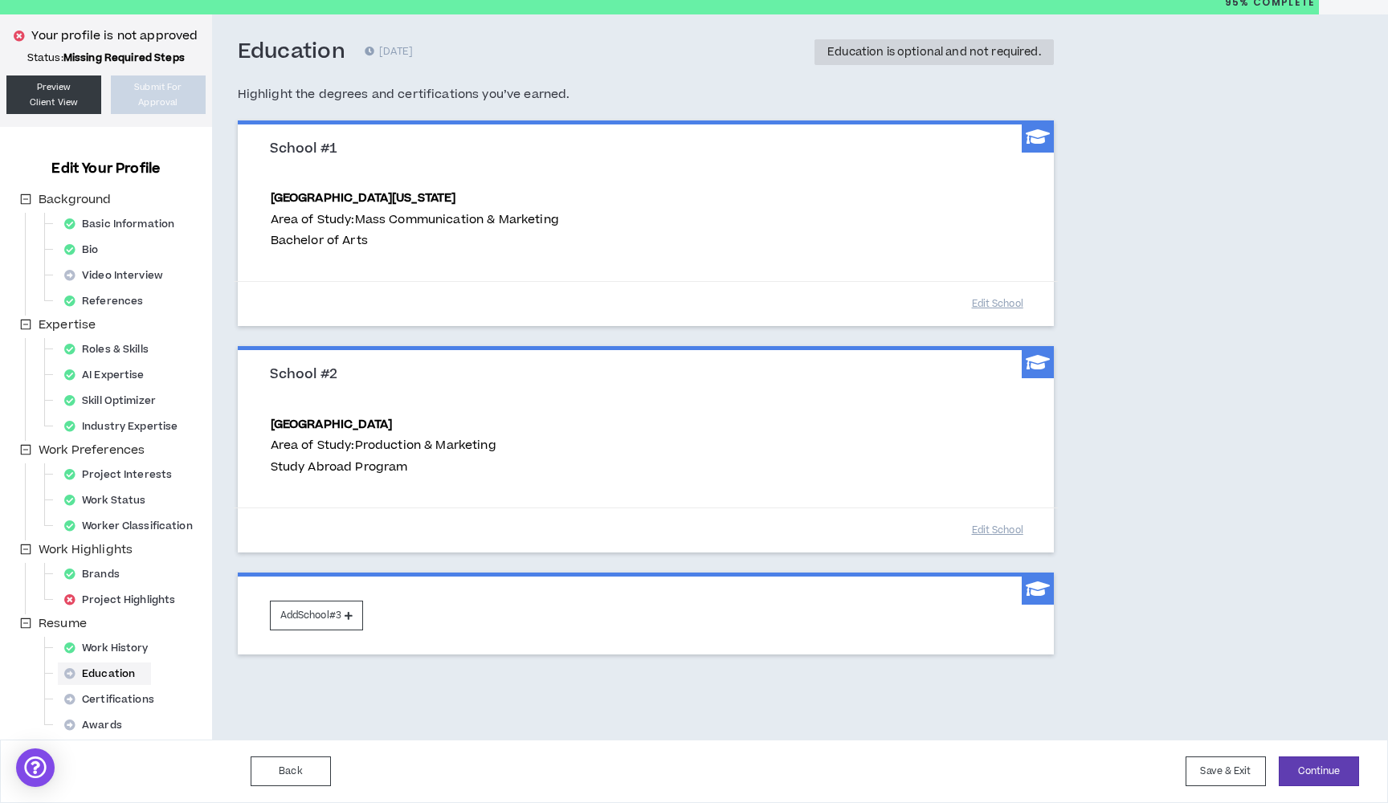
scroll to position [58, 0]
click at [135, 697] on div "Certifications" at bounding box center [114, 700] width 112 height 22
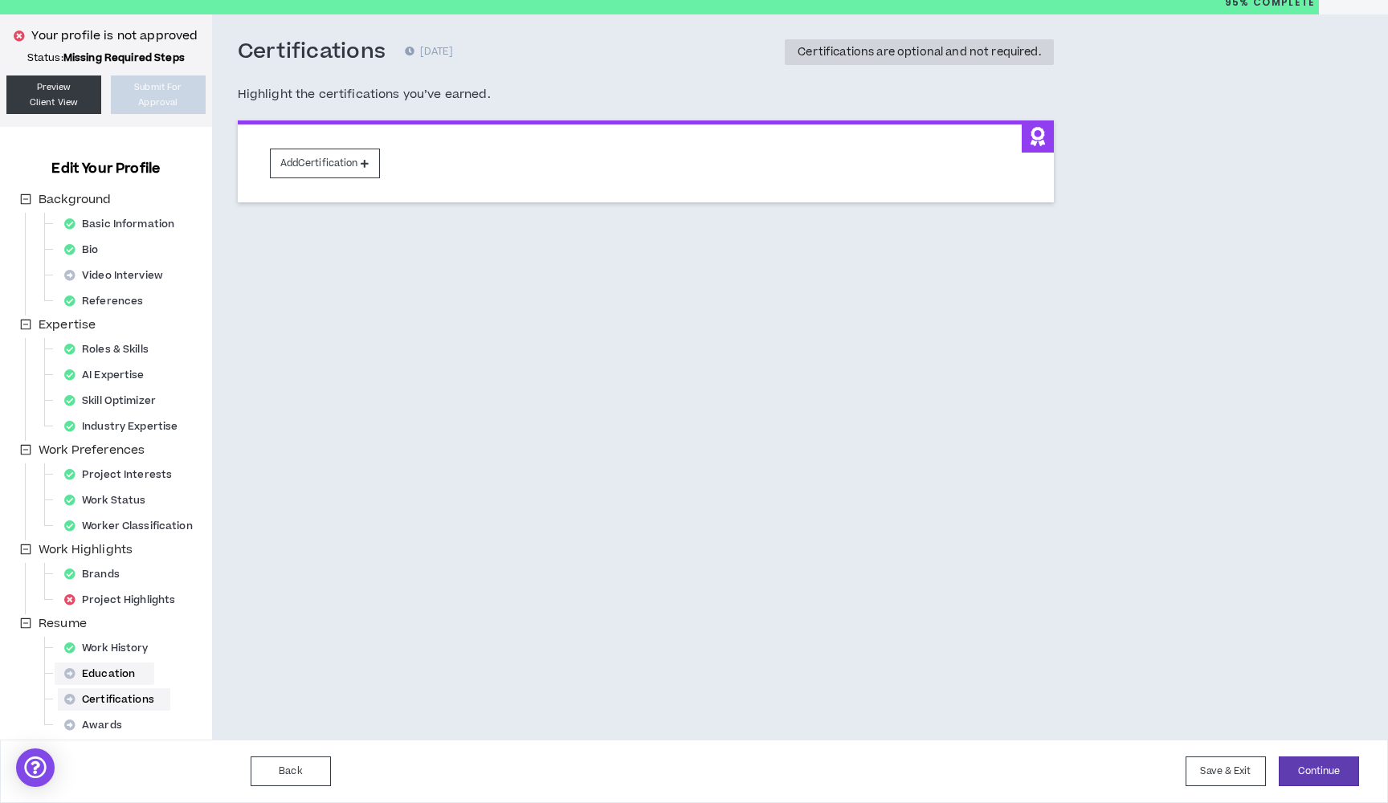
scroll to position [58, 0]
click at [116, 670] on div "Education" at bounding box center [104, 674] width 93 height 22
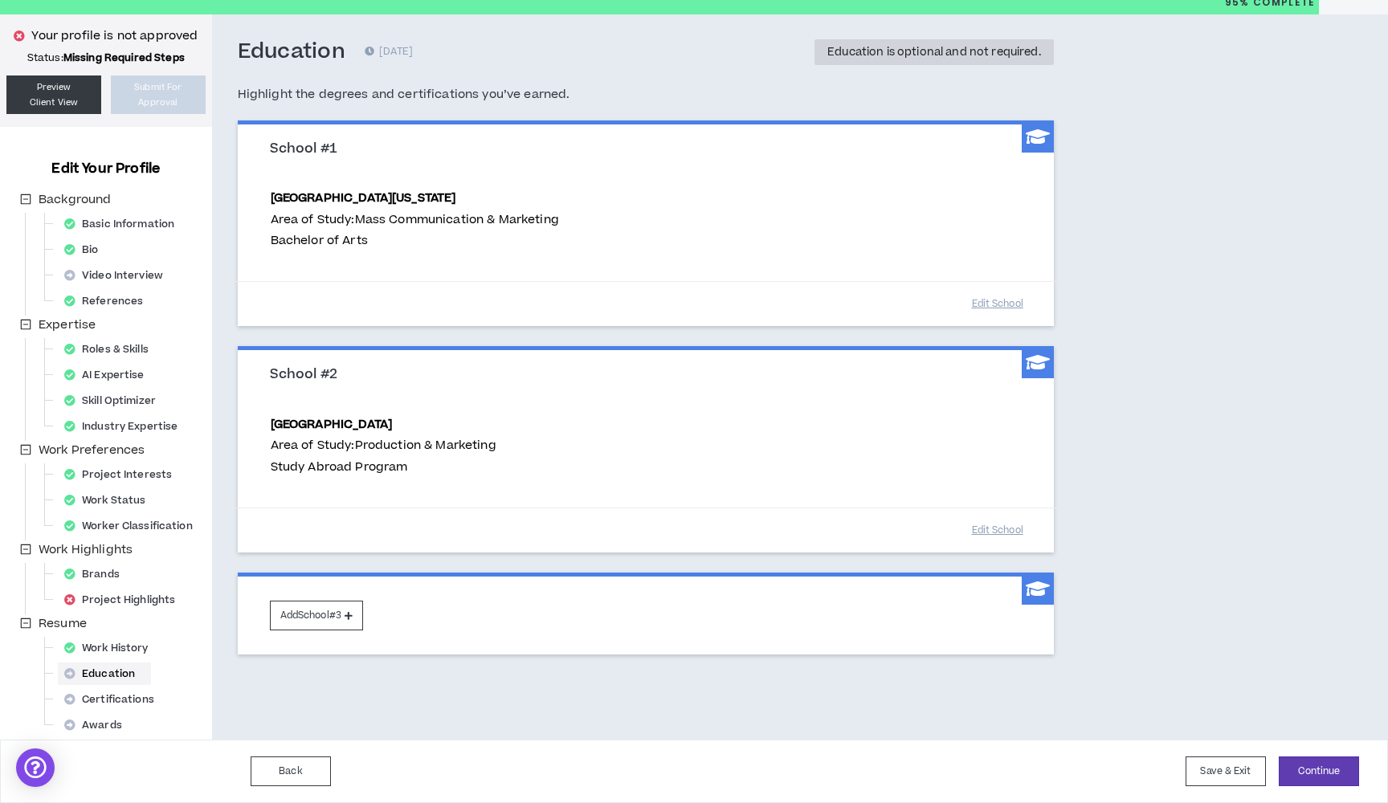
scroll to position [58, 0]
click at [116, 695] on div "Certifications" at bounding box center [114, 700] width 112 height 22
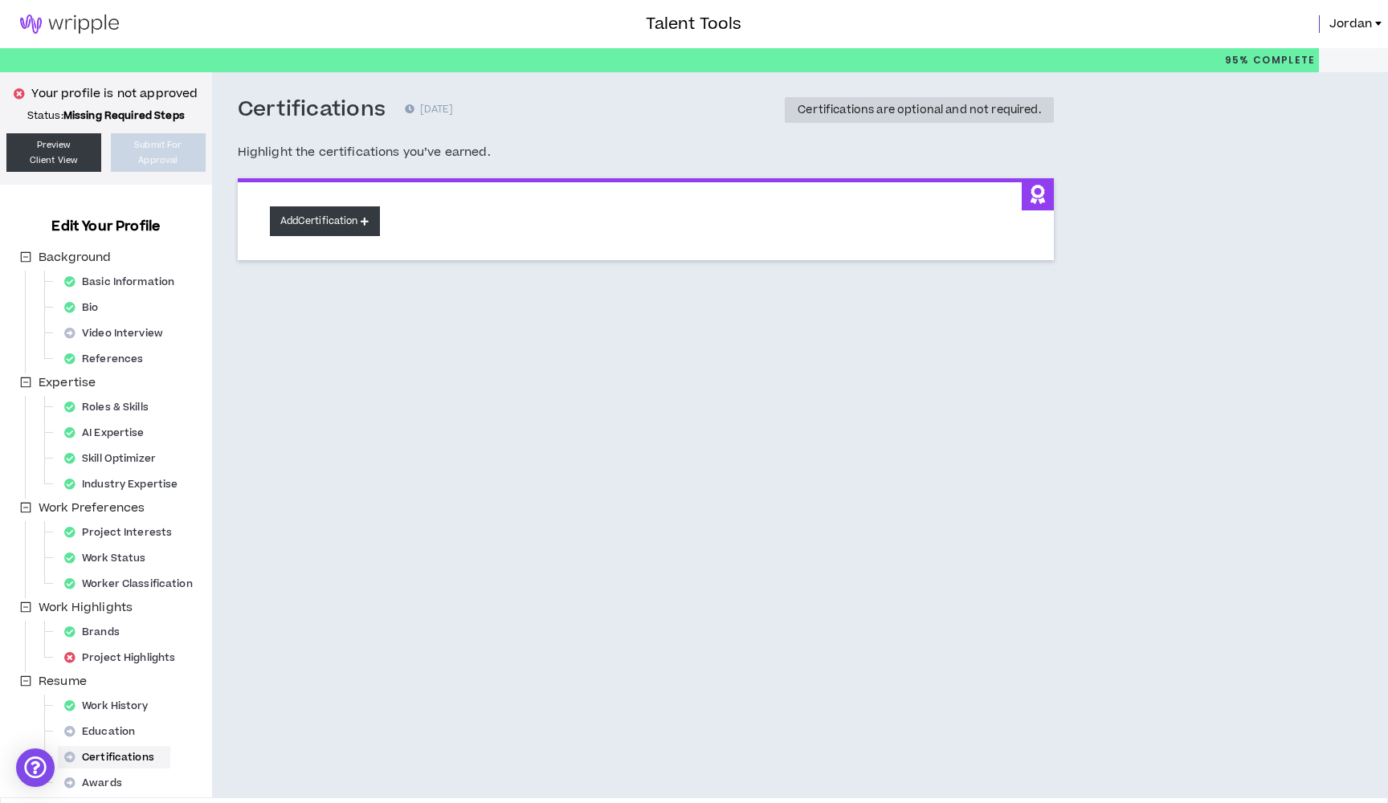
click at [354, 219] on button "Add Certification" at bounding box center [325, 221] width 110 height 30
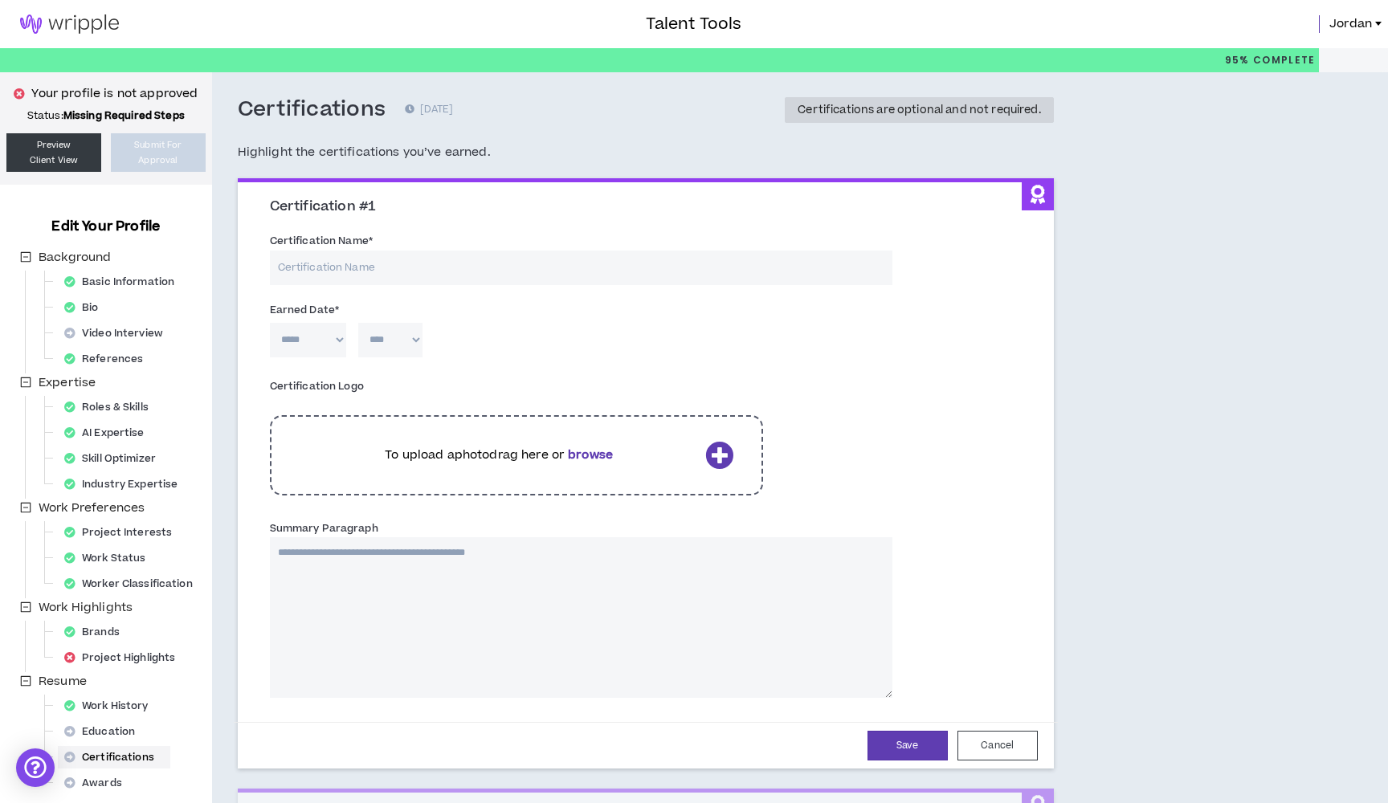
click at [350, 268] on input "Certification Name *" at bounding box center [581, 268] width 623 height 35
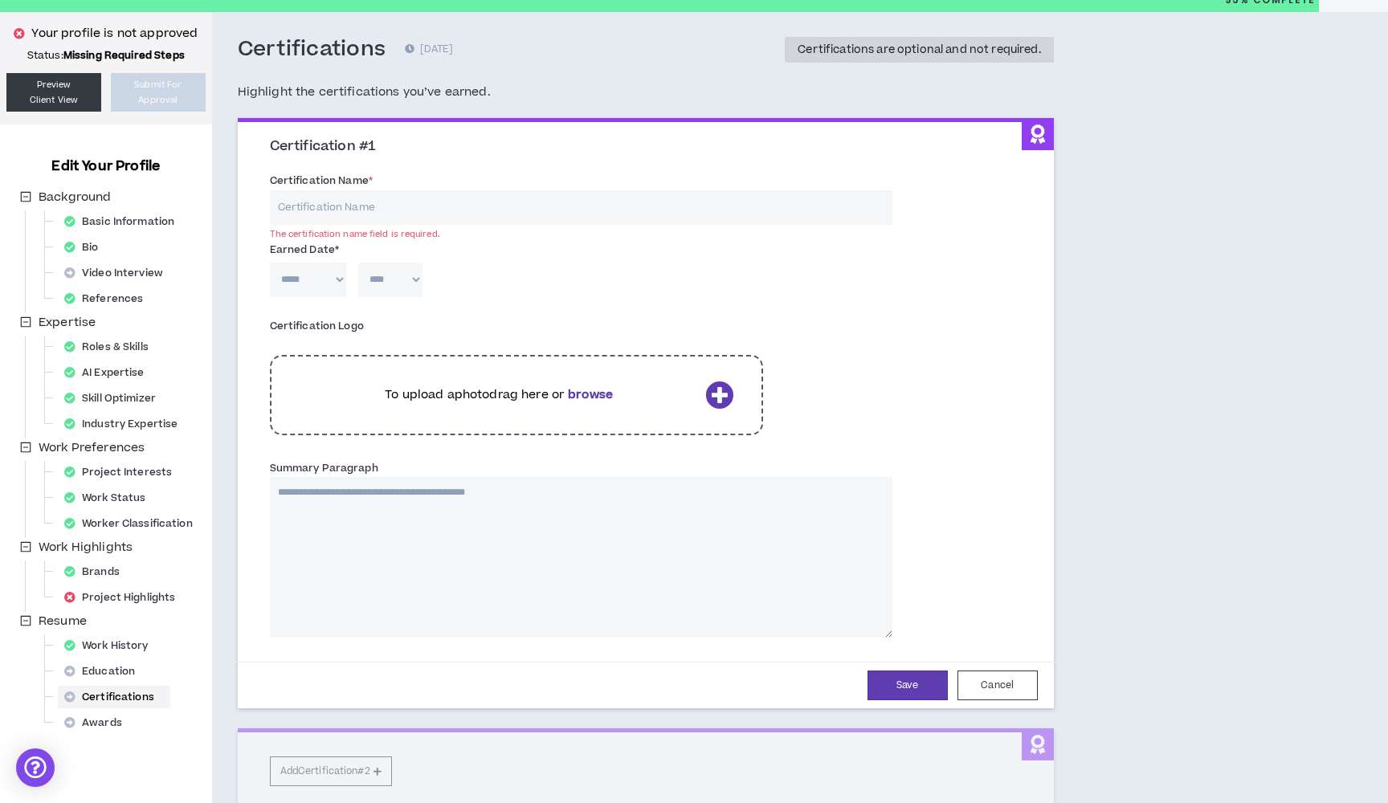
scroll to position [64, 0]
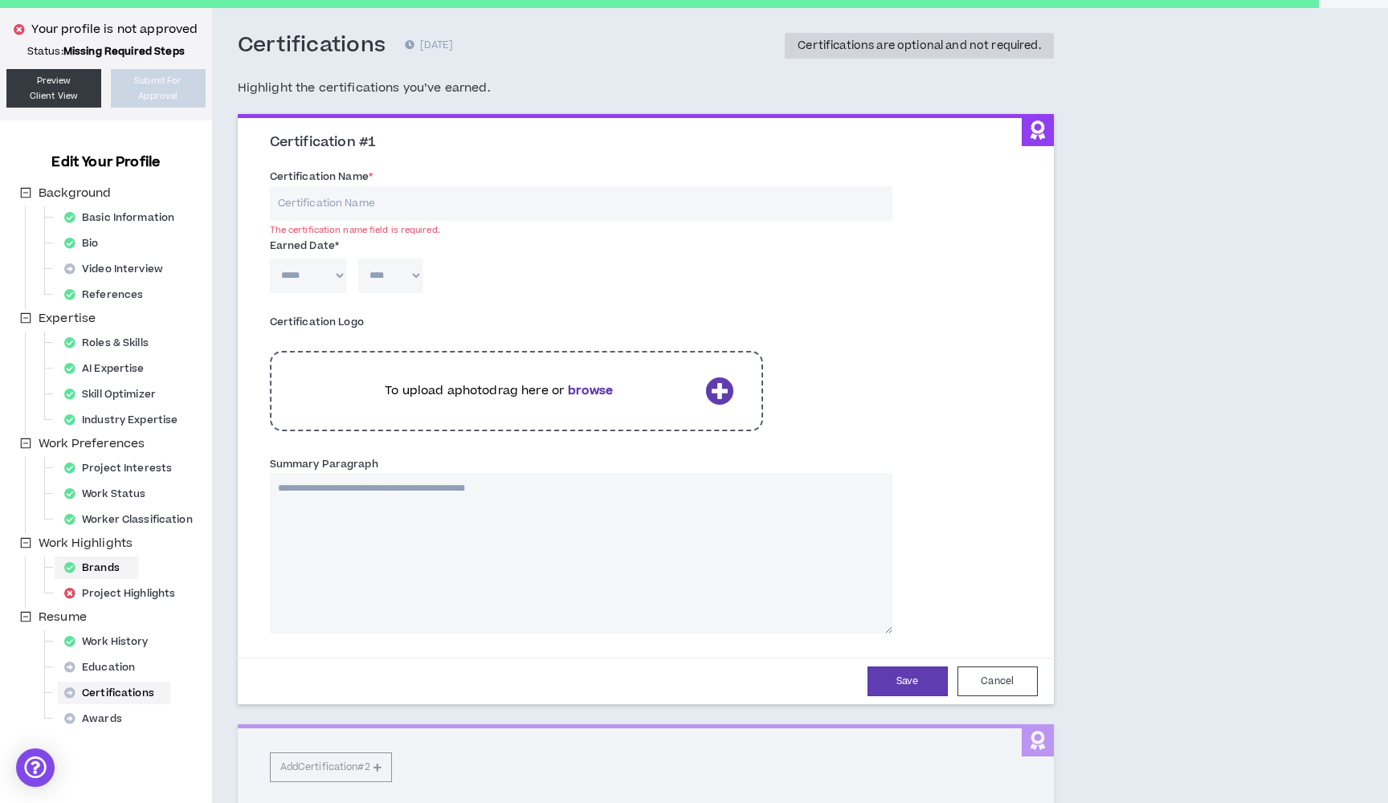
click at [119, 572] on div "Brands" at bounding box center [97, 568] width 78 height 22
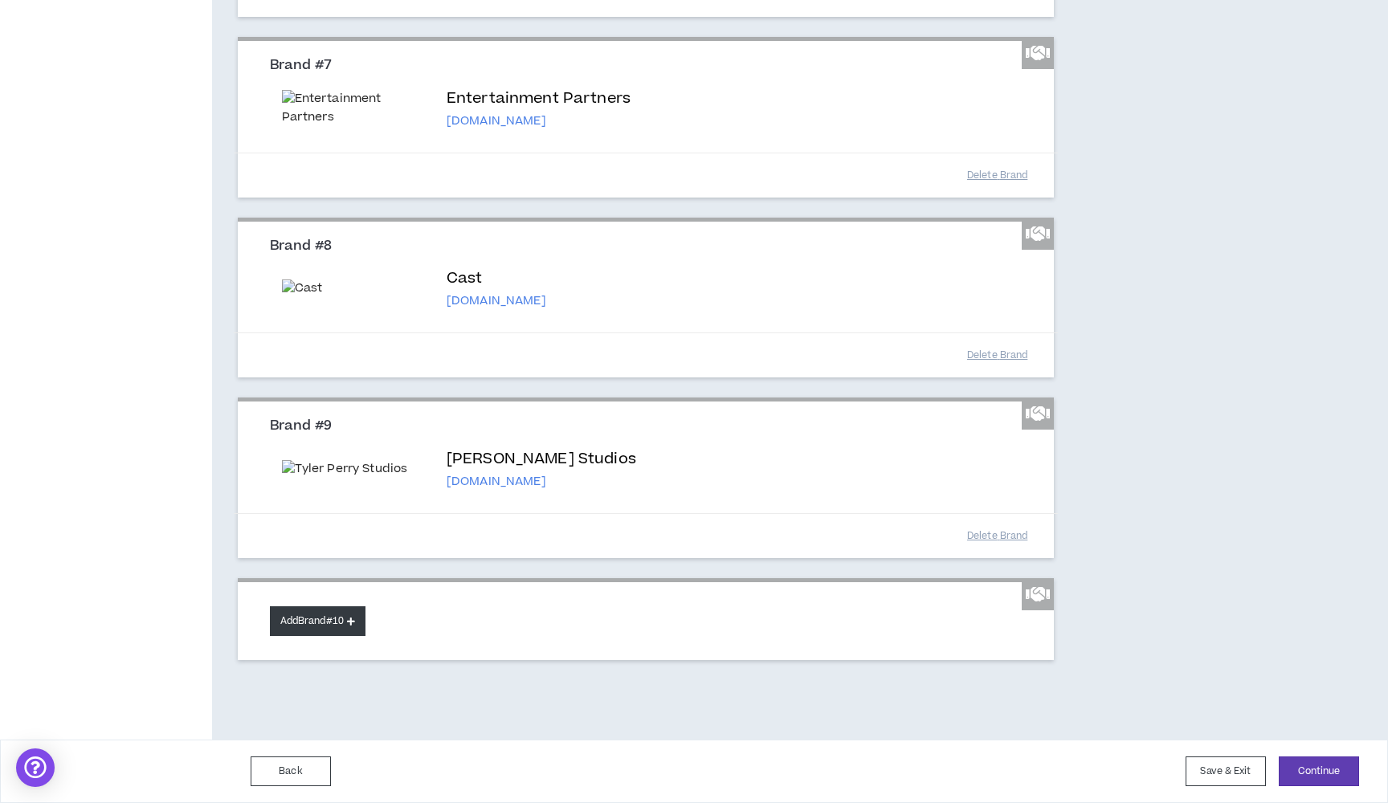
scroll to position [1998, 0]
click at [338, 628] on button "Add Brand #10" at bounding box center [318, 622] width 96 height 30
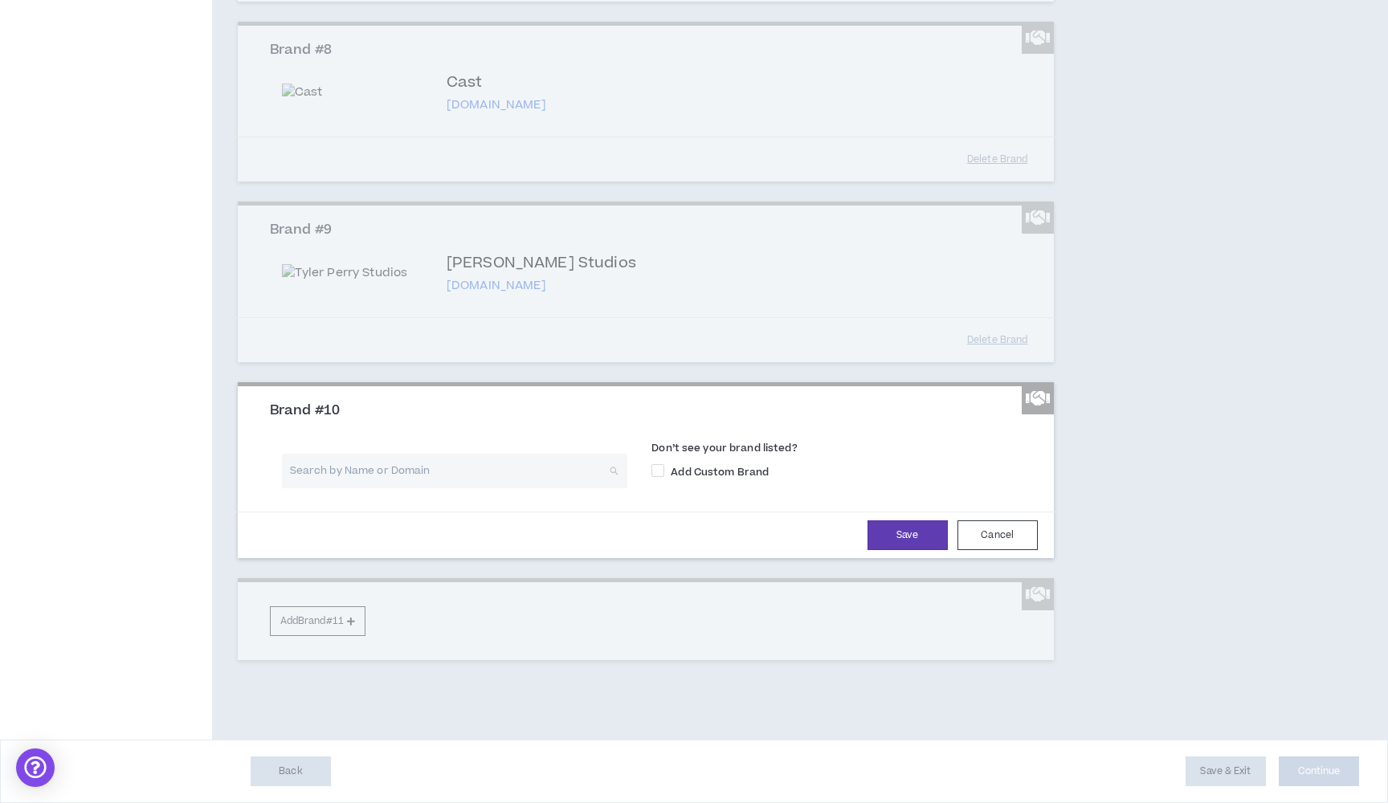
click at [497, 488] on input "search" at bounding box center [449, 471] width 317 height 35
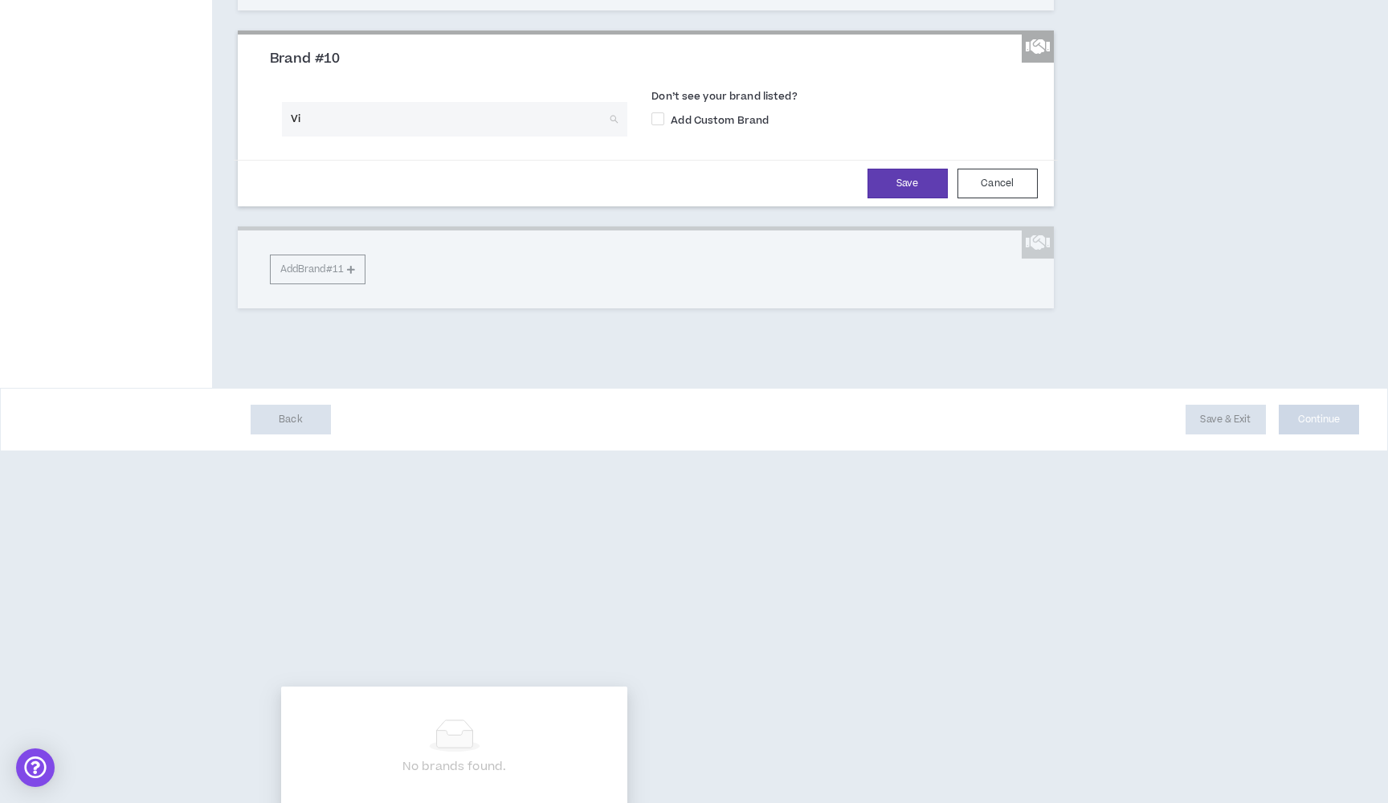
type input "V"
type input "cbs"
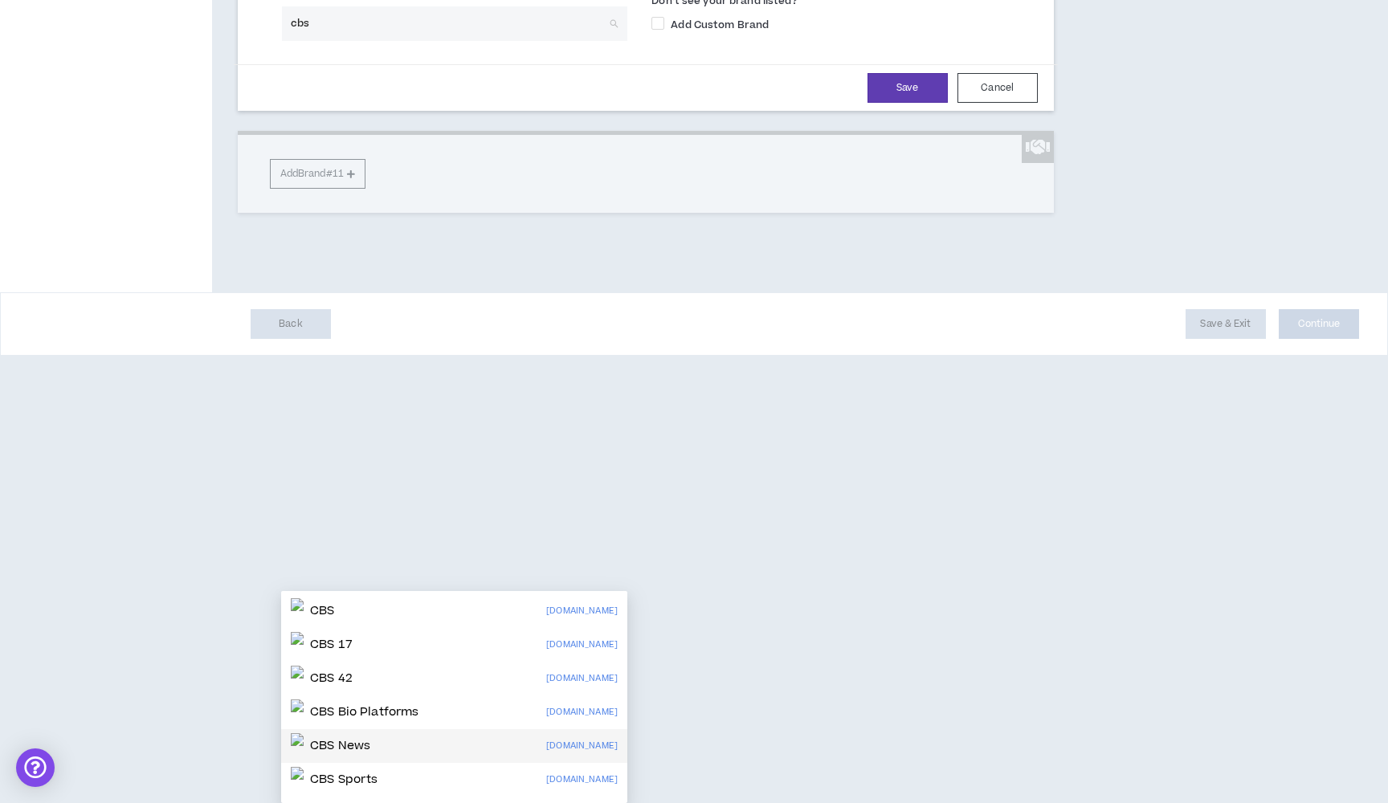
scroll to position [0, 0]
click at [478, 599] on div "CBS [DOMAIN_NAME]" at bounding box center [454, 612] width 327 height 26
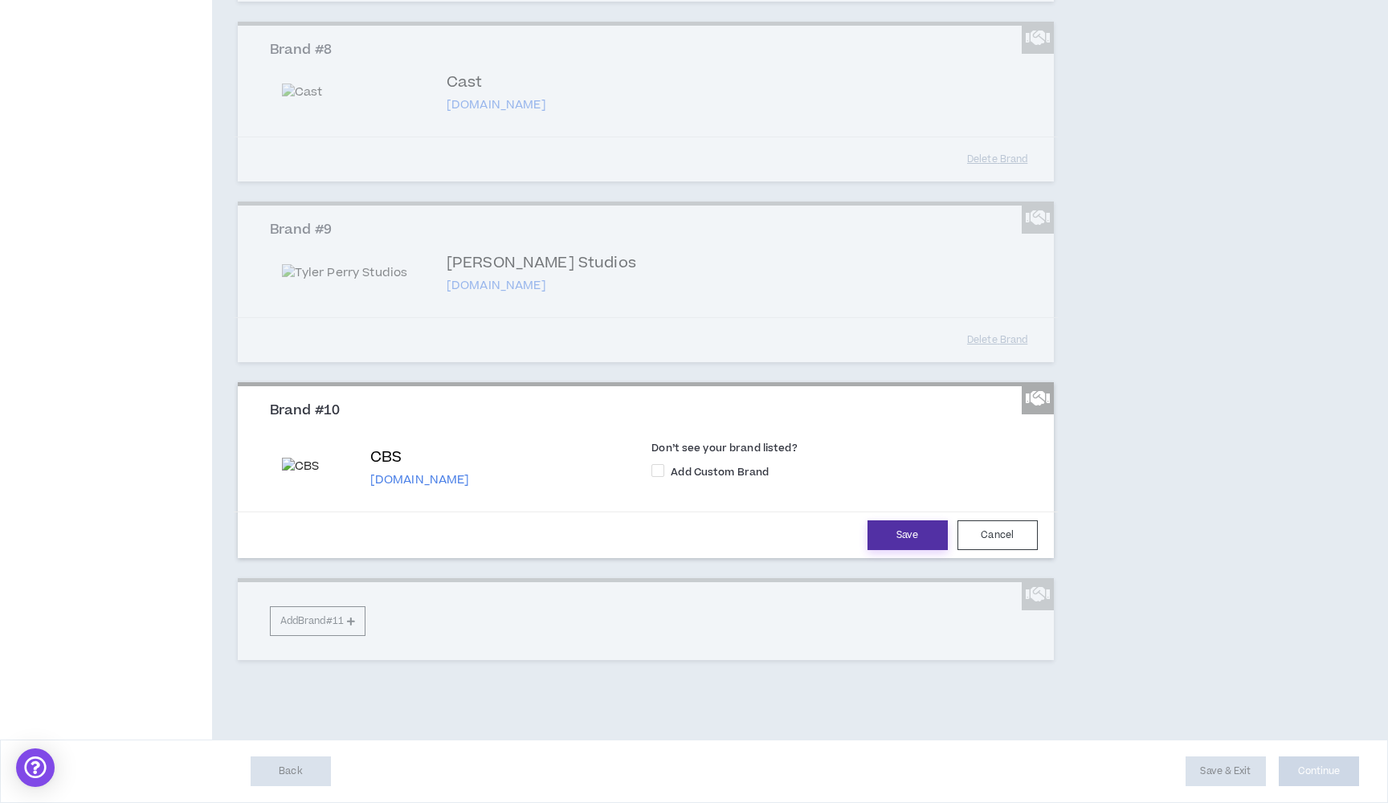
click at [916, 537] on button "Save" at bounding box center [908, 536] width 80 height 30
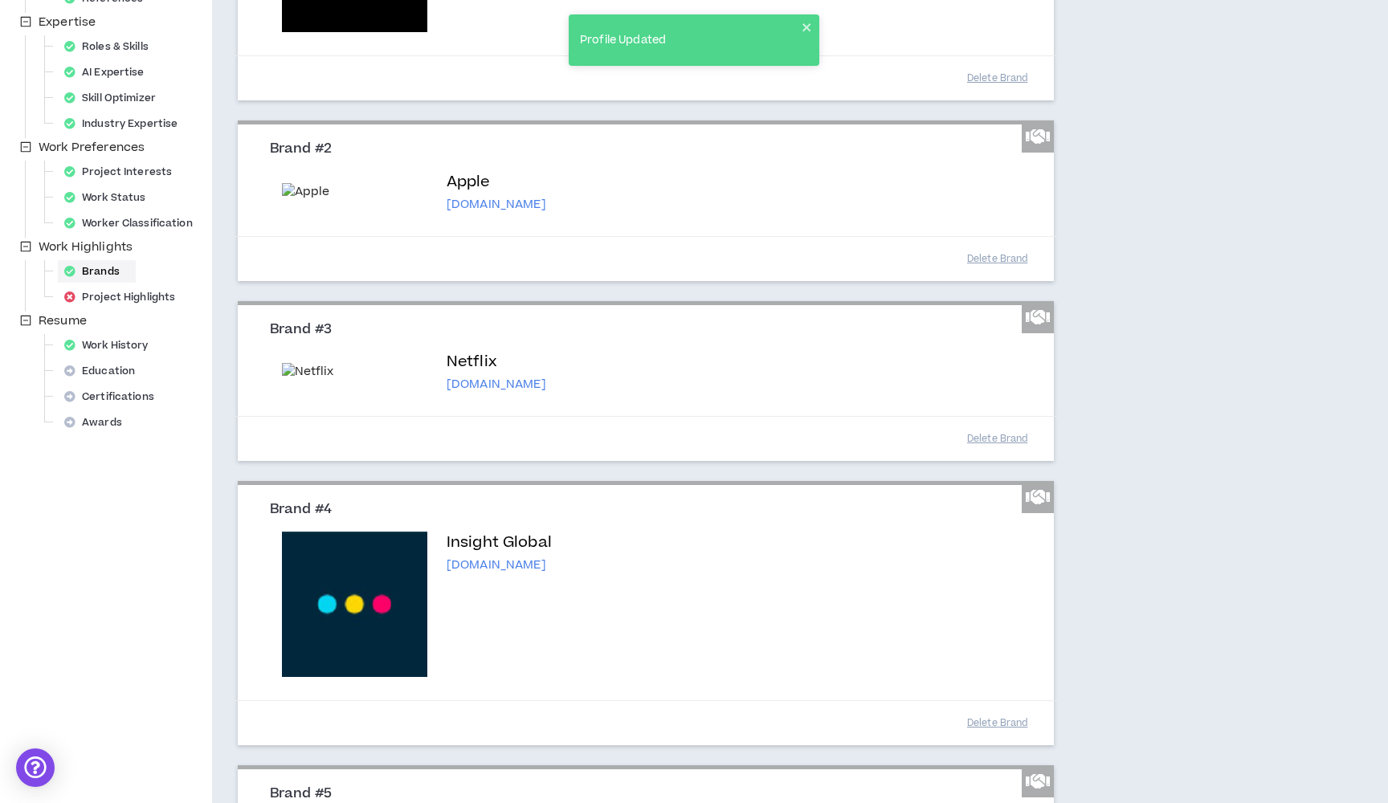
scroll to position [360, 0]
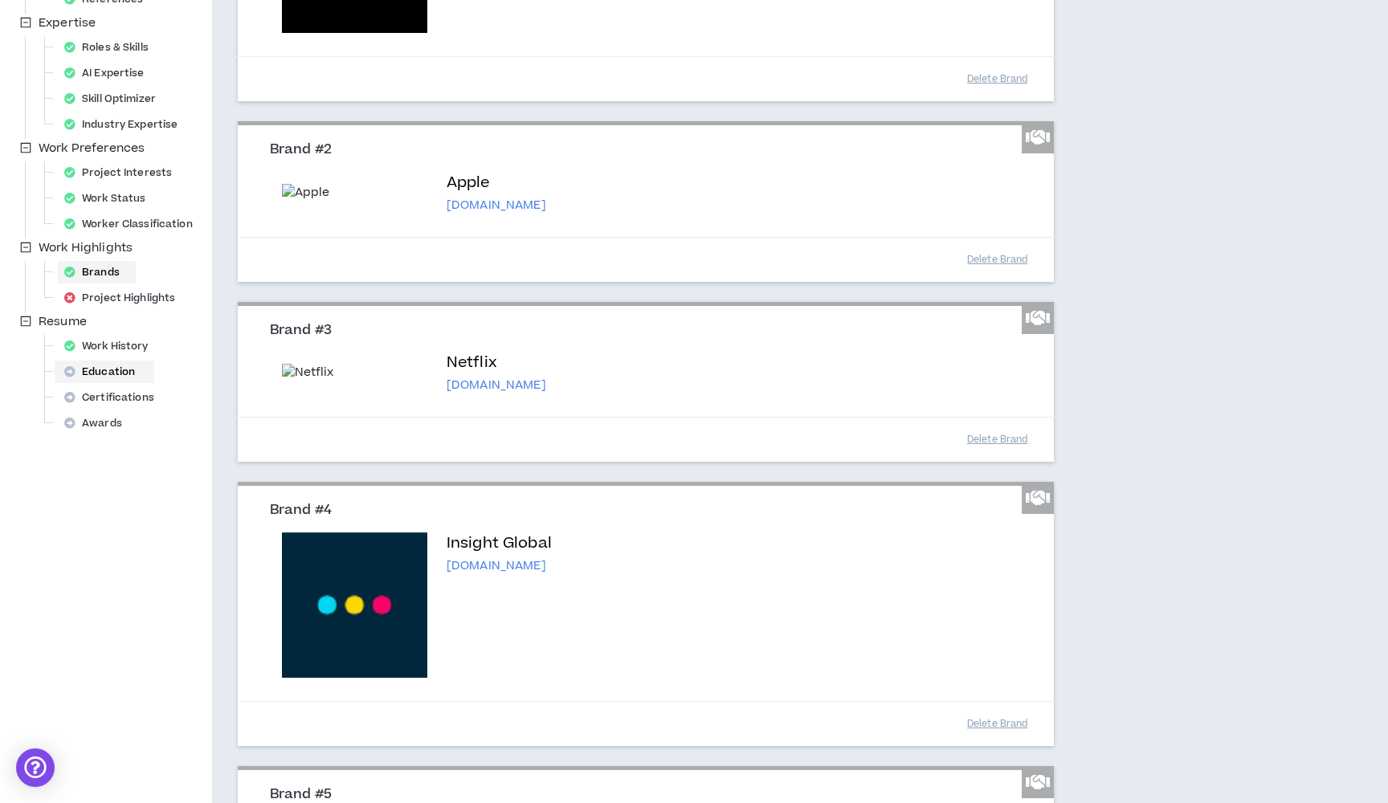
click at [121, 371] on div "Education" at bounding box center [104, 372] width 93 height 22
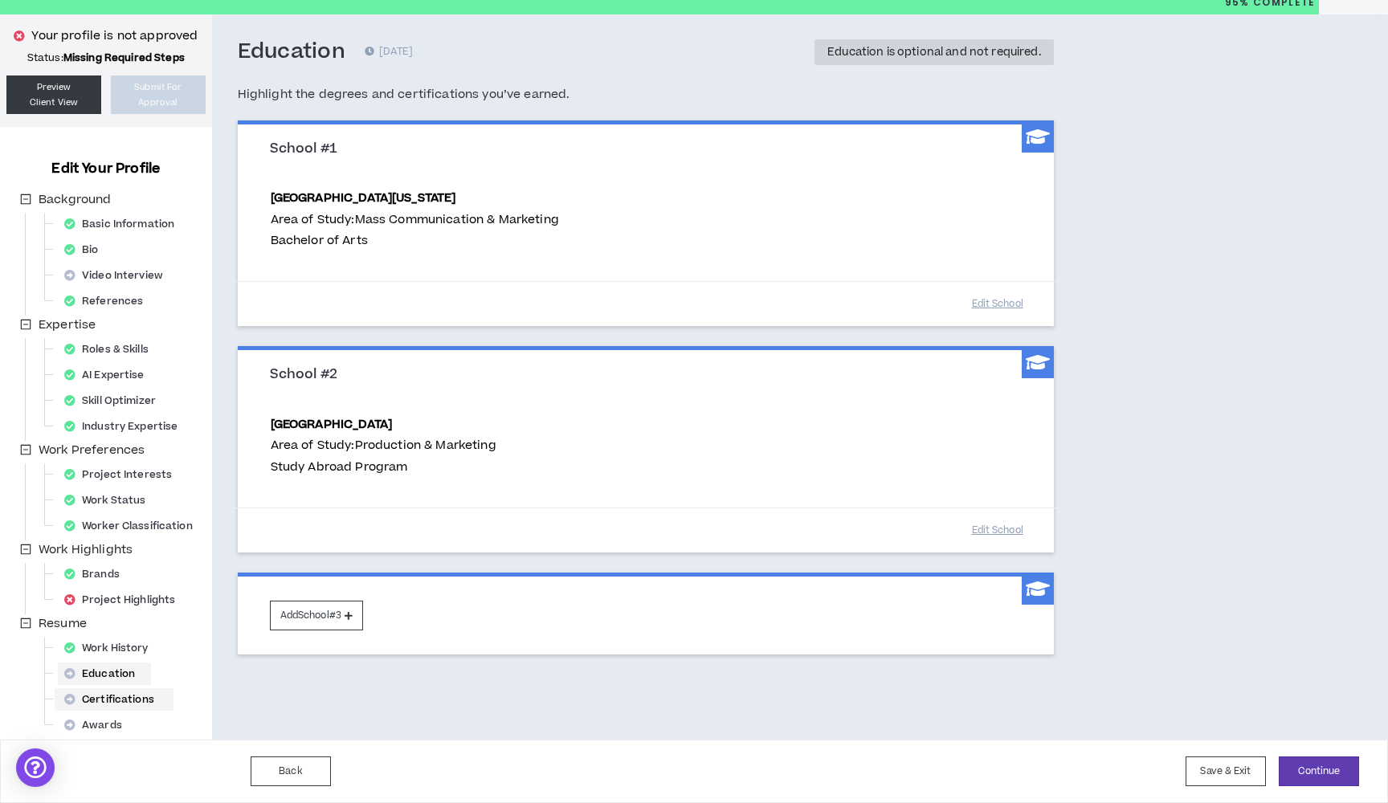
scroll to position [58, 0]
click at [125, 703] on div "Certifications" at bounding box center [114, 700] width 112 height 22
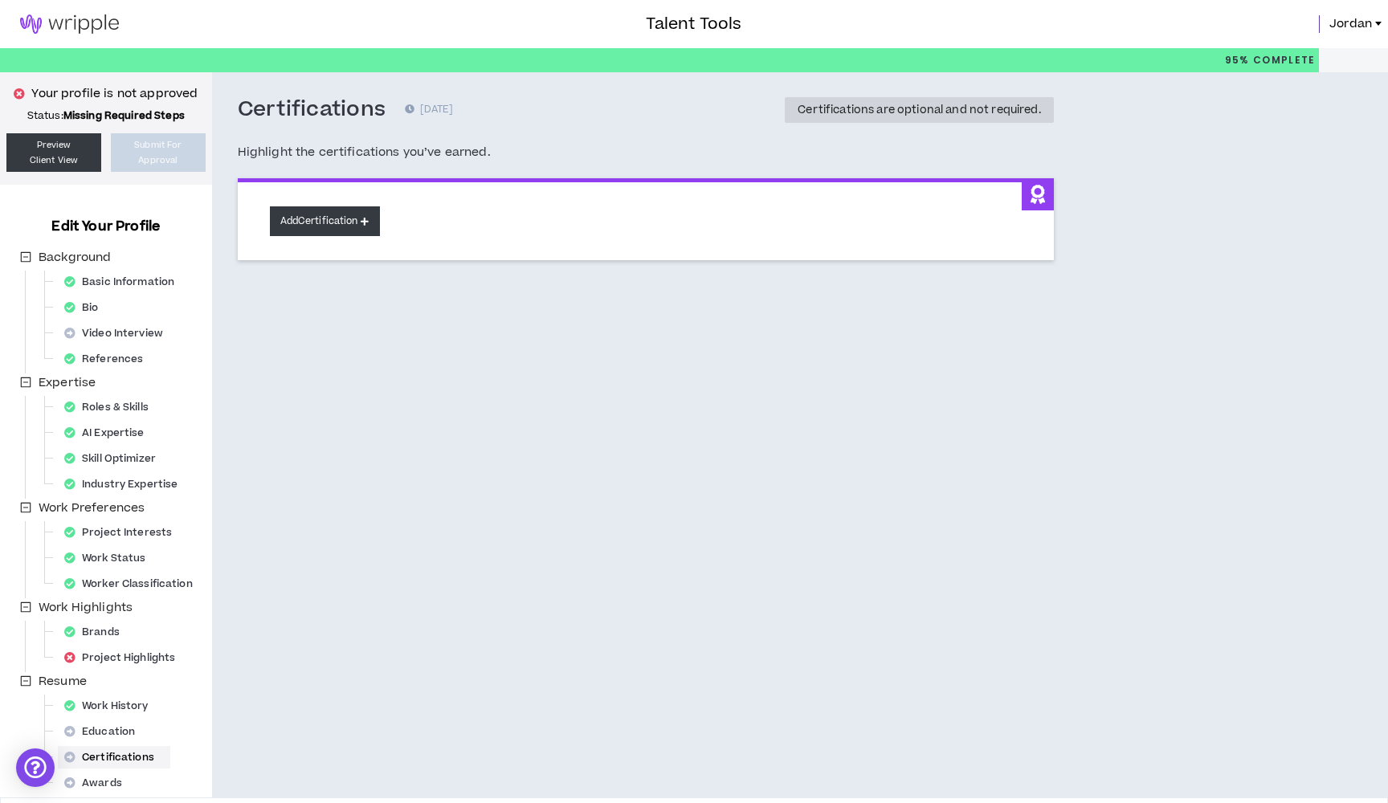
click at [336, 226] on button "Add Certification" at bounding box center [325, 221] width 110 height 30
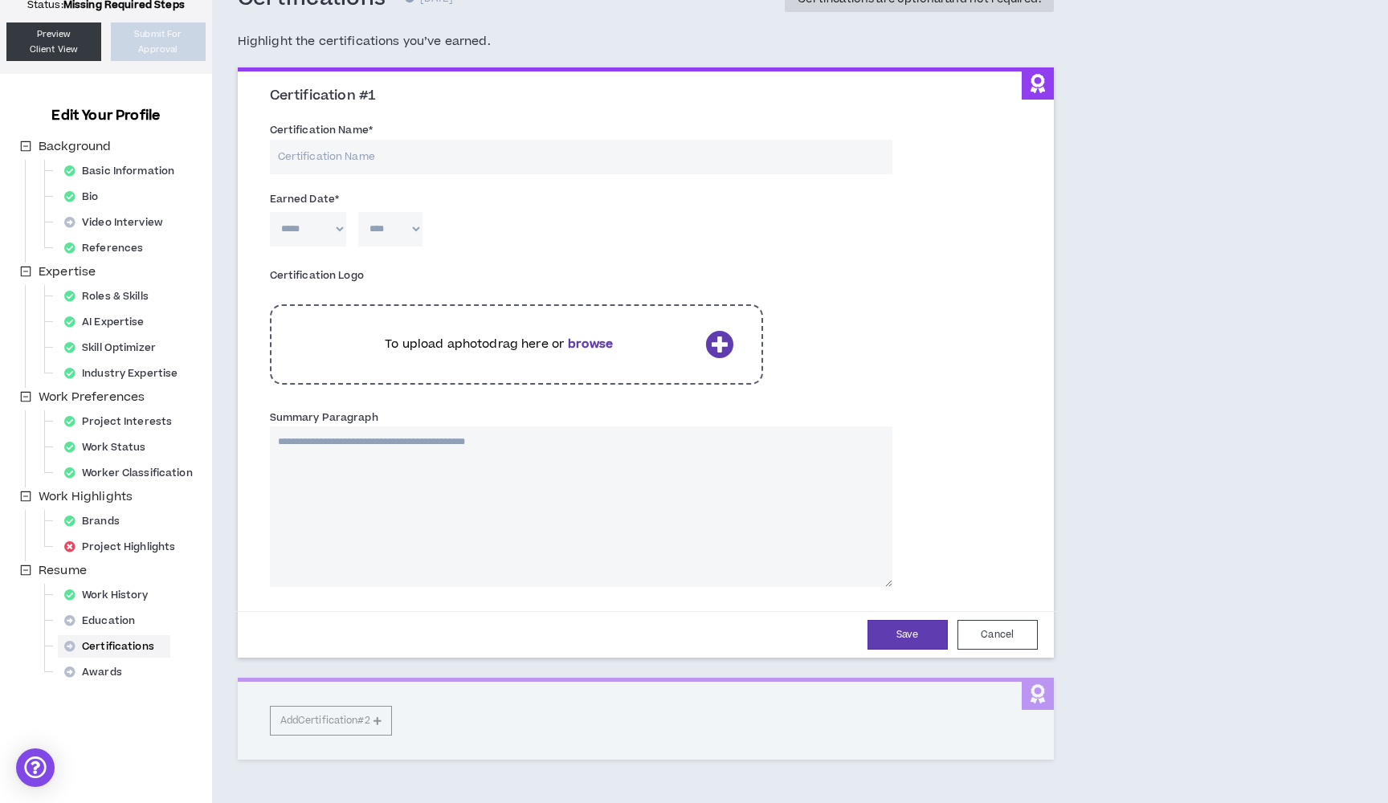
scroll to position [120, 0]
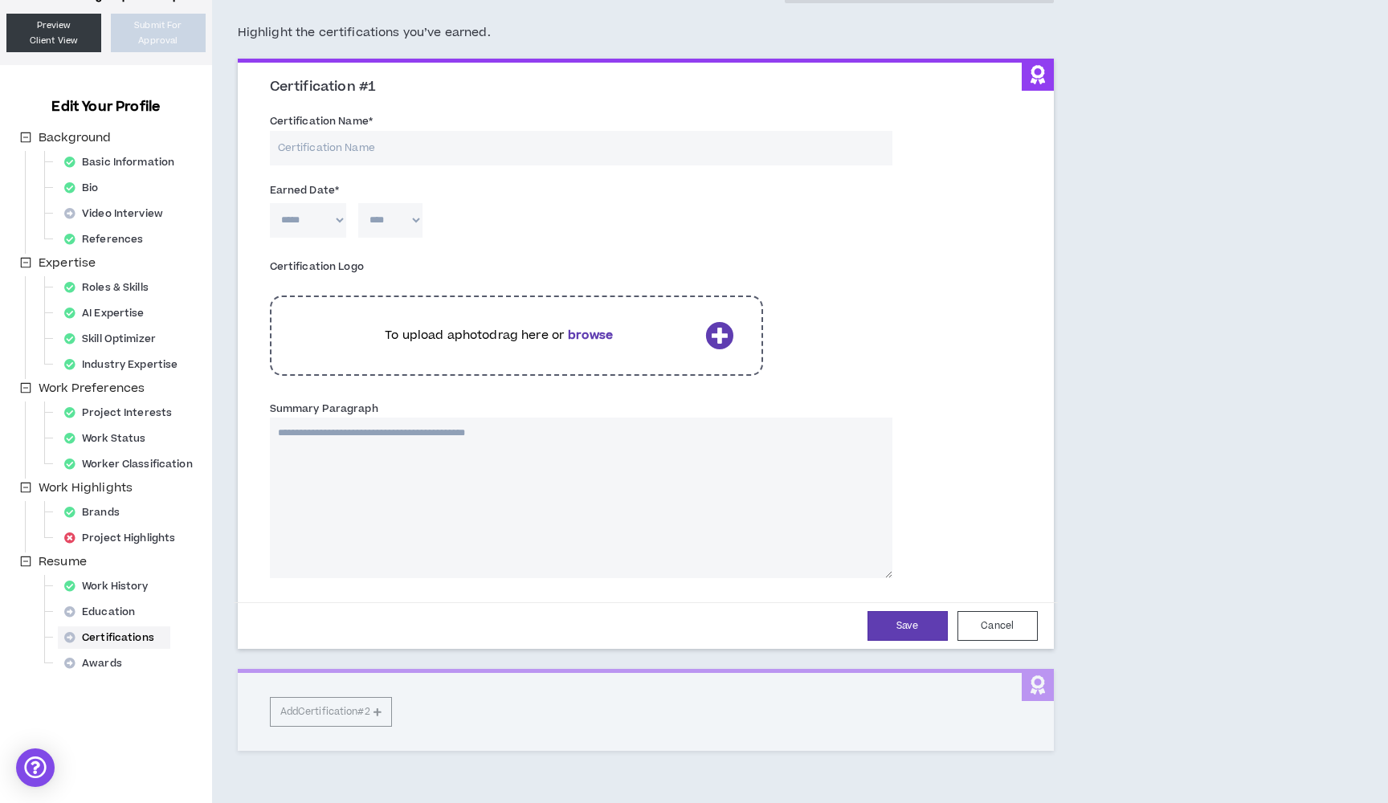
click at [382, 156] on input "Certification Name *" at bounding box center [581, 148] width 623 height 35
paste input "Certified ScrumMaster® (CSM)"
type input "Certified ScrumMaster® (CSM)"
select select "*"
select select "****"
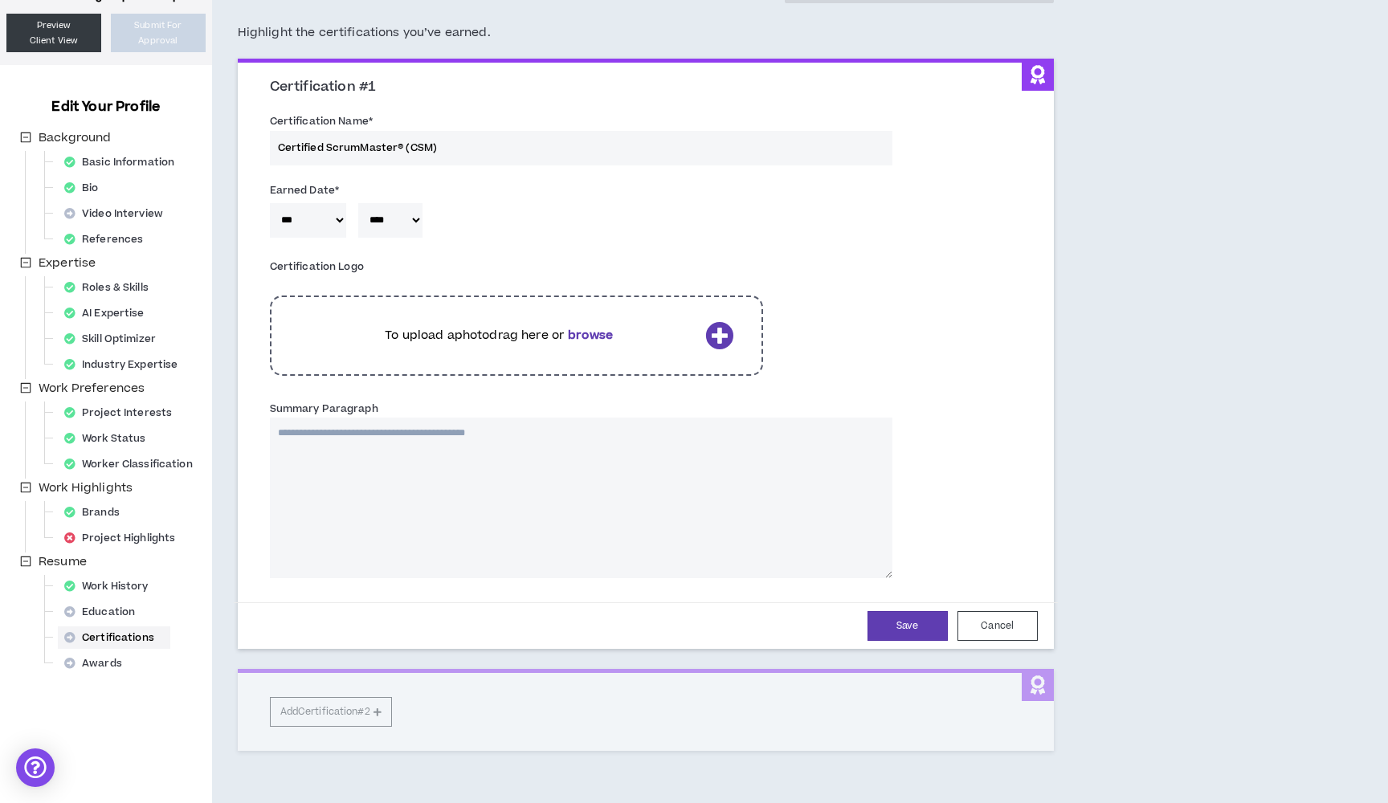
click at [419, 513] on textarea "Summary Paragraph" at bounding box center [581, 498] width 623 height 161
paste textarea "**********"
type textarea "**********"
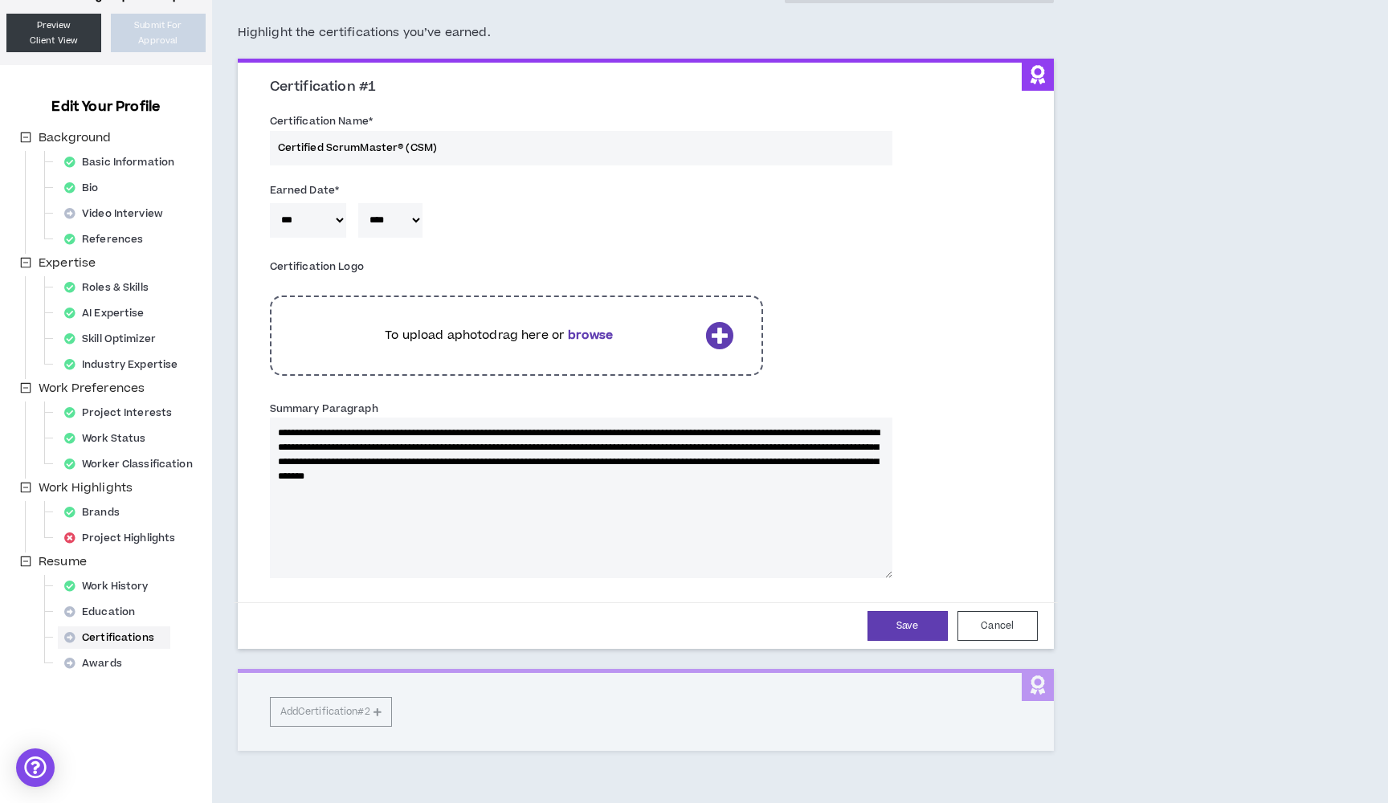
click at [387, 431] on textarea "**********" at bounding box center [581, 498] width 623 height 161
click at [390, 431] on textarea "**********" at bounding box center [581, 498] width 623 height 161
type textarea "**********"
click at [832, 475] on textarea "**********" at bounding box center [581, 498] width 623 height 161
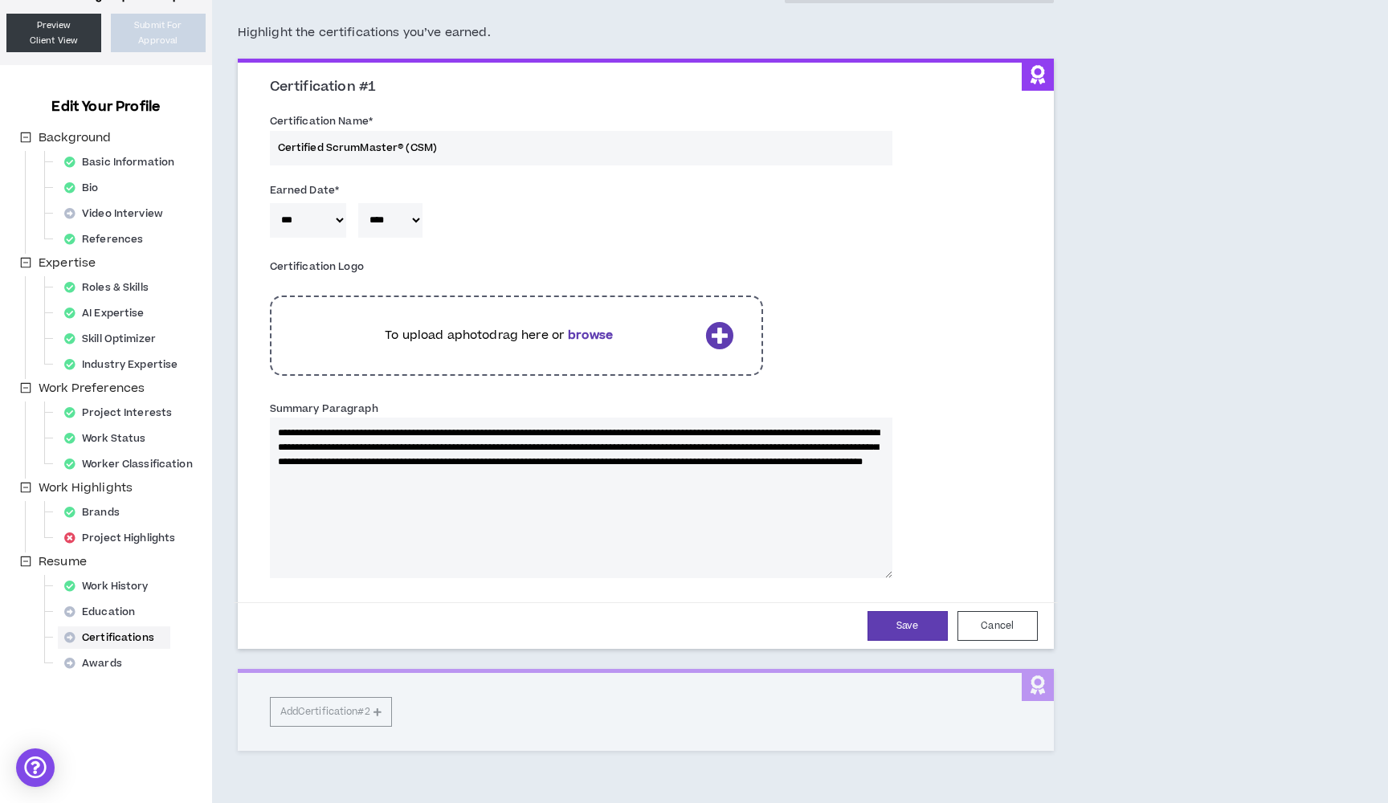
type textarea "**********"
paste textarea "**********"
type textarea "**********"
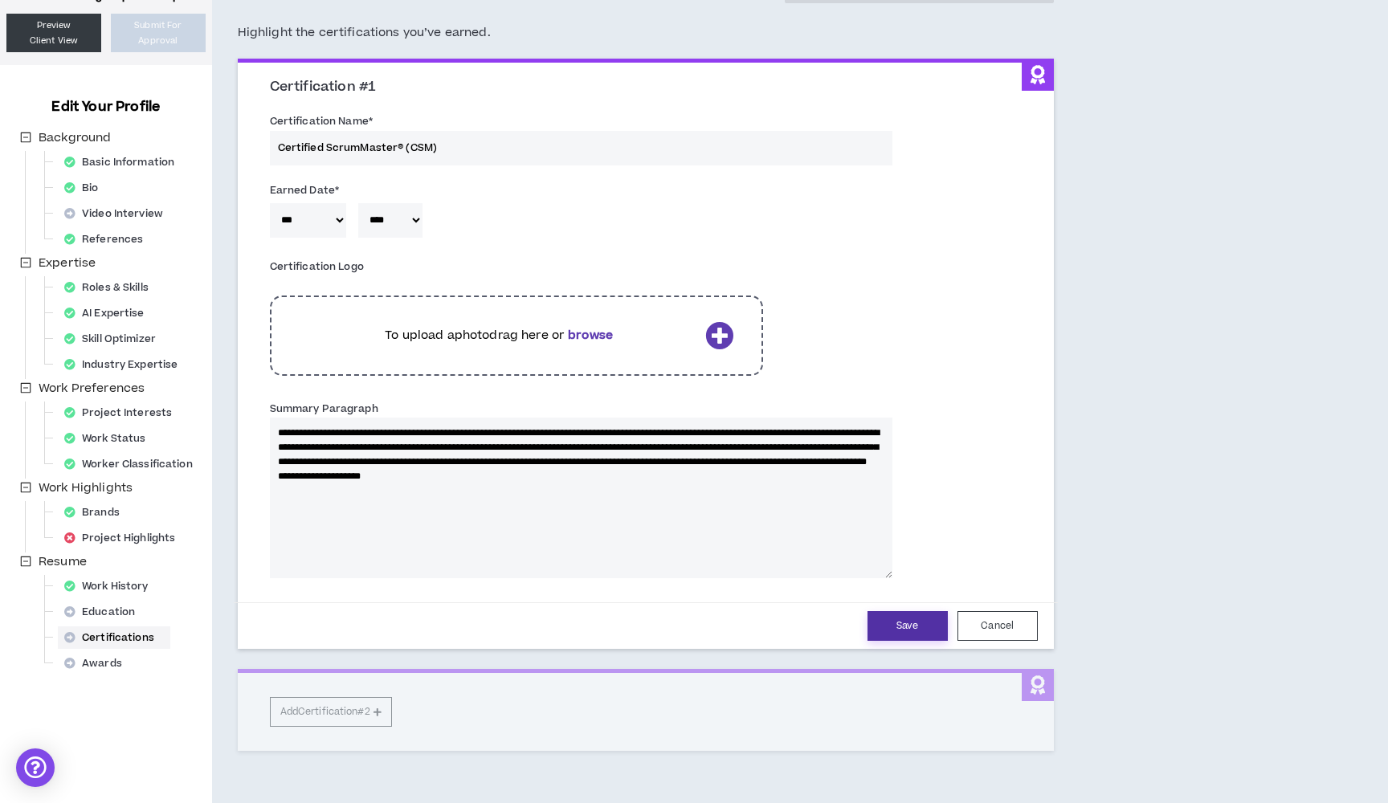
click at [905, 626] on button "Save" at bounding box center [908, 626] width 80 height 30
select select "*"
select select "****"
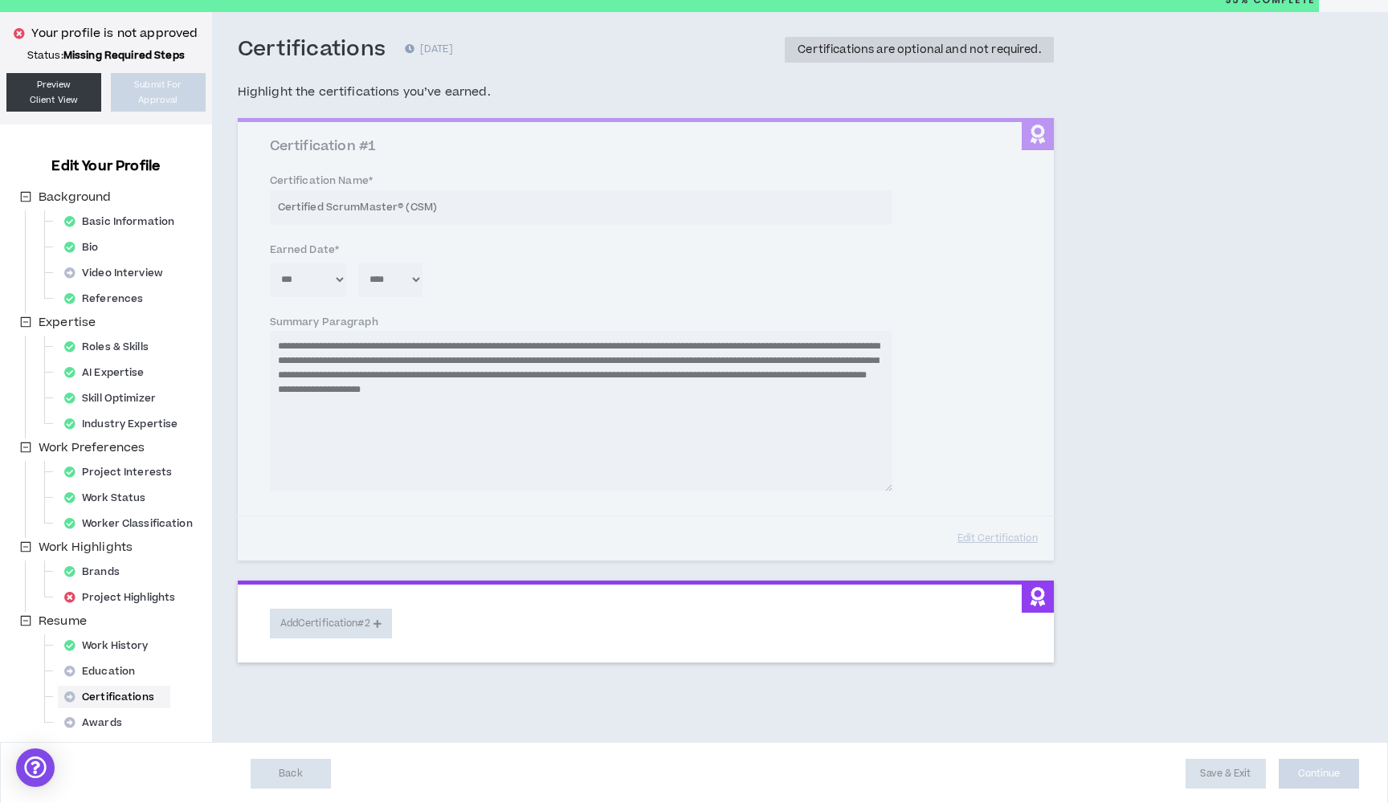
scroll to position [58, 0]
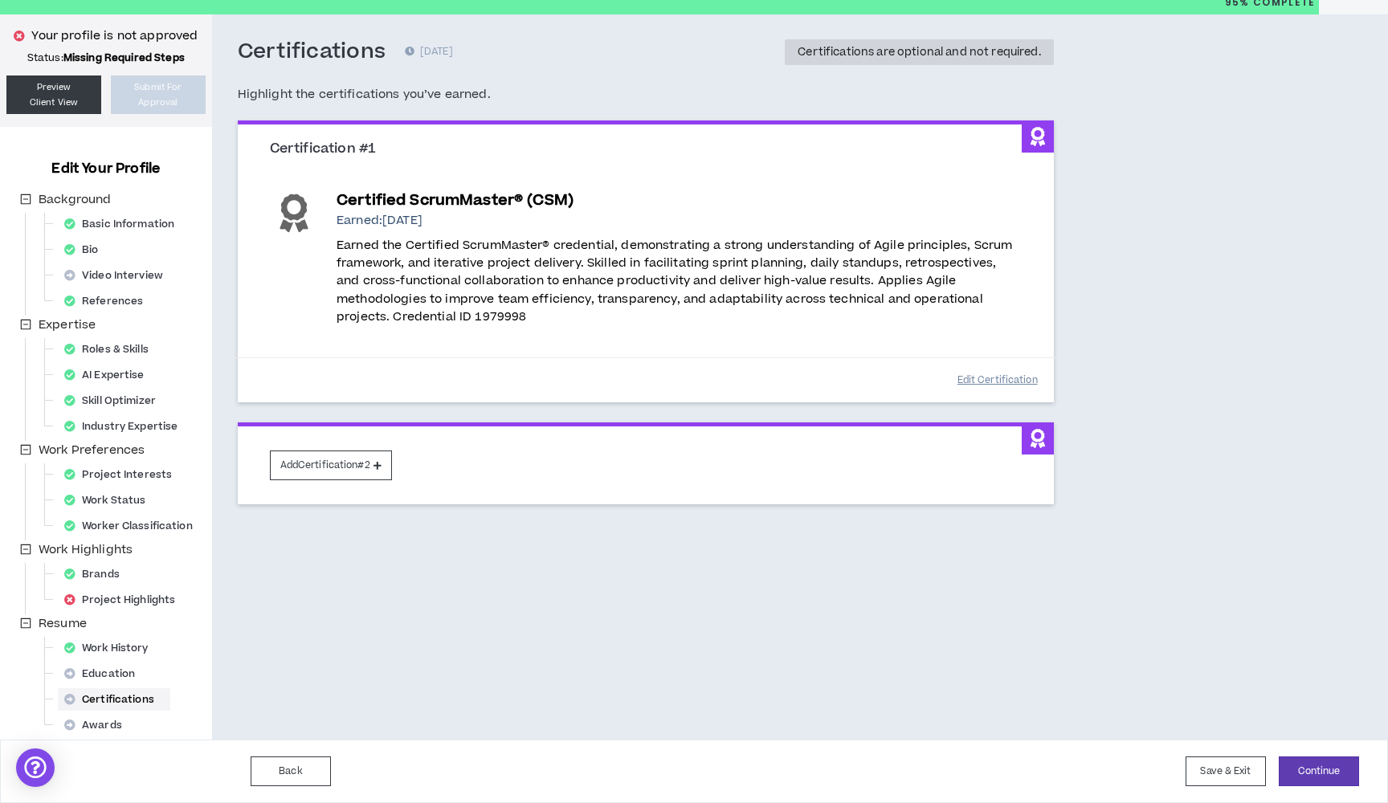
click at [983, 379] on button "Edit Certification" at bounding box center [998, 380] width 80 height 28
select select "*"
select select "****"
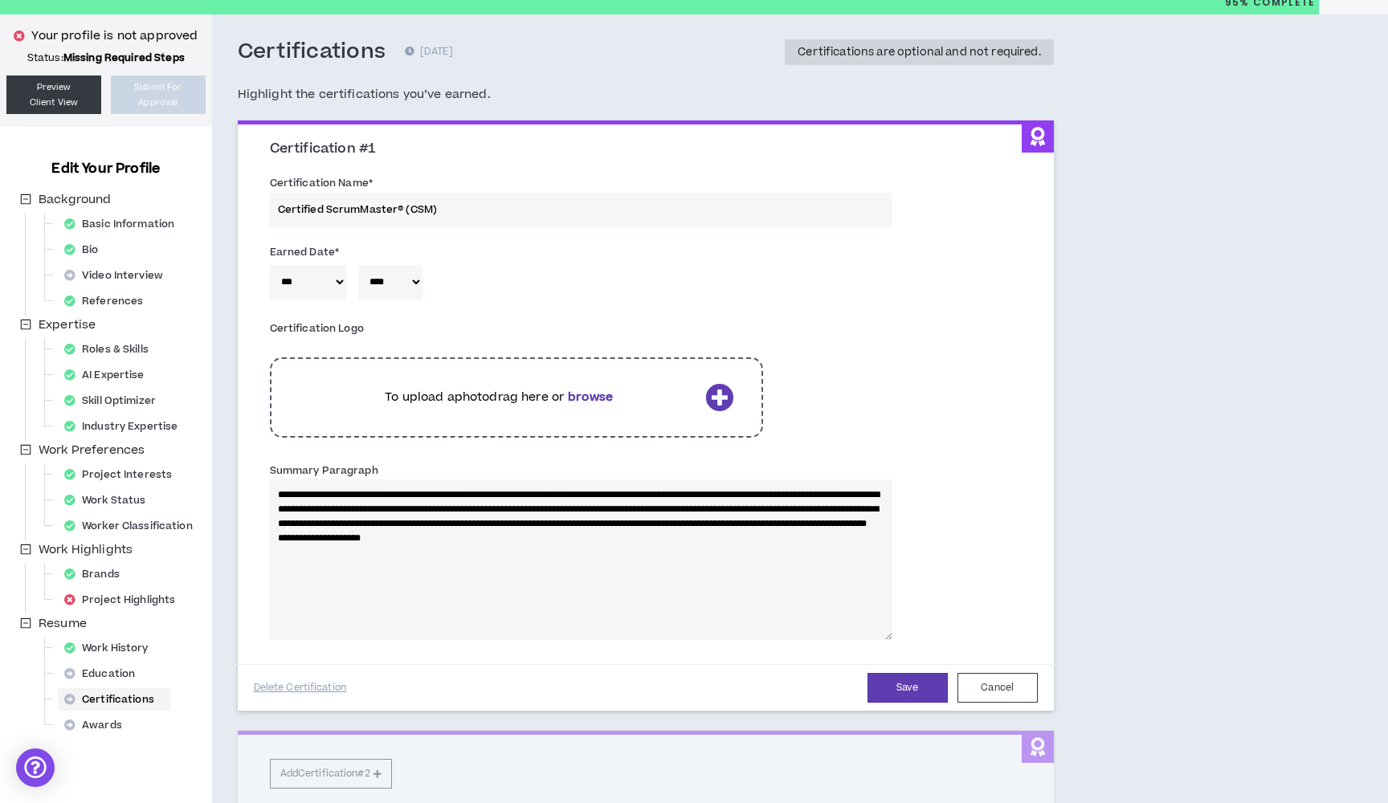
select select "*"
click at [918, 676] on button "Save" at bounding box center [908, 688] width 80 height 30
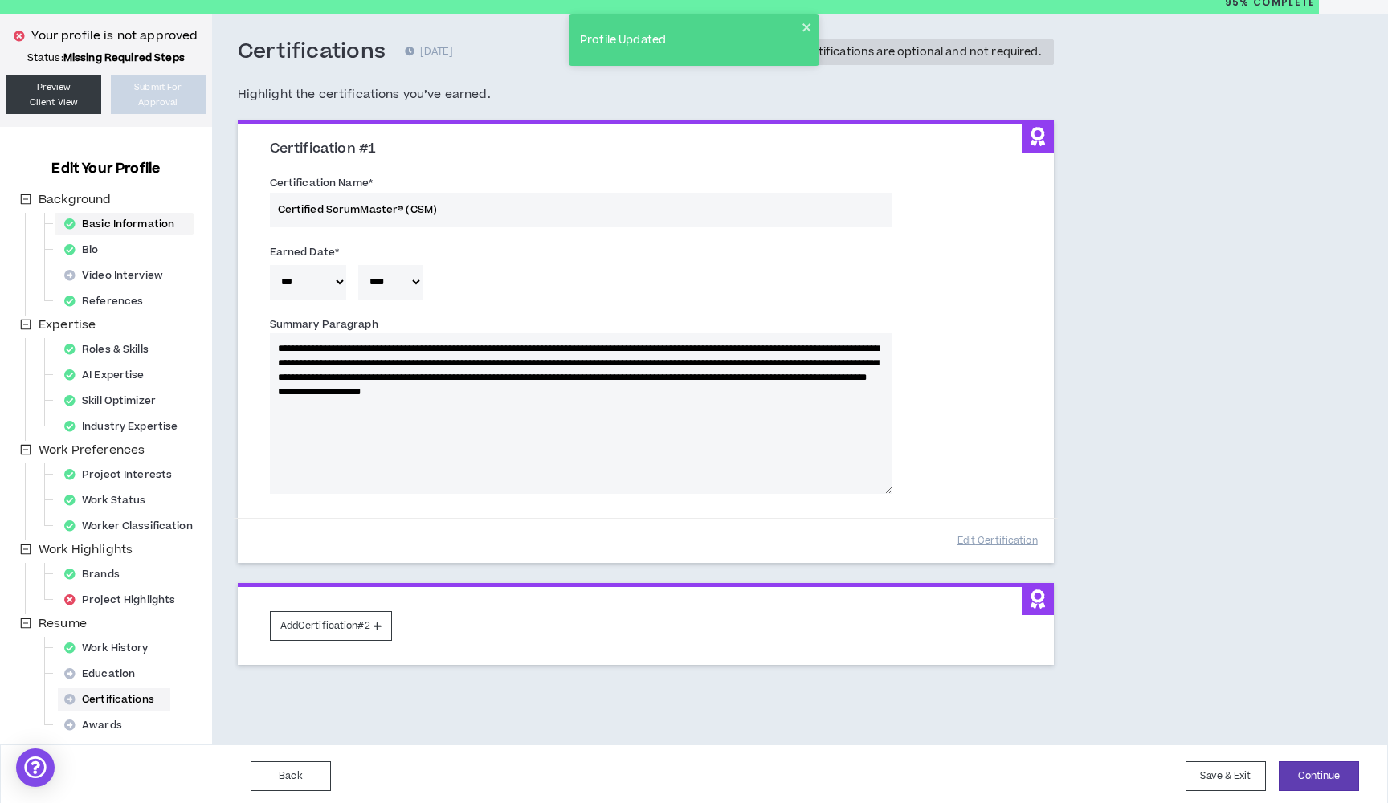
click at [124, 223] on div "Basic Information" at bounding box center [124, 224] width 133 height 22
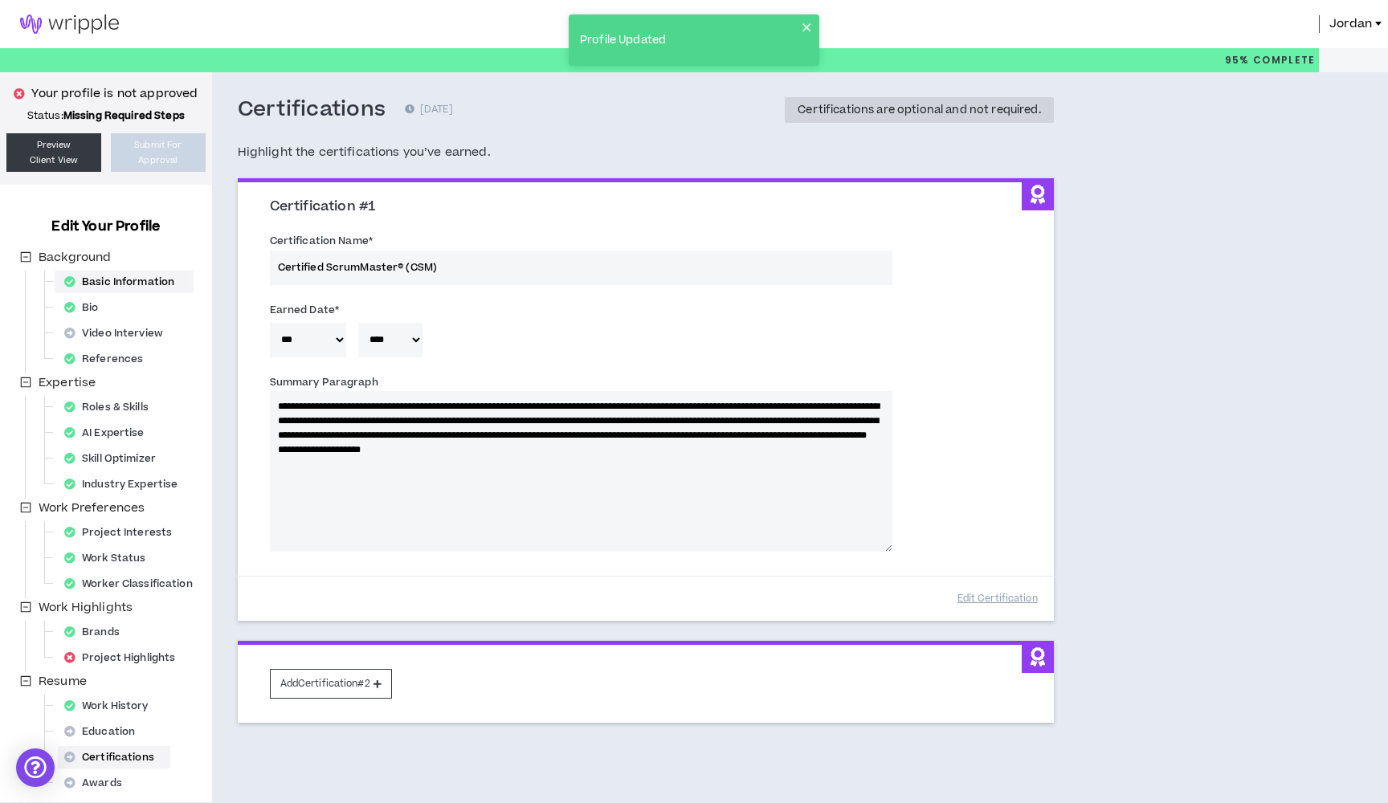
select select "*"
select select "US"
select select "*******"
select select "*"
select select "**********"
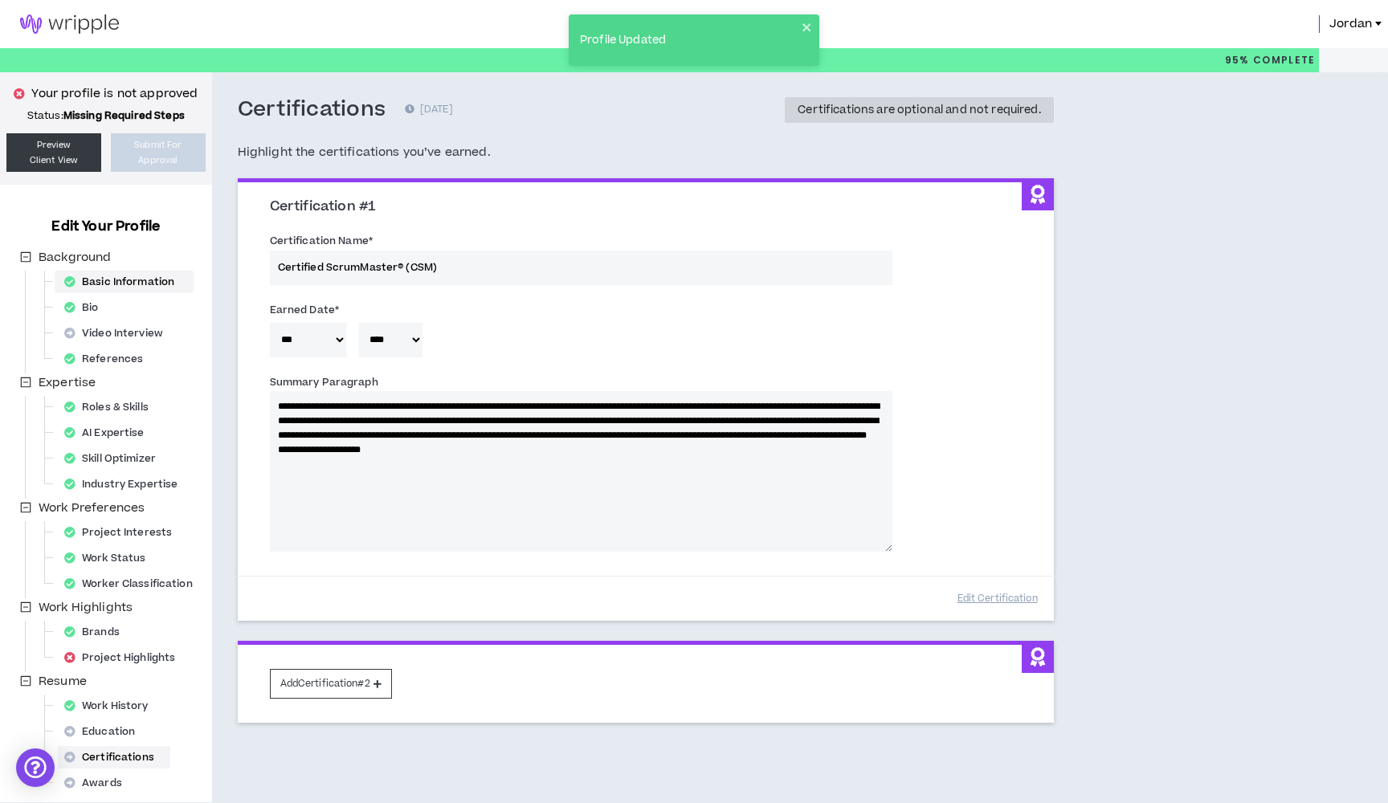
select select "**********"
select select "*****"
select select "**********"
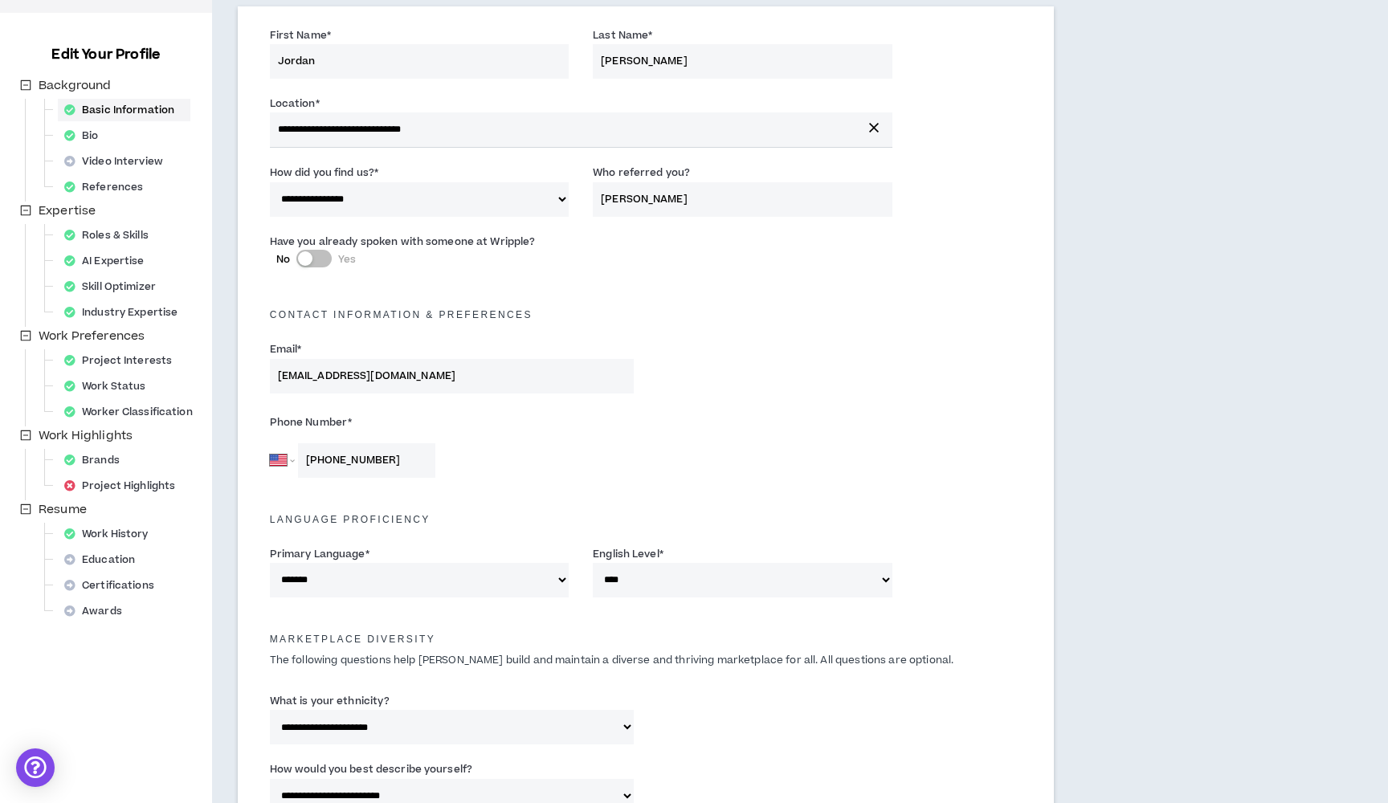
scroll to position [59, 0]
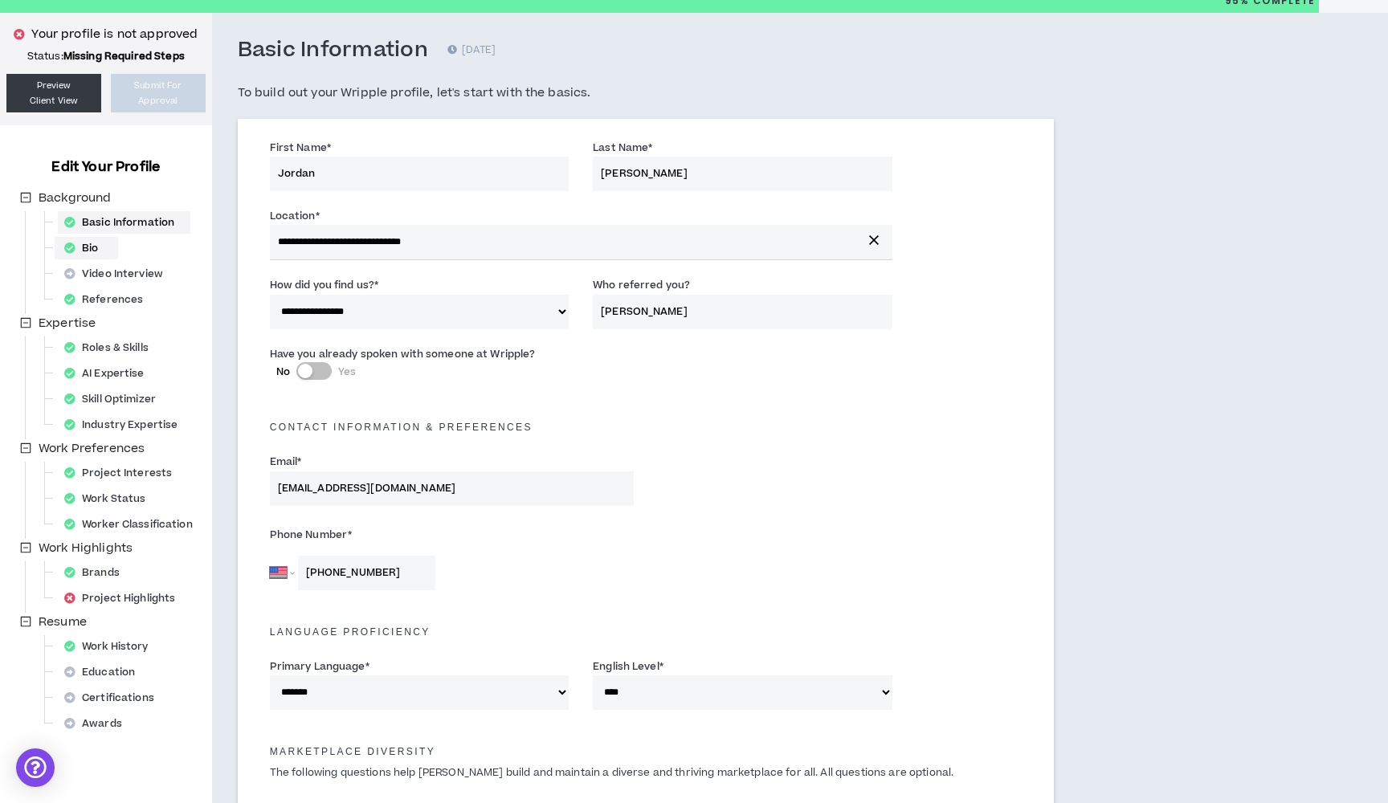
click at [109, 245] on div "Bio" at bounding box center [86, 248] width 57 height 22
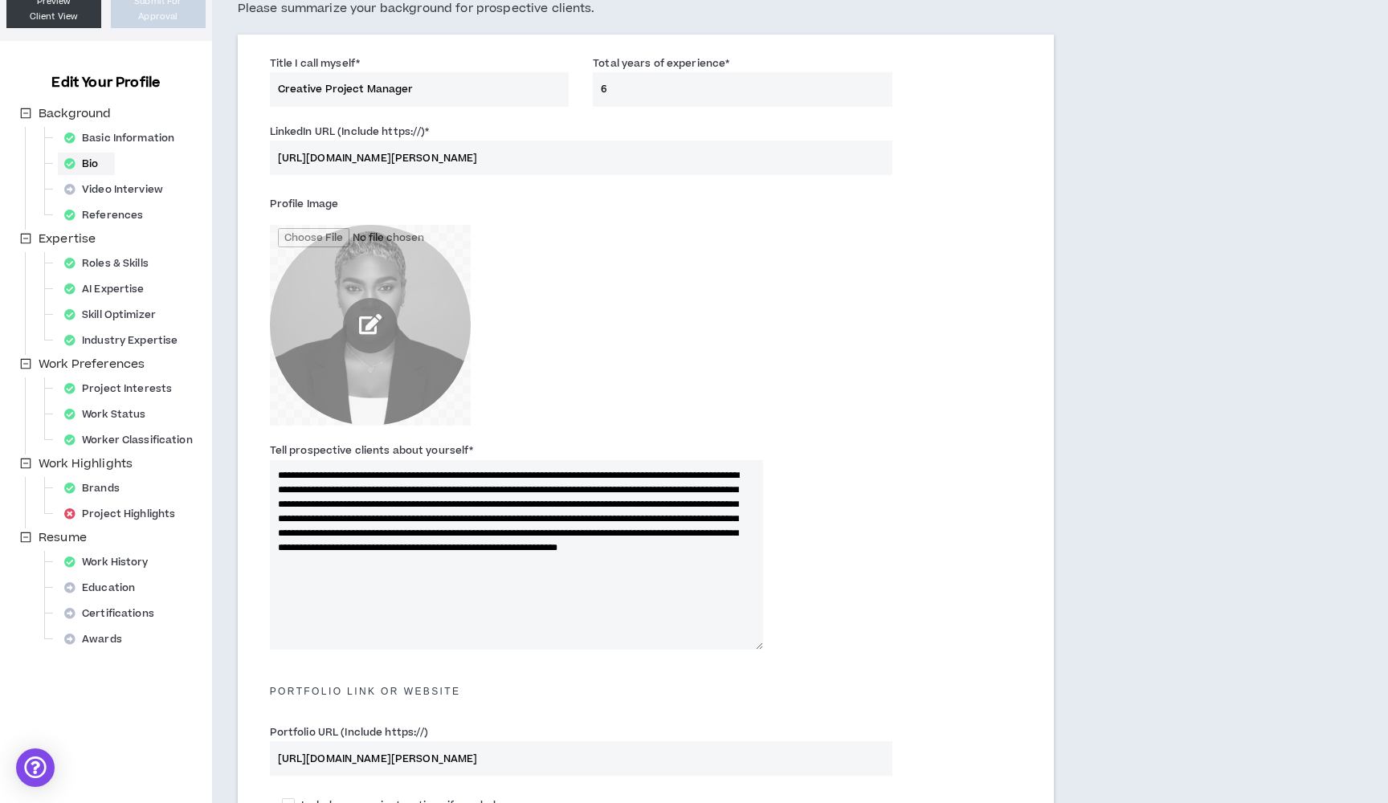
scroll to position [161, 1]
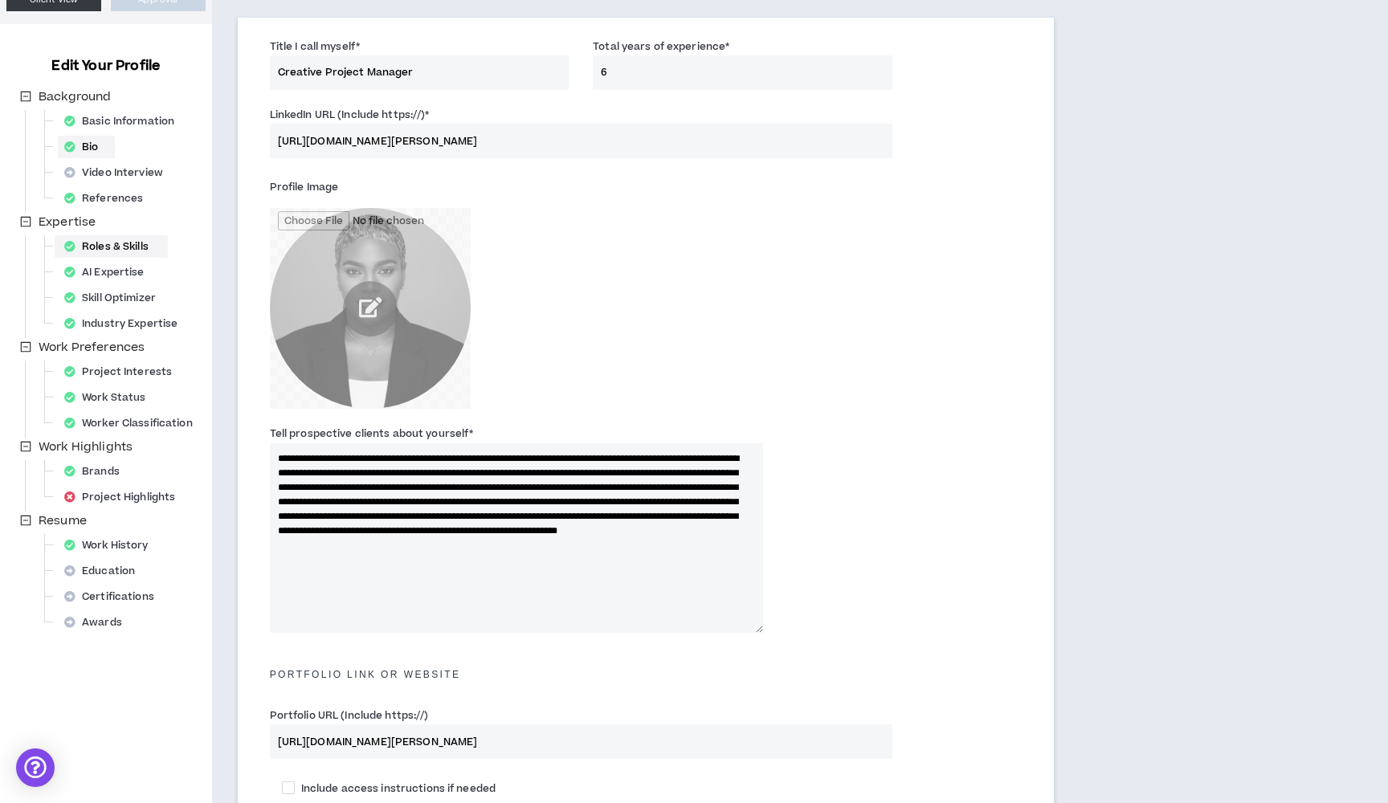
click at [125, 243] on div "Roles & Skills" at bounding box center [111, 246] width 107 height 22
select select "**"
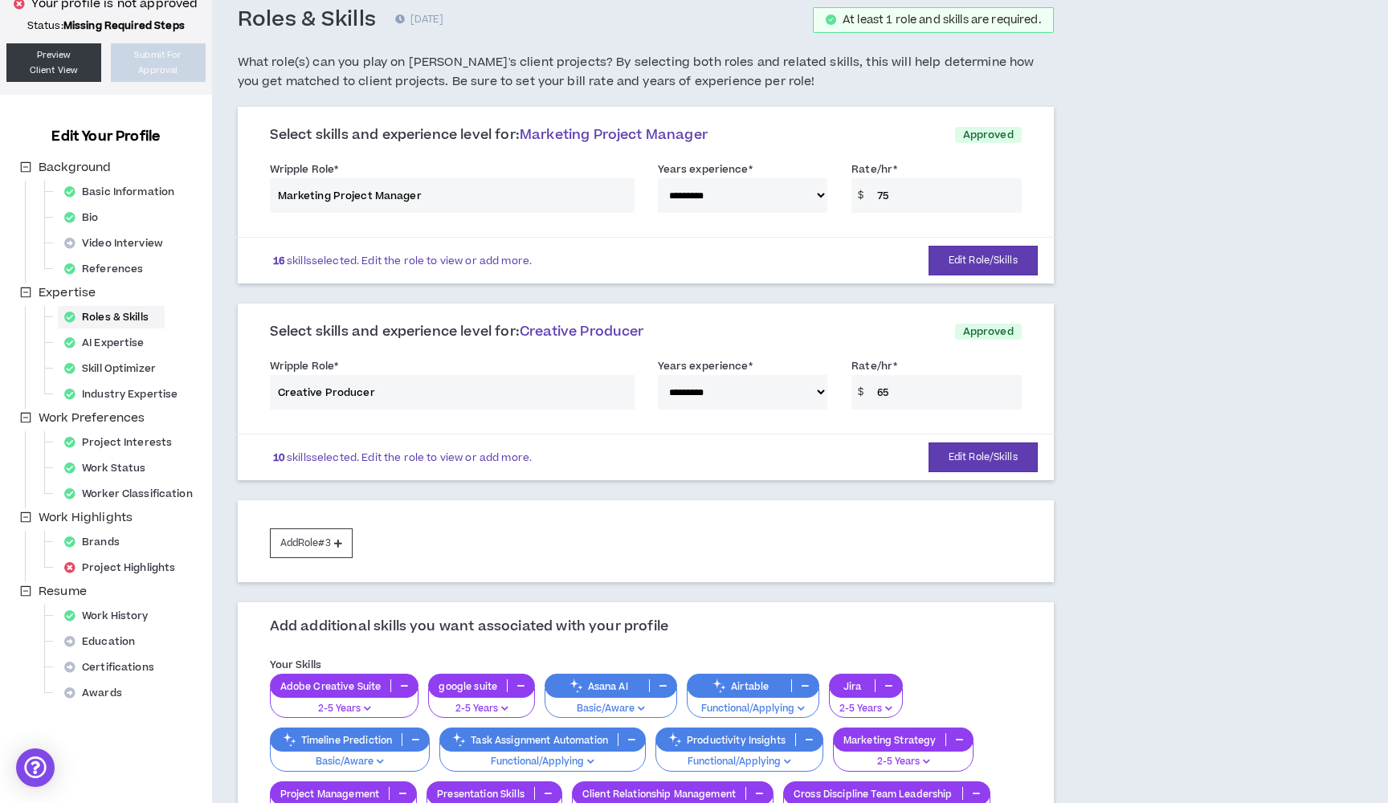
scroll to position [90, 0]
click at [112, 339] on div "AI Expertise" at bounding box center [109, 343] width 103 height 22
select select "*"
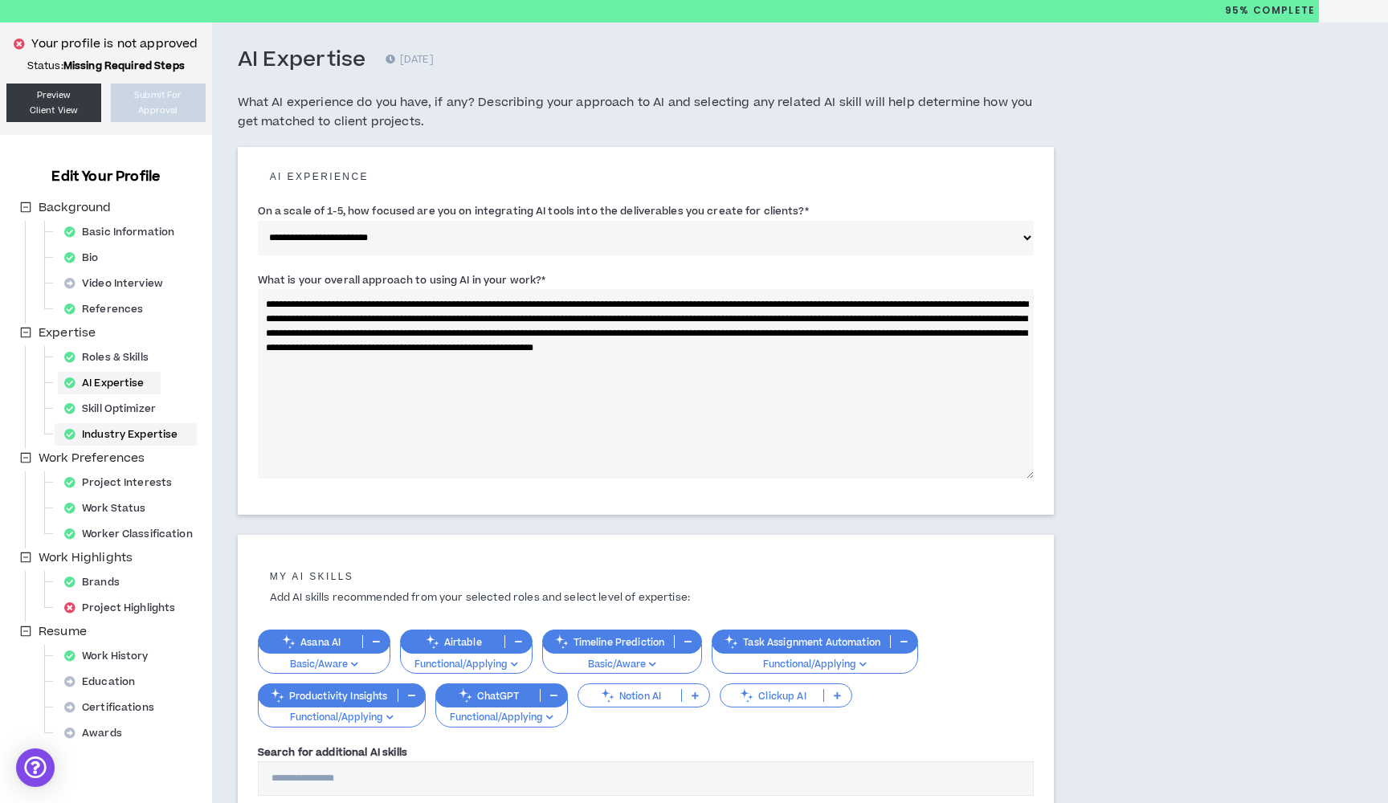
scroll to position [58, 0]
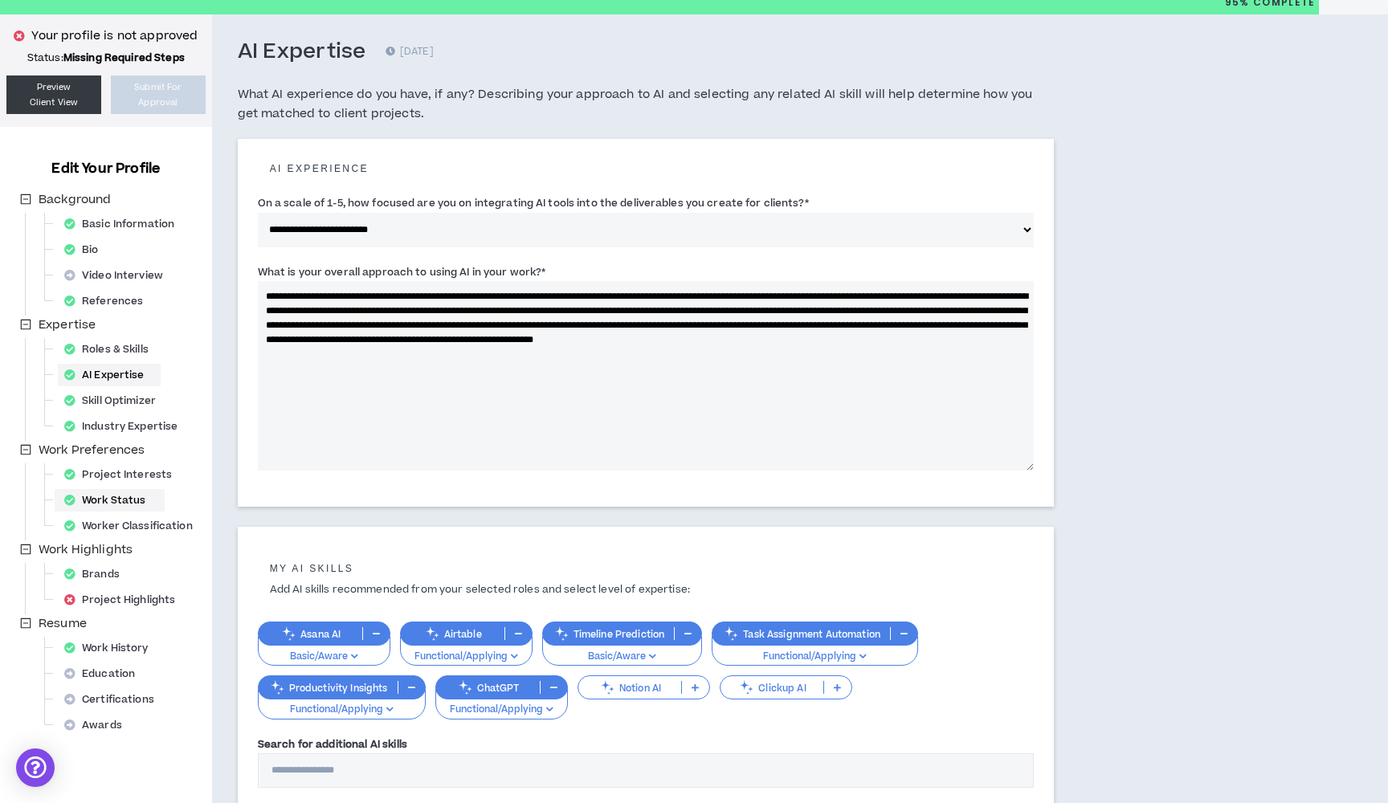
click at [124, 503] on div "Work Status" at bounding box center [110, 500] width 104 height 22
select select "*"
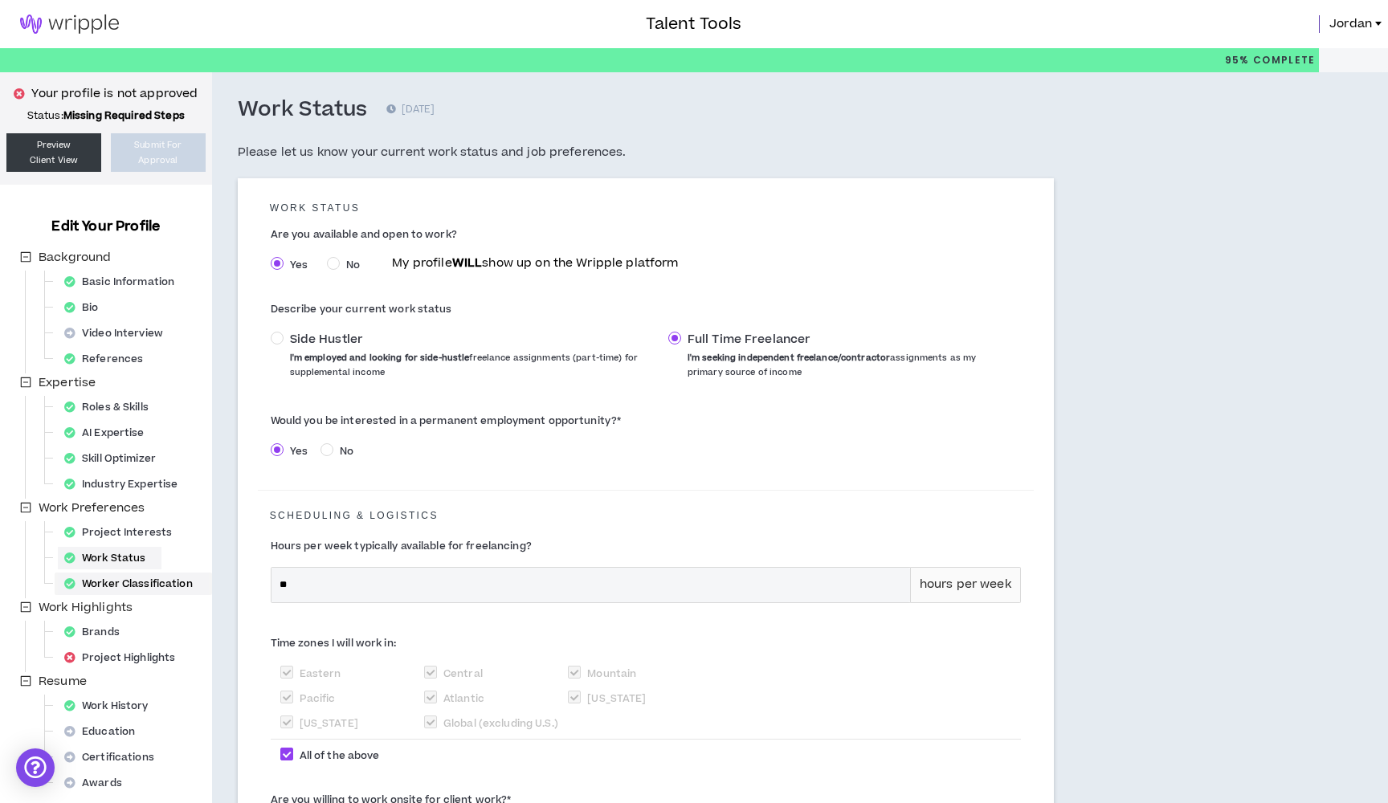
click at [140, 584] on div "Worker Classification" at bounding box center [133, 584] width 151 height 22
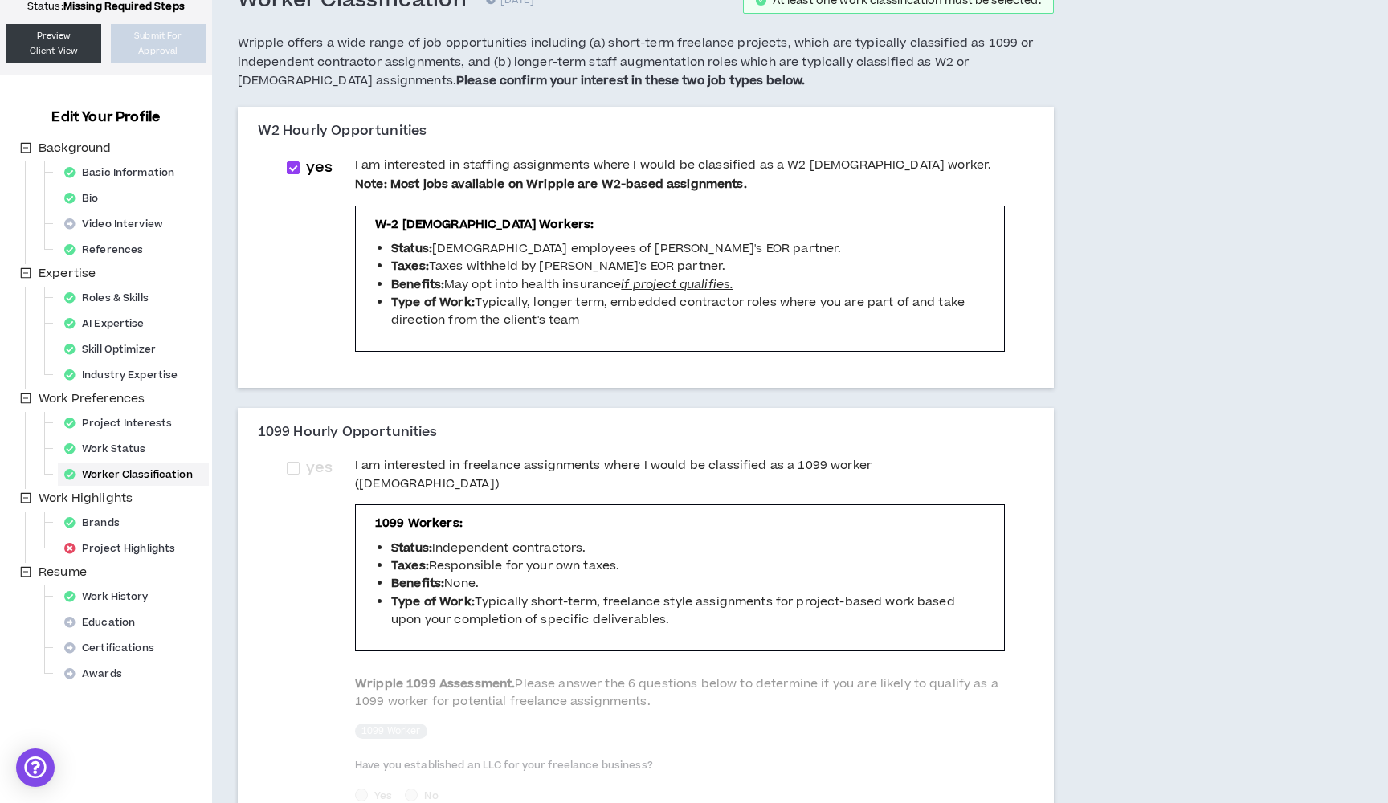
scroll to position [111, 0]
click at [121, 519] on div "Brands" at bounding box center [97, 521] width 78 height 22
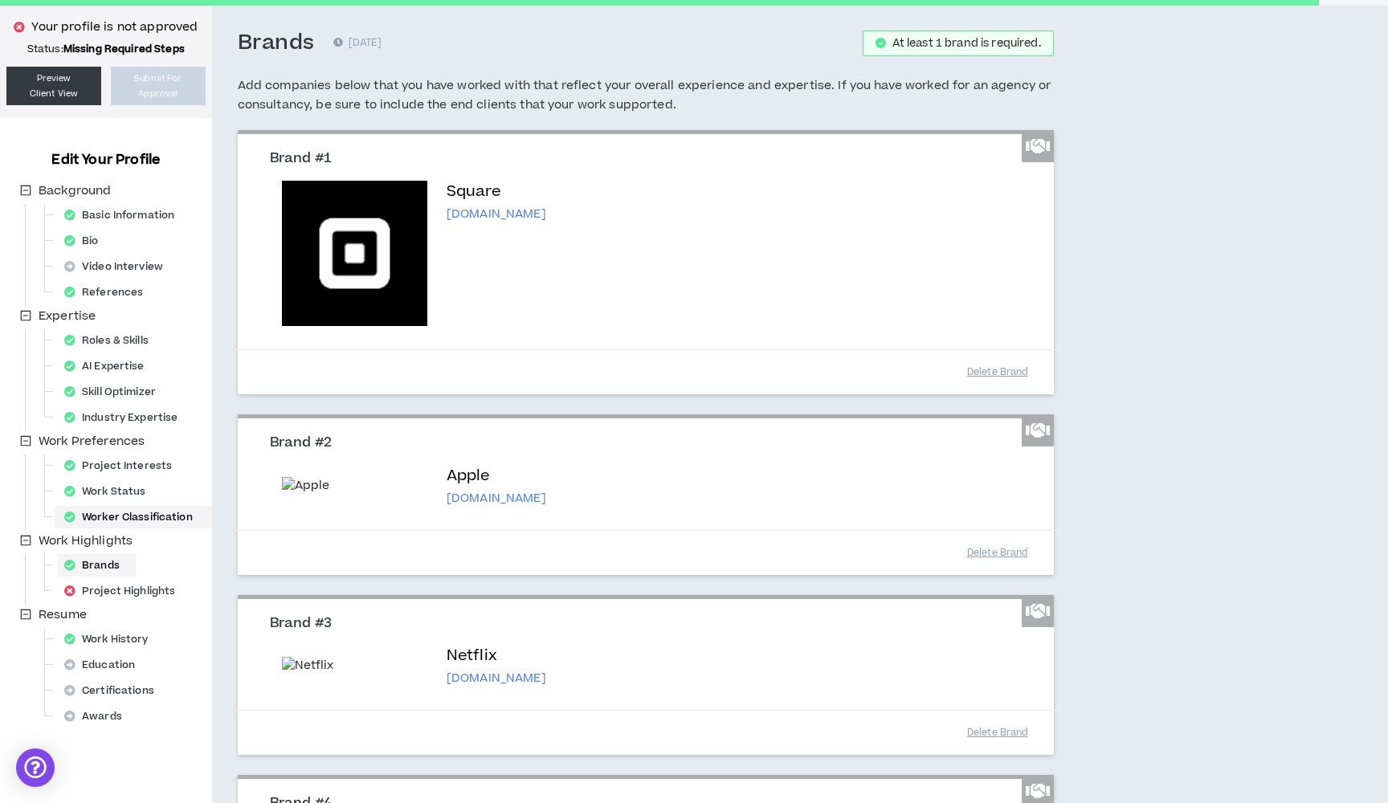
scroll to position [89, 0]
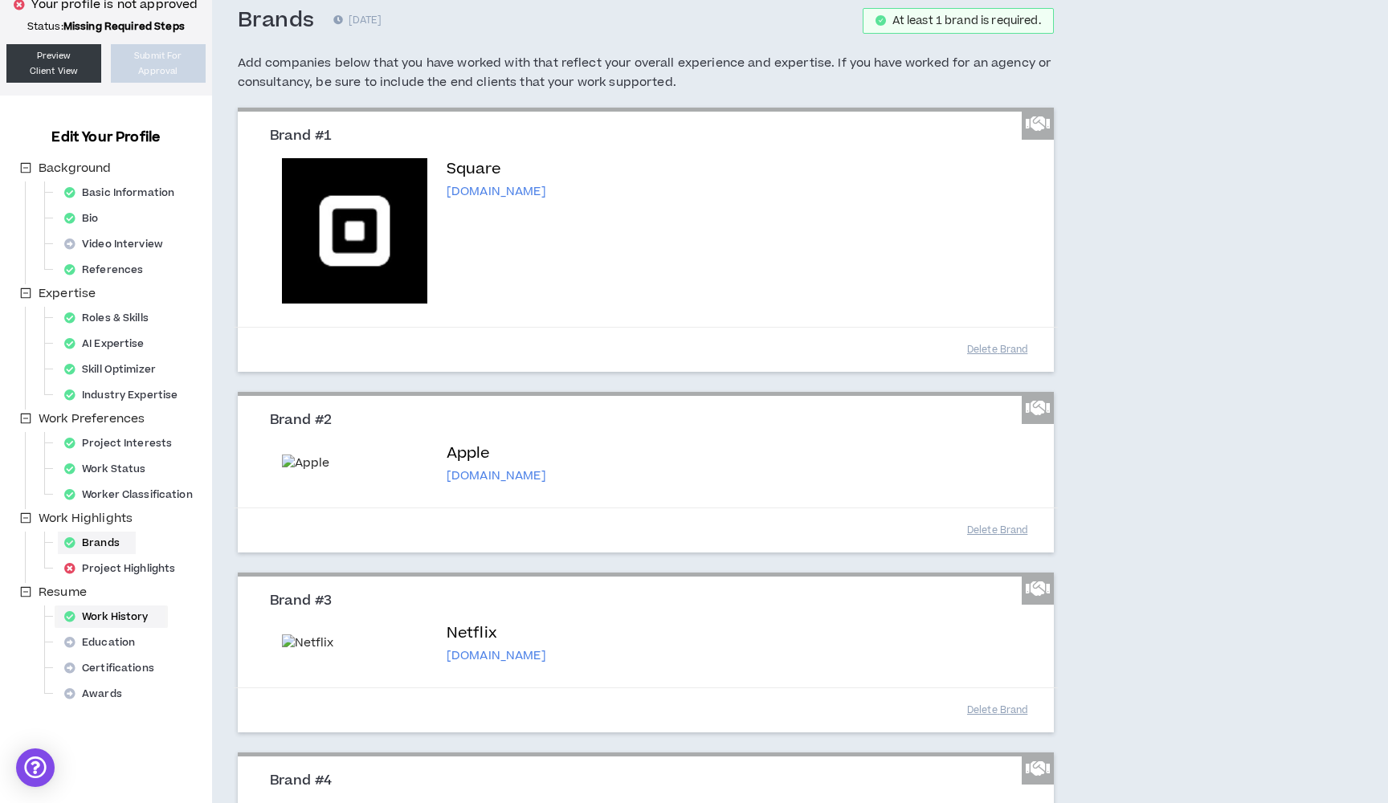
click at [128, 623] on div "Work History" at bounding box center [111, 617] width 107 height 22
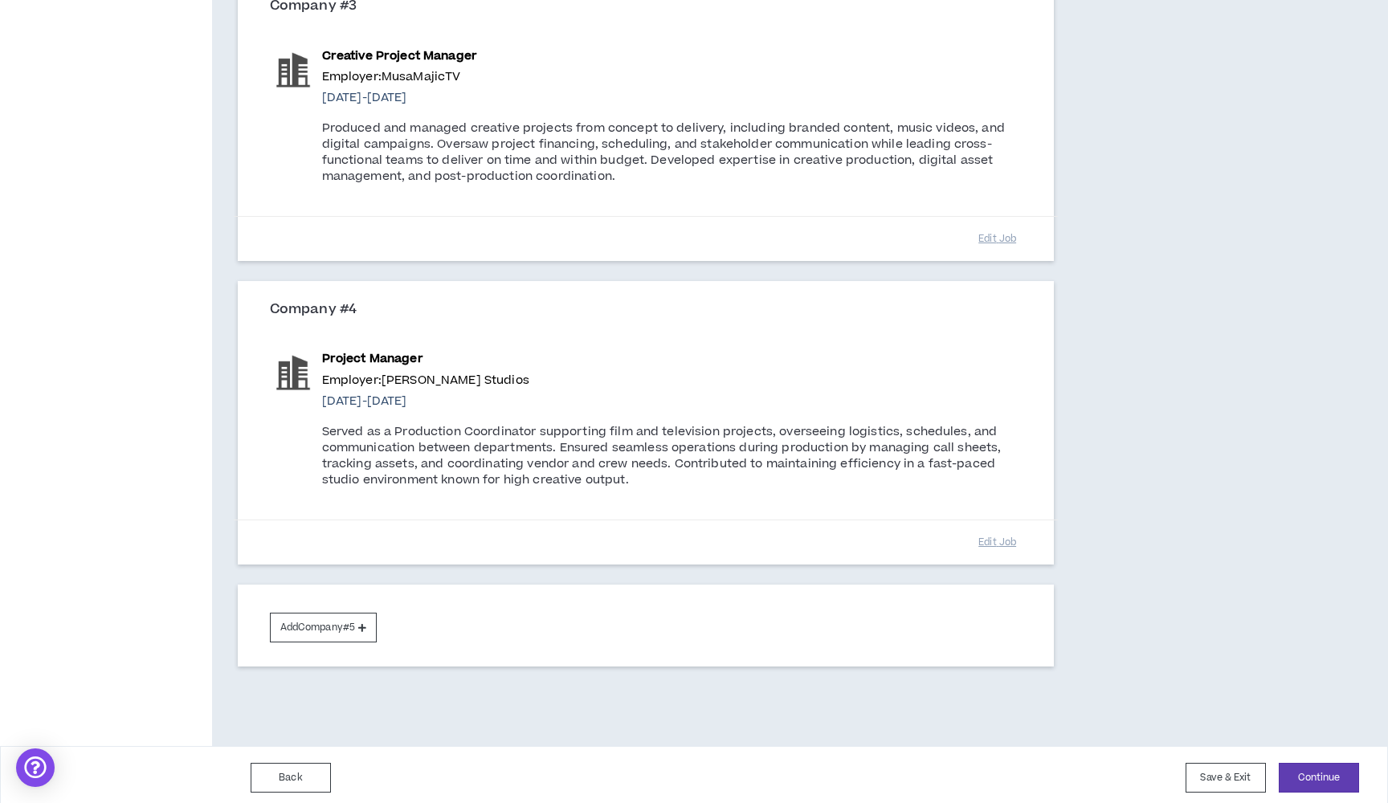
scroll to position [807, 0]
click at [1012, 540] on button "Edit Job" at bounding box center [998, 543] width 80 height 28
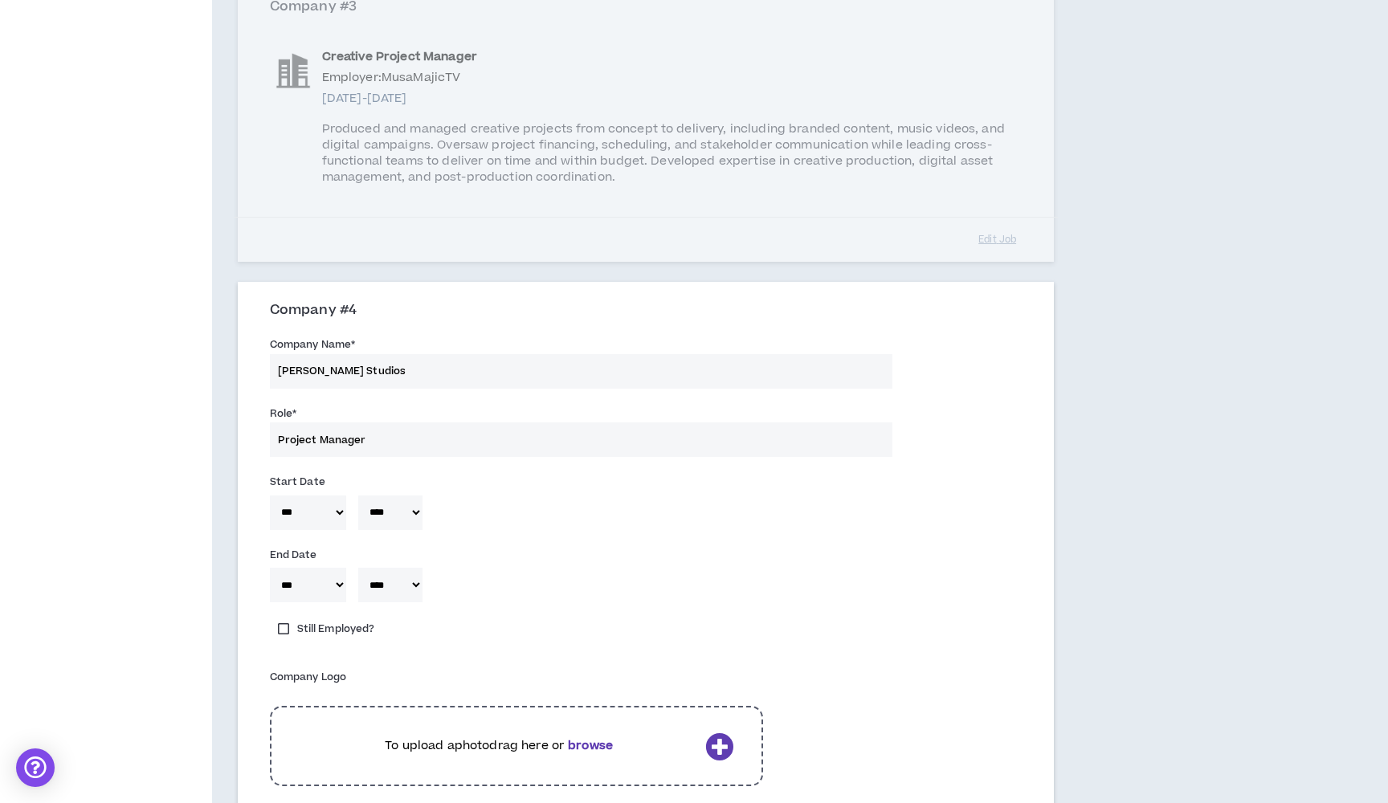
click at [298, 596] on div "***** *** *** *** *** *** **** *** *** **** *** *** *** * **** **** **** **** *…" at bounding box center [646, 589] width 776 height 51
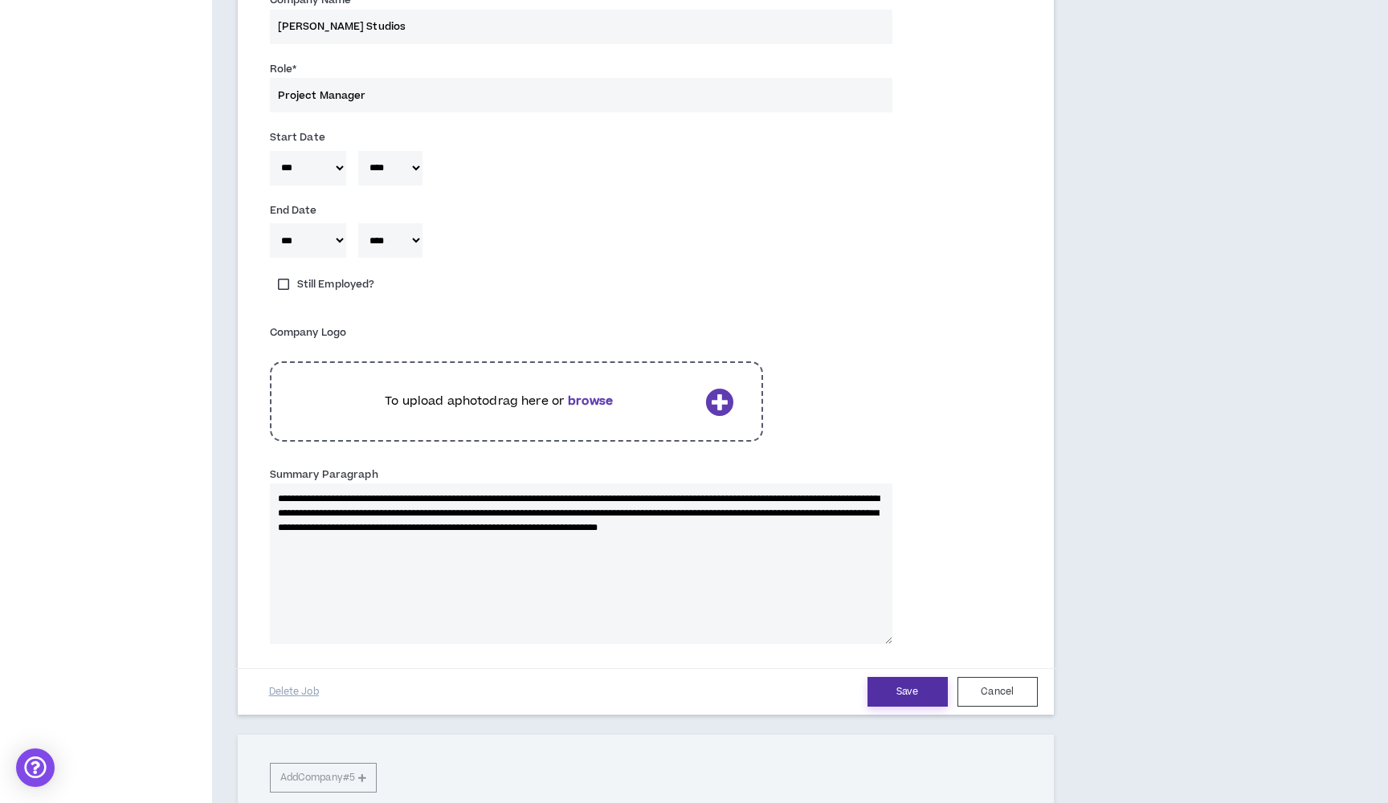
click at [918, 683] on button "Save" at bounding box center [908, 692] width 80 height 30
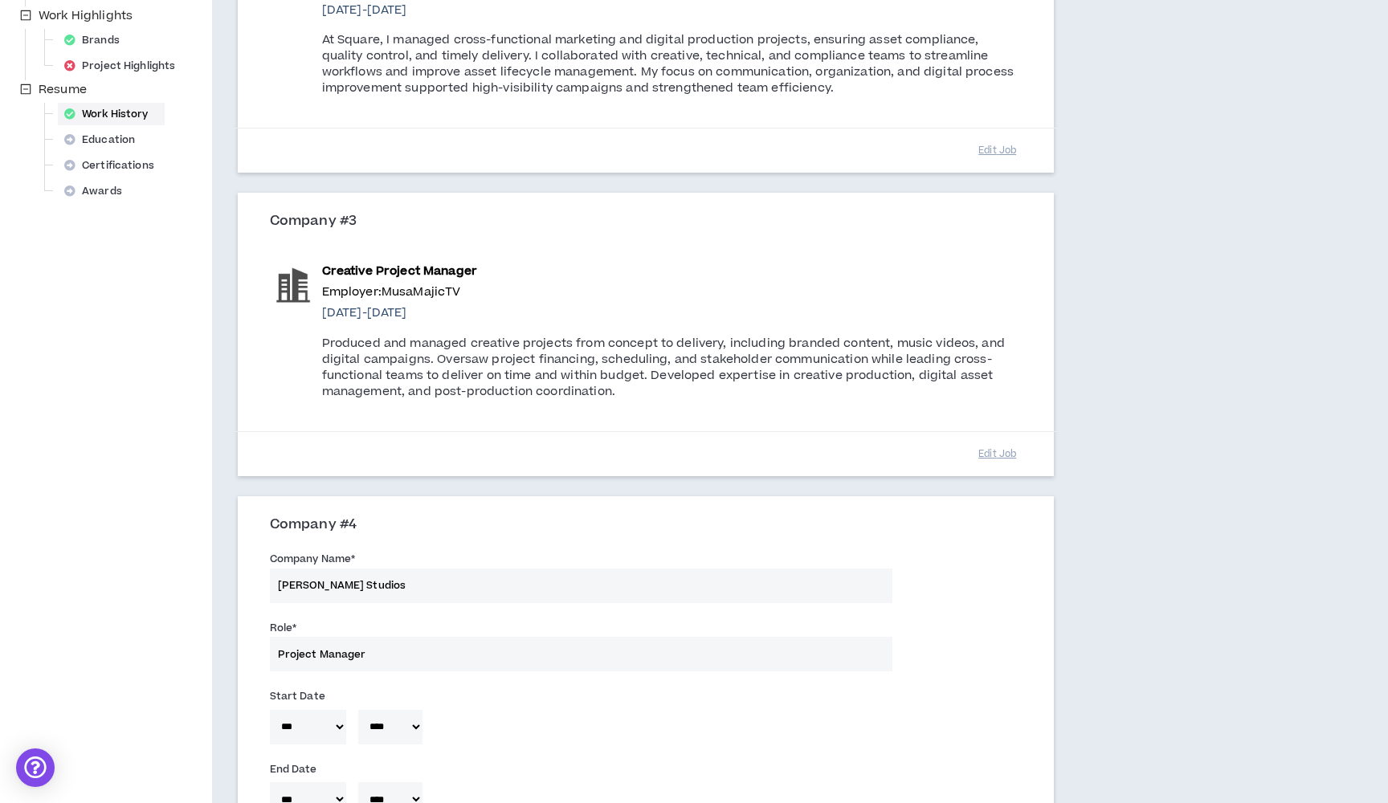
scroll to position [554, 0]
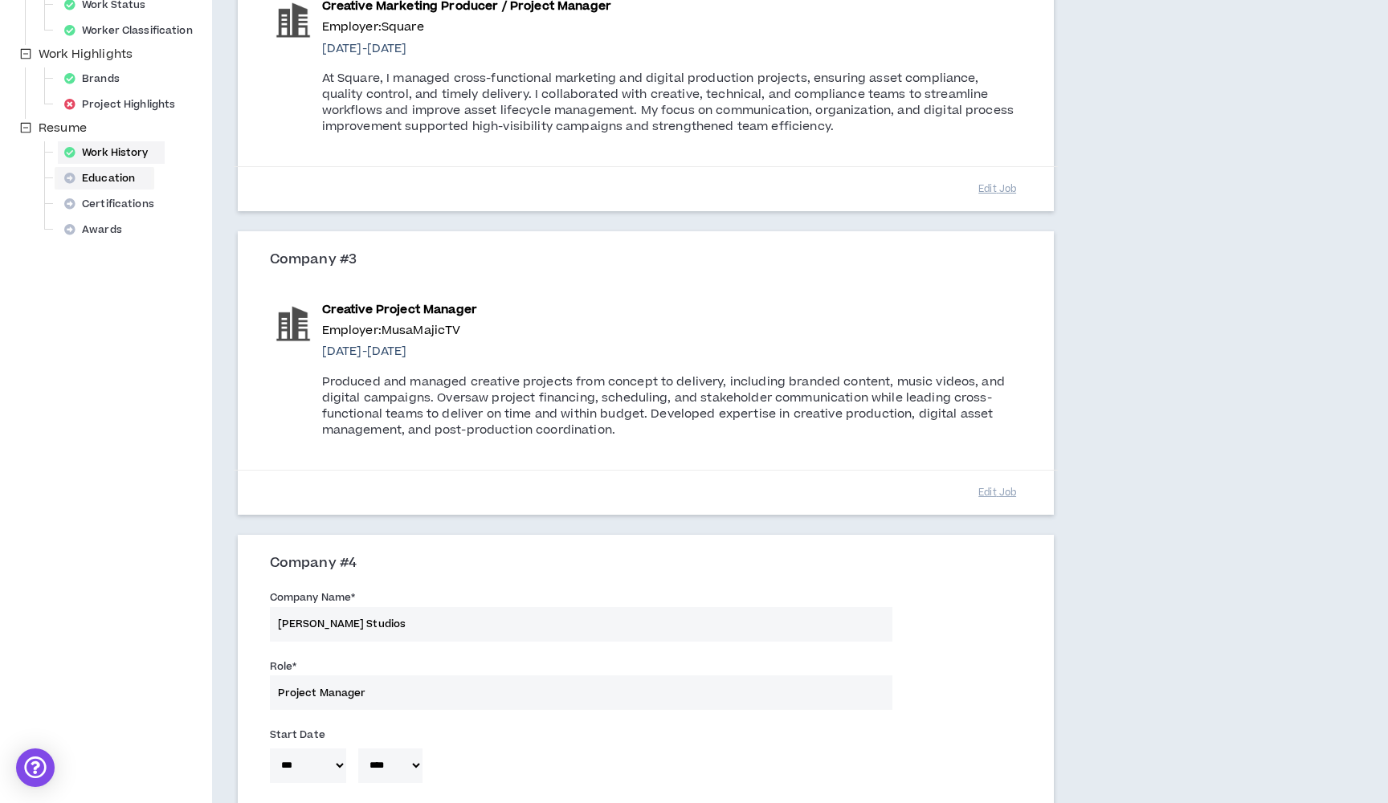
click at [116, 177] on div "Education" at bounding box center [104, 178] width 93 height 22
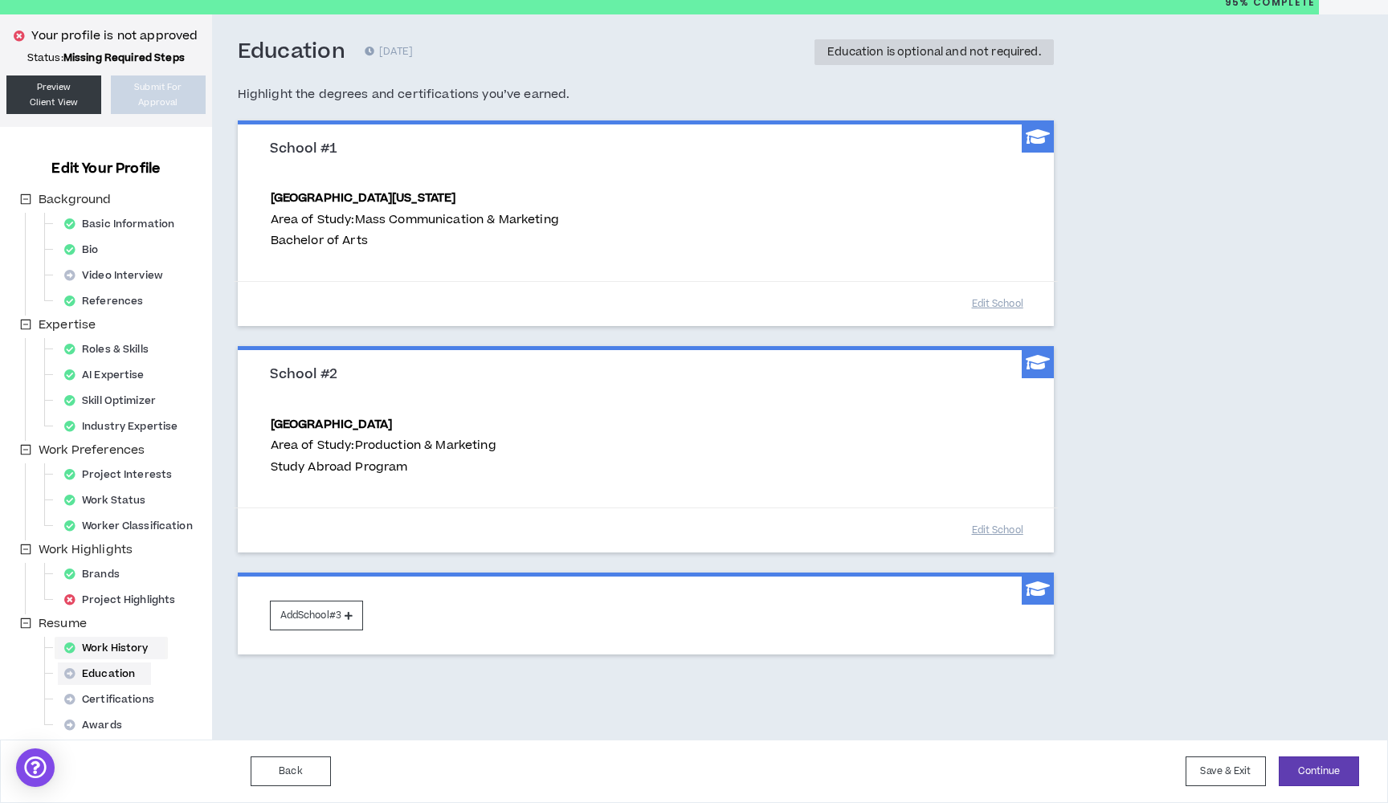
scroll to position [58, 0]
click at [114, 644] on div "Work History" at bounding box center [111, 648] width 107 height 22
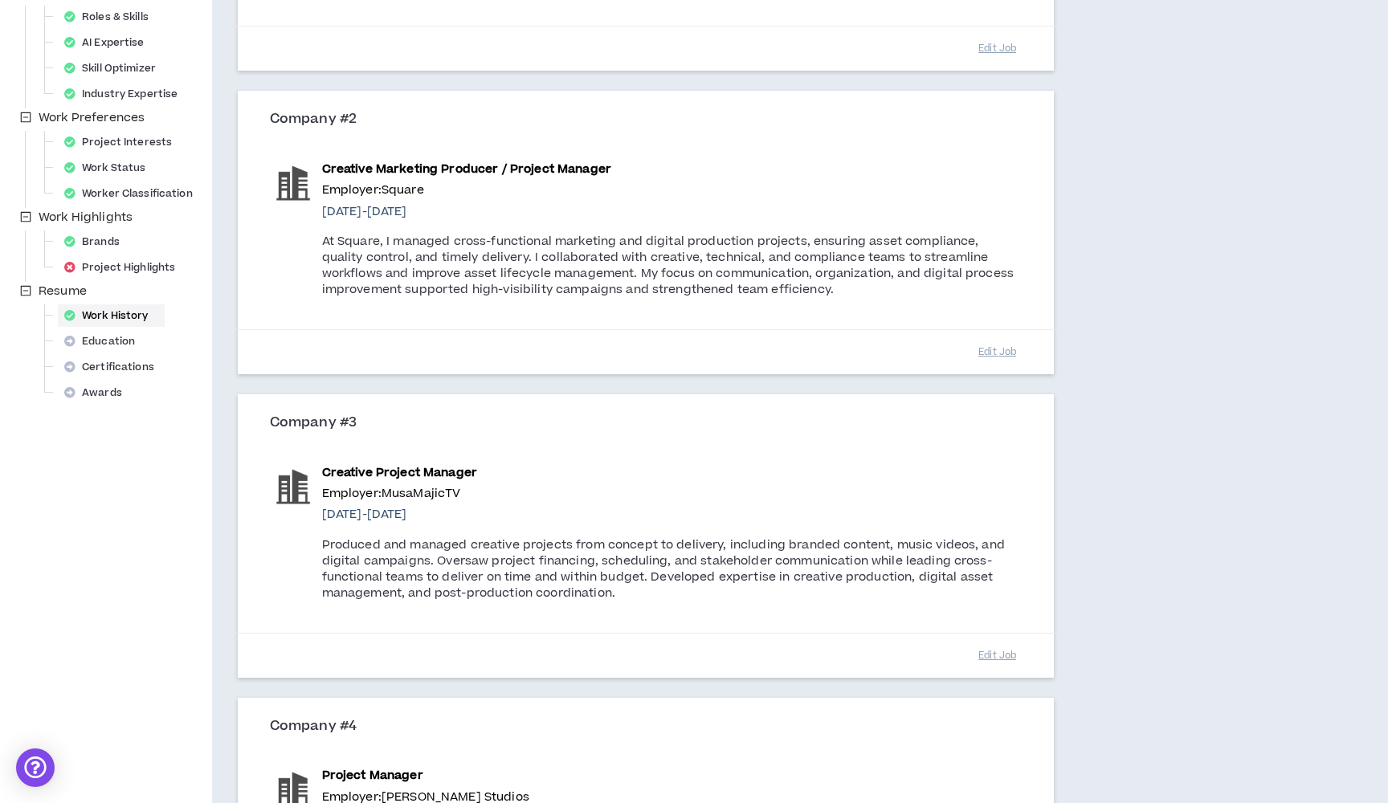
scroll to position [390, 0]
click at [145, 347] on div "Education" at bounding box center [104, 342] width 93 height 22
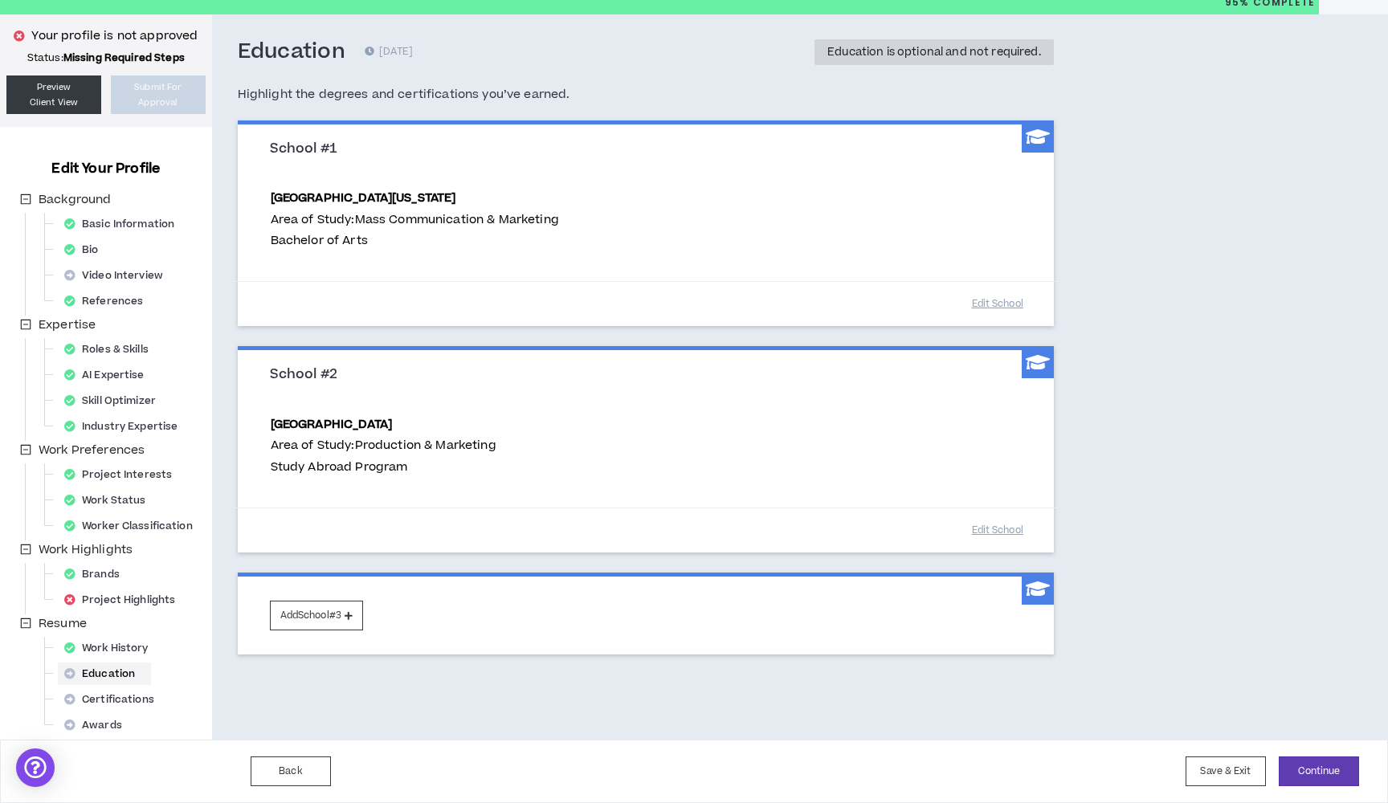
scroll to position [58, 0]
click at [139, 698] on div "Certifications" at bounding box center [114, 700] width 112 height 22
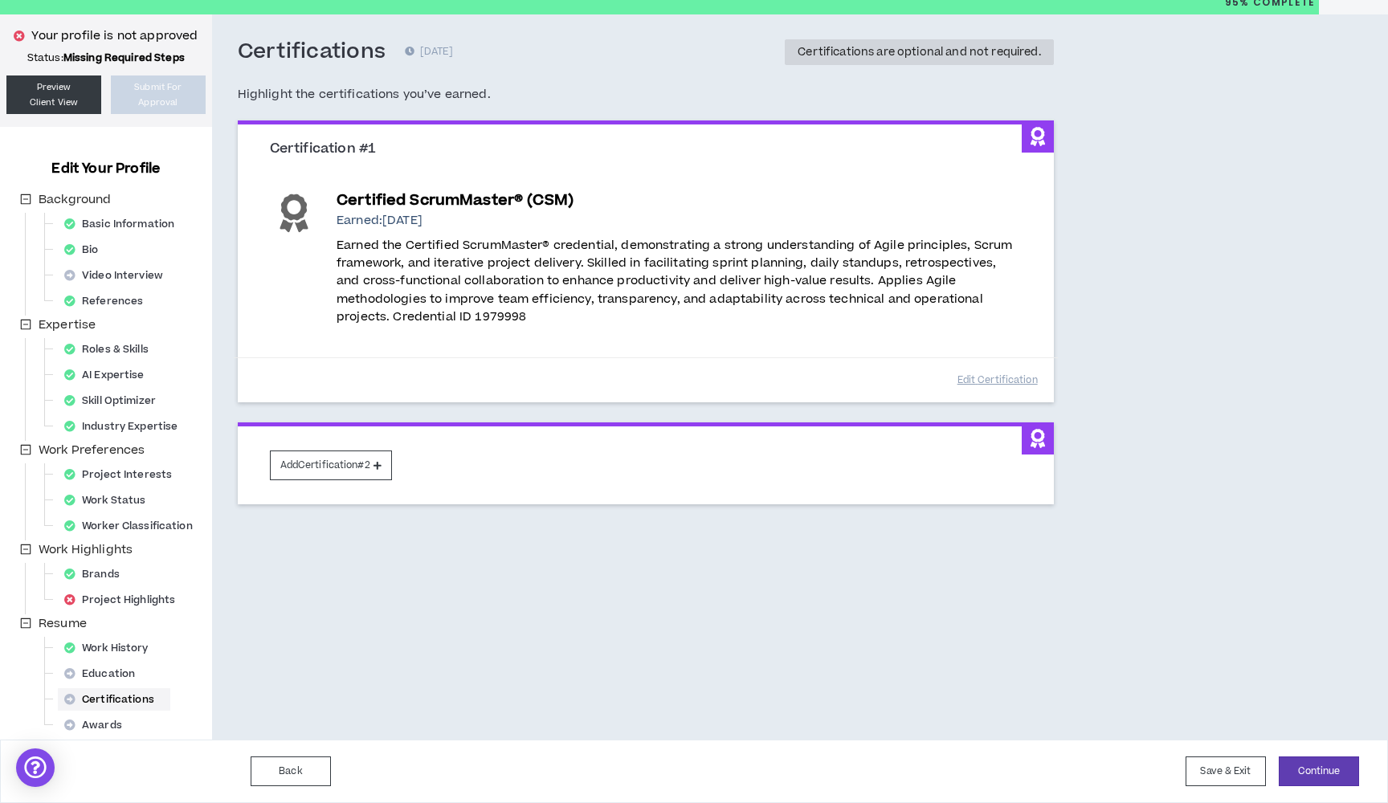
scroll to position [58, 0]
click at [101, 725] on div "Awards" at bounding box center [98, 725] width 80 height 22
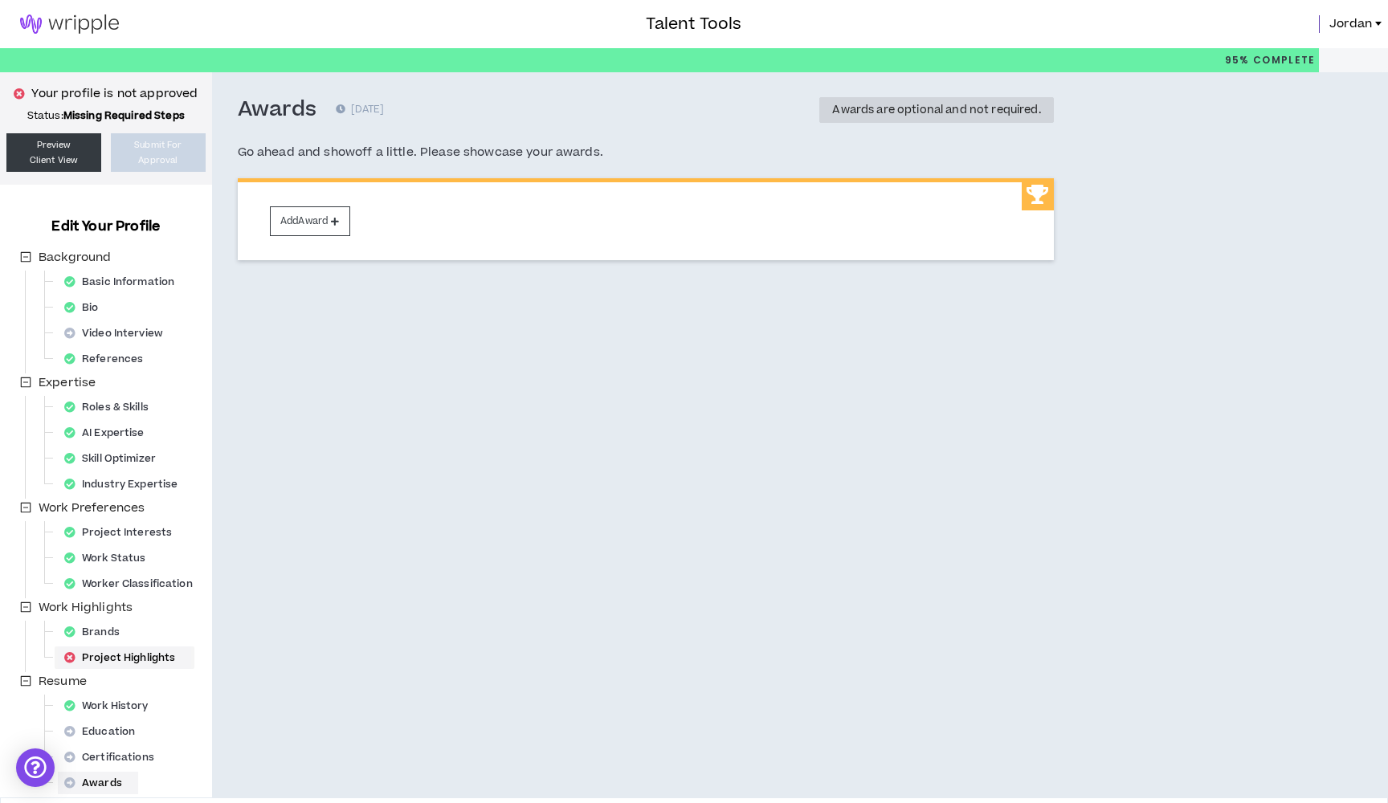
click at [134, 663] on div "Project Highlights" at bounding box center [124, 658] width 133 height 22
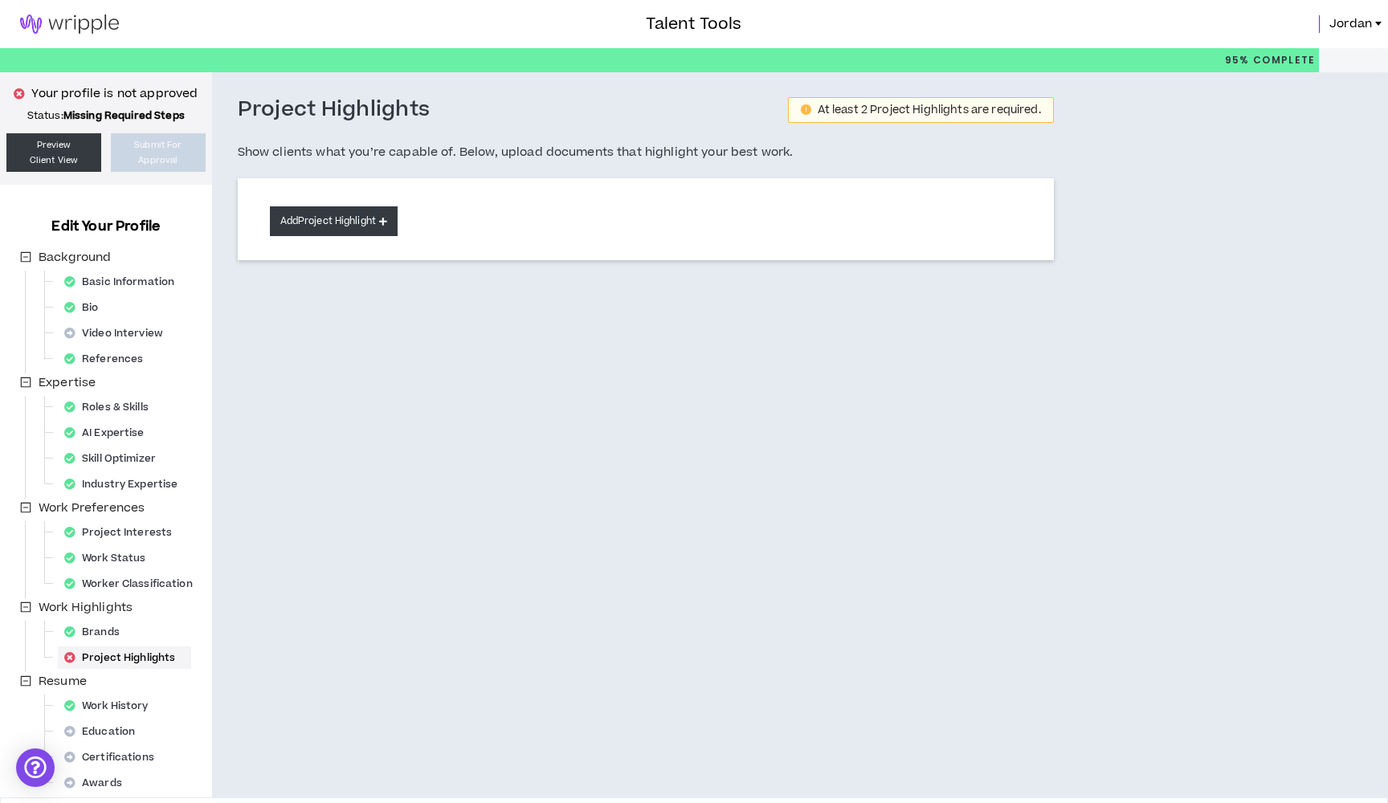
click at [375, 223] on button "Add Project Highlight" at bounding box center [334, 221] width 128 height 30
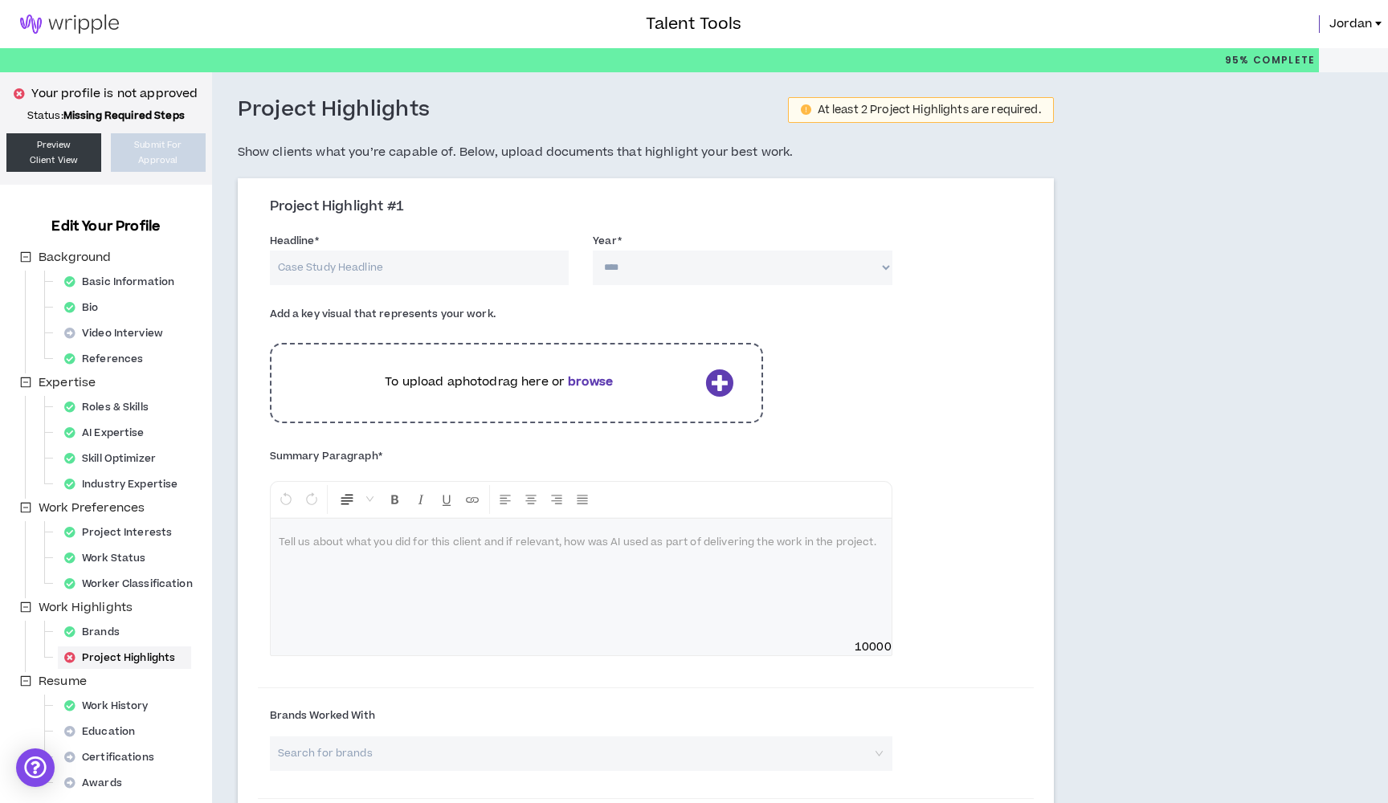
click at [381, 268] on input "Headline *" at bounding box center [420, 268] width 300 height 35
paste input "Global Digital Asset Production & Workflow Creation at Square"
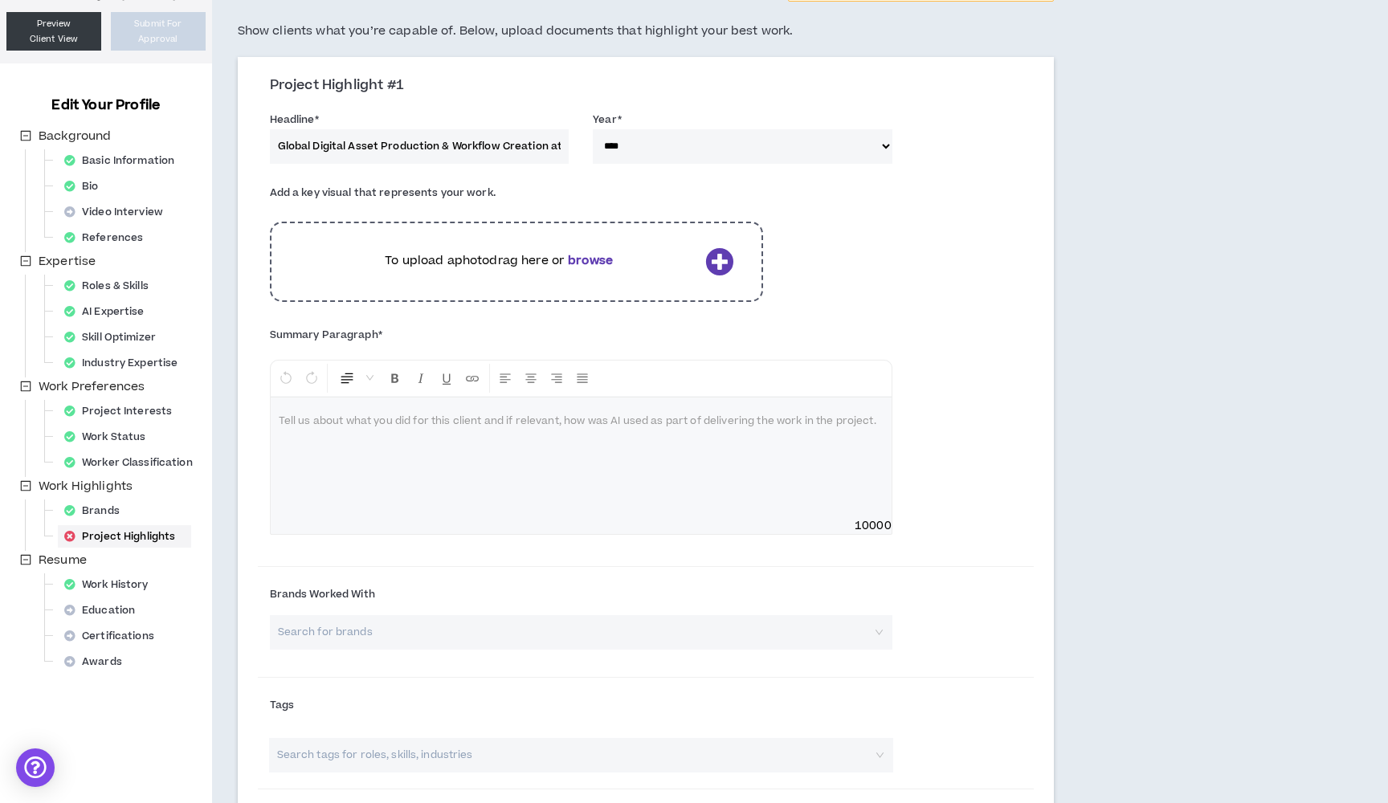
scroll to position [121, 0]
click at [644, 472] on div at bounding box center [581, 458] width 621 height 121
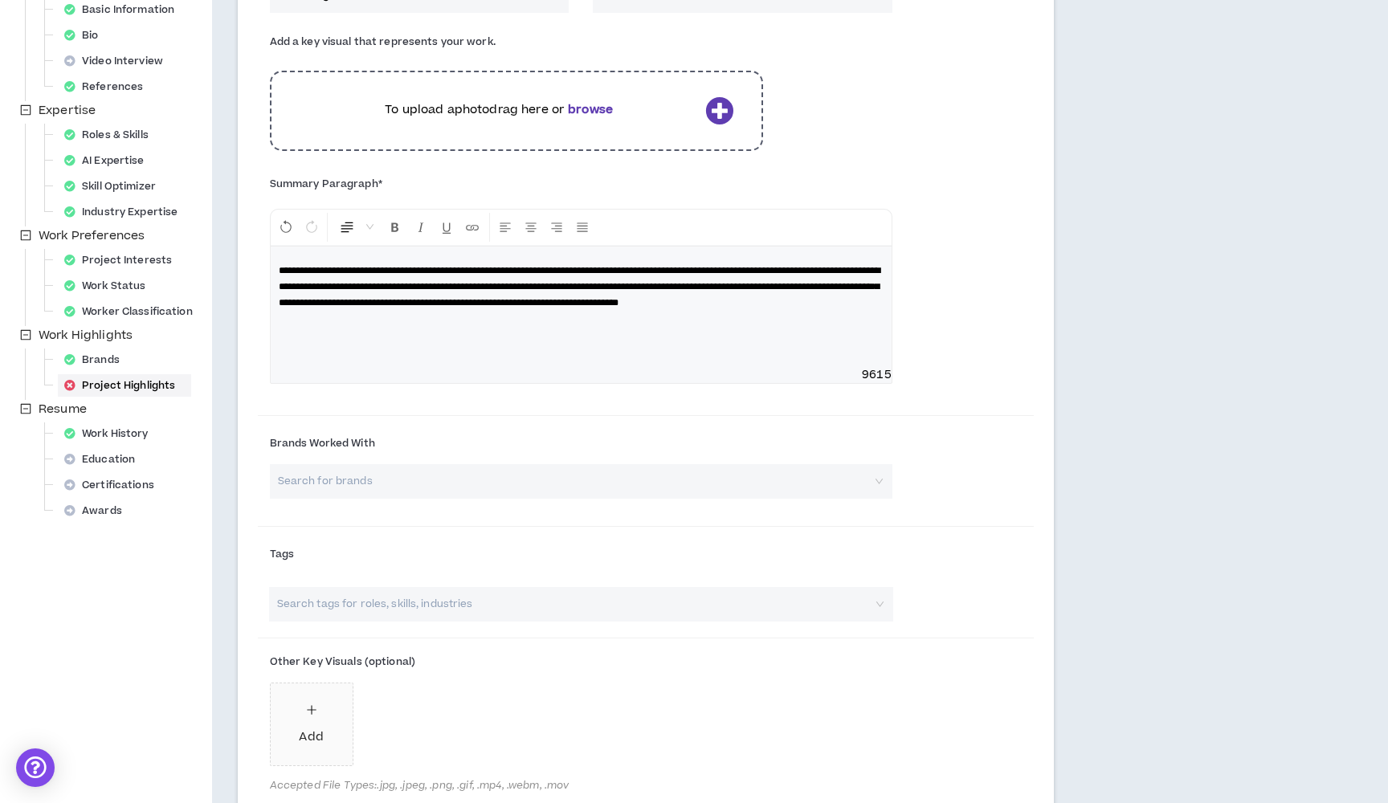
scroll to position [289, 0]
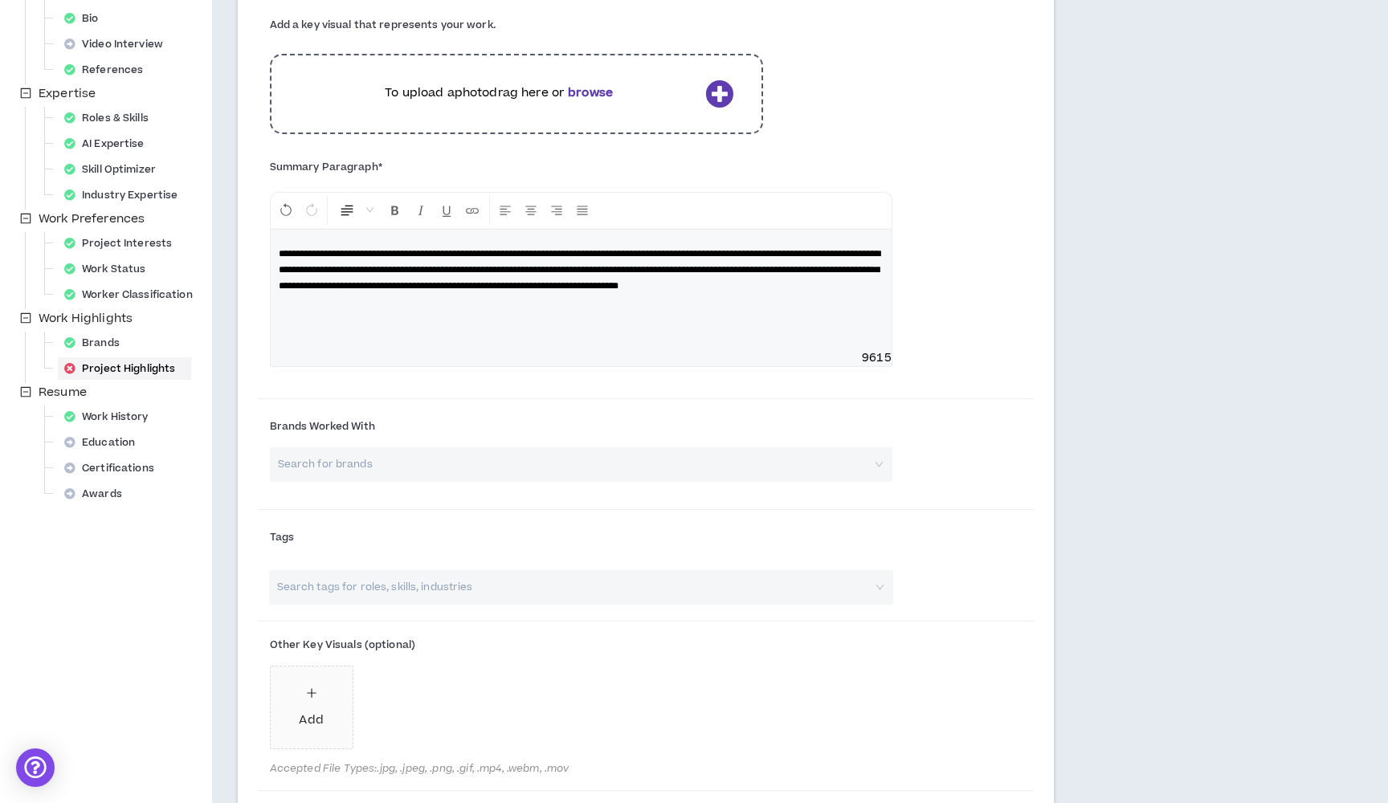
click at [425, 465] on input "search" at bounding box center [576, 465] width 594 height 35
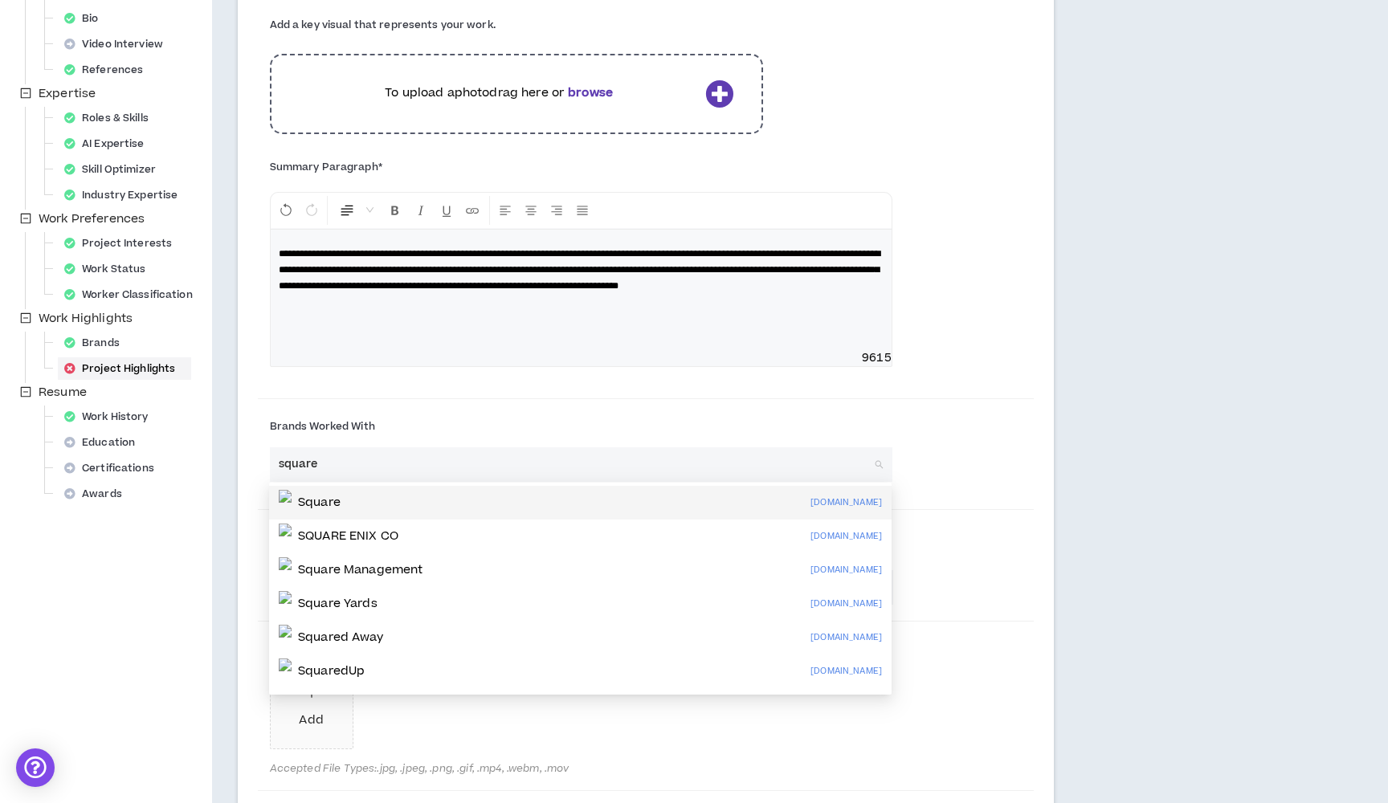
click at [433, 501] on div "Square [DOMAIN_NAME]" at bounding box center [580, 503] width 603 height 26
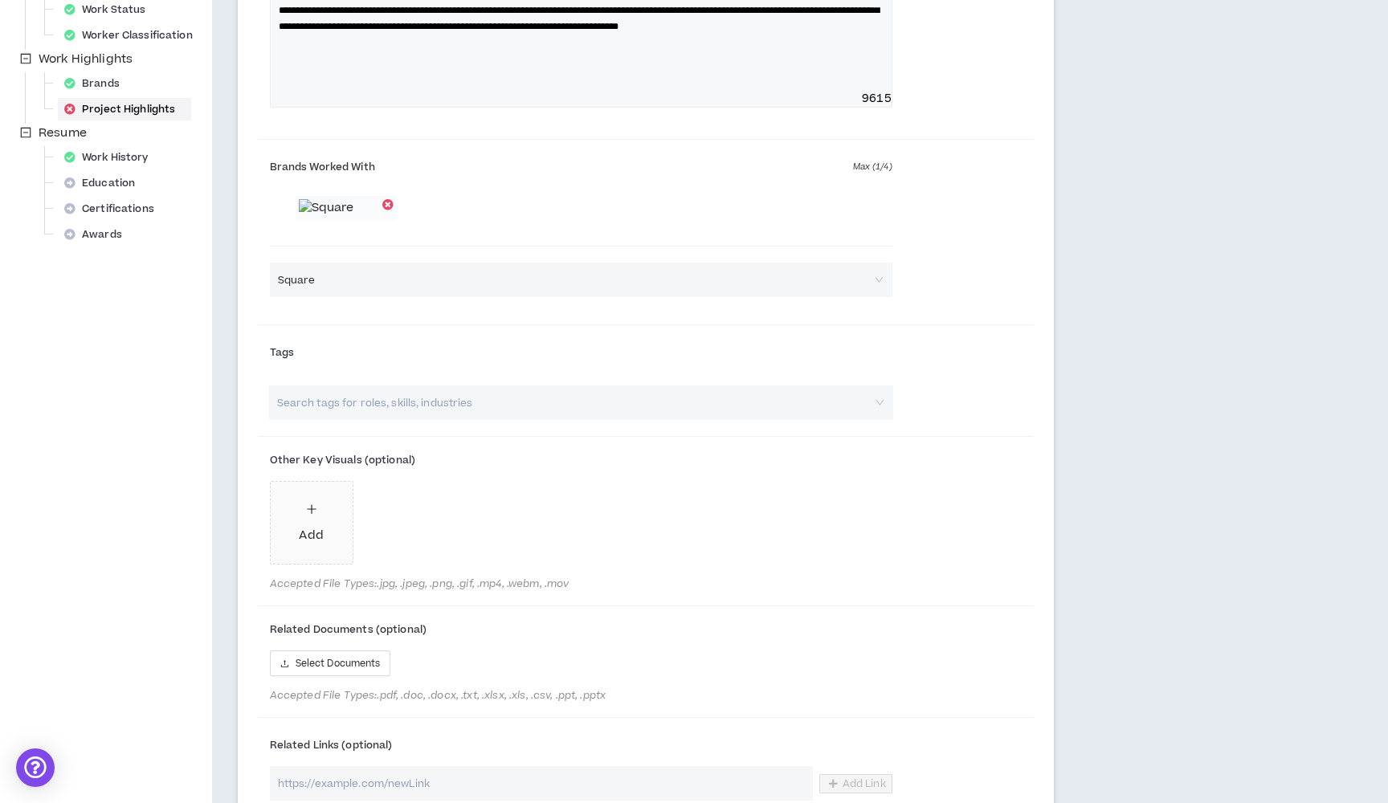
scroll to position [549, 0]
click at [524, 420] on input "search" at bounding box center [573, 403] width 596 height 35
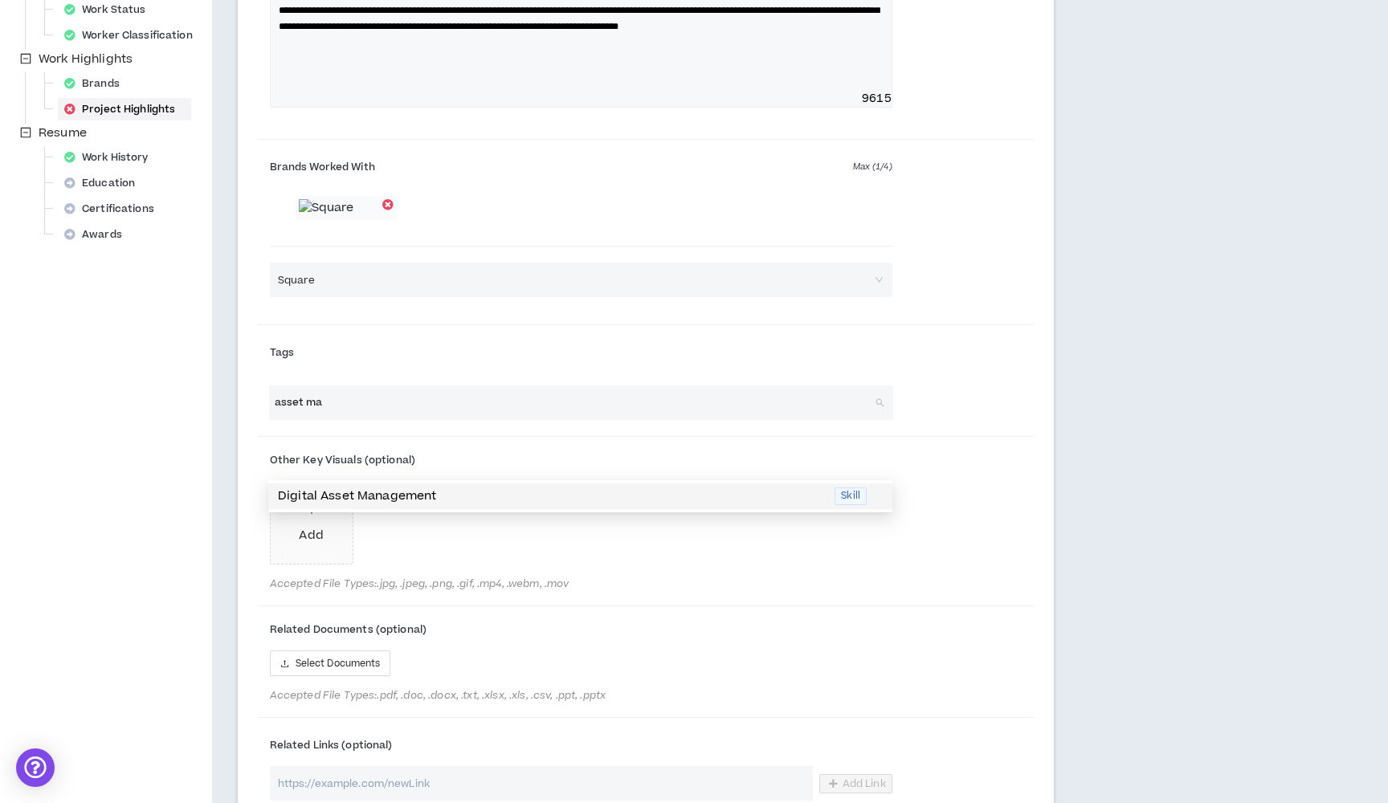
click at [542, 497] on p "Digital Asset Management" at bounding box center [551, 497] width 547 height 18
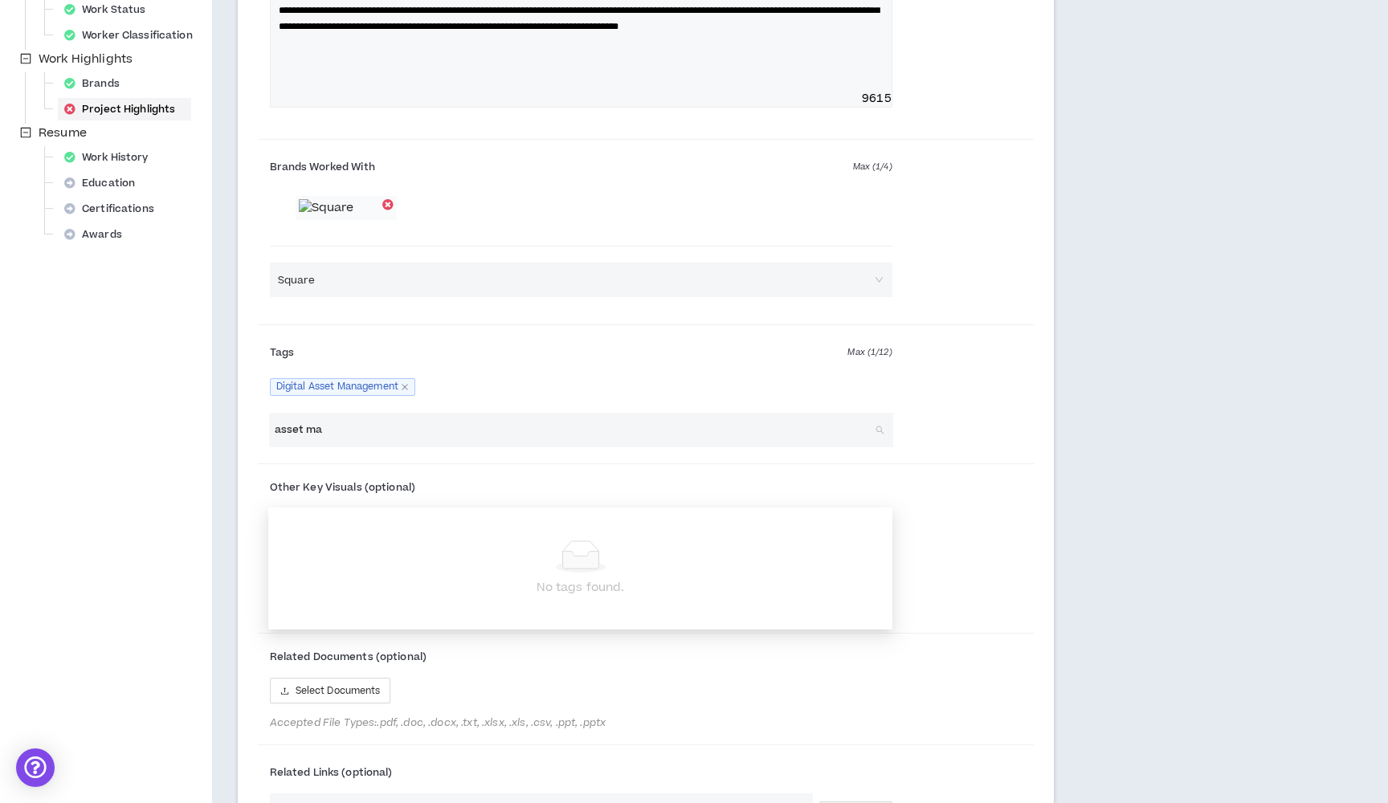
drag, startPoint x: 345, startPoint y: 490, endPoint x: 267, endPoint y: 484, distance: 78.1
click at [267, 448] on div "asset ma Search tags for roles, skills, industries" at bounding box center [581, 430] width 647 height 35
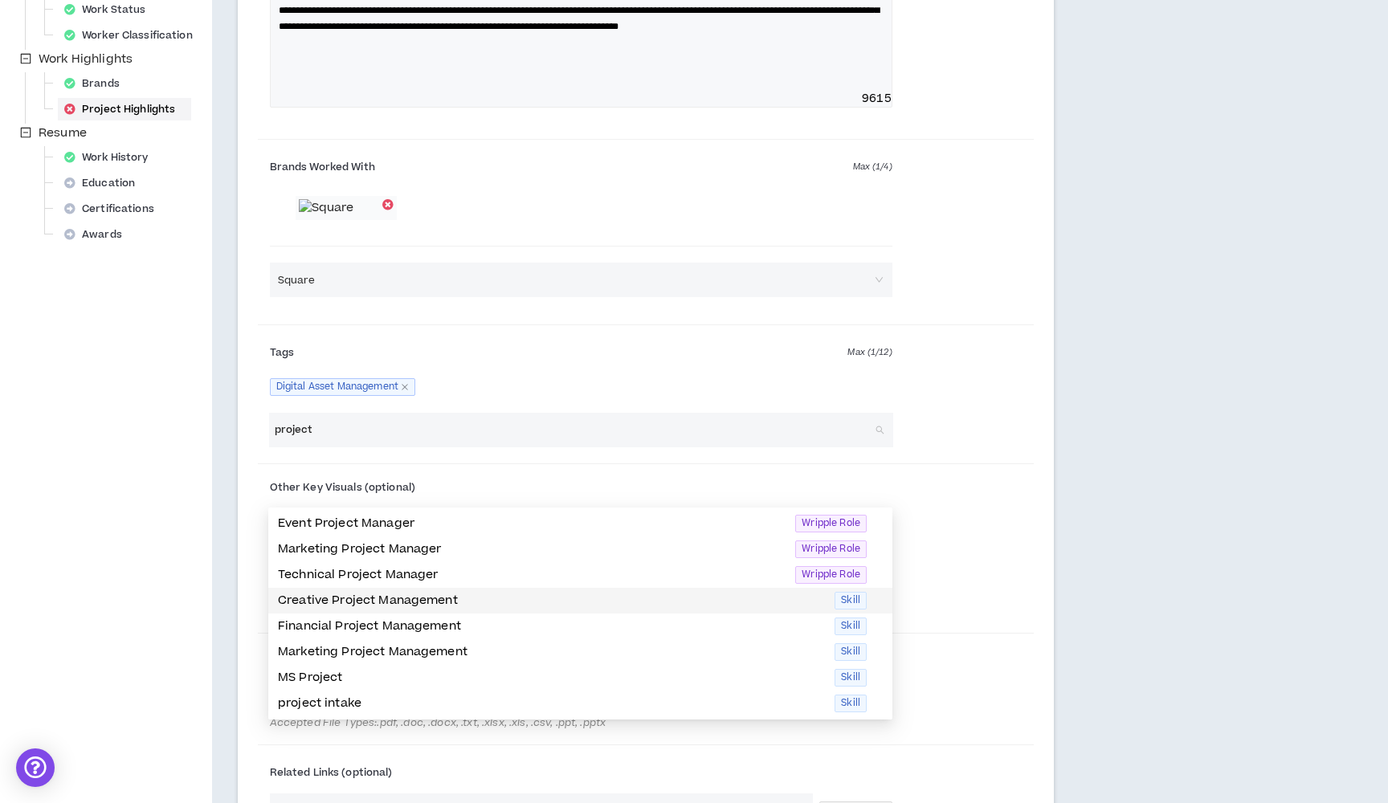
click at [321, 591] on div "Creative Project Management Skill" at bounding box center [580, 601] width 624 height 26
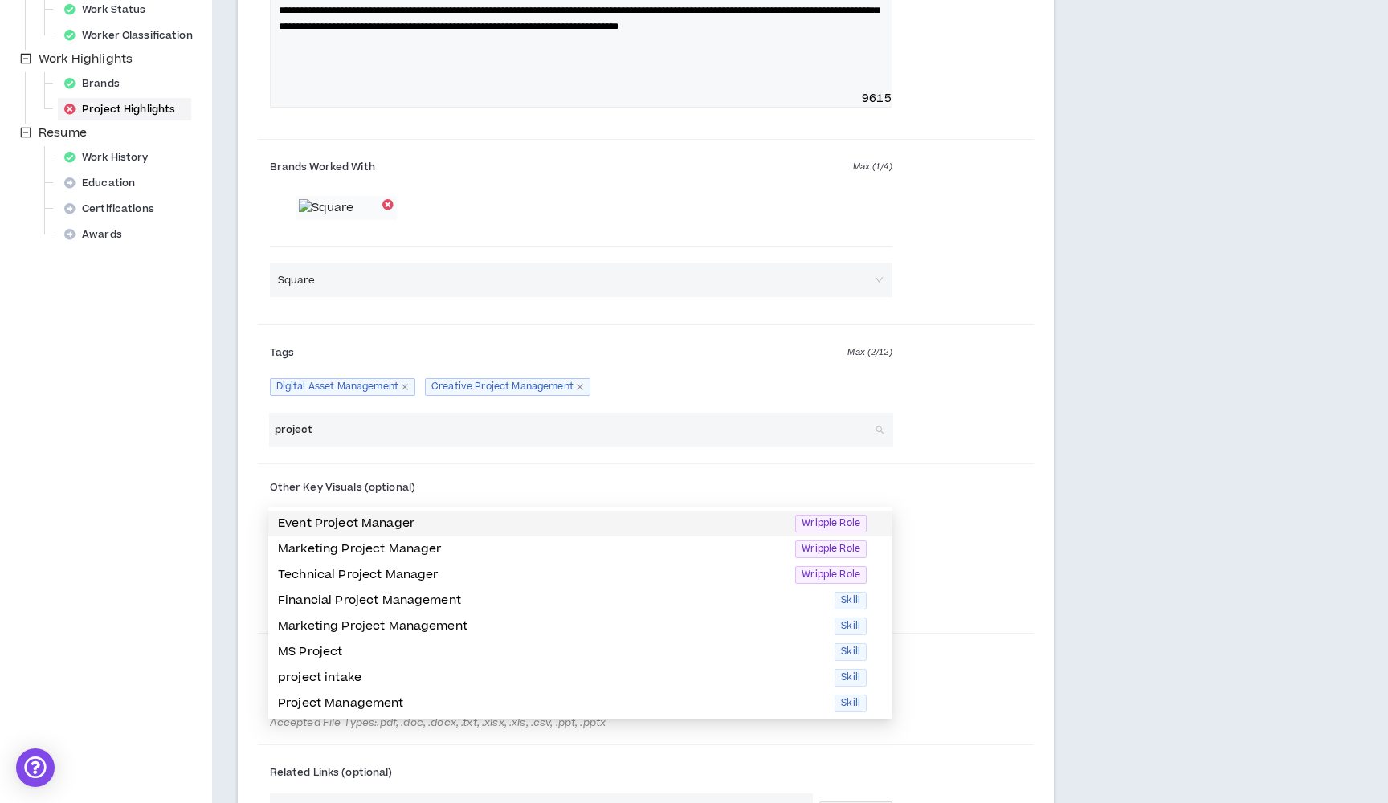
drag, startPoint x: 338, startPoint y: 483, endPoint x: 280, endPoint y: 480, distance: 58.7
click at [280, 448] on input "project" at bounding box center [573, 430] width 596 height 35
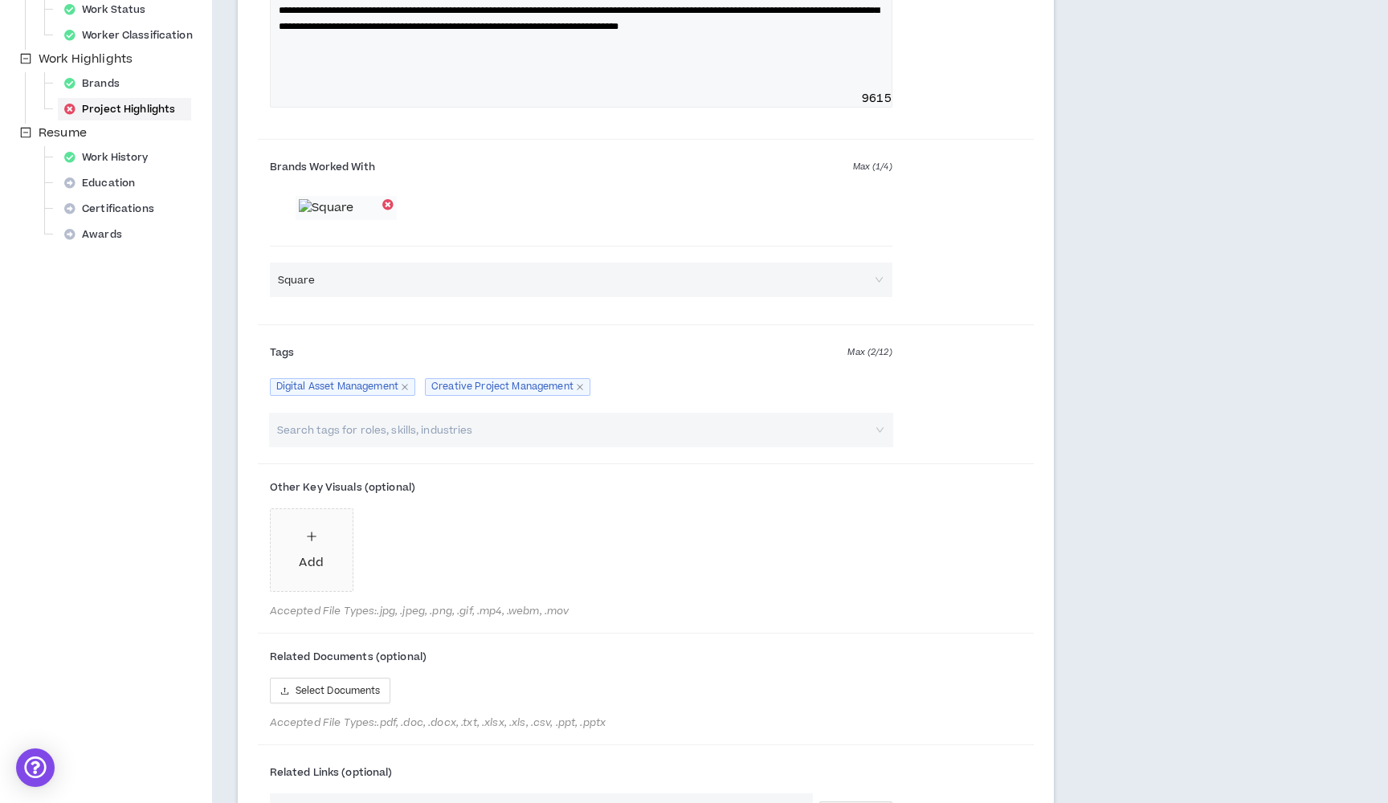
click at [980, 574] on div "Other Key Visuals (optional) Add Accepted File Types: .jpg, .jpeg, .png, .gif, …" at bounding box center [646, 550] width 776 height 159
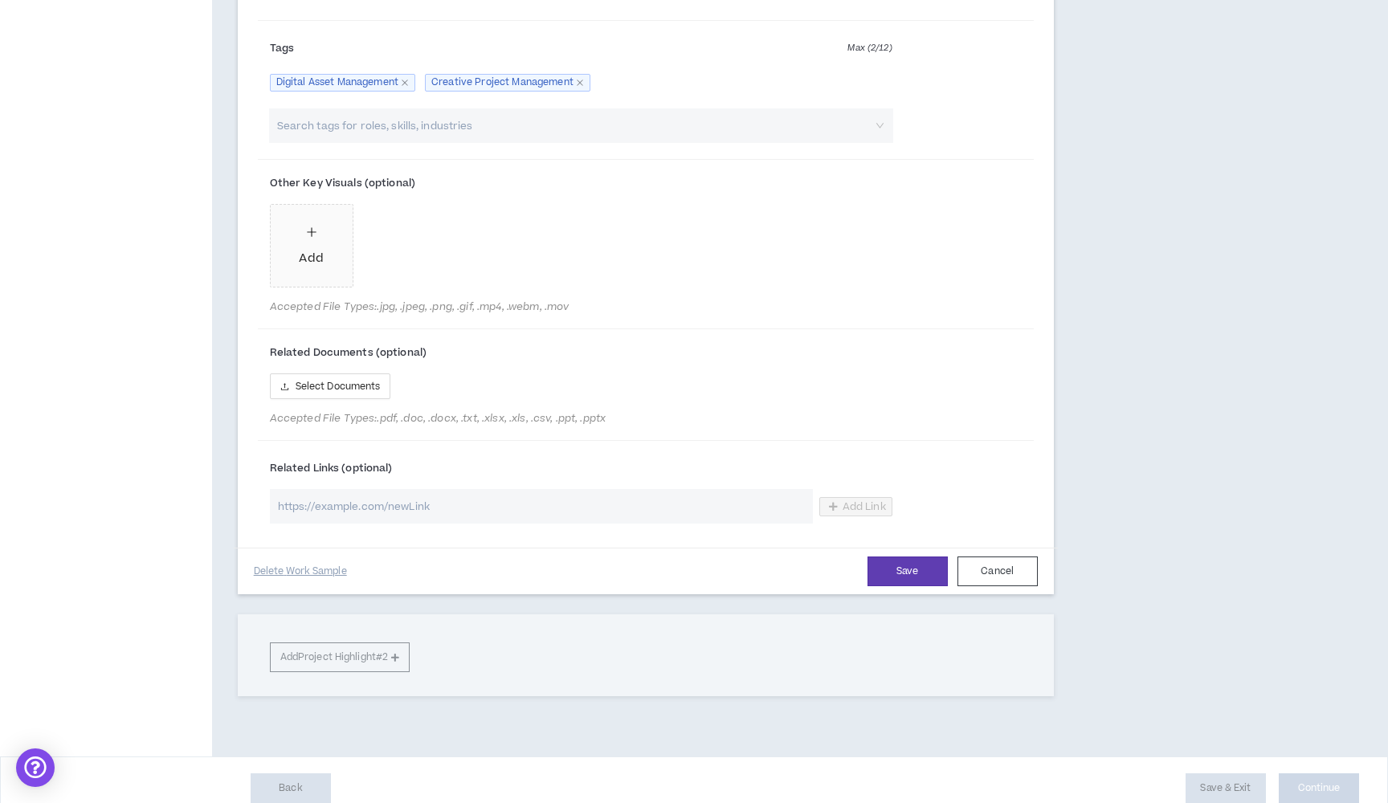
scroll to position [853, 0]
click at [921, 587] on button "Save" at bounding box center [908, 572] width 80 height 30
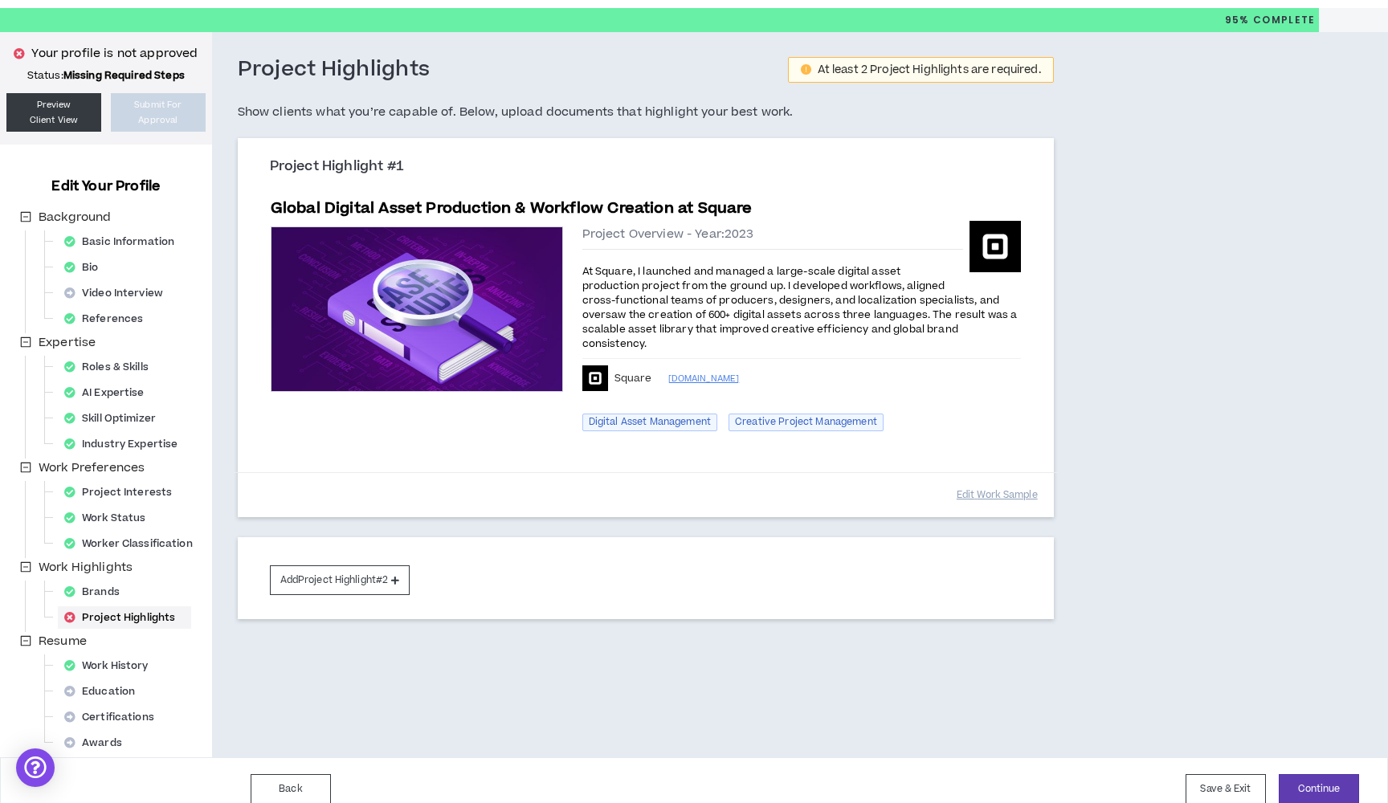
scroll to position [40, 0]
click at [390, 568] on button "Add Project Highlight #2" at bounding box center [340, 581] width 141 height 30
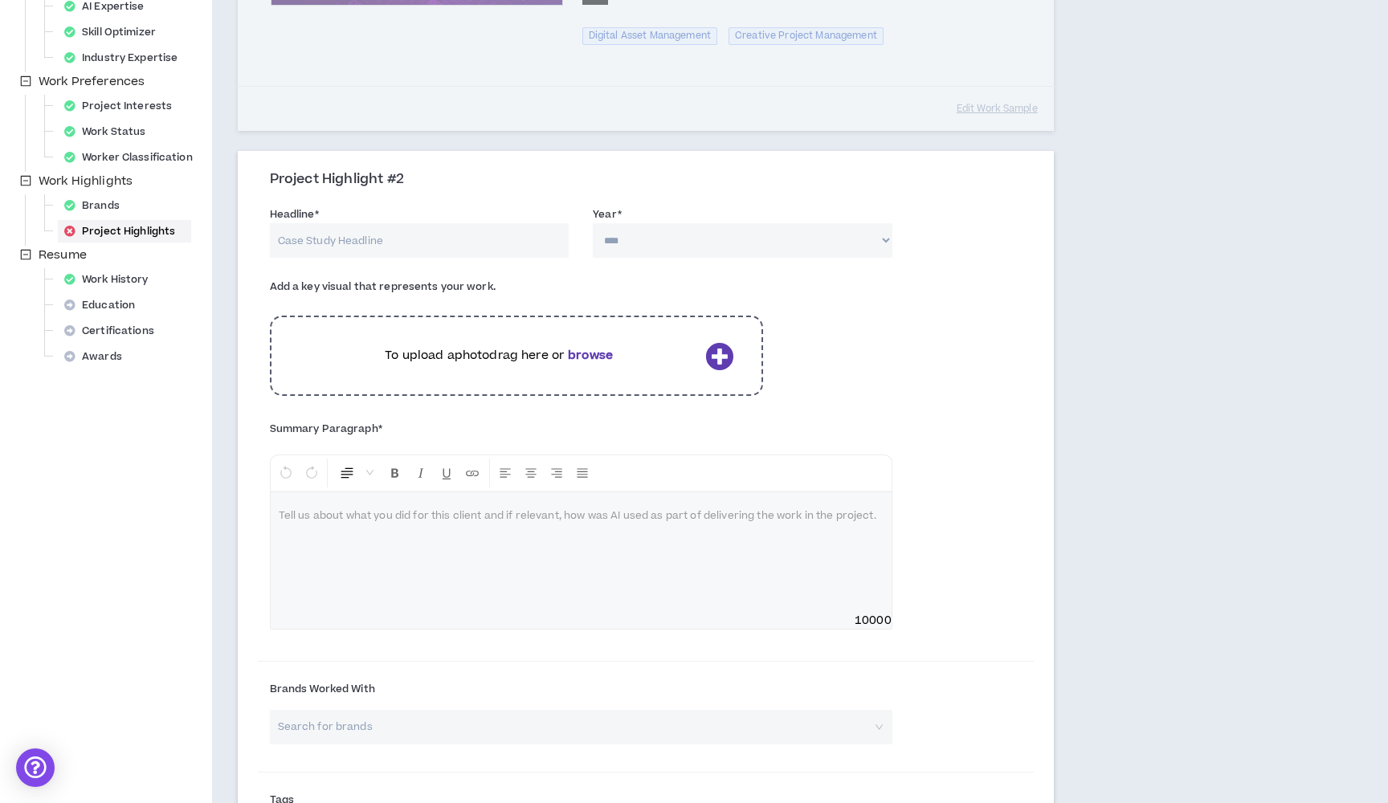
scroll to position [441, 0]
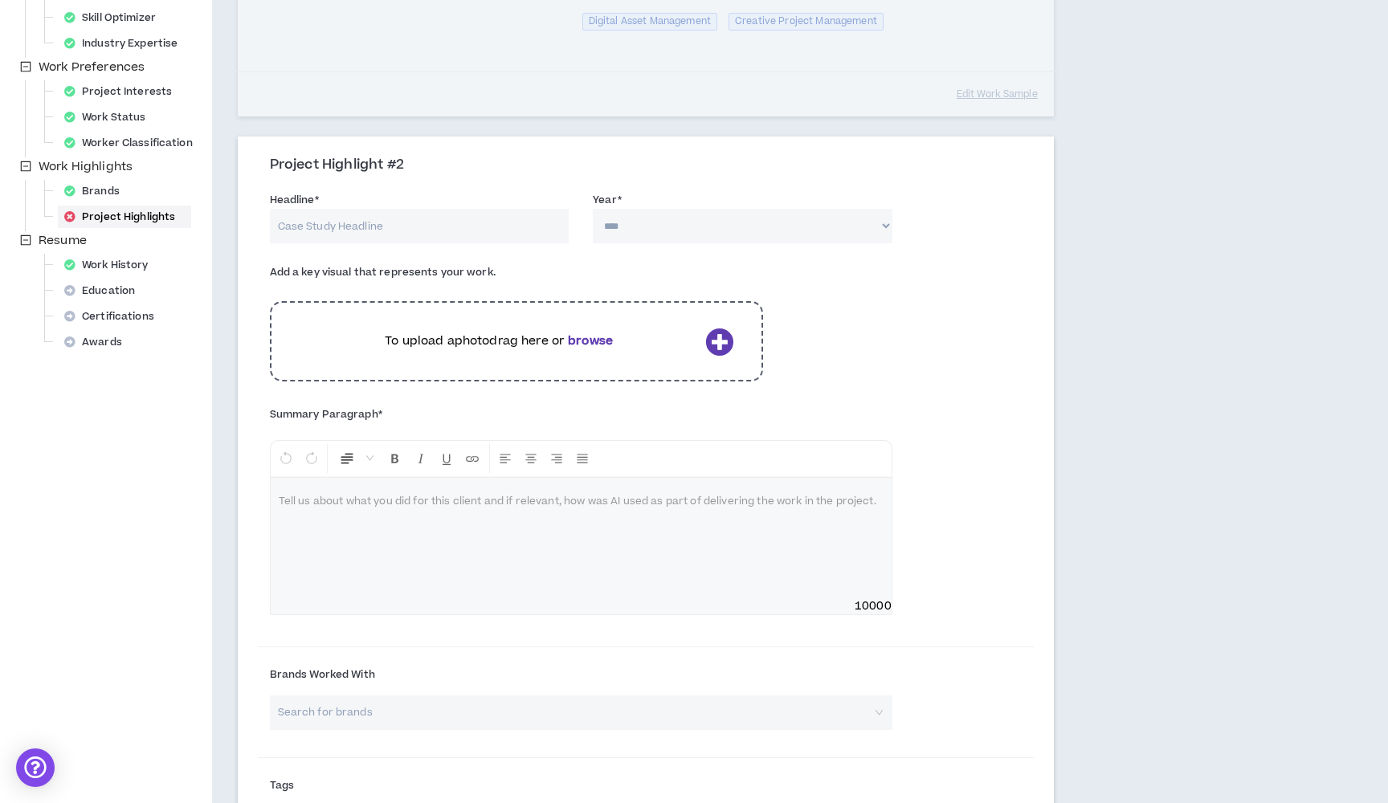
click at [404, 550] on div at bounding box center [581, 538] width 621 height 121
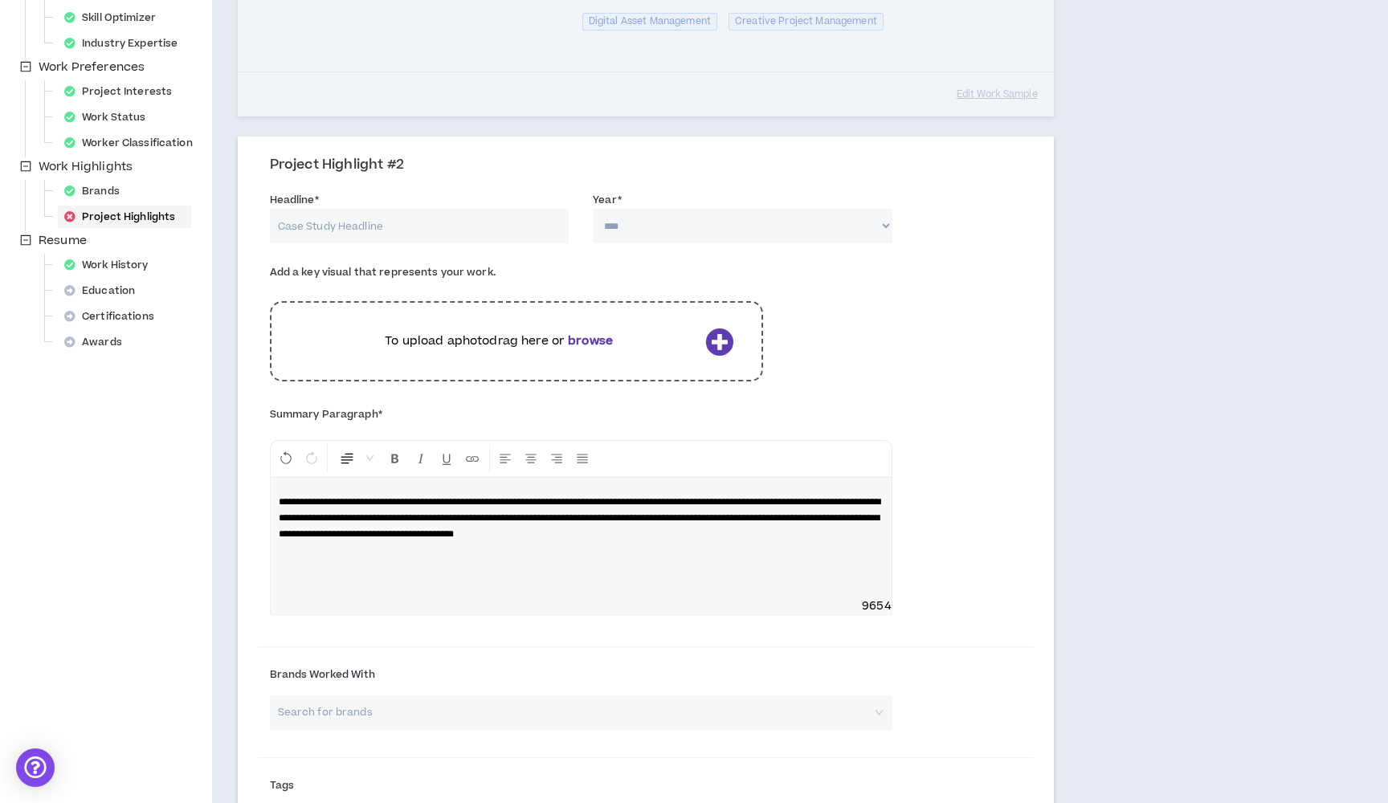
click at [415, 209] on input "Headline *" at bounding box center [420, 226] width 300 height 35
paste input "Driving Engagement Growth for U.S. Bank through Consultant Program Optimization"
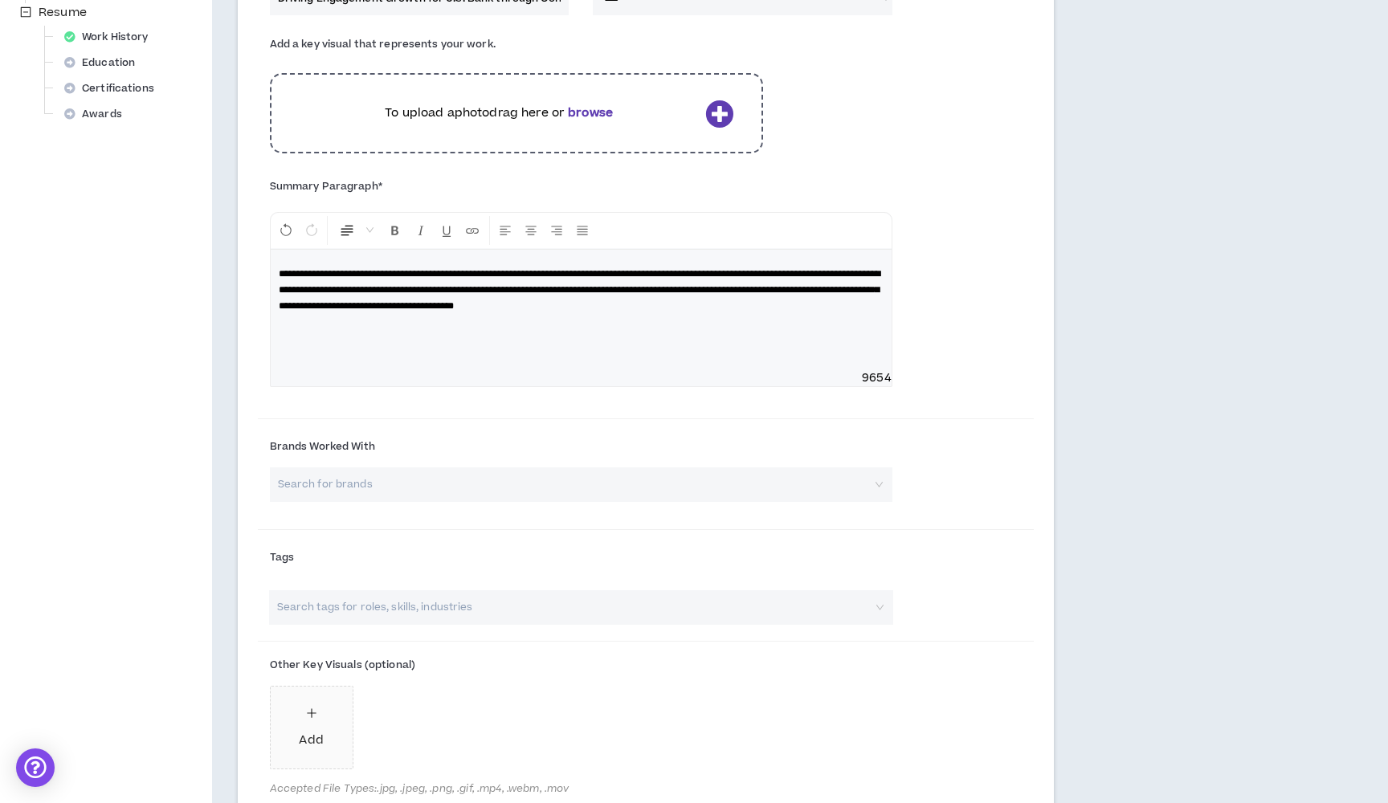
scroll to position [672, 0]
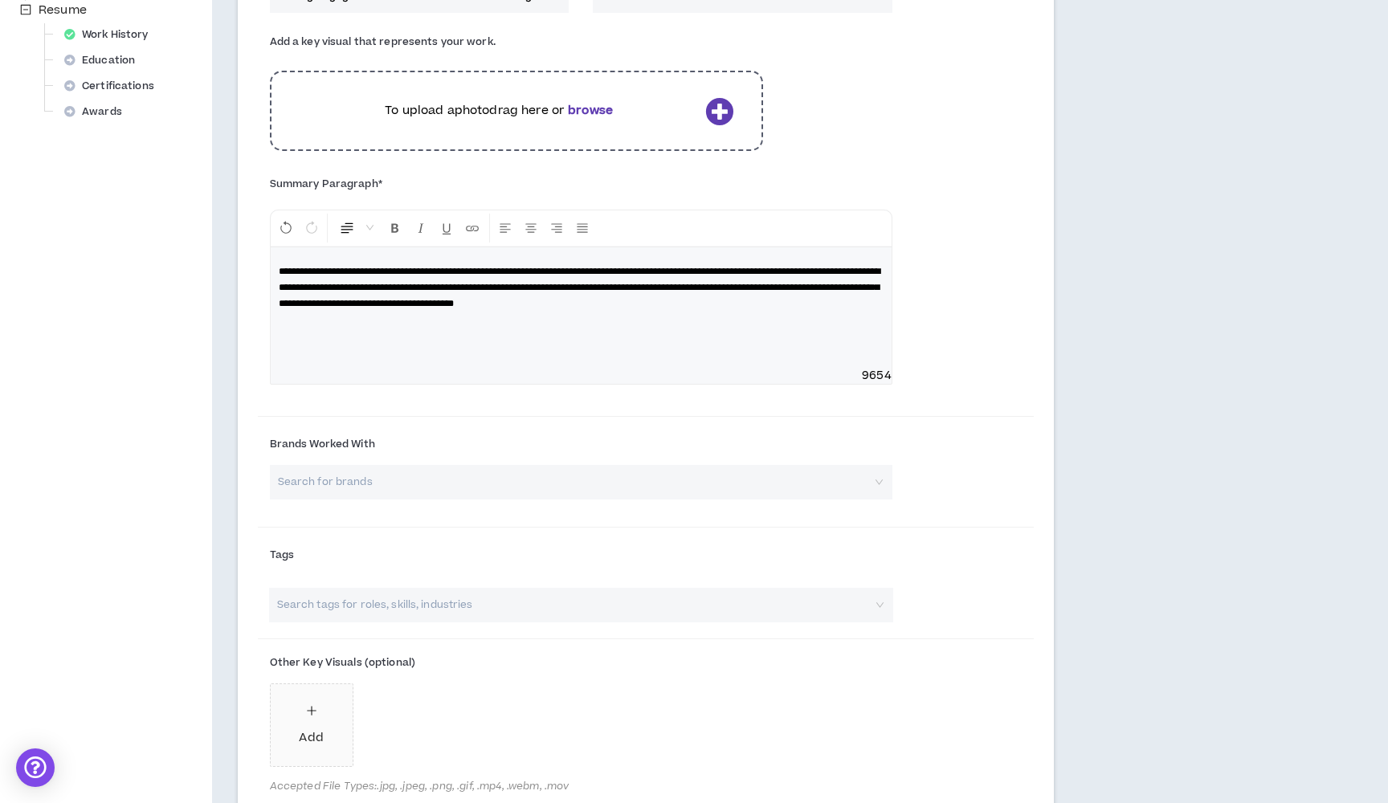
click at [326, 471] on input "search" at bounding box center [576, 482] width 594 height 35
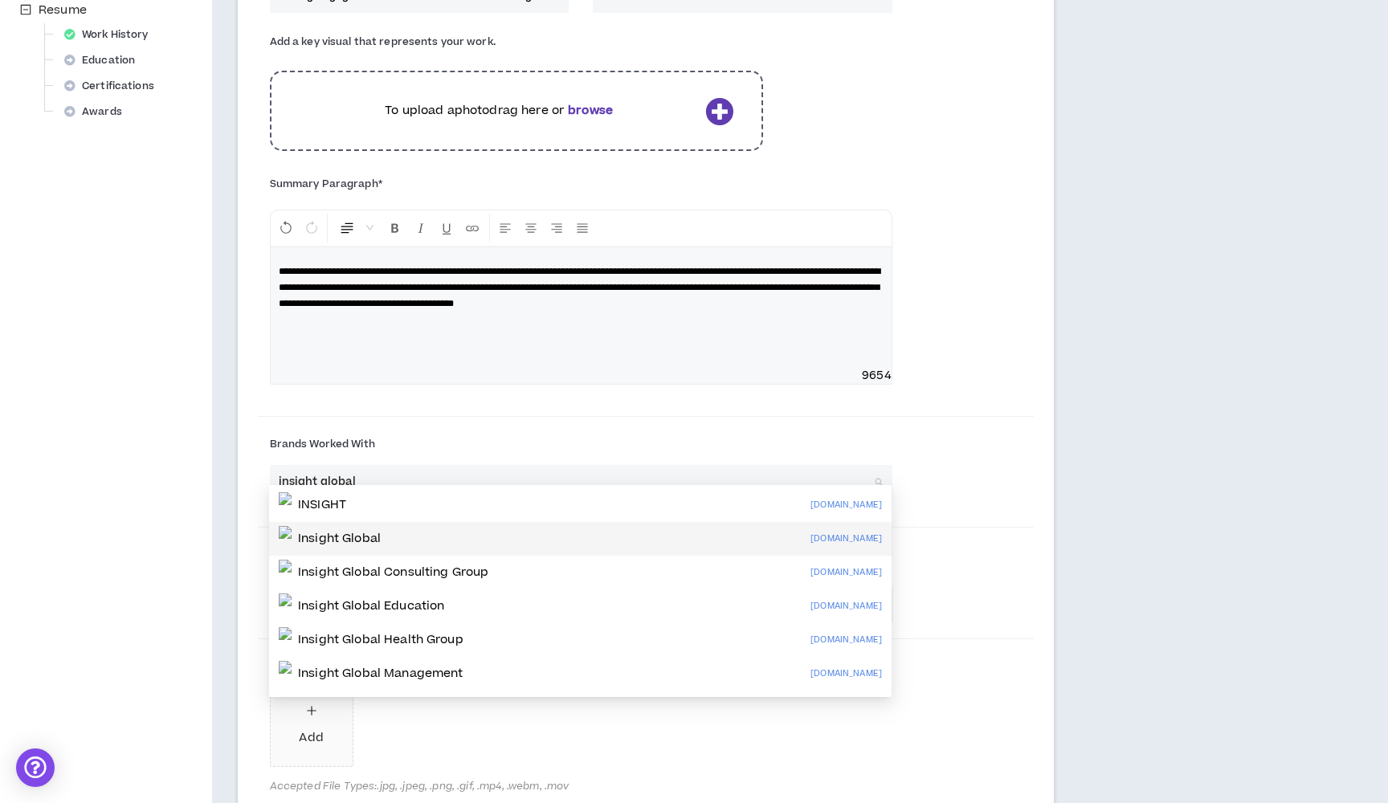
drag, startPoint x: 334, startPoint y: 493, endPoint x: 354, endPoint y: 534, distance: 46.4
click at [354, 534] on p "Insight Global" at bounding box center [339, 539] width 83 height 16
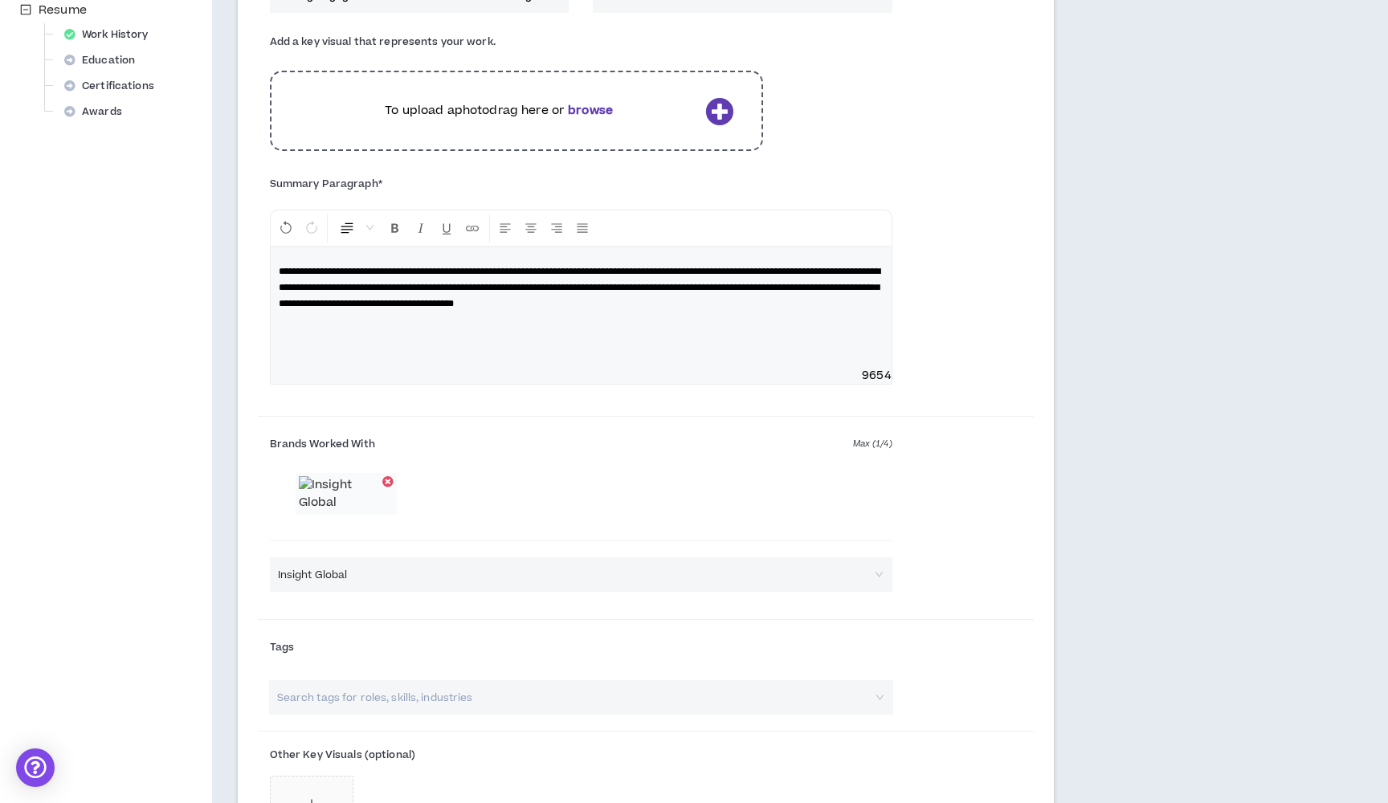
click at [549, 521] on div at bounding box center [581, 514] width 623 height 82
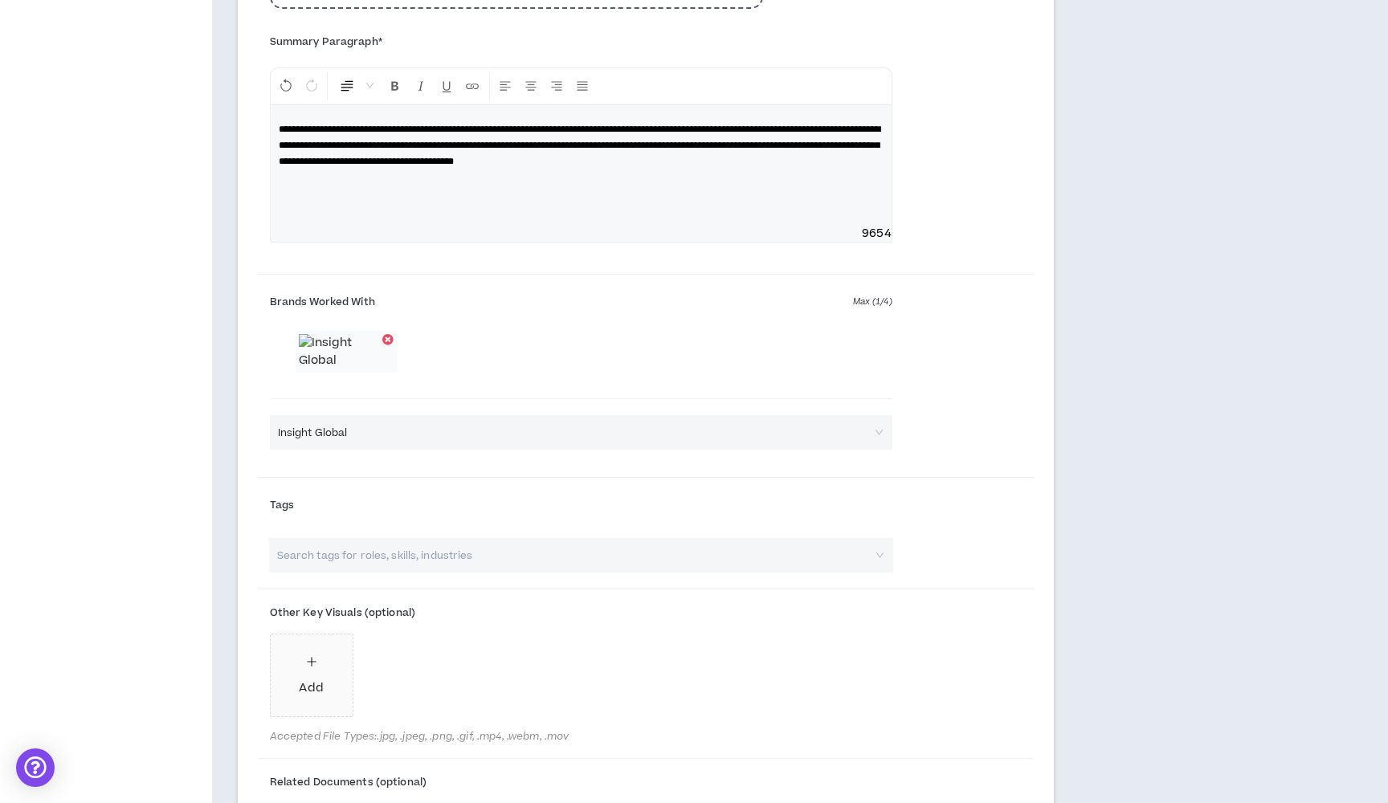
scroll to position [814, 0]
click at [514, 573] on input "search" at bounding box center [573, 555] width 596 height 35
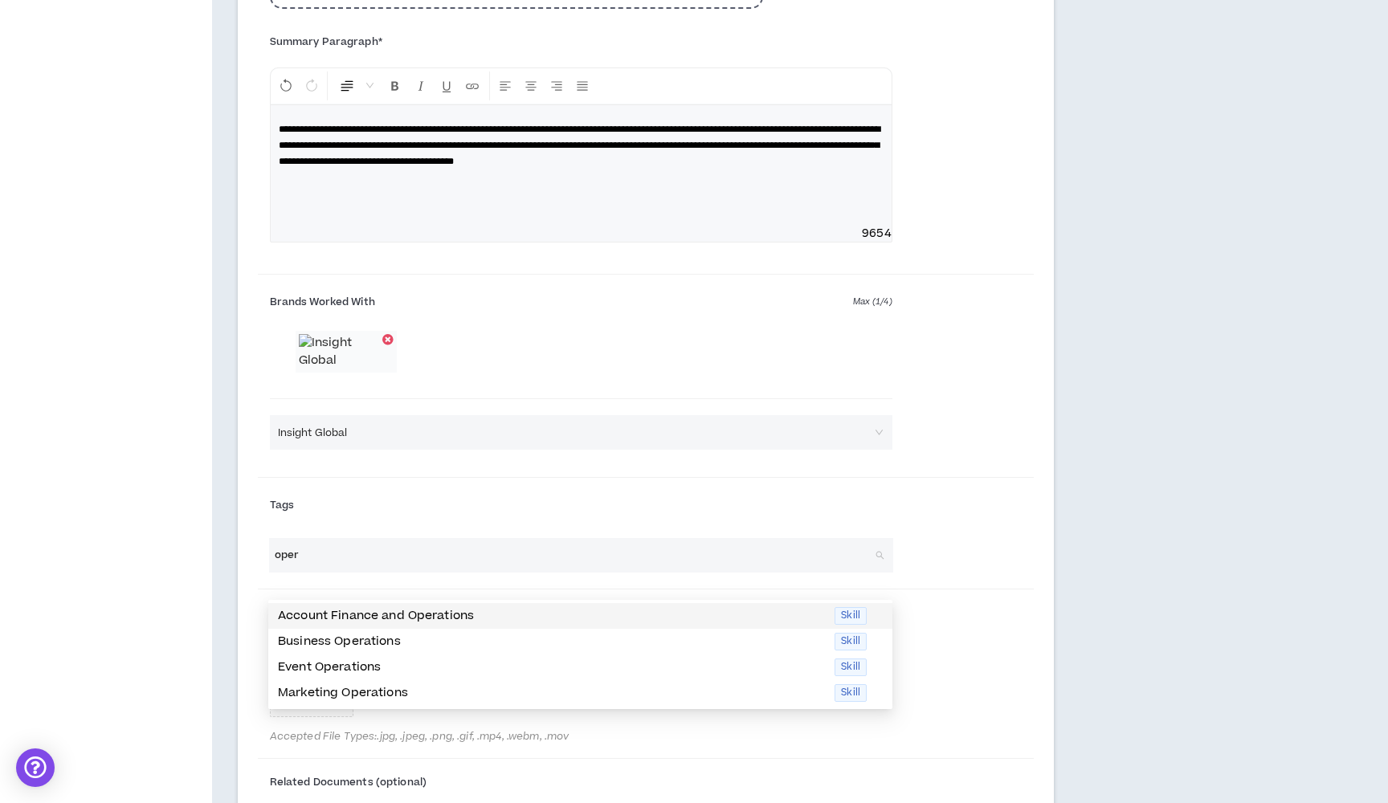
drag, startPoint x: 542, startPoint y: 585, endPoint x: 405, endPoint y: 588, distance: 137.4
click at [405, 573] on input "oper" at bounding box center [573, 555] width 596 height 35
drag, startPoint x: 328, startPoint y: 578, endPoint x: 257, endPoint y: 576, distance: 70.7
click at [258, 573] on div "oper Search tags for roles, skills, industries" at bounding box center [581, 555] width 647 height 35
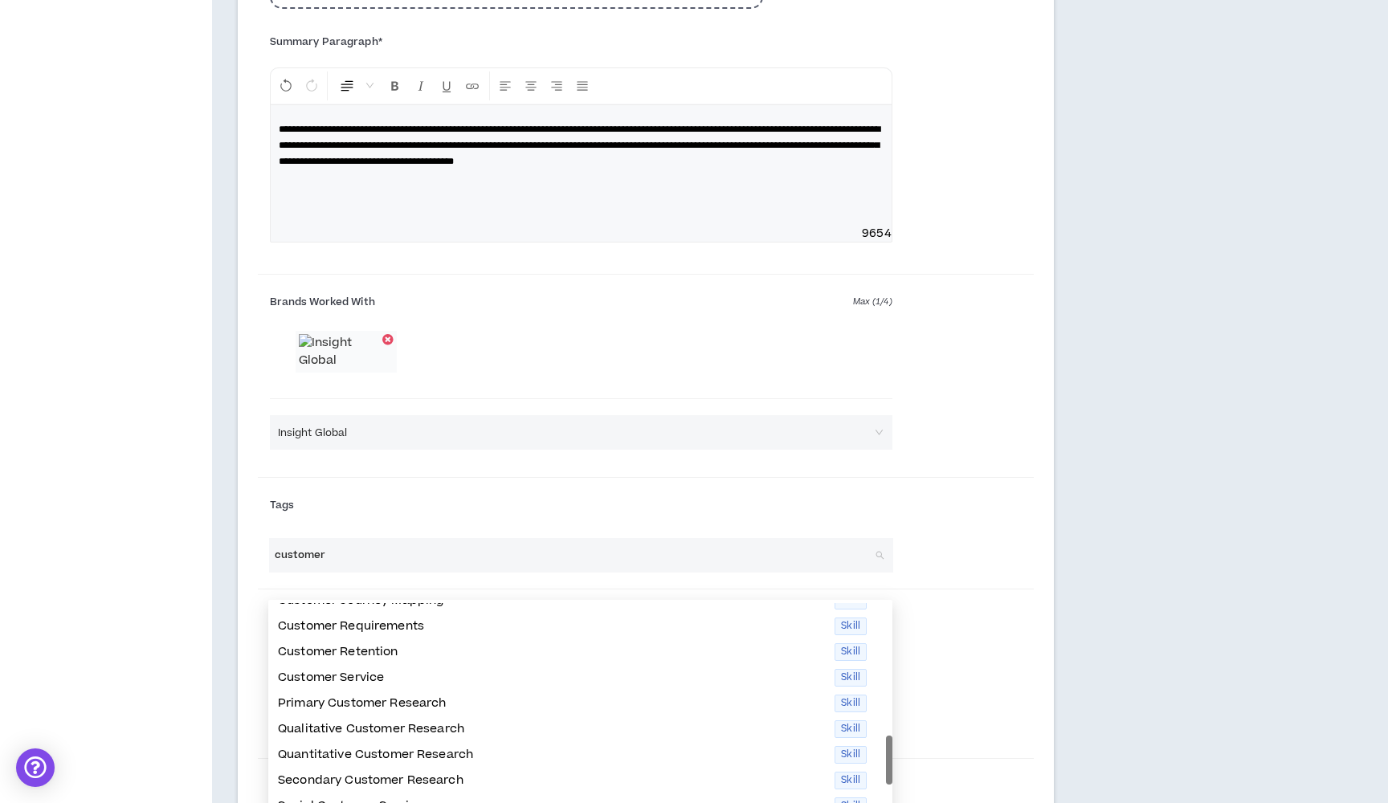
scroll to position [129, 0]
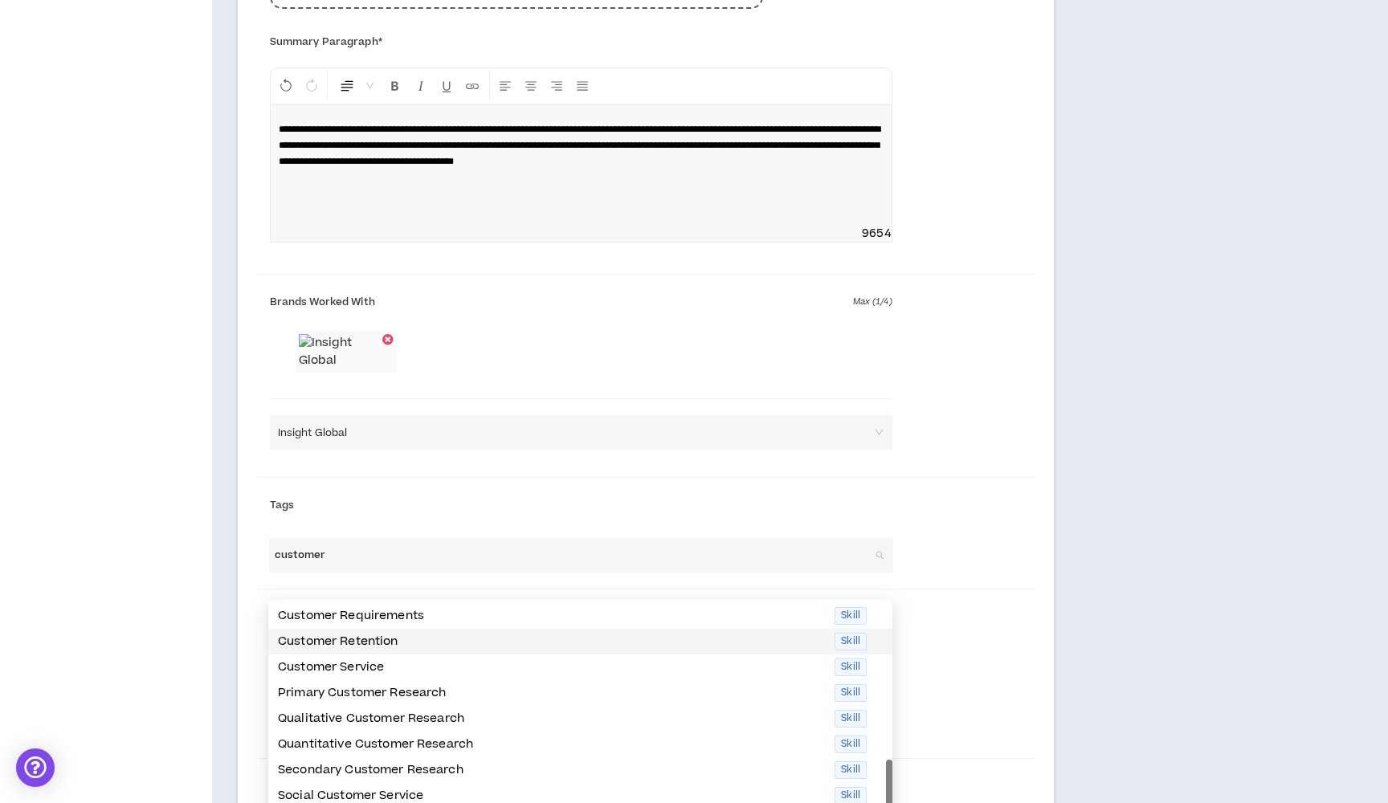
click at [355, 646] on p "Customer Retention" at bounding box center [551, 642] width 547 height 18
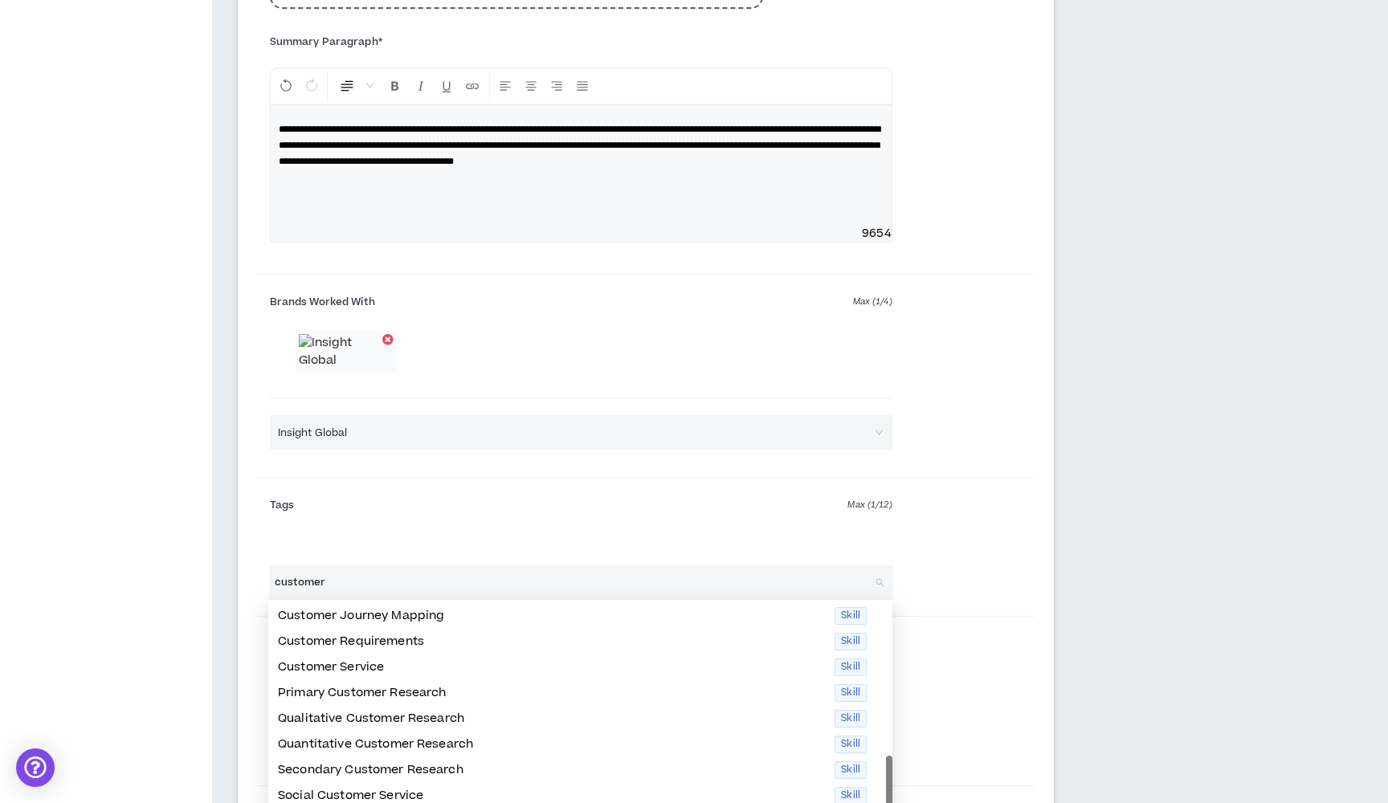
scroll to position [103, 0]
click at [401, 671] on p "Customer Service" at bounding box center [551, 668] width 547 height 18
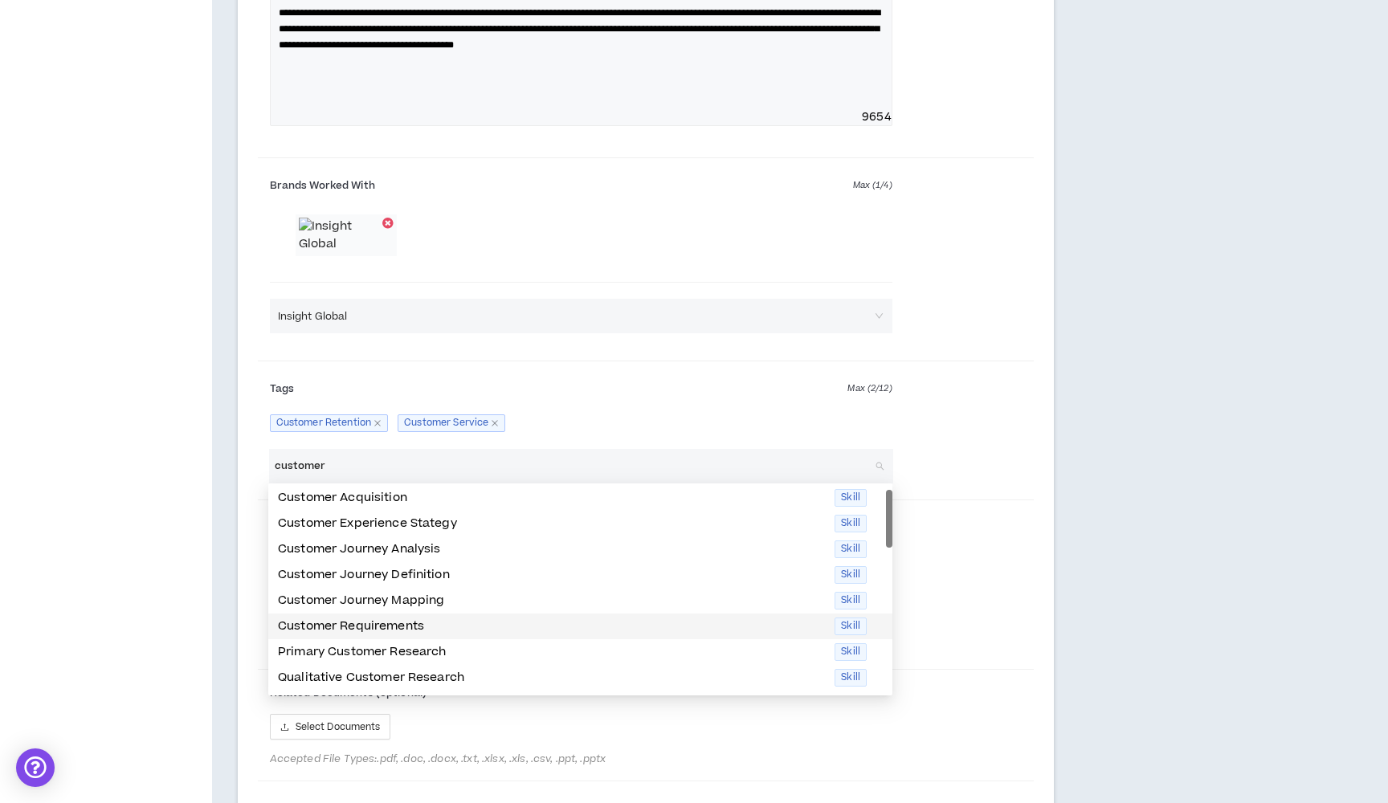
scroll to position [0, 0]
click at [526, 518] on p "Customer Experience Stategy" at bounding box center [551, 526] width 547 height 18
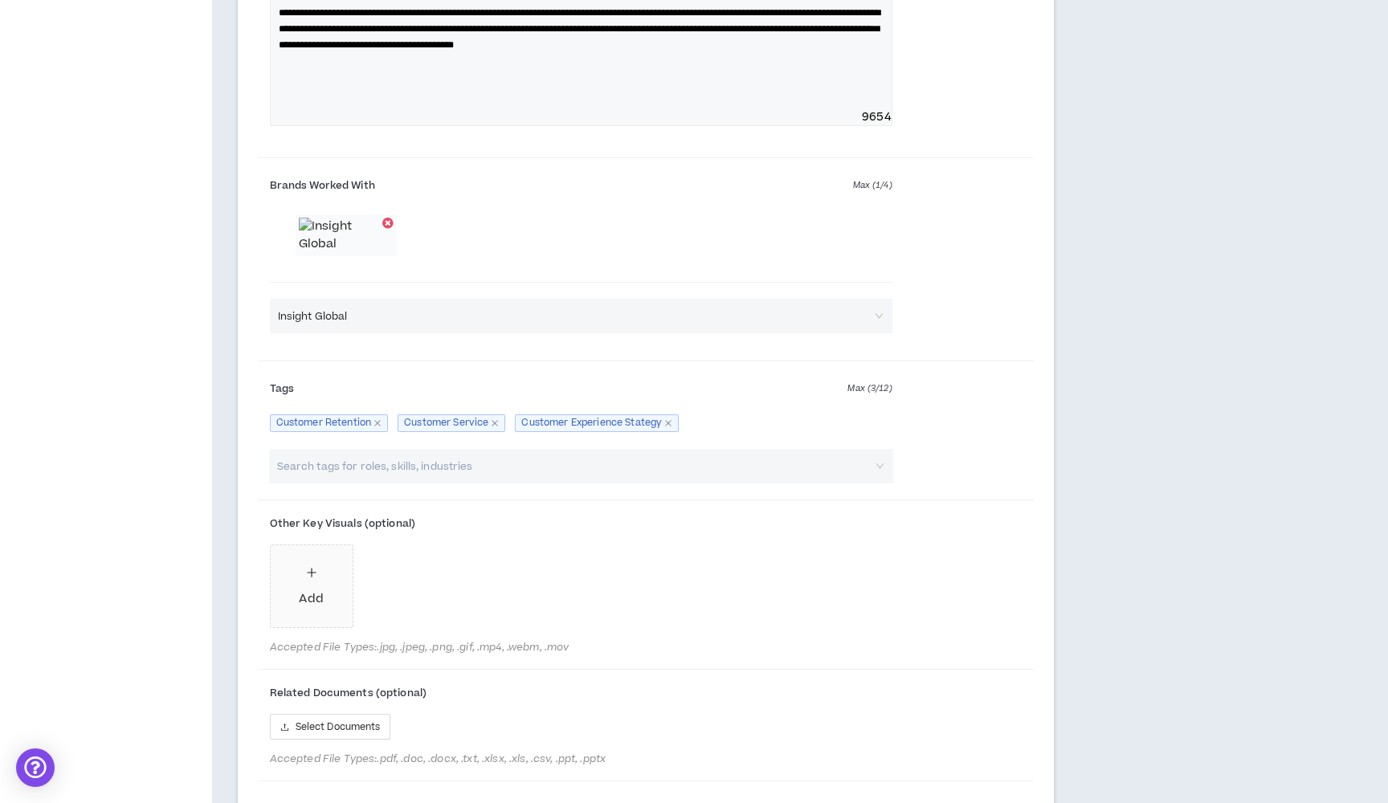
click at [1018, 497] on div "Search tags for roles, skills, industries" at bounding box center [646, 472] width 776 height 47
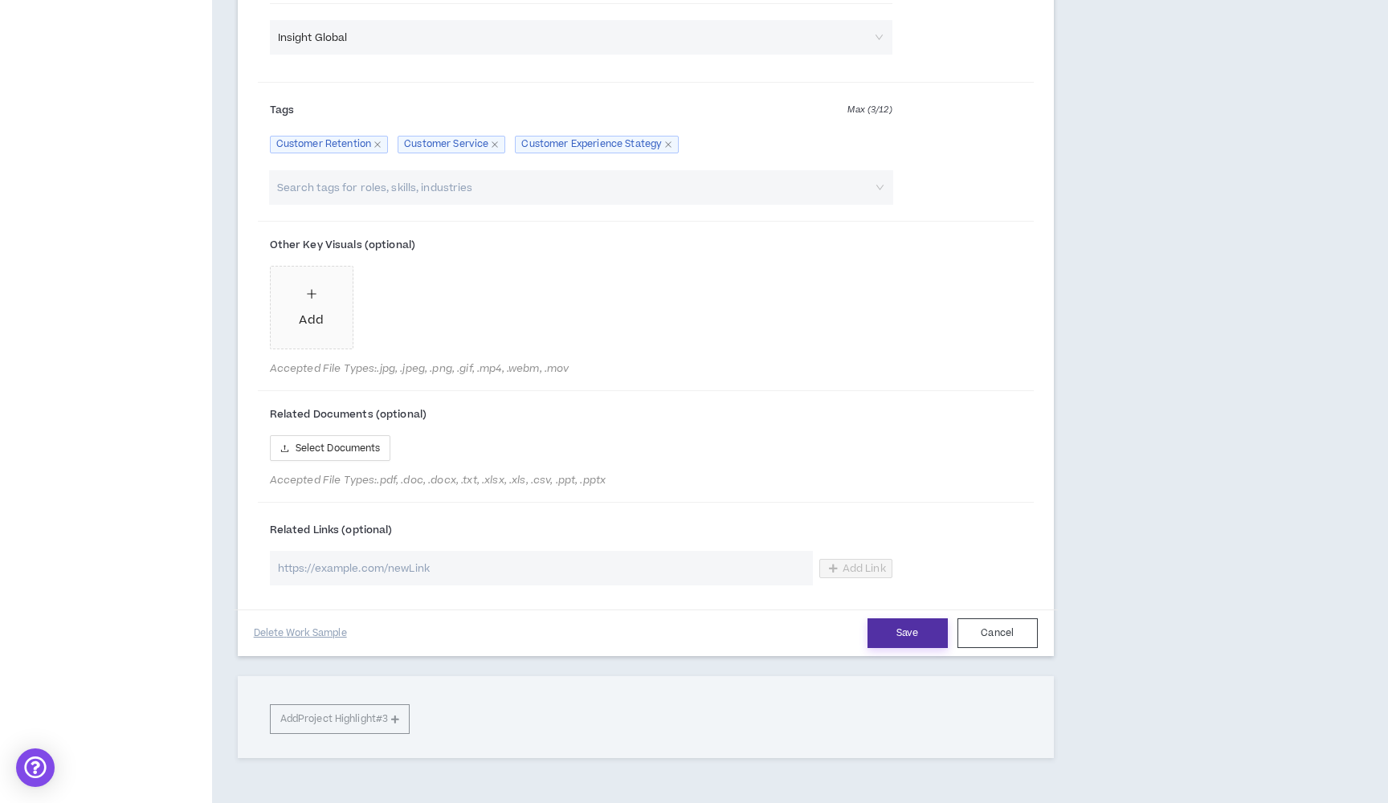
click at [901, 648] on button "Save" at bounding box center [908, 634] width 80 height 30
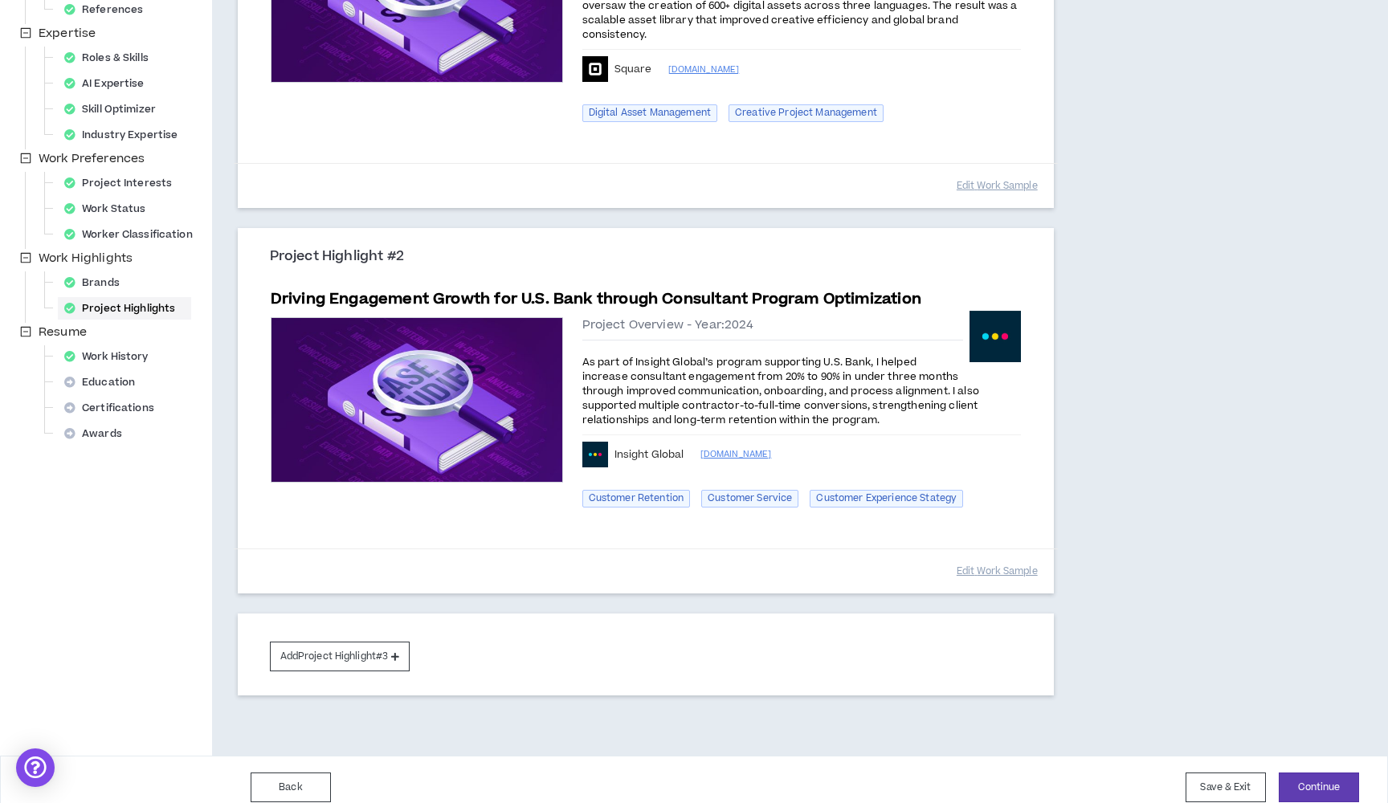
scroll to position [349, 0]
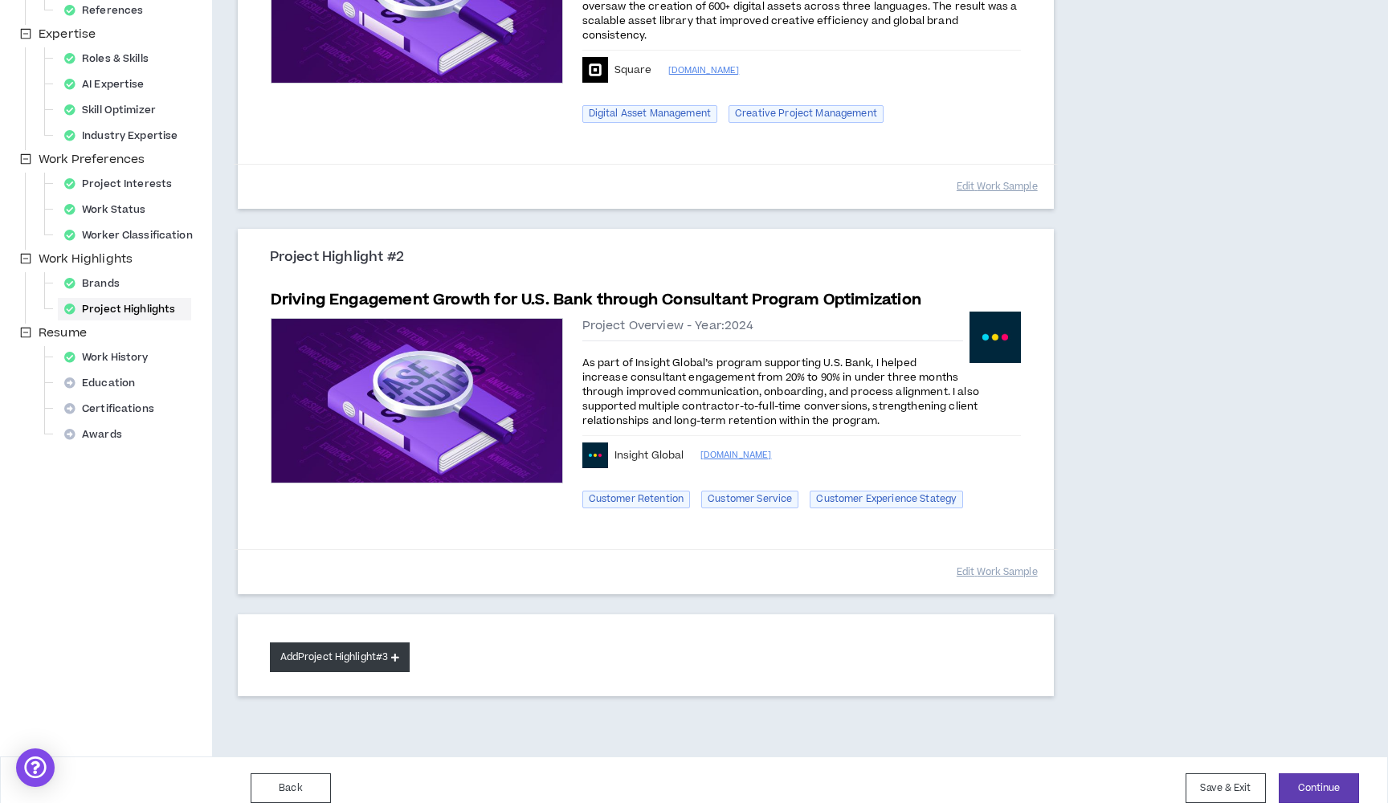
click at [384, 652] on button "Add Project Highlight #3" at bounding box center [340, 658] width 141 height 30
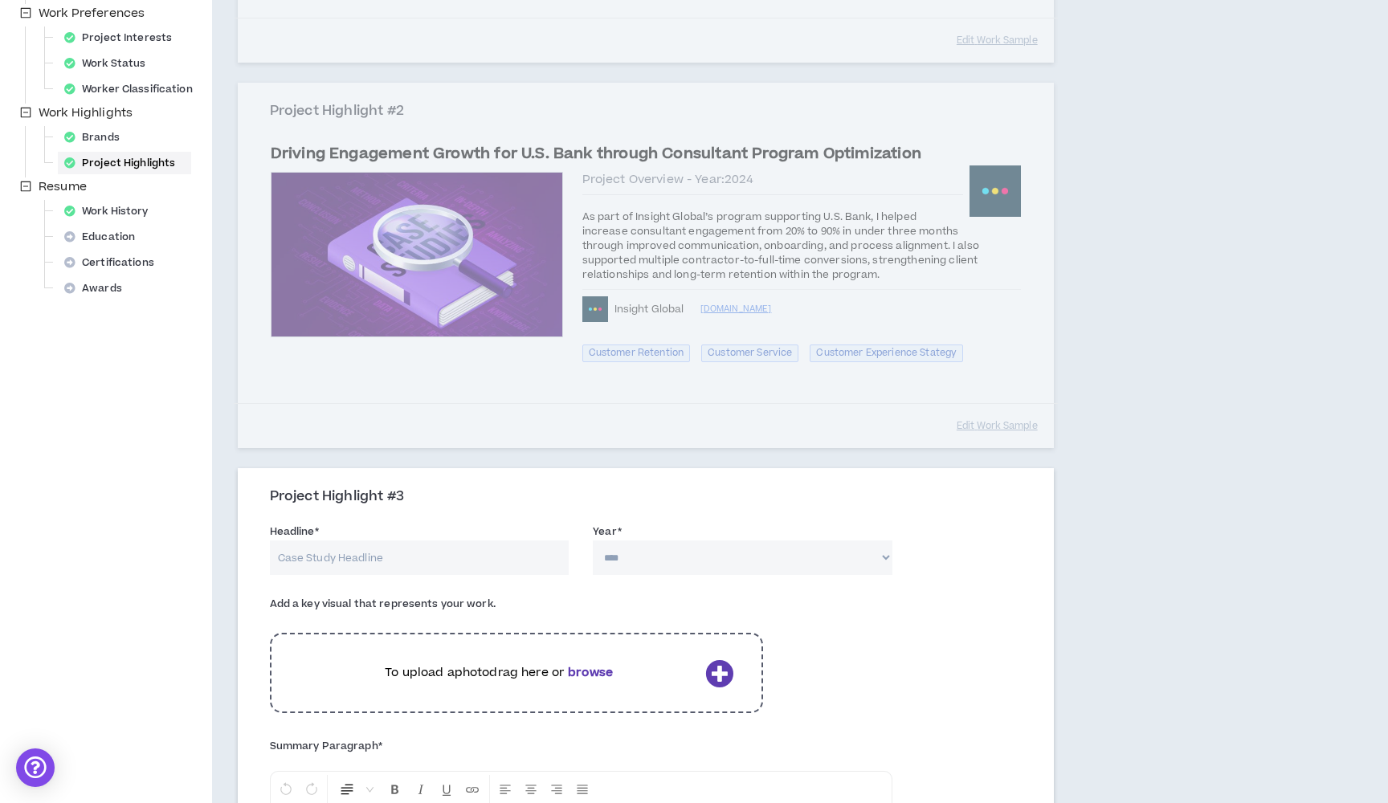
scroll to position [510, 0]
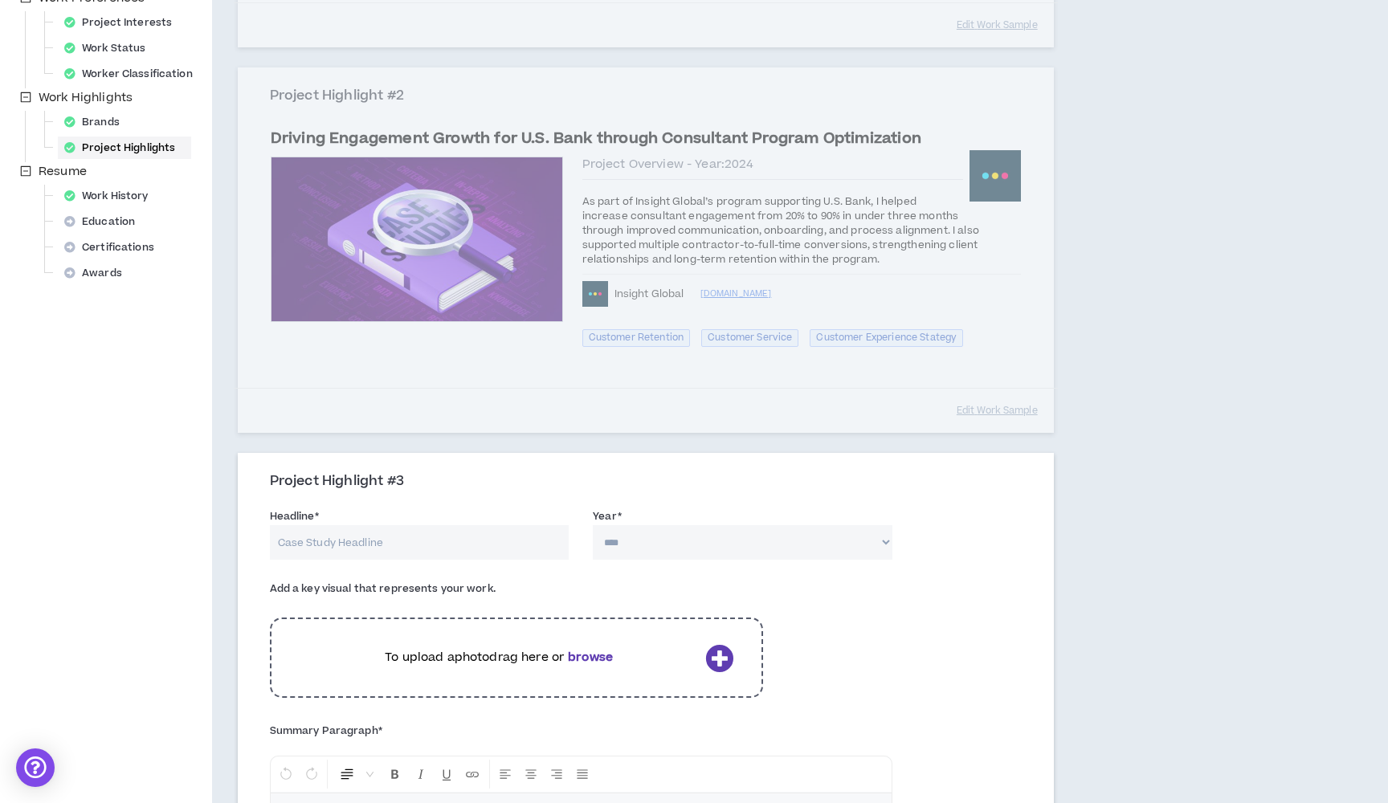
click at [394, 525] on input "Headline *" at bounding box center [420, 542] width 300 height 35
paste input "Square Customer Story Campaign: Talent Sourcing & Production Coordination"
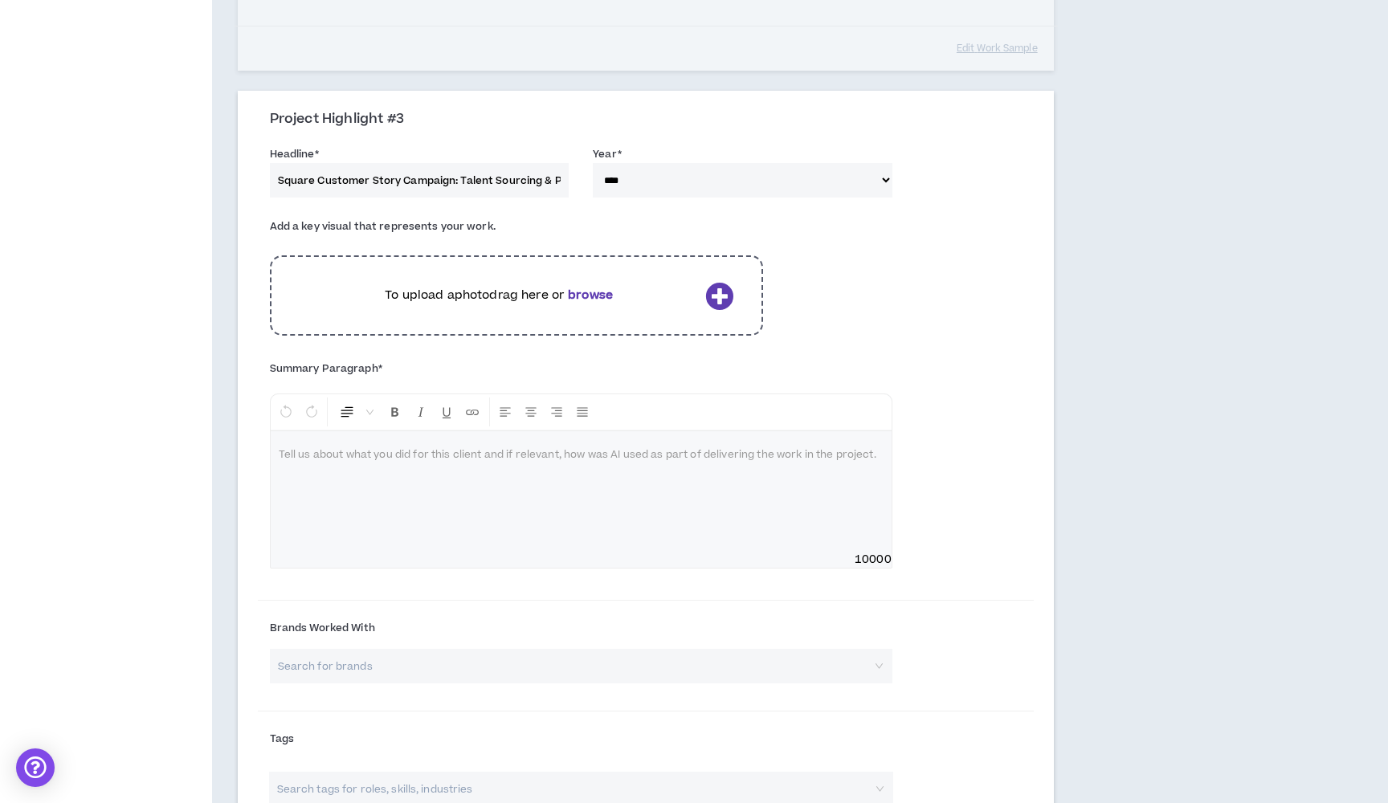
scroll to position [873, 0]
click at [705, 493] on div at bounding box center [581, 491] width 621 height 121
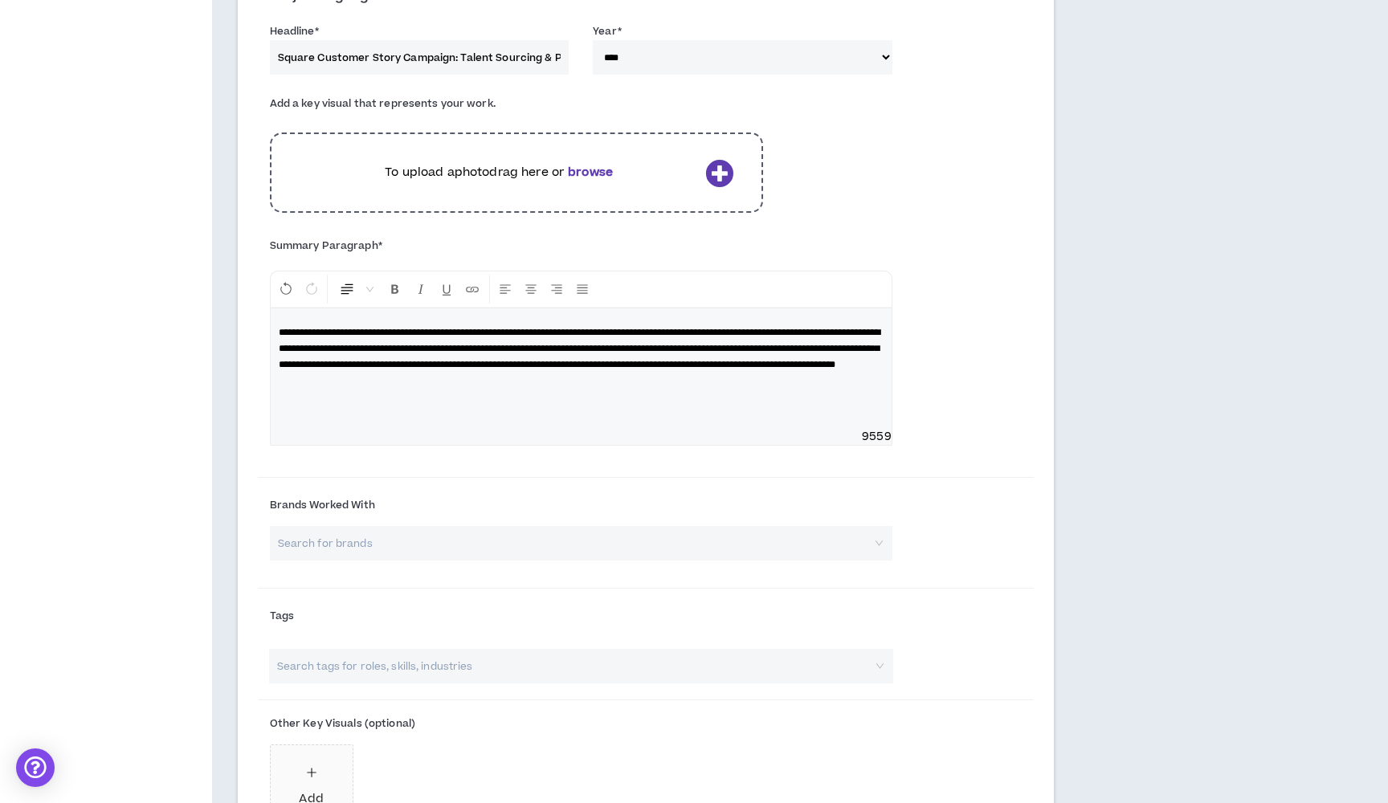
scroll to position [1005, 0]
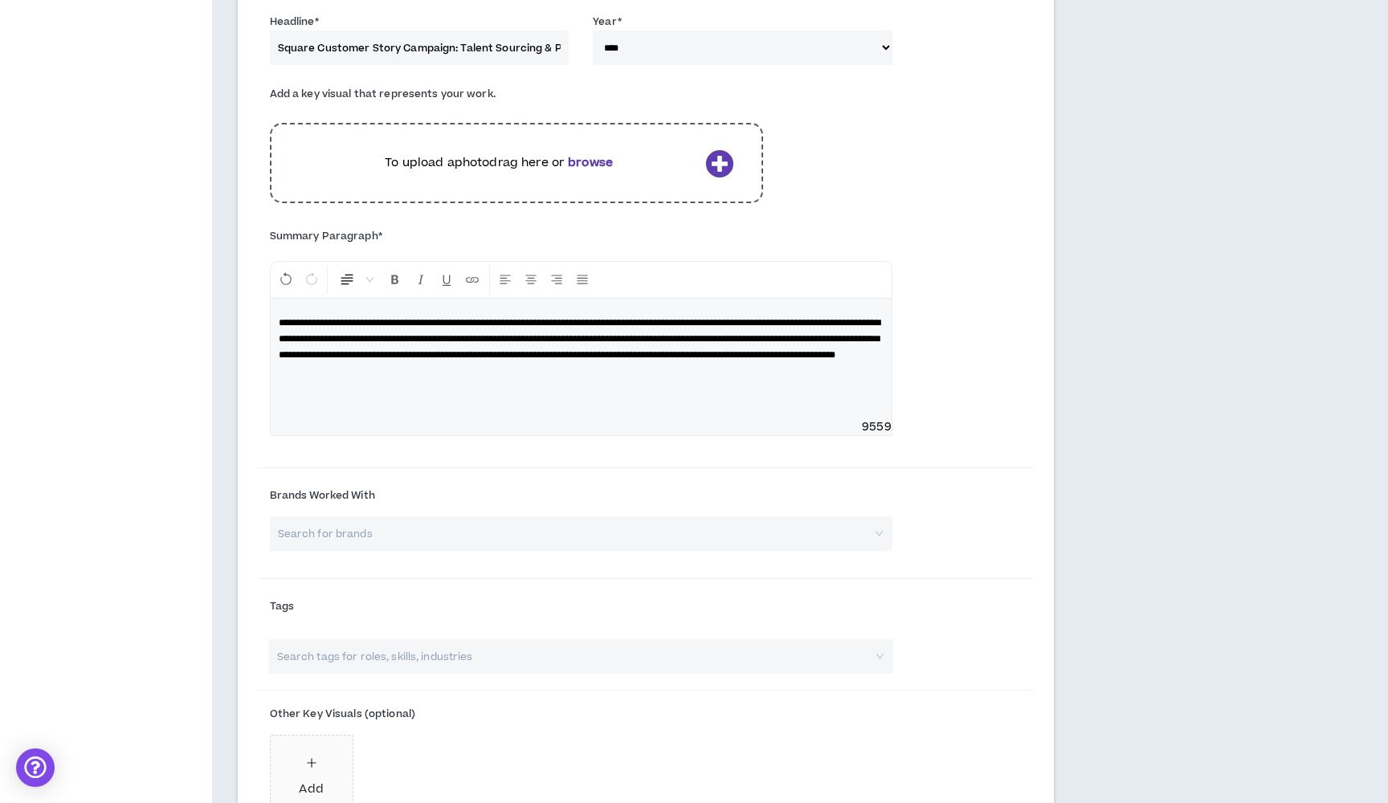
click at [472, 517] on input "search" at bounding box center [576, 534] width 594 height 35
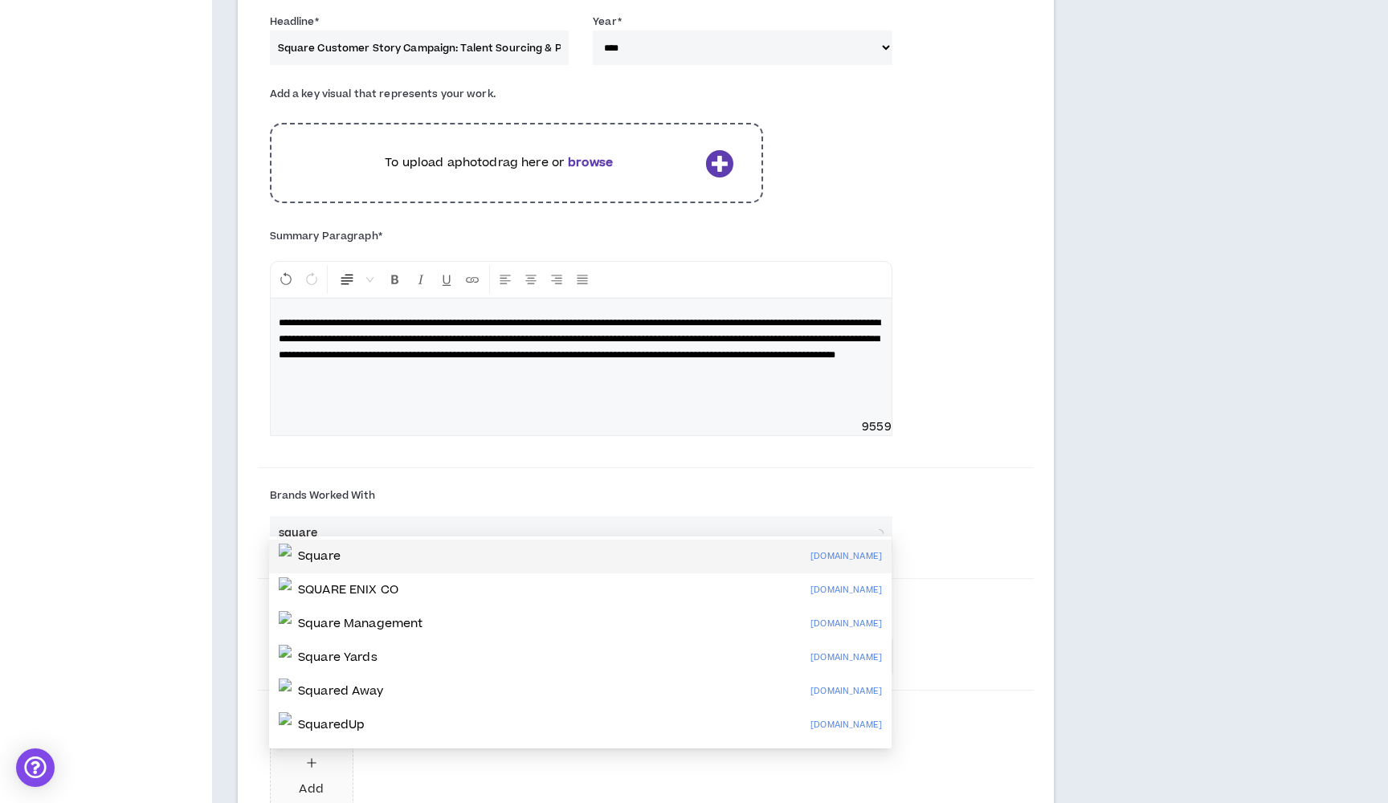
click at [515, 555] on div "Square [DOMAIN_NAME]" at bounding box center [580, 557] width 603 height 26
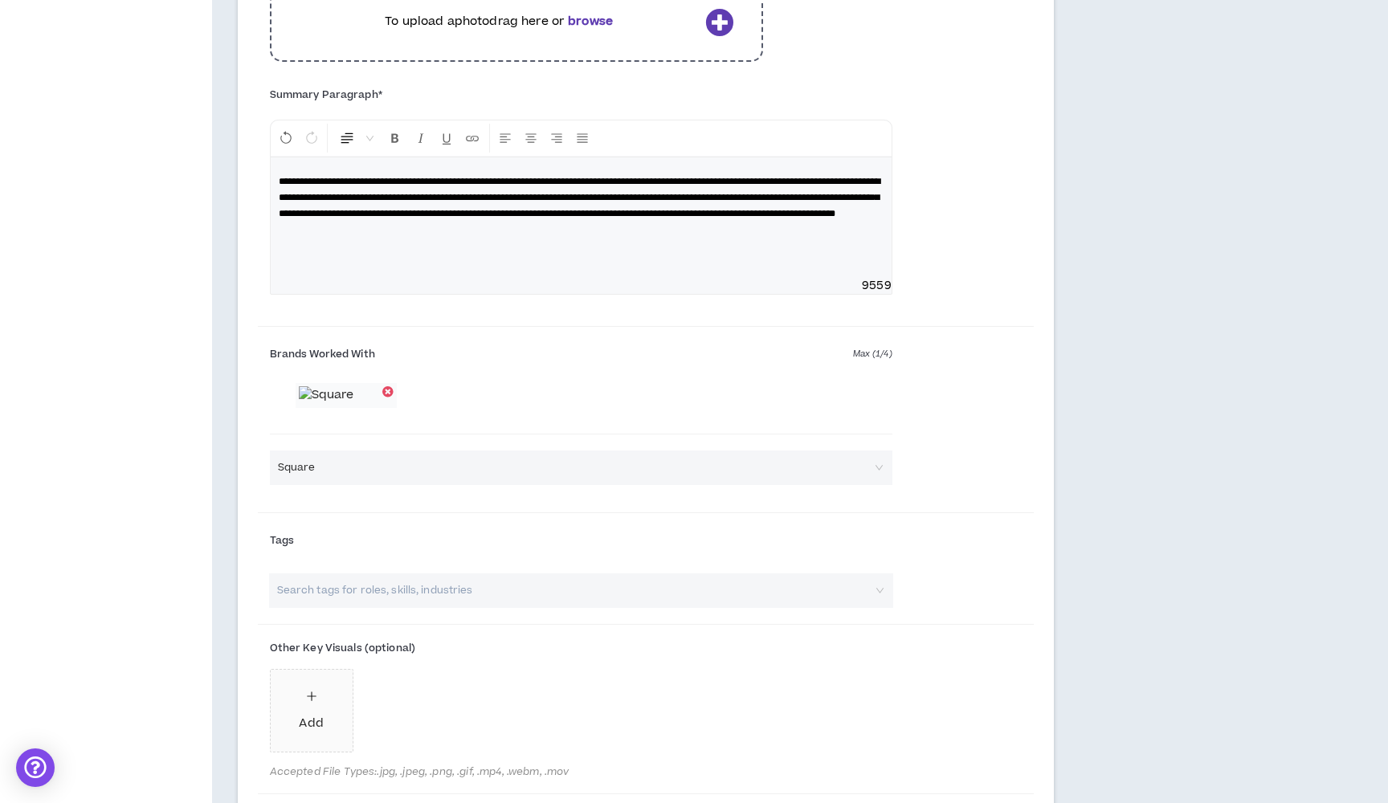
scroll to position [1175, 0]
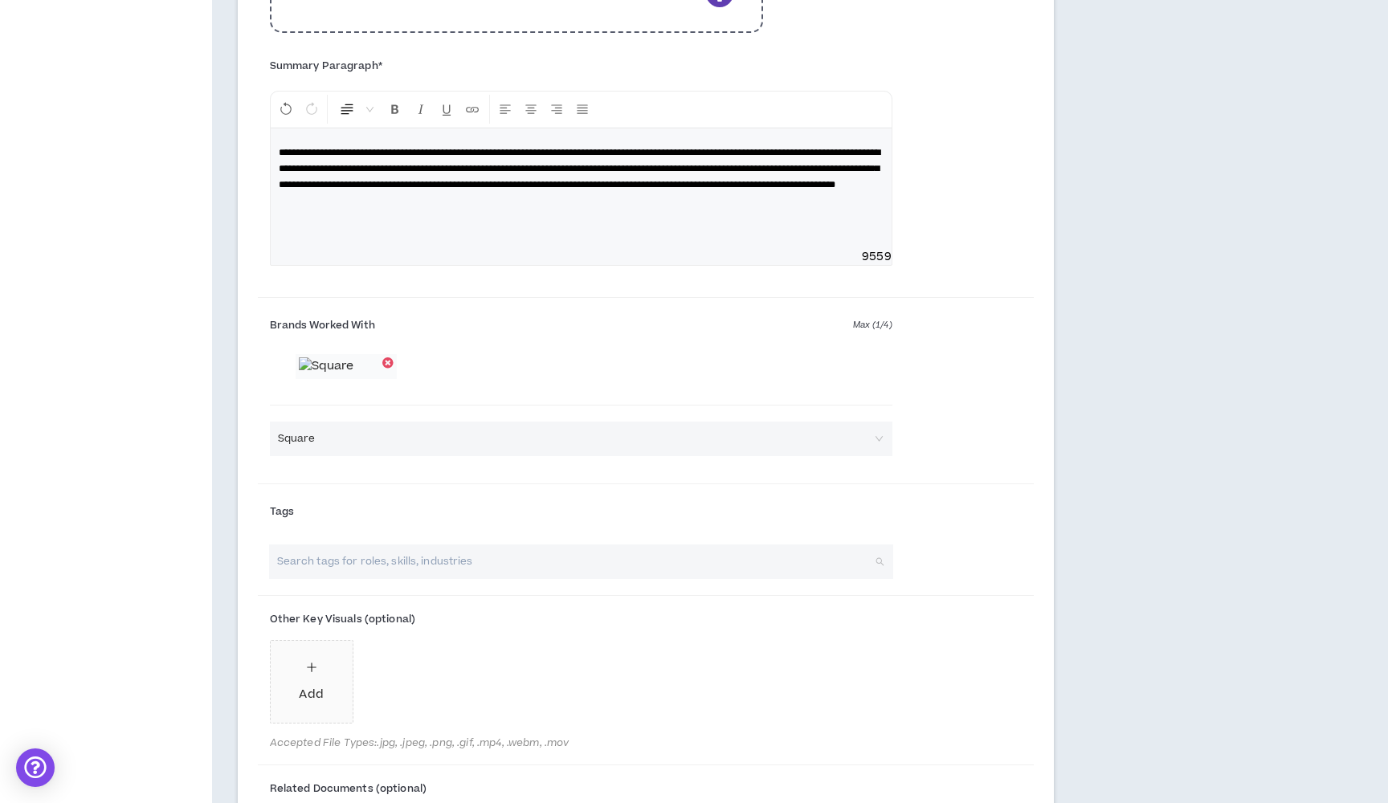
click at [465, 579] on input "search" at bounding box center [573, 562] width 596 height 35
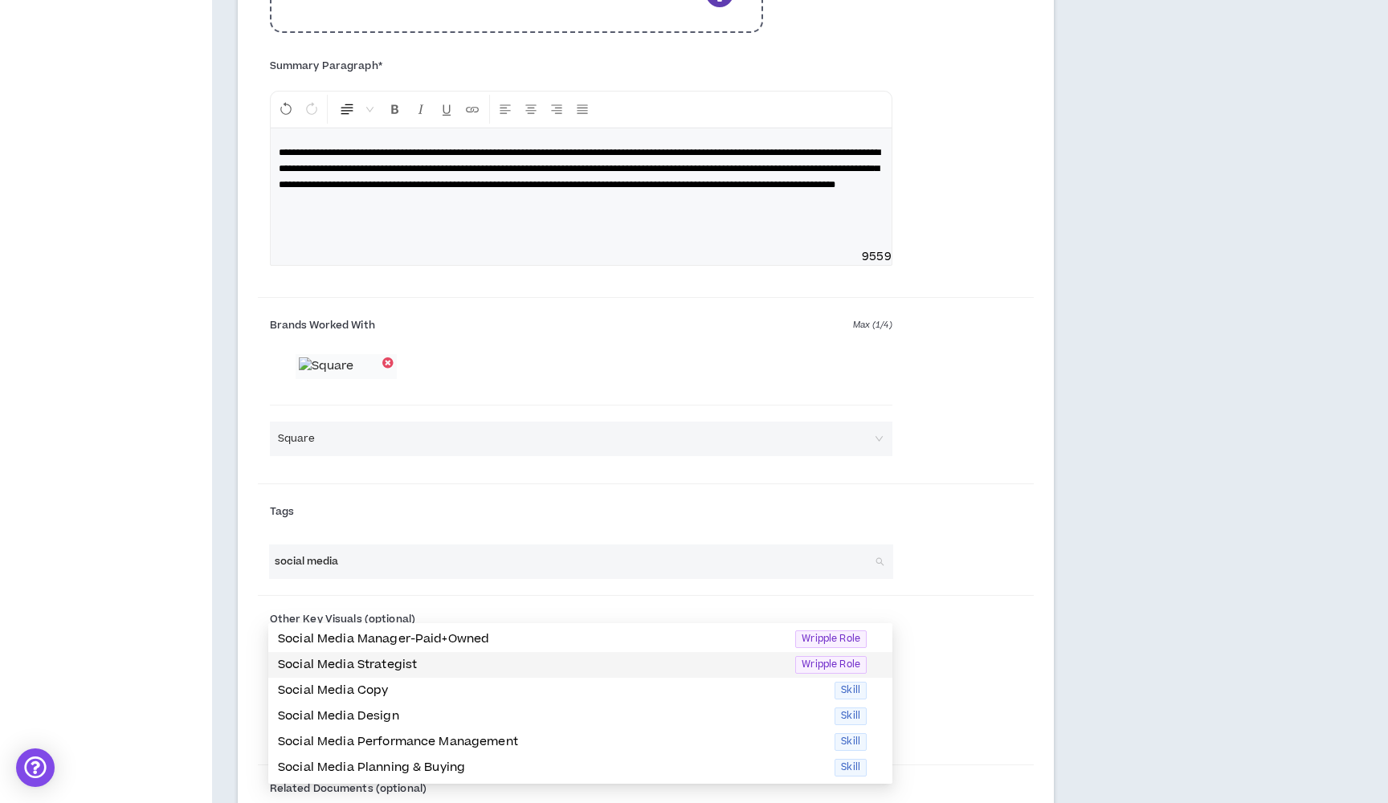
click at [443, 669] on p "Social Media Strategist" at bounding box center [532, 665] width 508 height 18
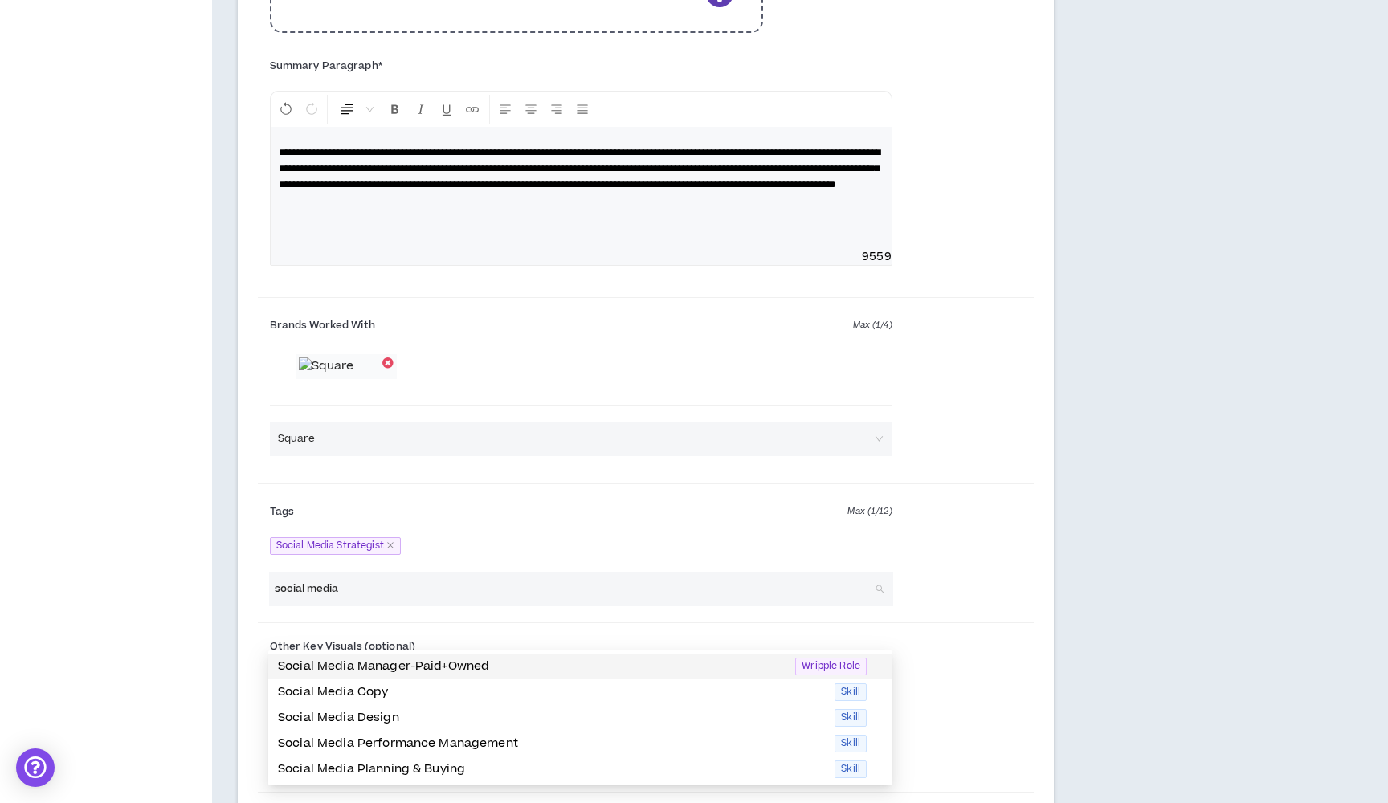
drag, startPoint x: 419, startPoint y: 622, endPoint x: 284, endPoint y: 621, distance: 134.2
click at [284, 607] on input "social media" at bounding box center [573, 589] width 596 height 35
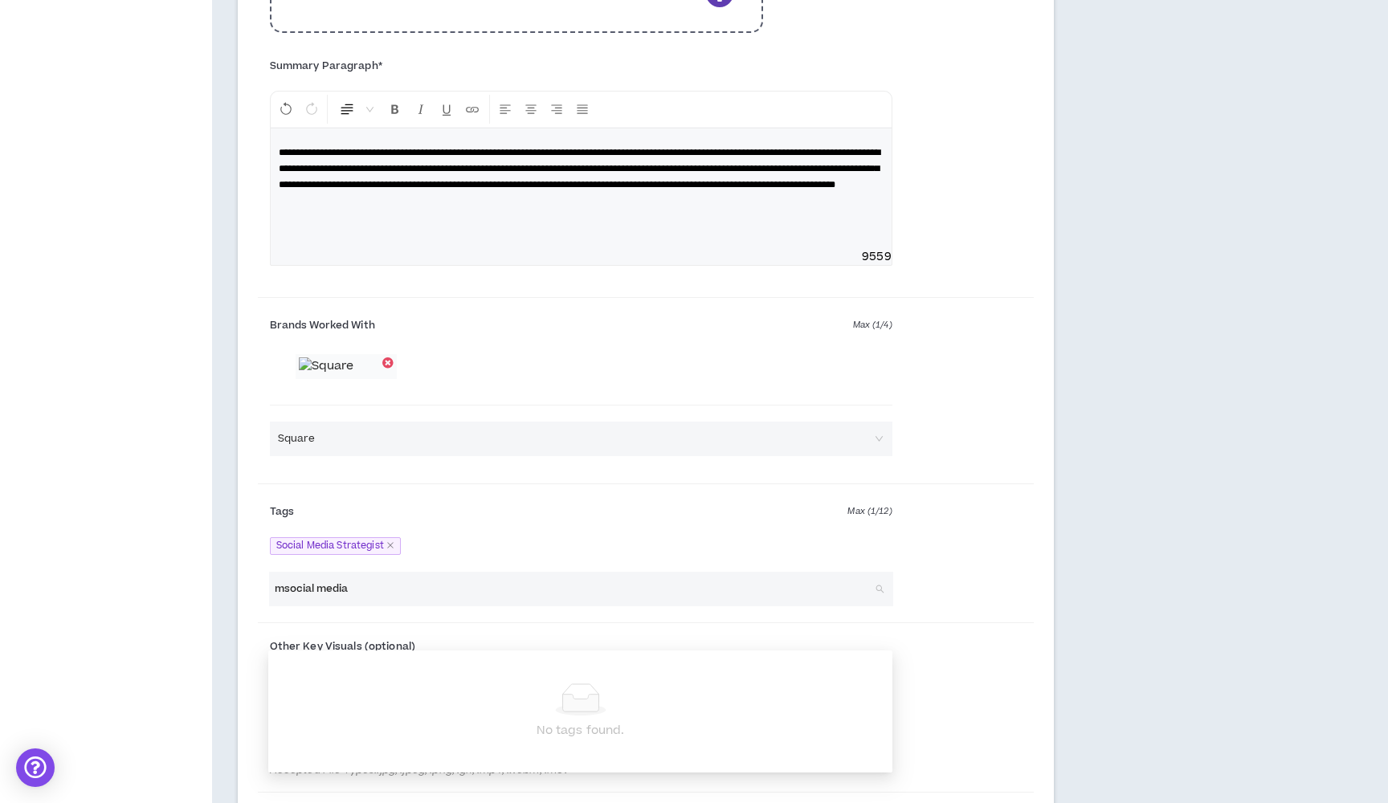
drag, startPoint x: 354, startPoint y: 634, endPoint x: 264, endPoint y: 627, distance: 91.0
click at [264, 607] on div "msocial media Search tags for roles, skills, industries" at bounding box center [581, 589] width 647 height 35
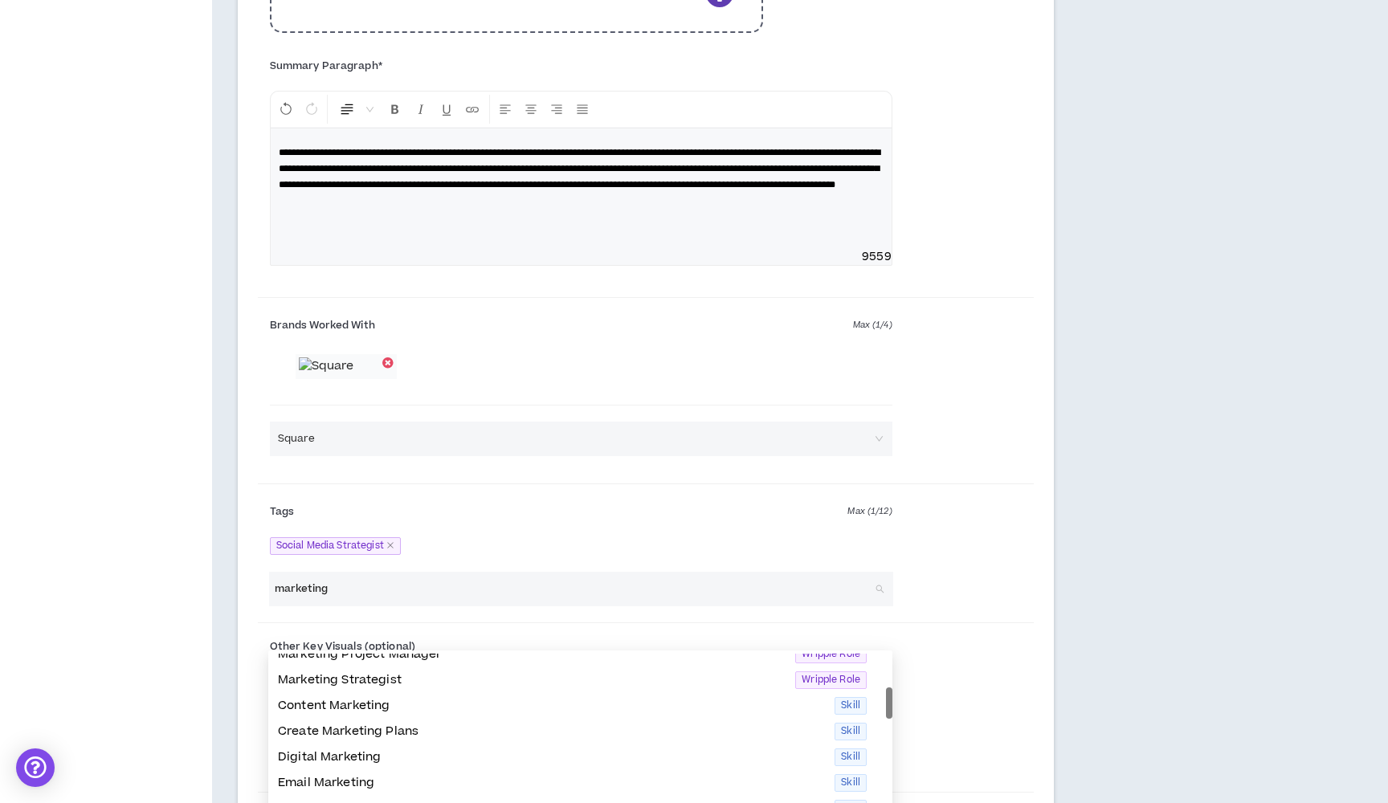
scroll to position [61, 0]
click at [336, 752] on p "Digital Marketing" at bounding box center [551, 760] width 547 height 18
click at [350, 707] on p "Content Marketing" at bounding box center [551, 709] width 547 height 18
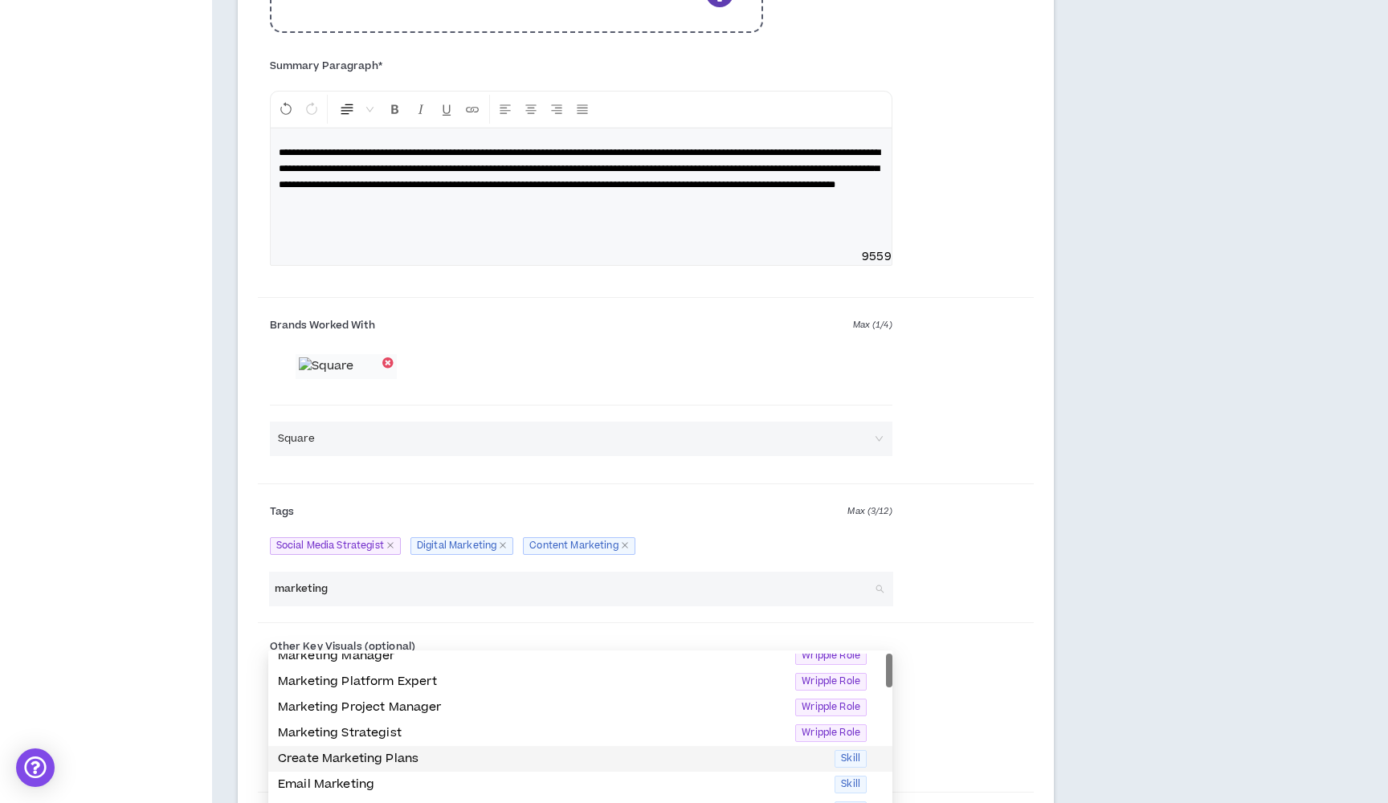
scroll to position [0, 0]
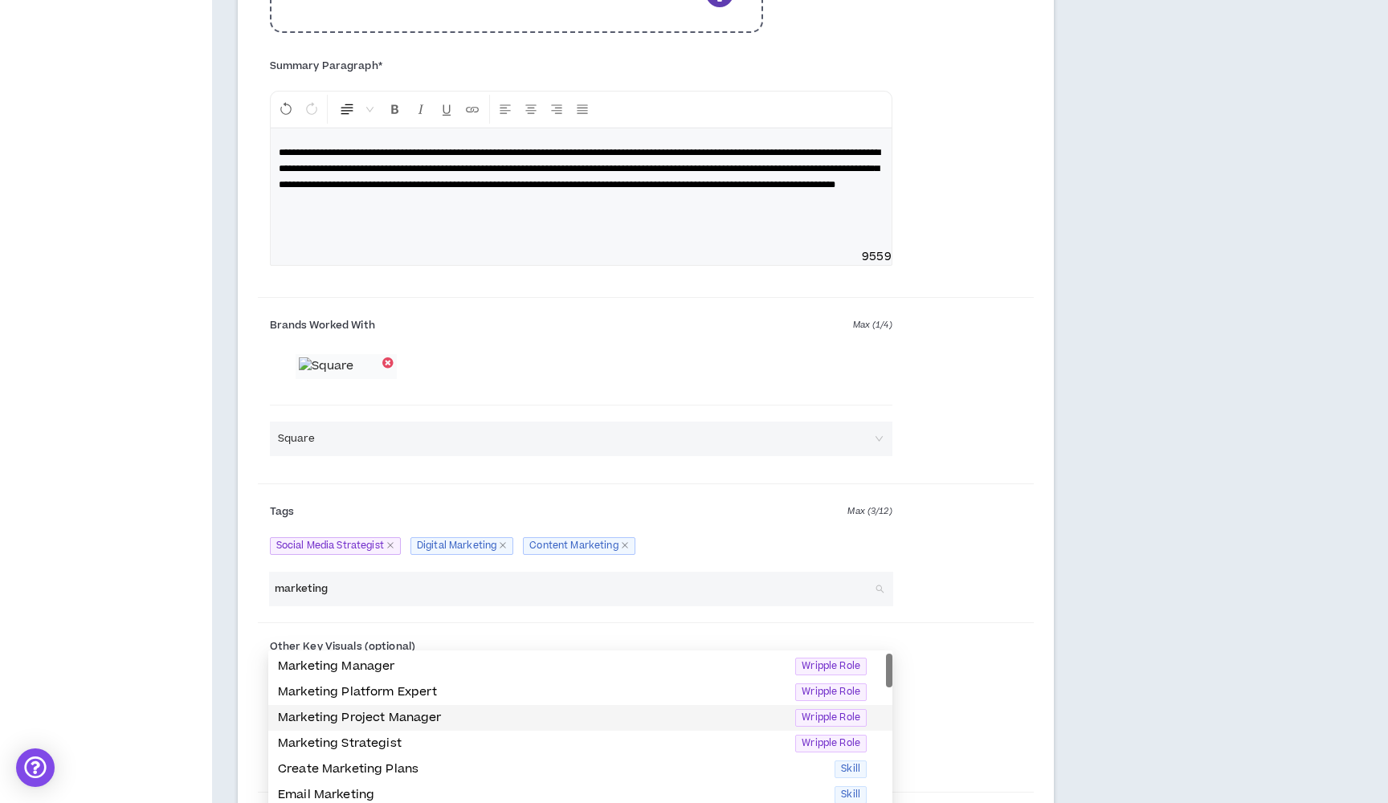
click at [390, 727] on div "Marketing Project Manager Wripple Role" at bounding box center [580, 718] width 624 height 26
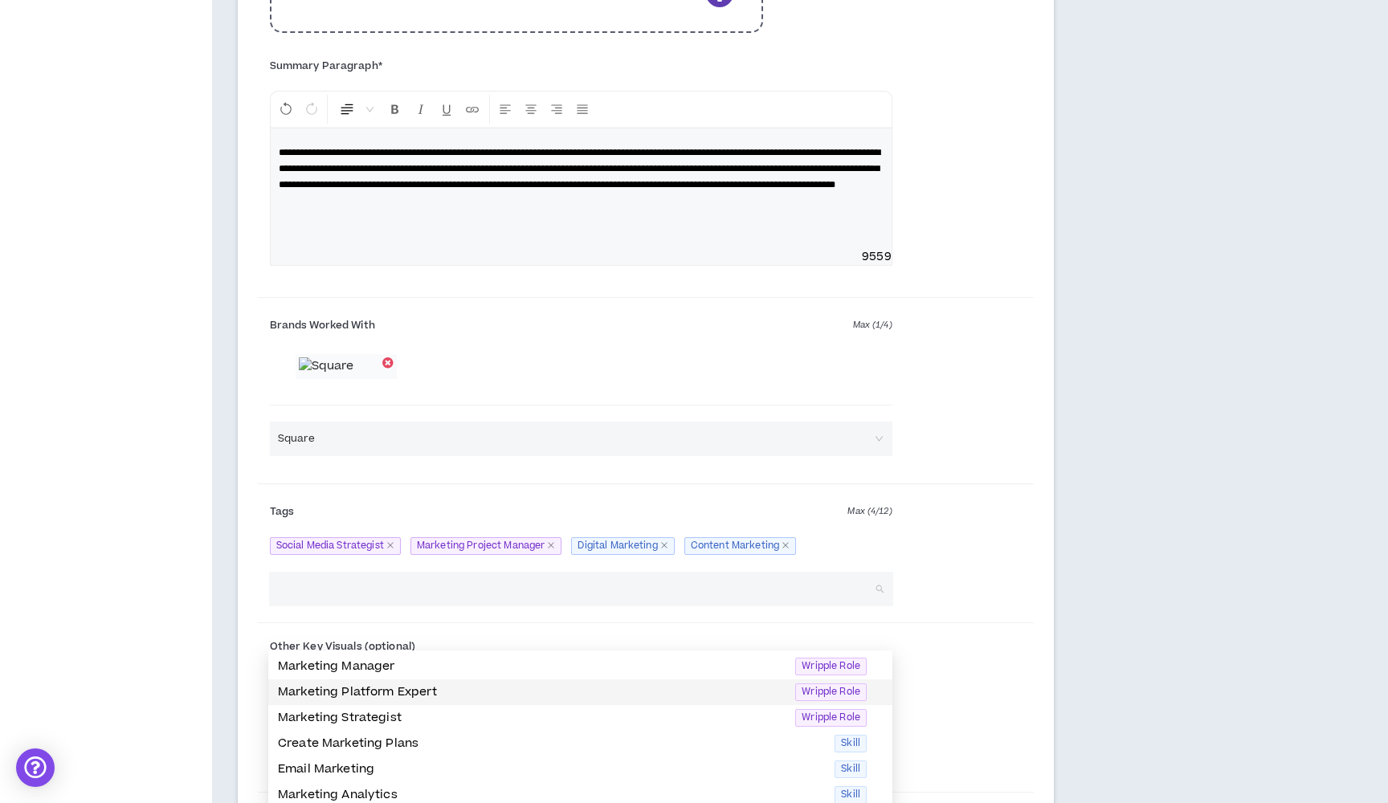
click at [1012, 619] on div "Search tags for roles, skills, industries" at bounding box center [646, 595] width 776 height 47
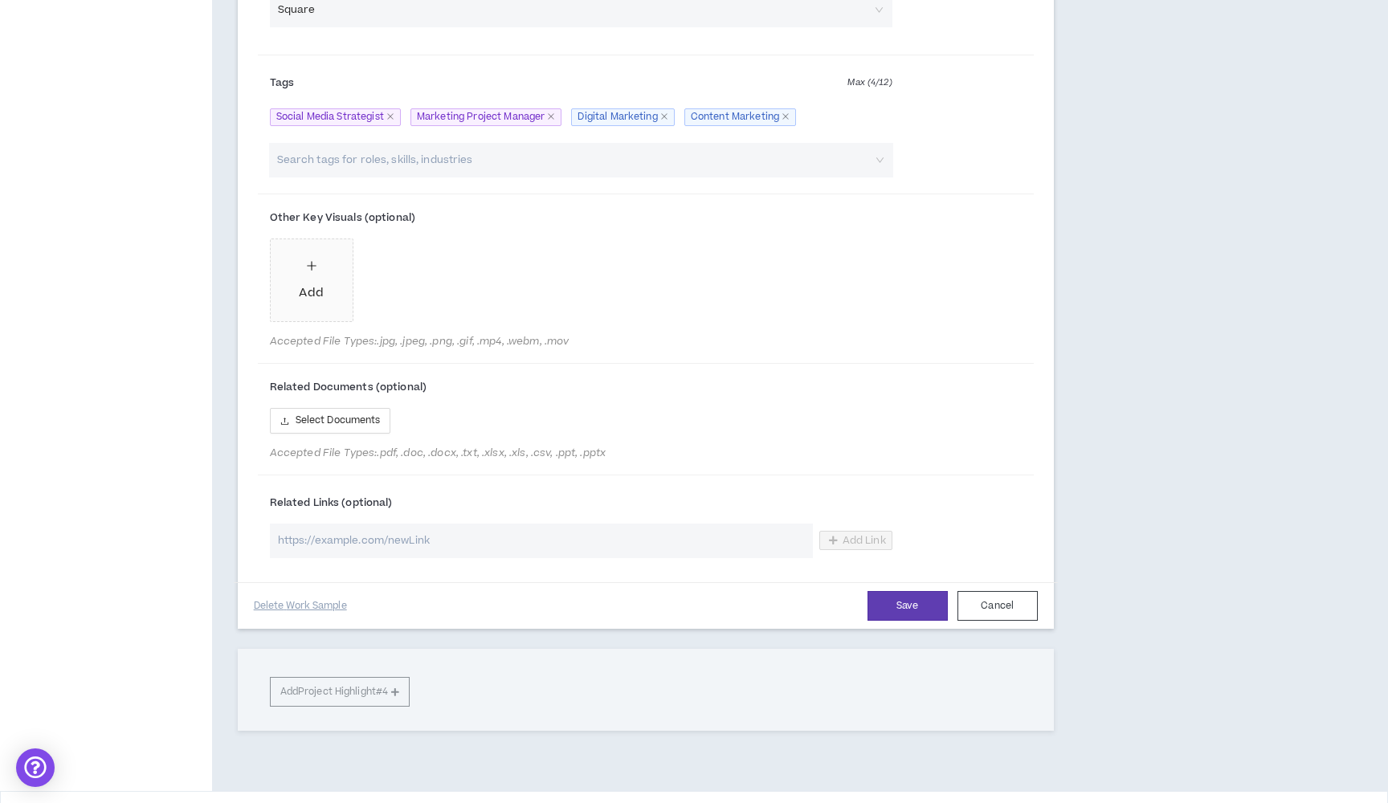
scroll to position [1609, 0]
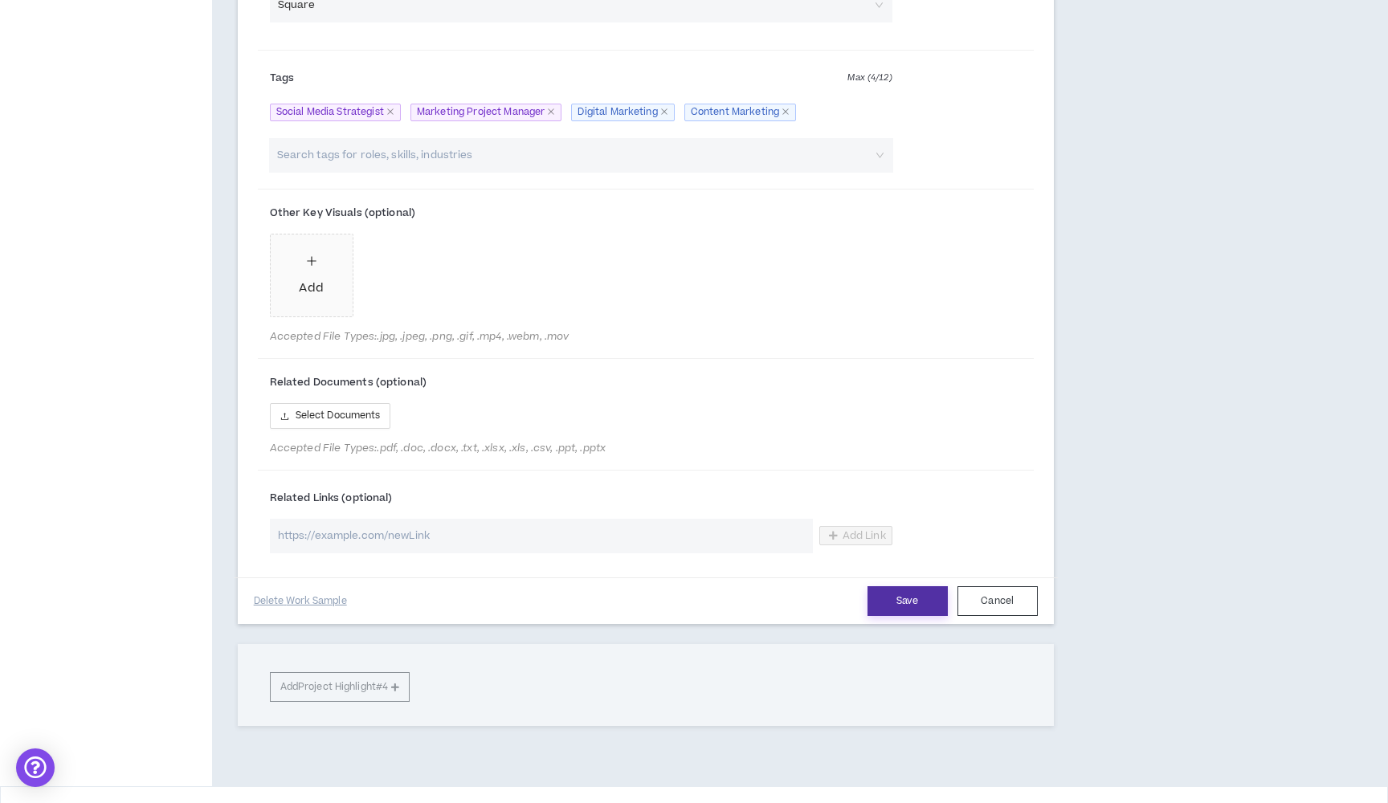
click at [917, 616] on button "Save" at bounding box center [908, 602] width 80 height 30
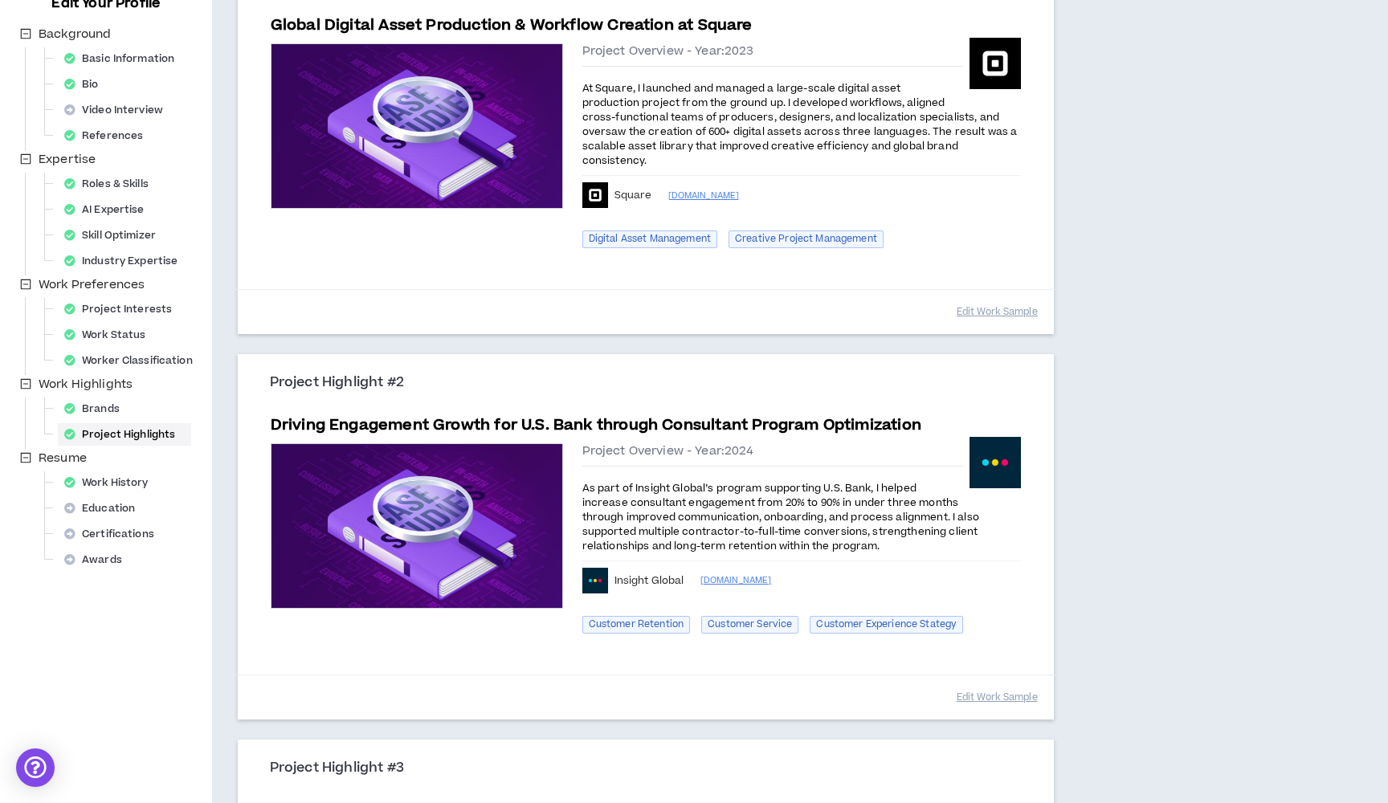
scroll to position [223, 0]
click at [130, 403] on div "Brands" at bounding box center [97, 409] width 78 height 22
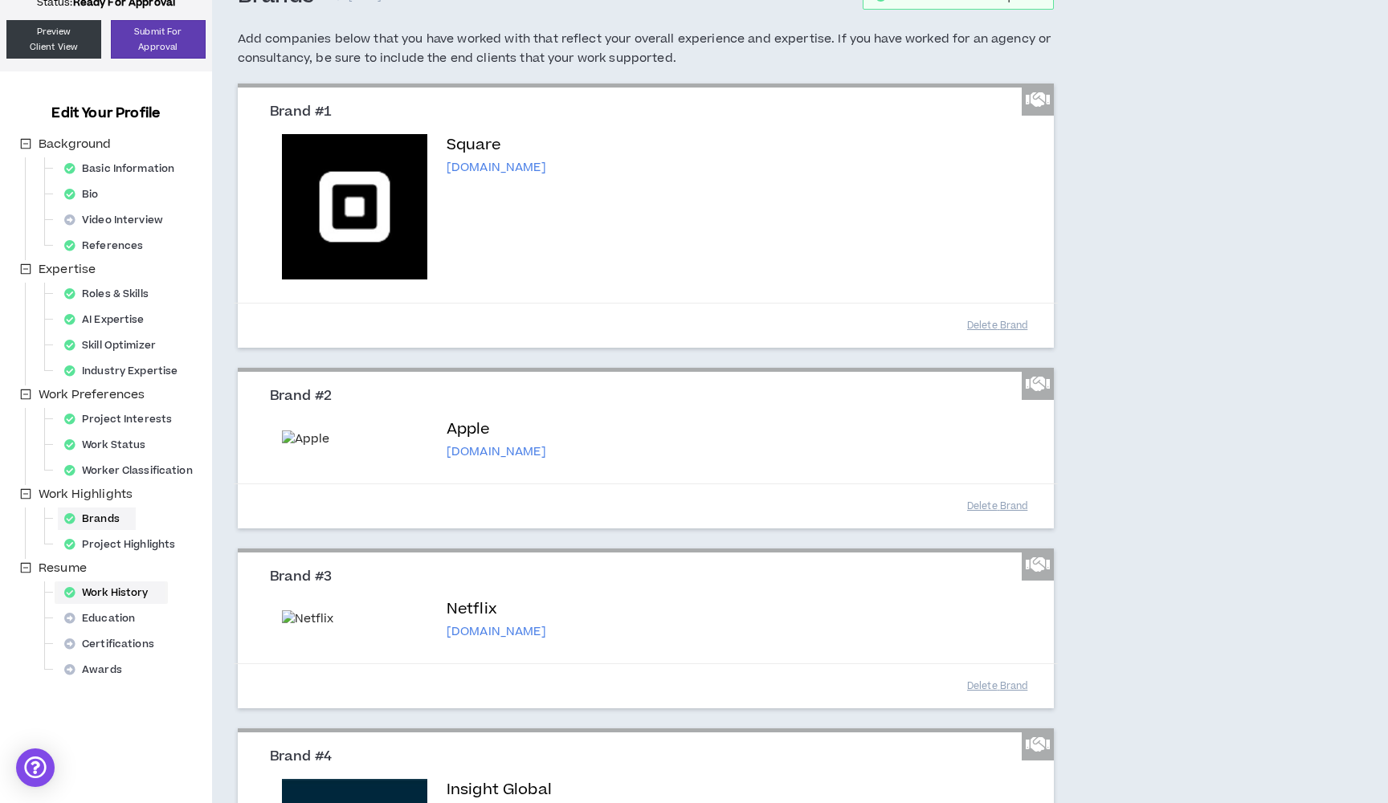
click at [114, 591] on div "Work History" at bounding box center [111, 593] width 107 height 22
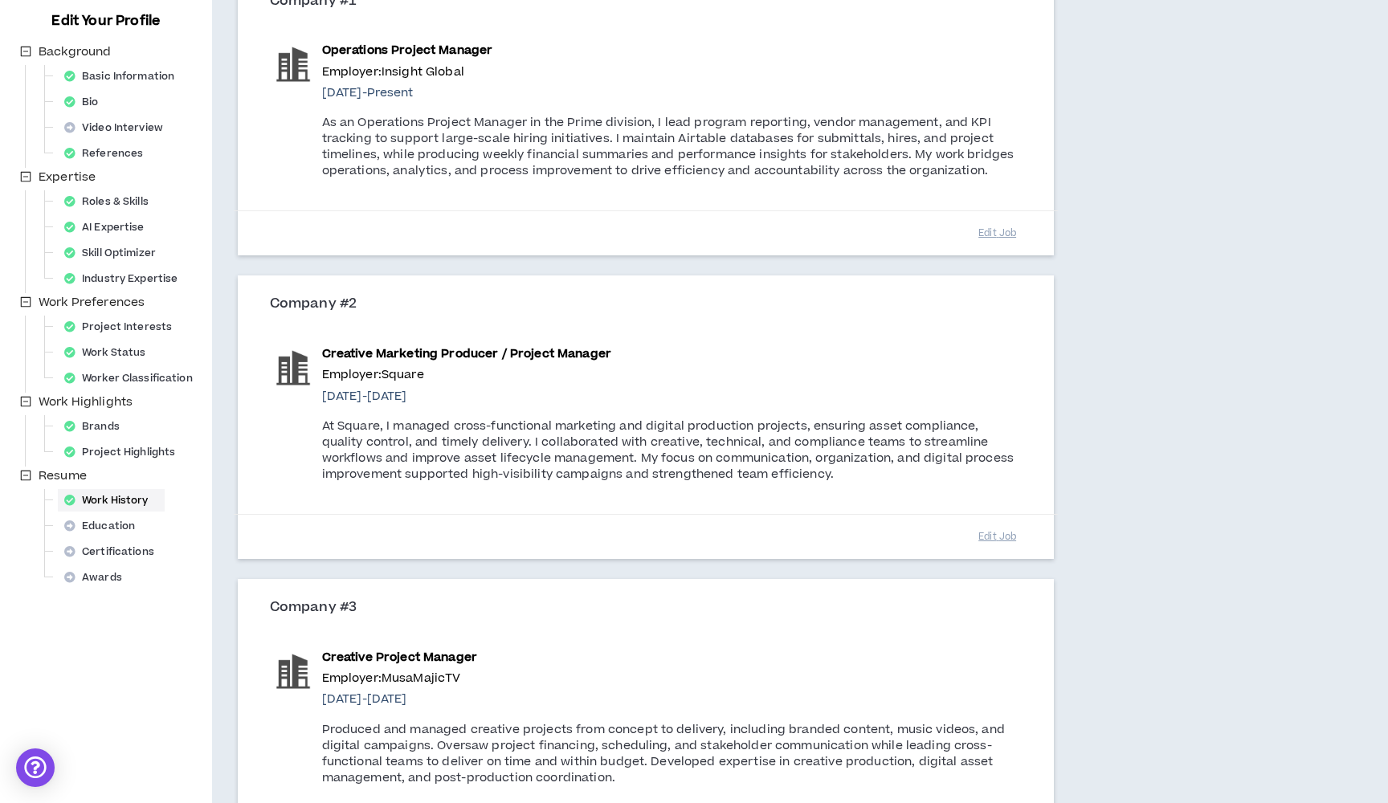
scroll to position [215, 0]
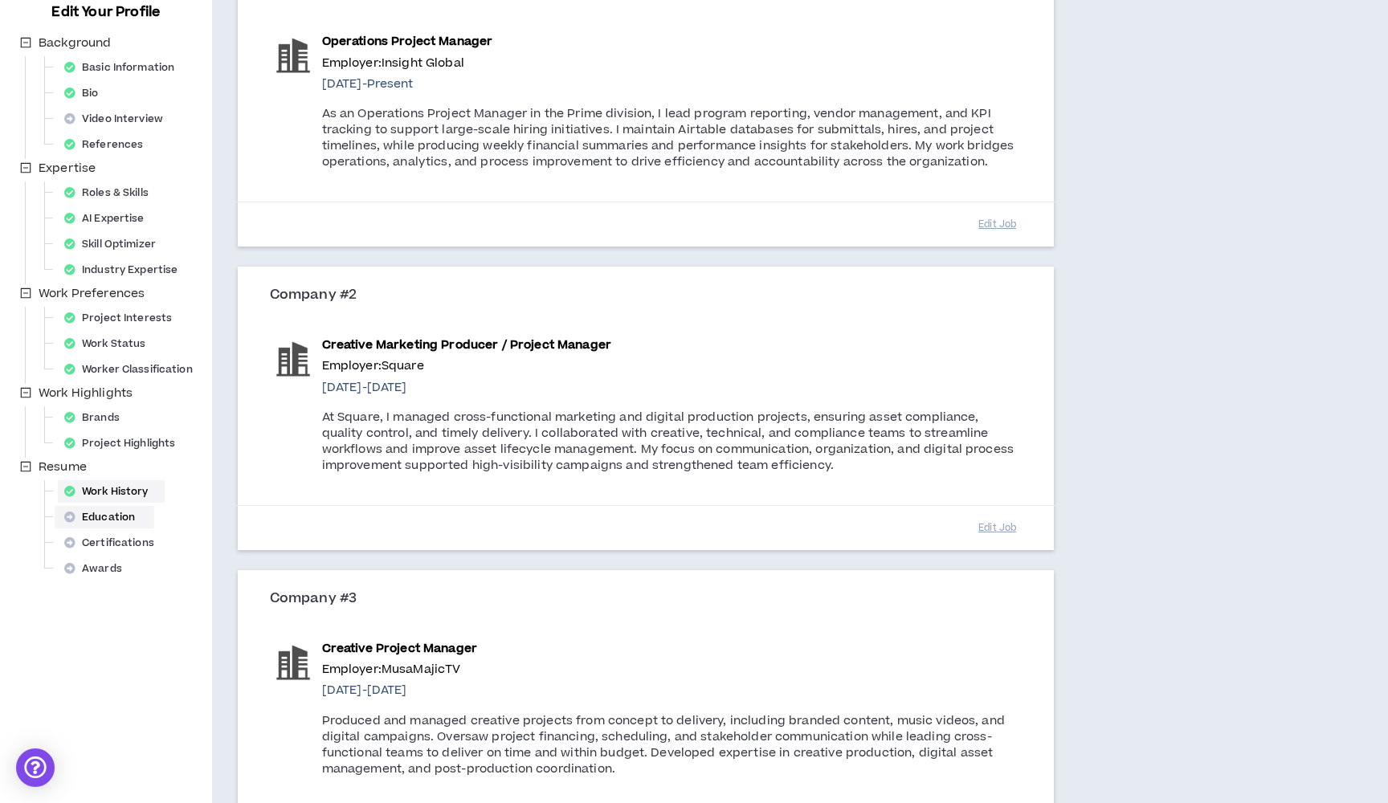
click at [112, 520] on div "Education" at bounding box center [104, 517] width 93 height 22
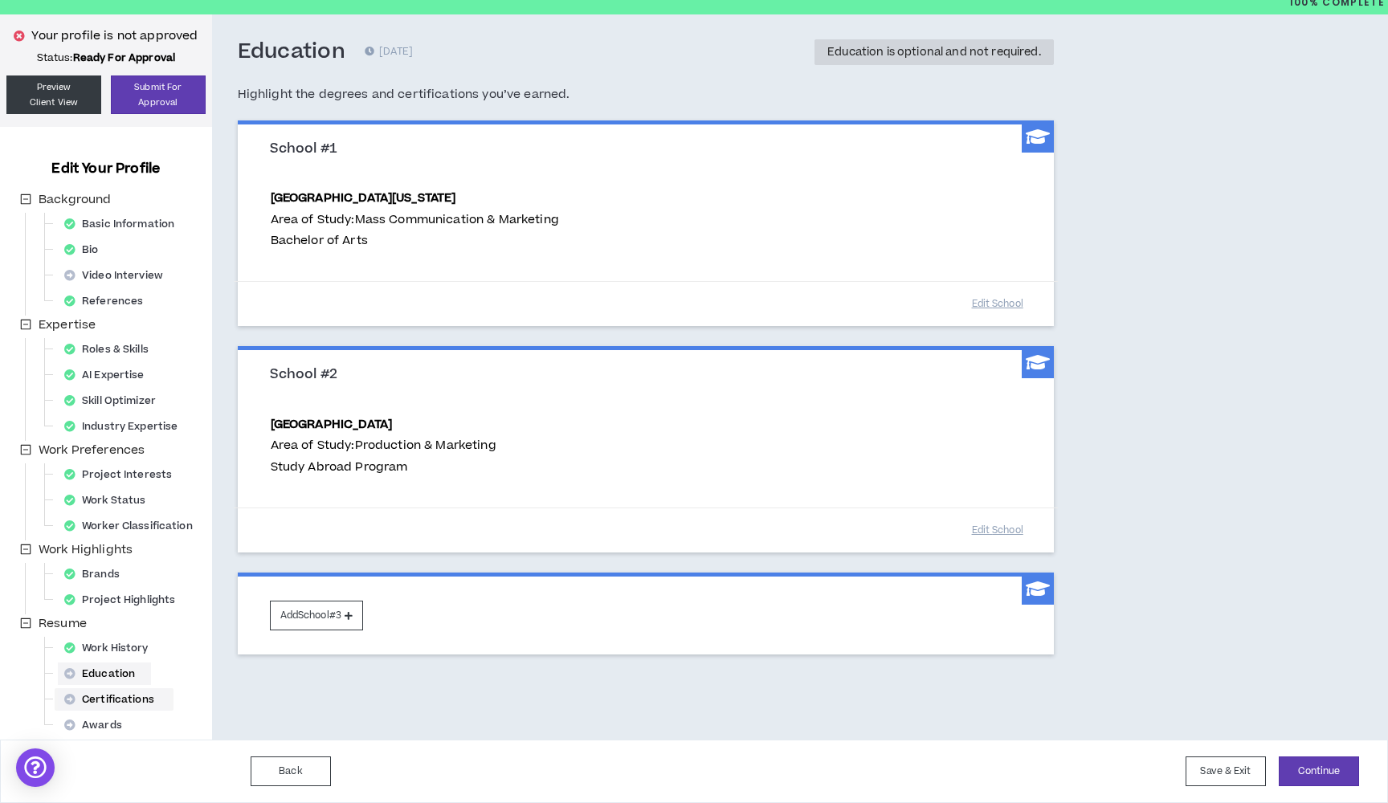
scroll to position [58, 0]
click at [111, 699] on div "Certifications" at bounding box center [114, 700] width 112 height 22
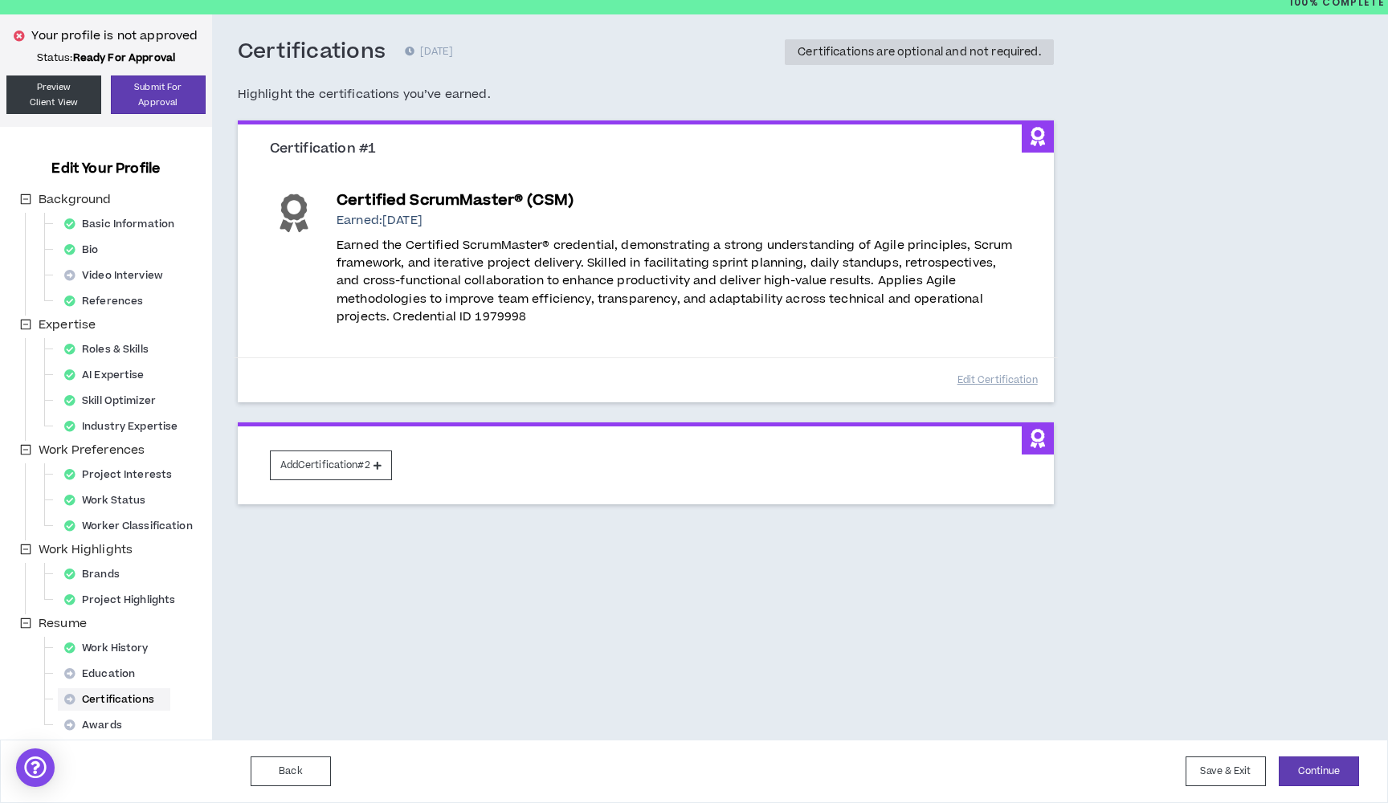
scroll to position [58, 0]
click at [1311, 755] on div "Back Save & Exit Continue Save & Exit" at bounding box center [694, 771] width 1388 height 63
click at [1308, 775] on button "Continue" at bounding box center [1319, 772] width 80 height 30
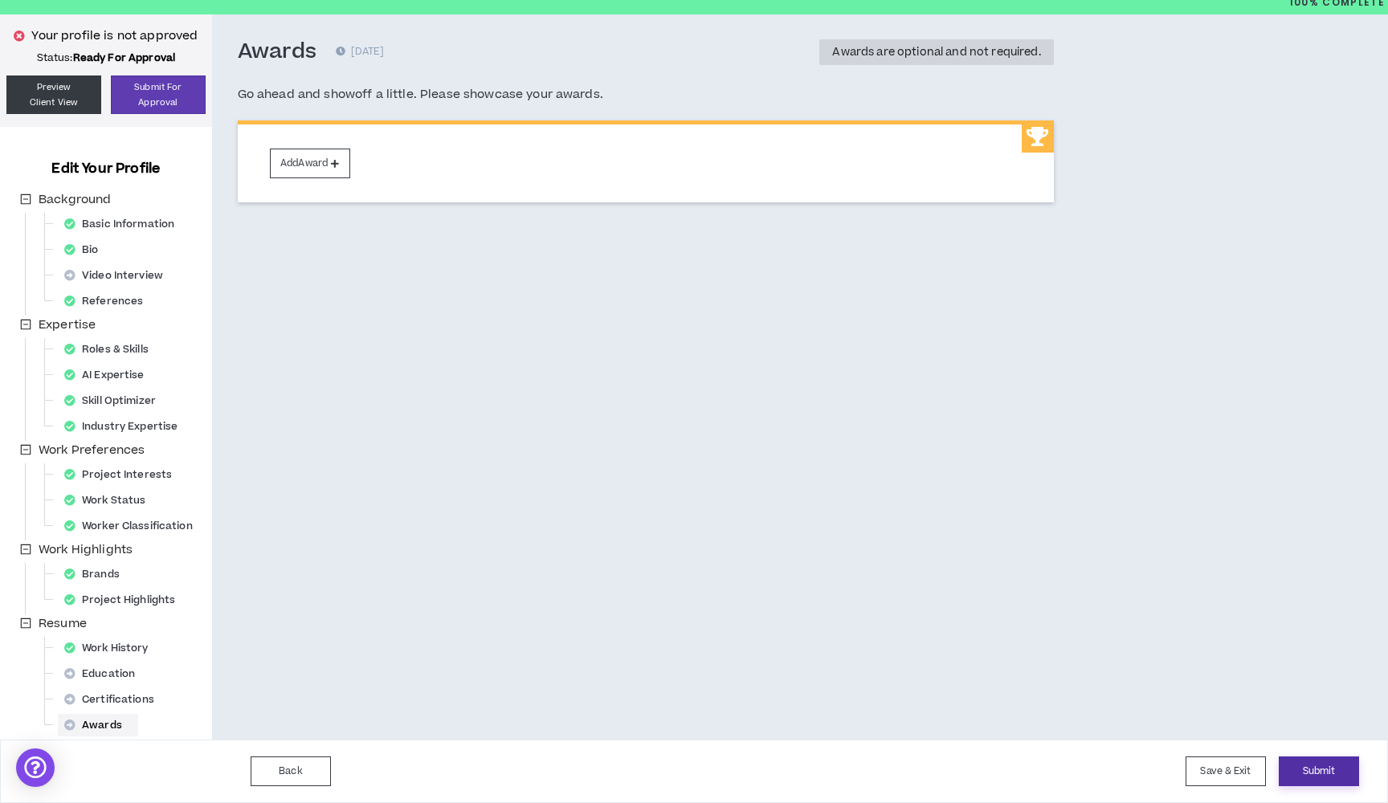
click at [1314, 771] on button "Submit" at bounding box center [1319, 772] width 80 height 30
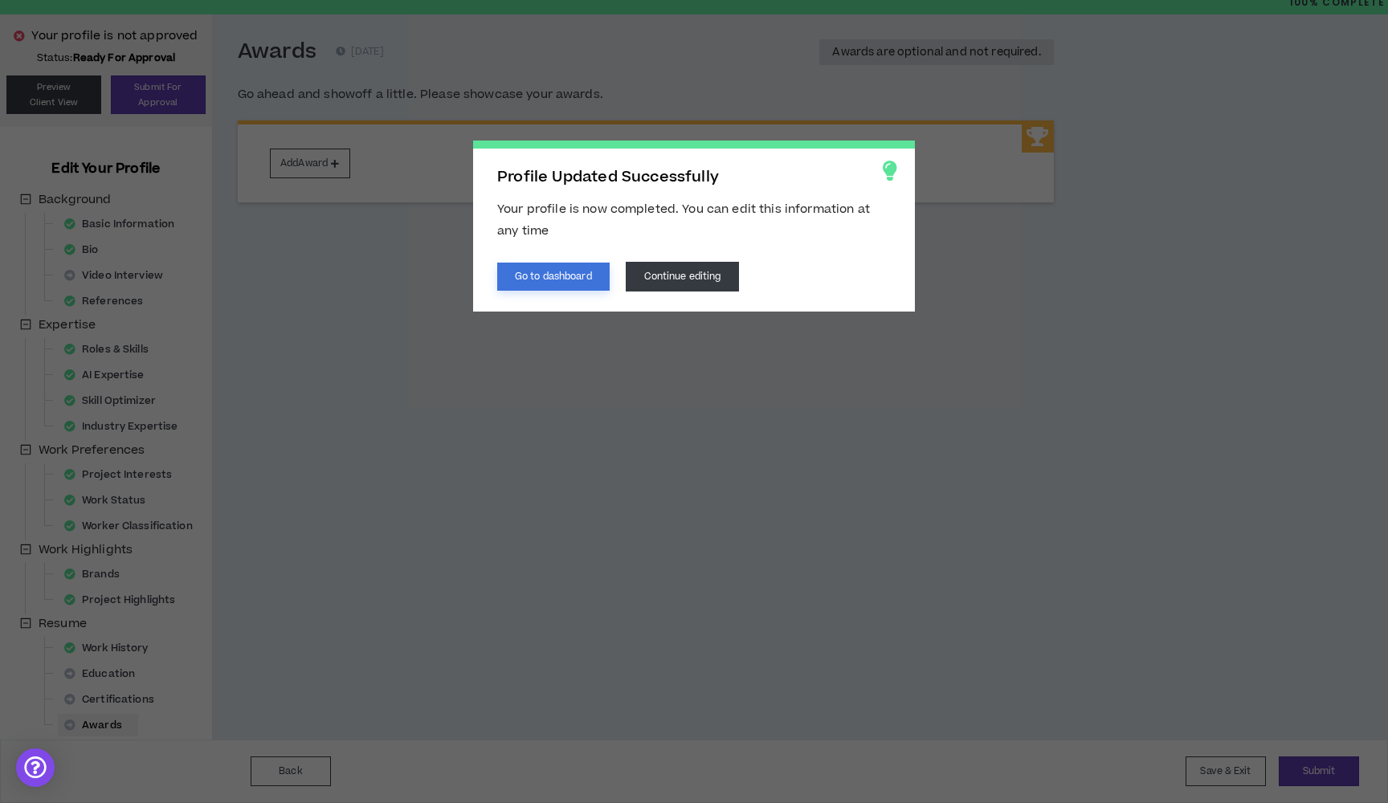
click at [577, 280] on button "Go to dashboard" at bounding box center [553, 277] width 112 height 28
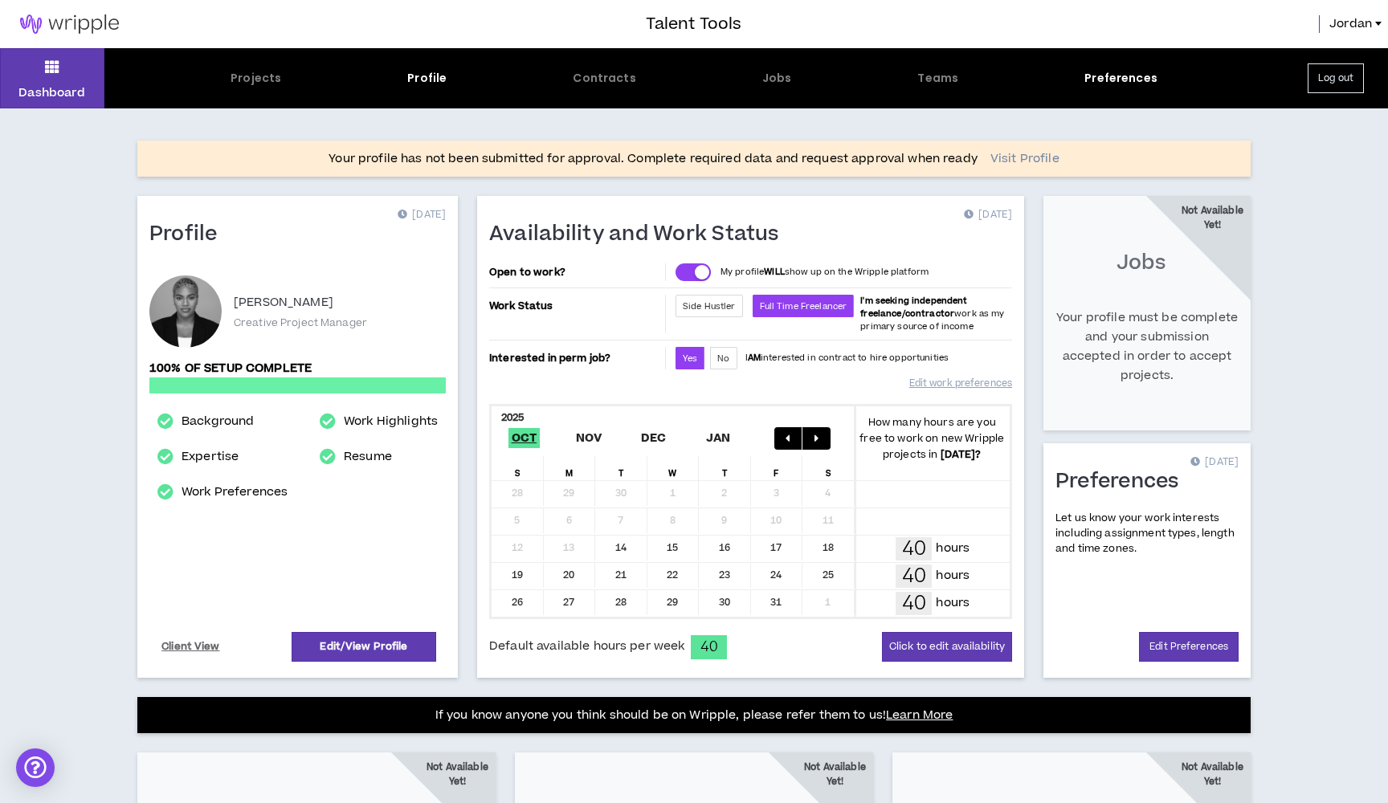
click at [1008, 159] on link "Visit Profile" at bounding box center [1025, 159] width 69 height 16
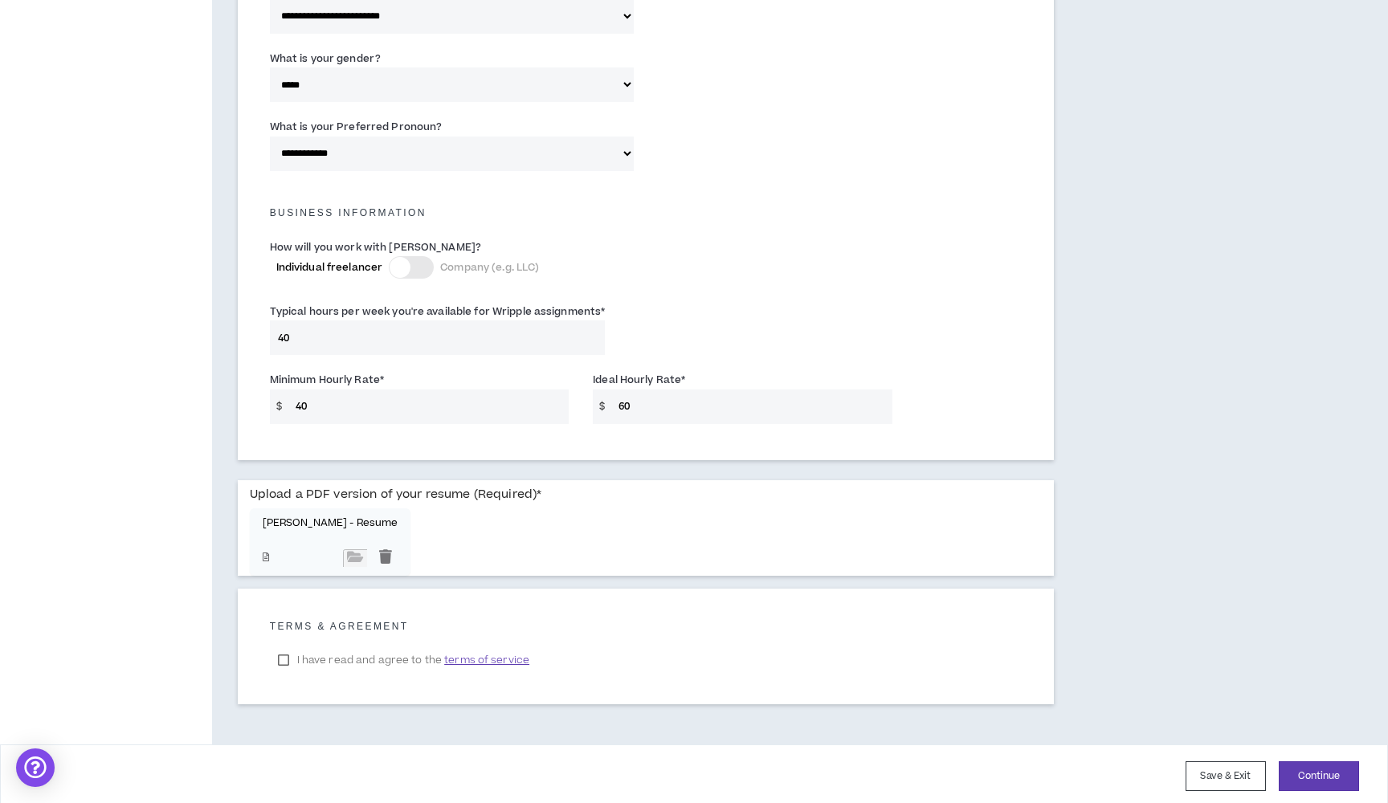
scroll to position [951, 0]
click at [1290, 772] on button "Continue" at bounding box center [1319, 777] width 80 height 30
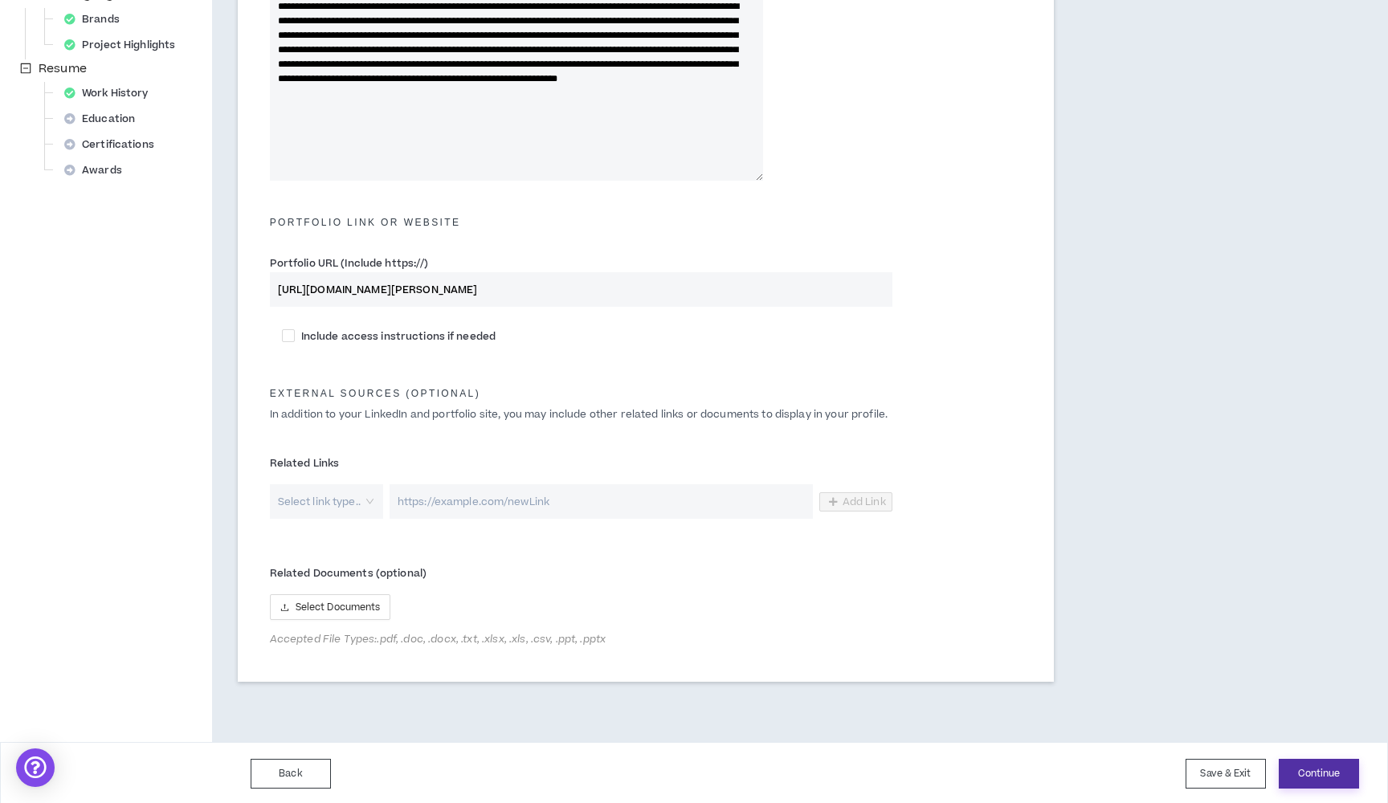
click at [1312, 770] on button "Continue" at bounding box center [1319, 774] width 80 height 30
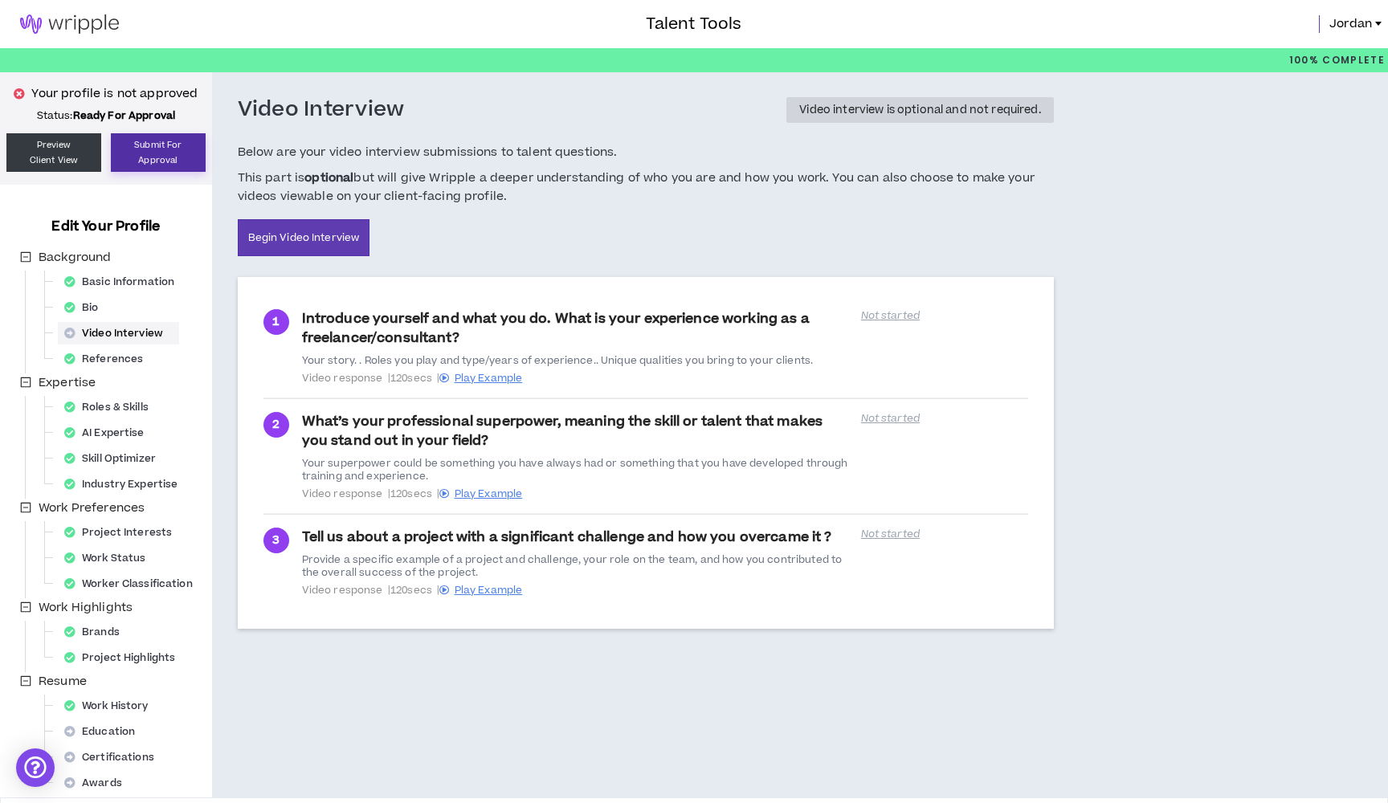
click at [182, 157] on button "Submit For Approval" at bounding box center [158, 152] width 95 height 39
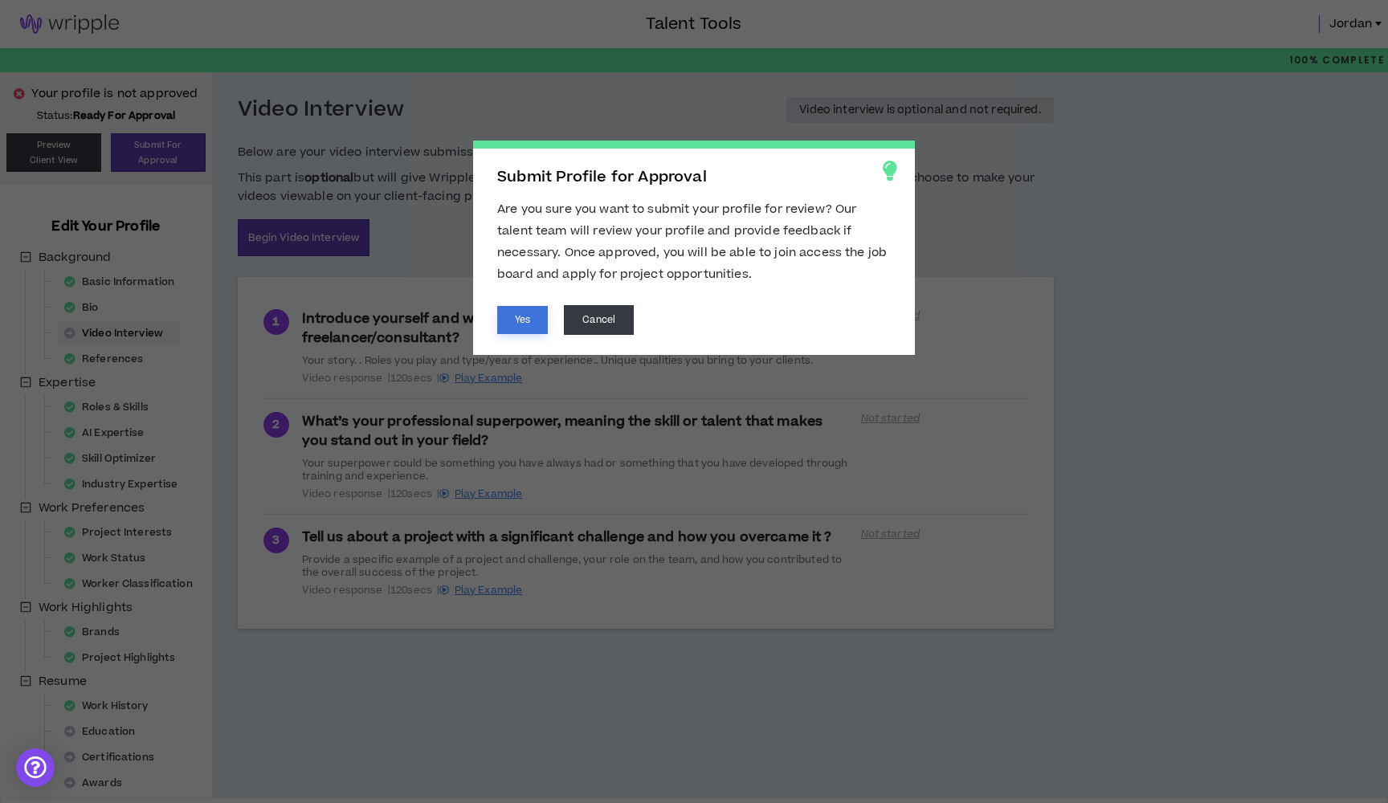
click at [537, 315] on button "Yes" at bounding box center [522, 320] width 51 height 28
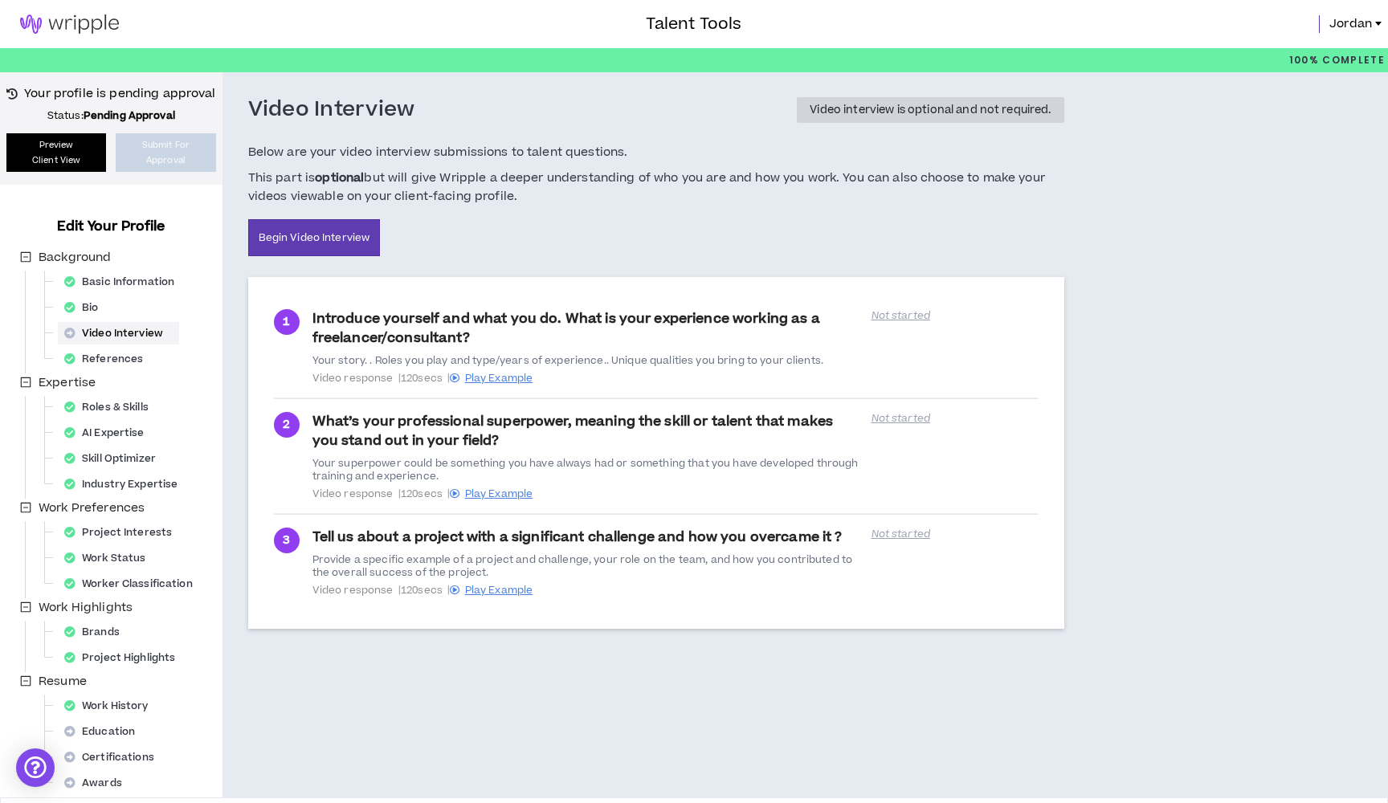
click at [72, 156] on link "Preview Client View" at bounding box center [56, 152] width 100 height 39
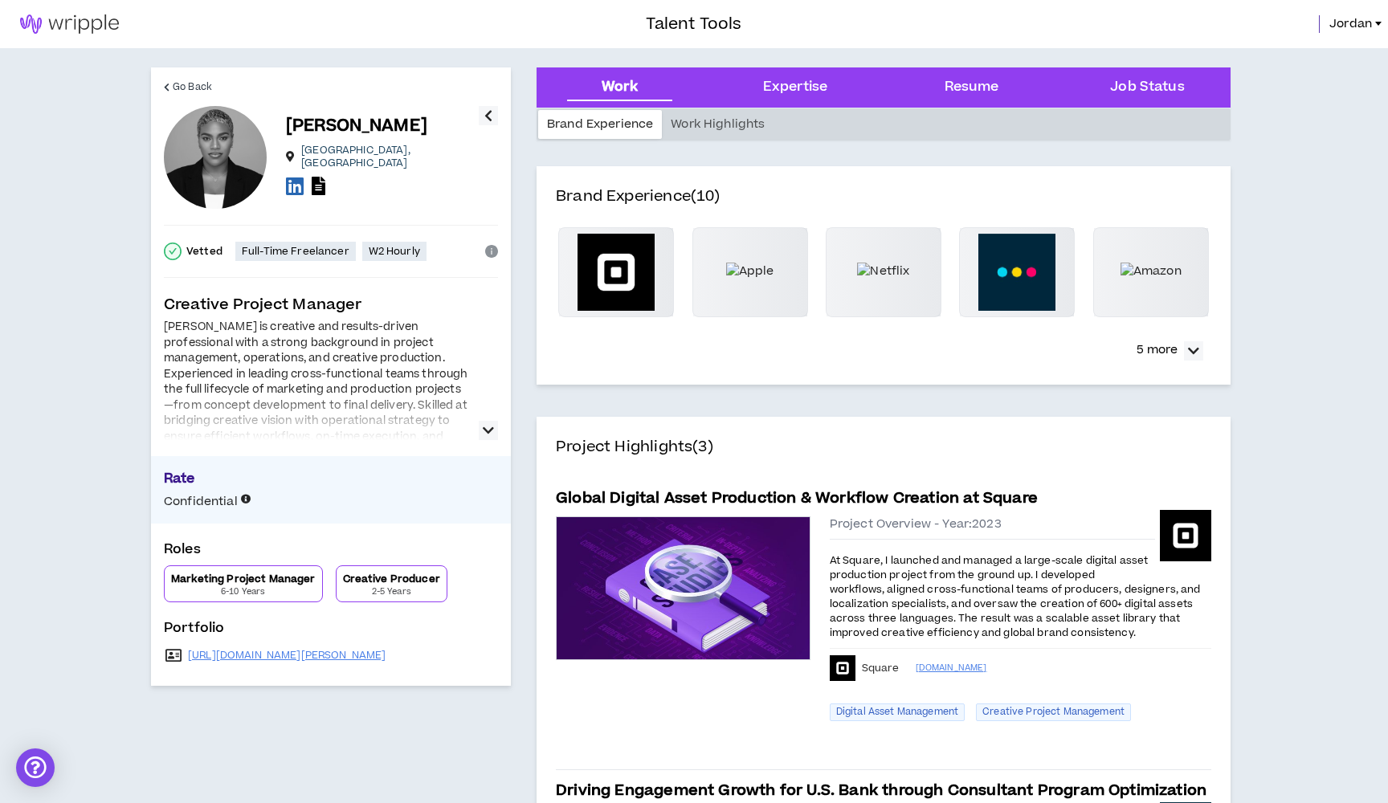
click at [485, 430] on icon "button" at bounding box center [488, 430] width 11 height 19
click at [1340, 31] on span "Jordan" at bounding box center [1351, 24] width 43 height 18
click at [181, 87] on span "Go Back" at bounding box center [192, 87] width 39 height 15
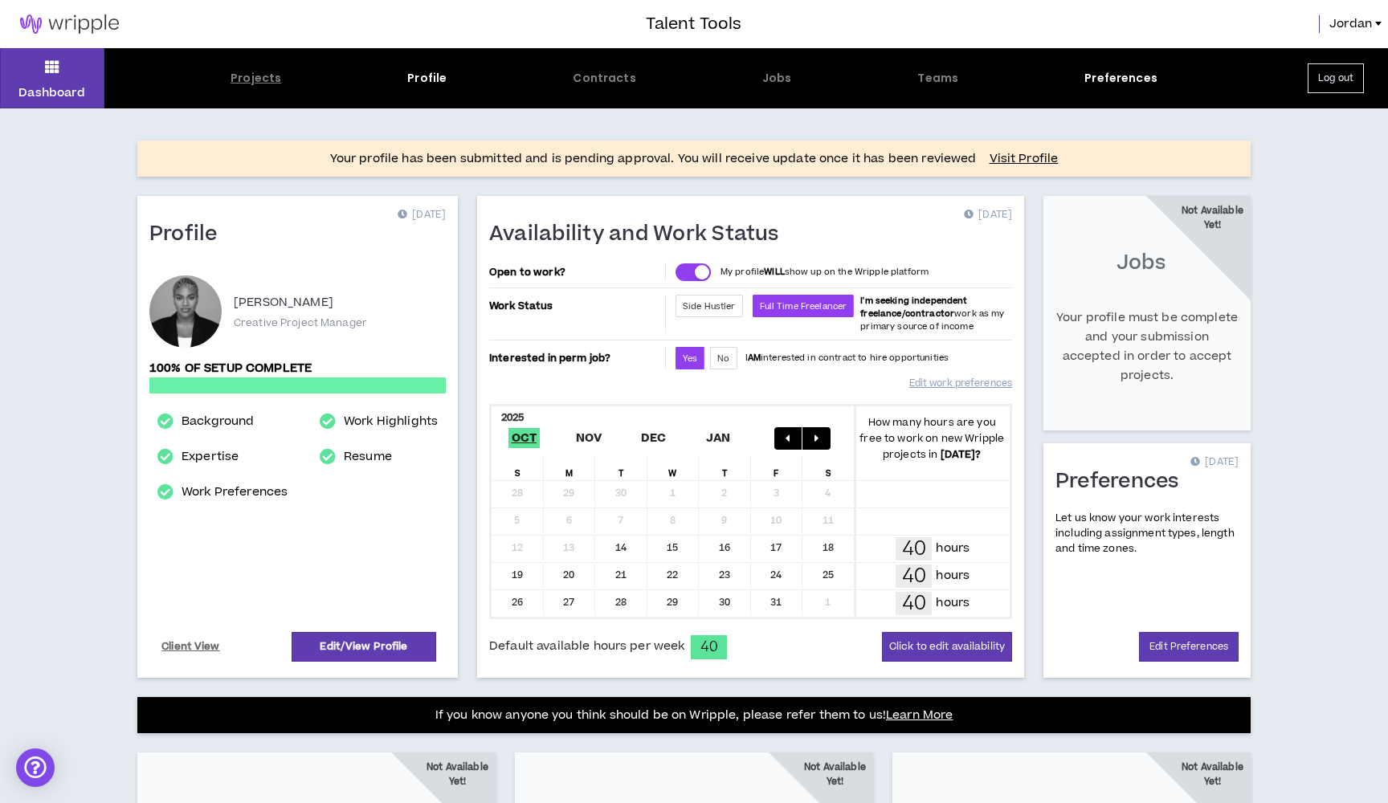
click at [264, 78] on div "Projects" at bounding box center [256, 78] width 51 height 17
click at [1336, 81] on button "Log out" at bounding box center [1336, 78] width 56 height 30
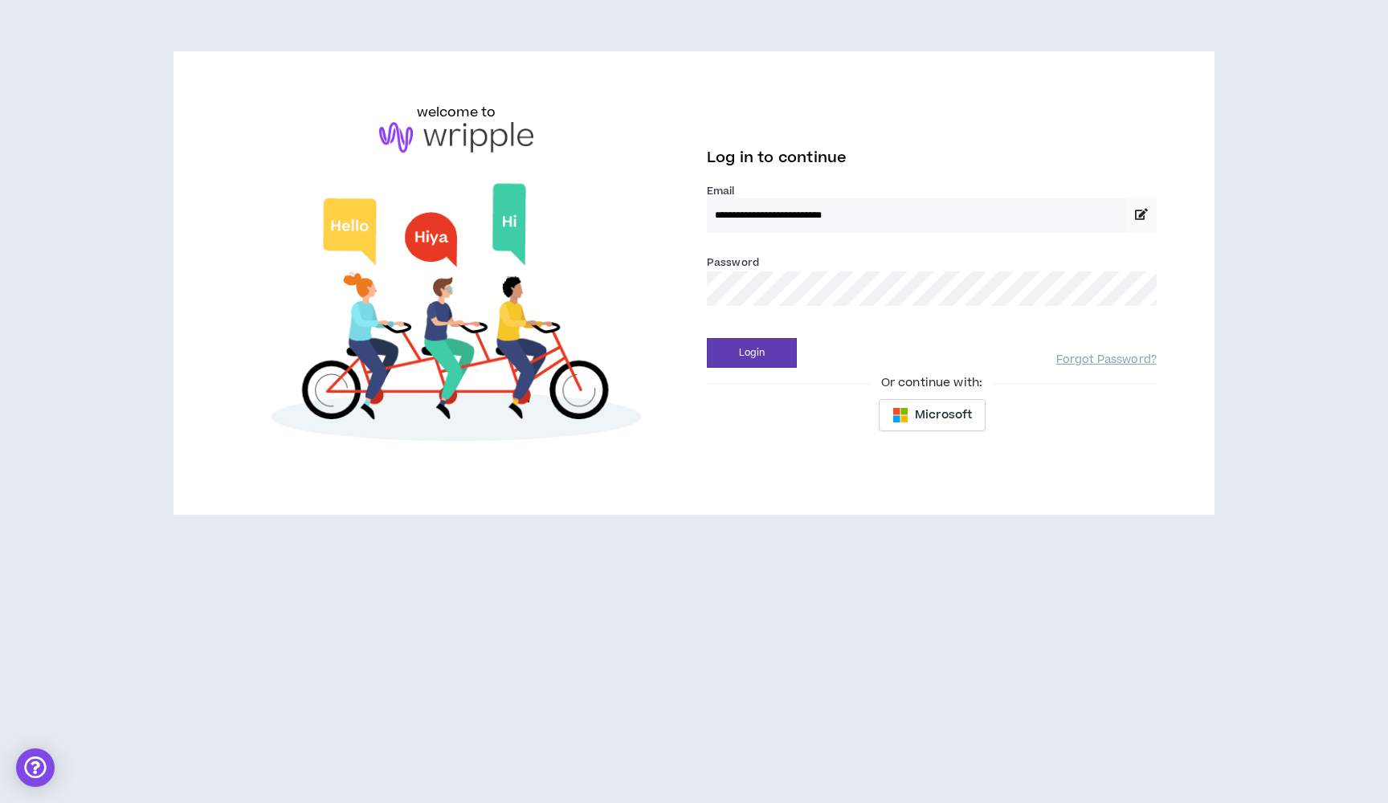
click at [752, 353] on button "Login" at bounding box center [752, 353] width 90 height 30
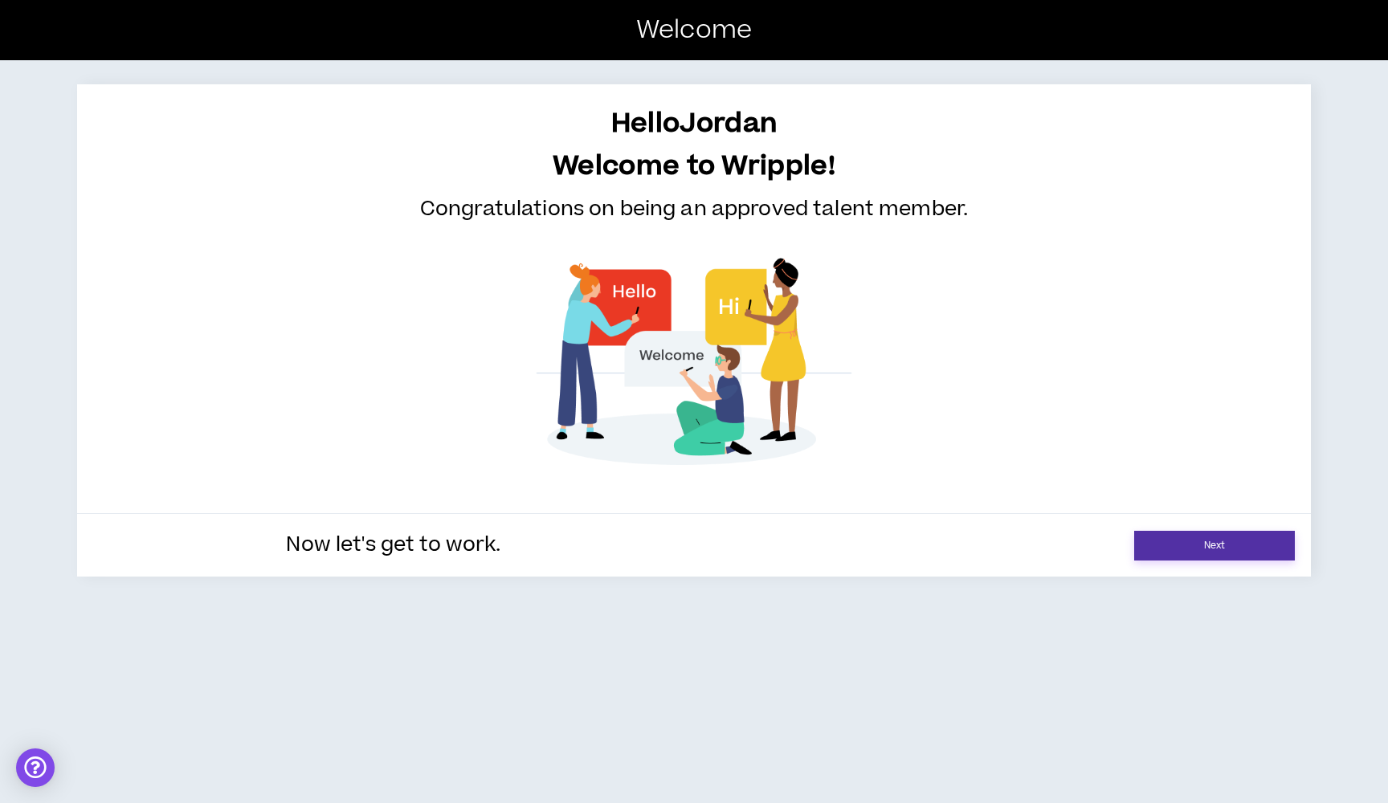
click at [1148, 544] on link "Next" at bounding box center [1214, 546] width 161 height 30
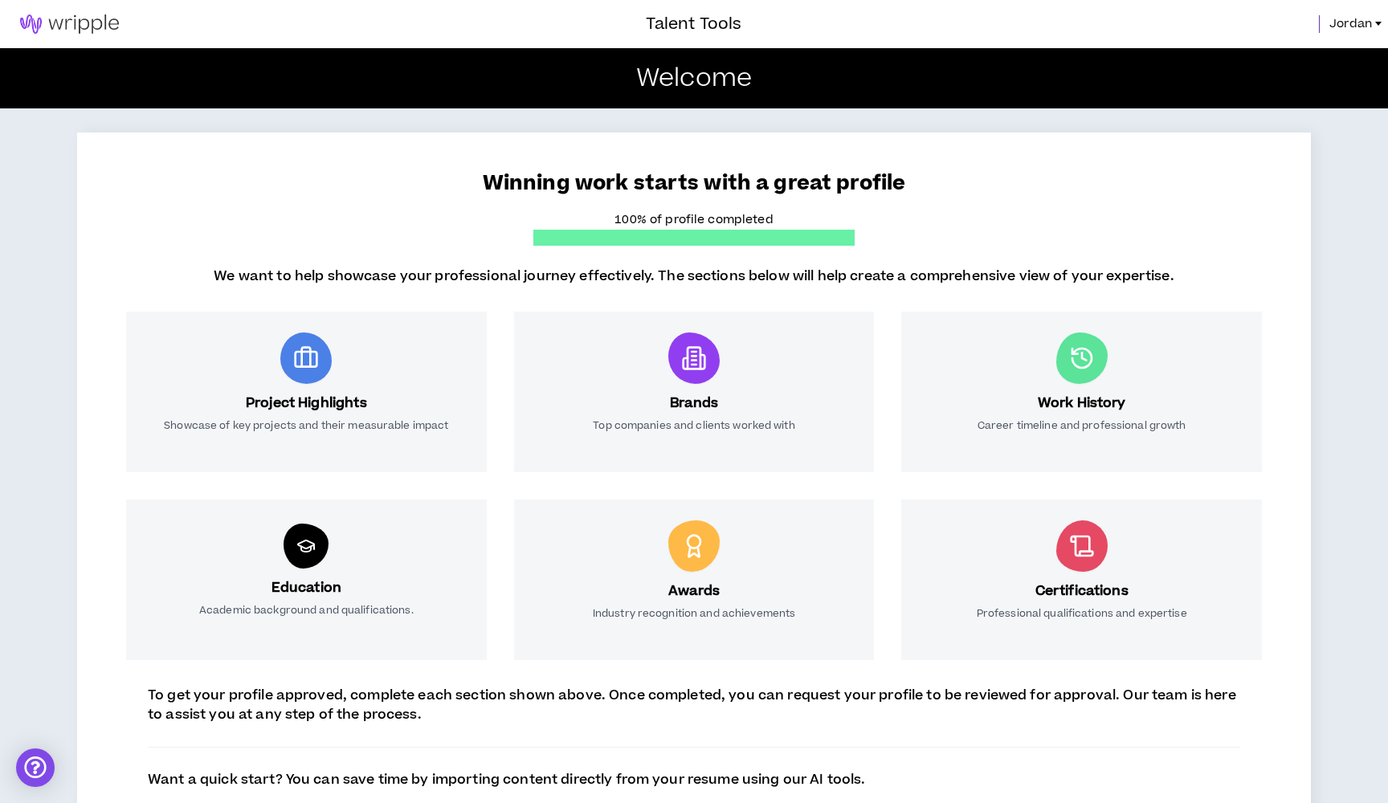
click at [1355, 17] on span "Jordan" at bounding box center [1351, 24] width 43 height 18
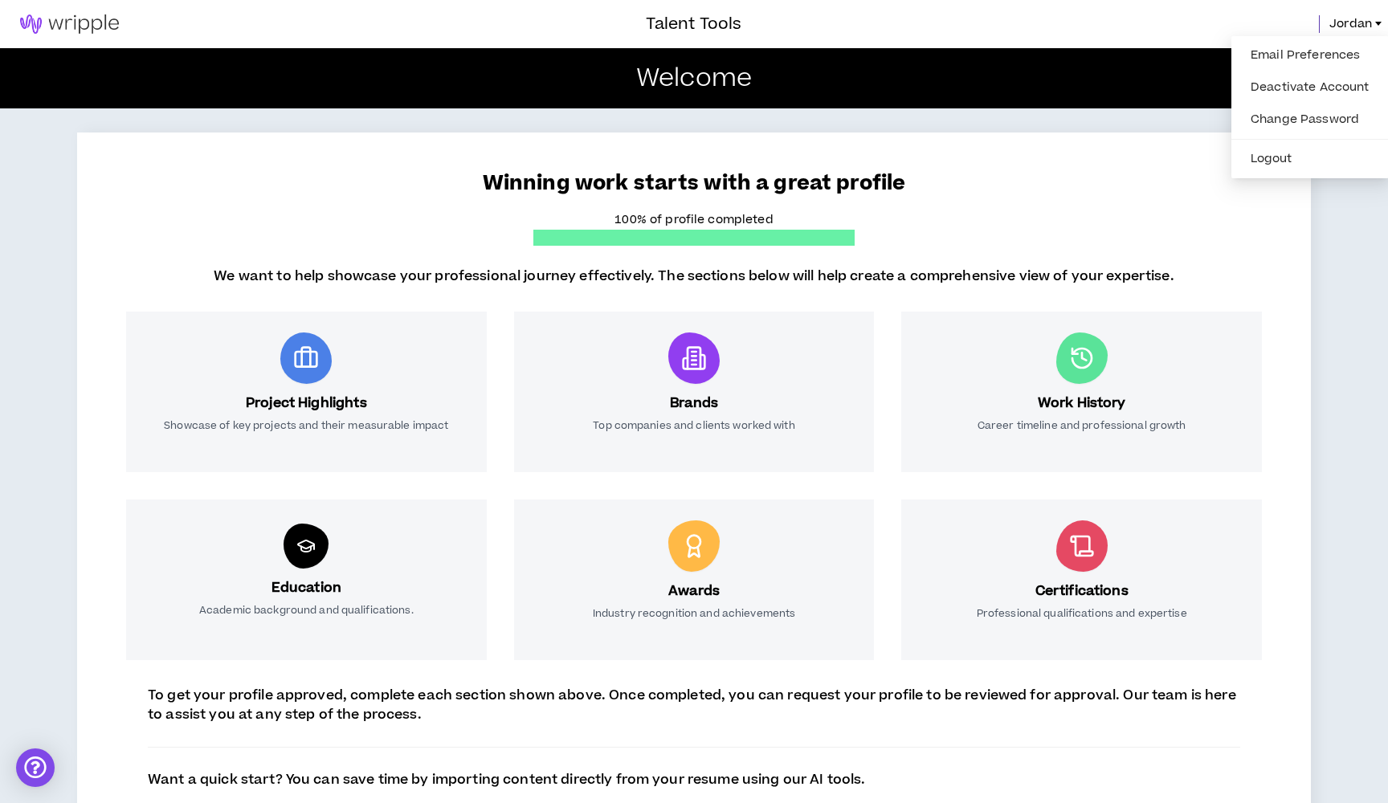
click at [1362, 36] on div "Email Preferences Deactivate Account Change Password Logout" at bounding box center [1310, 107] width 157 height 142
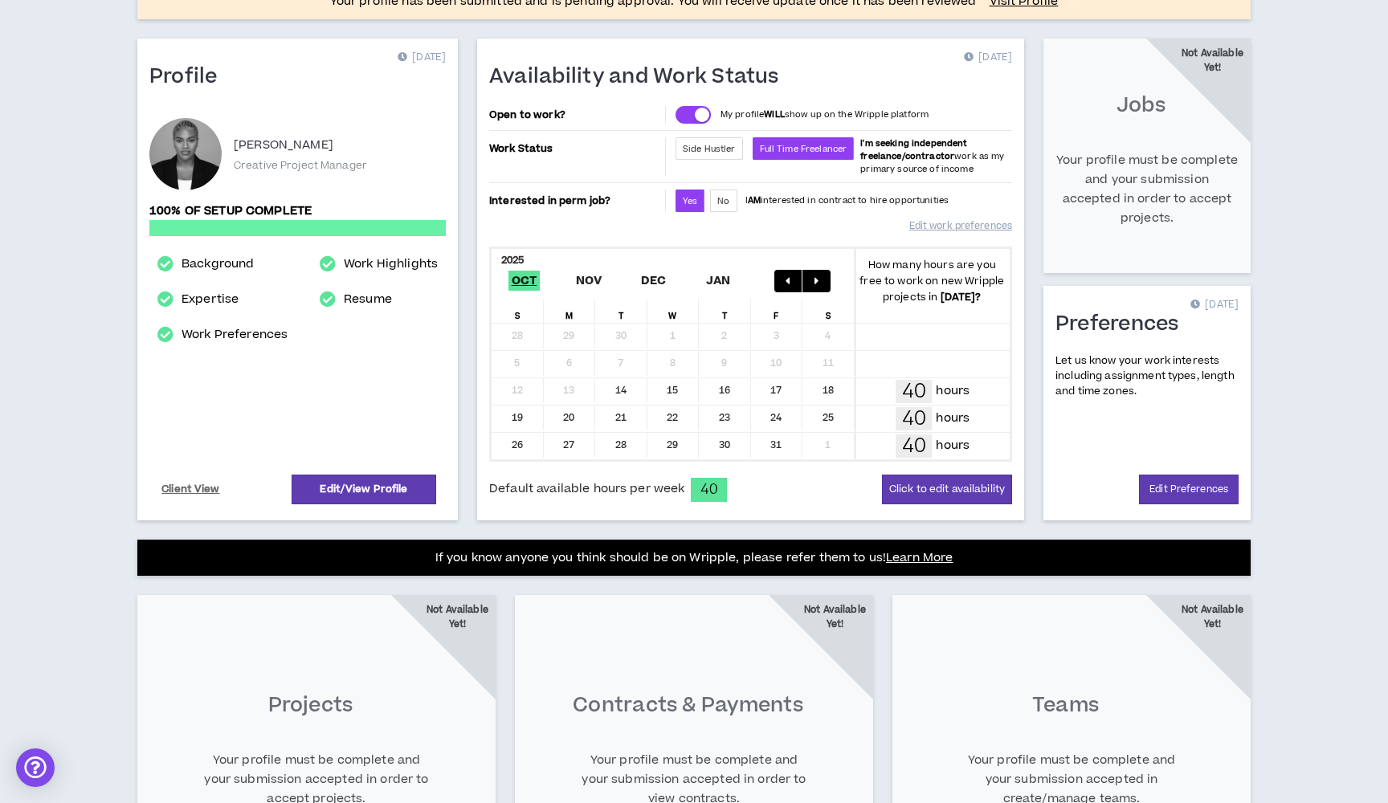
scroll to position [157, 0]
click at [202, 493] on link "Client View" at bounding box center [190, 490] width 63 height 28
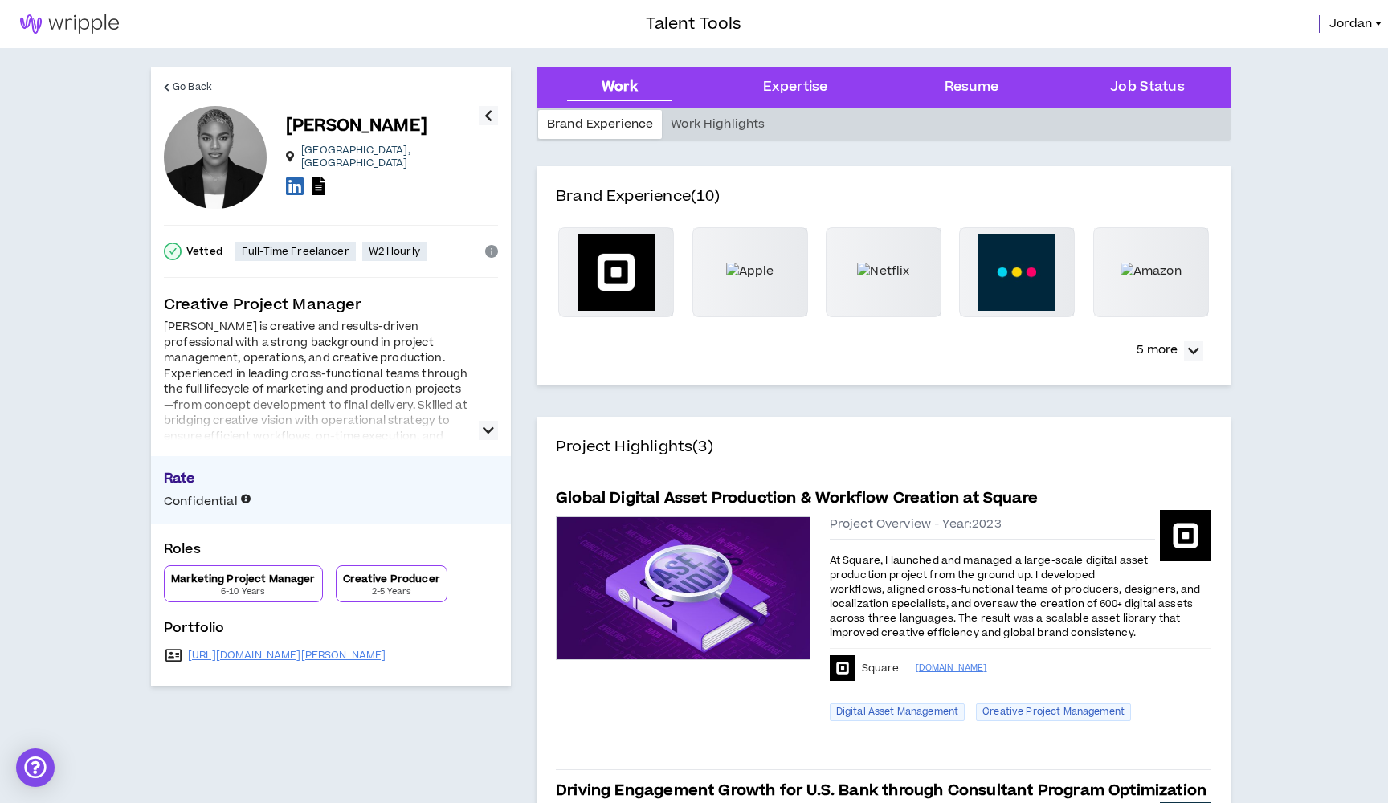
click at [491, 425] on icon "button" at bounding box center [488, 430] width 11 height 19
click at [361, 655] on link "[URL][DOMAIN_NAME][PERSON_NAME]" at bounding box center [287, 655] width 198 height 13
